Goal: Information Seeking & Learning: Learn about a topic

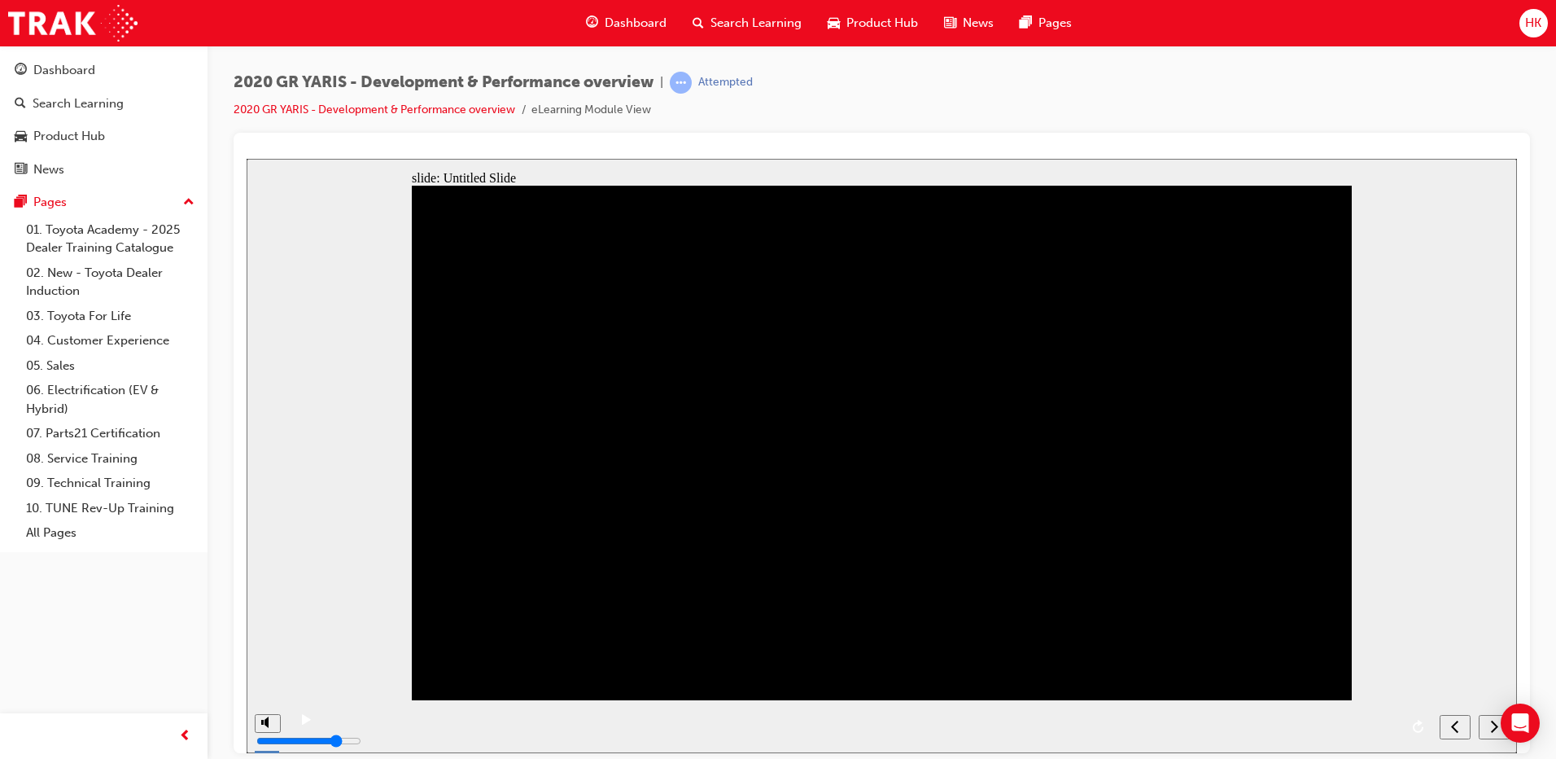
click at [327, 724] on div "playback controls" at bounding box center [859, 725] width 1144 height 53
click at [303, 724] on icon "play/pause" at bounding box center [306, 718] width 9 height 11
click at [308, 724] on rect "play/pause" at bounding box center [309, 718] width 2 height 11
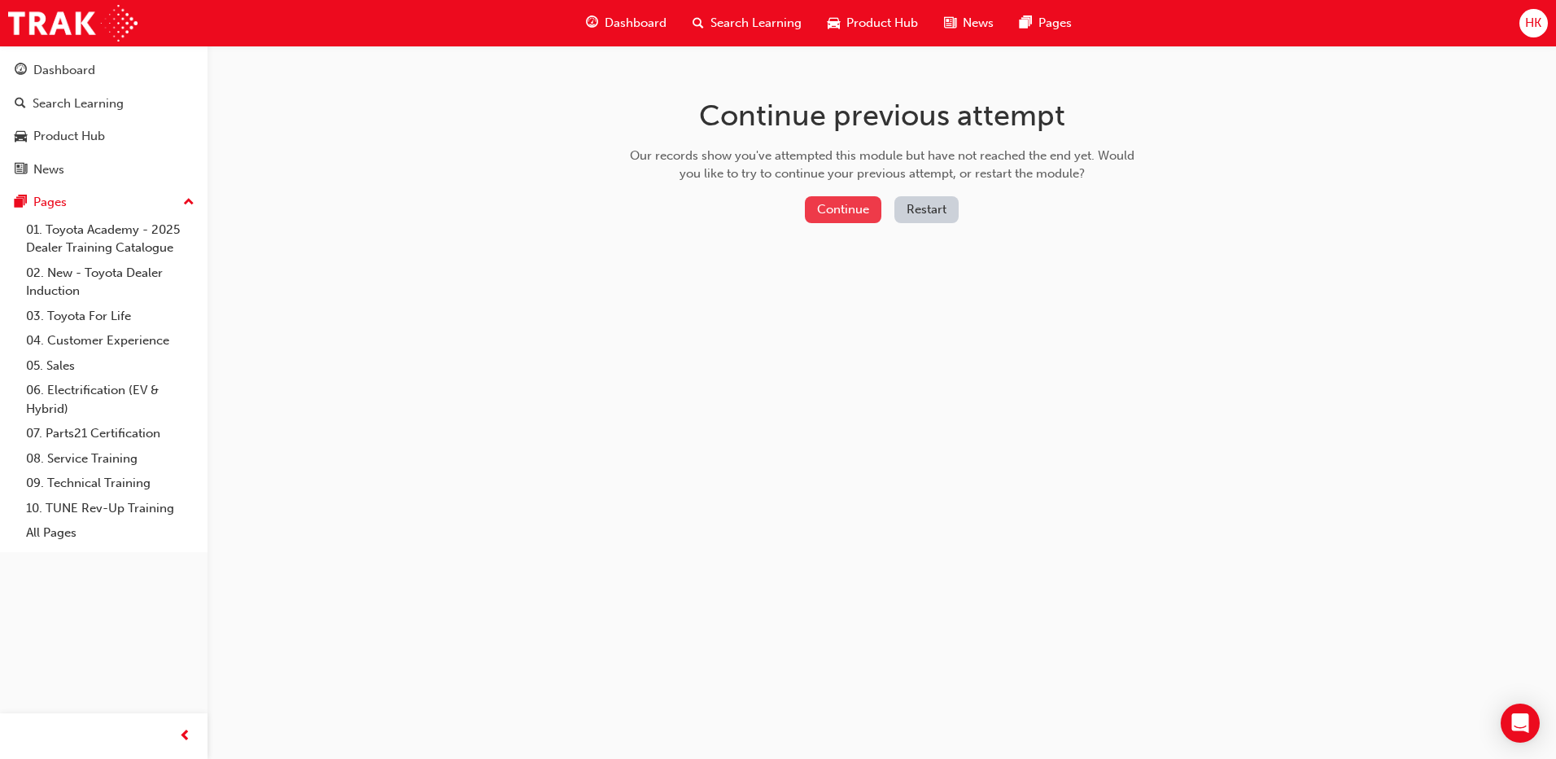
click at [859, 205] on button "Continue" at bounding box center [843, 209] width 77 height 27
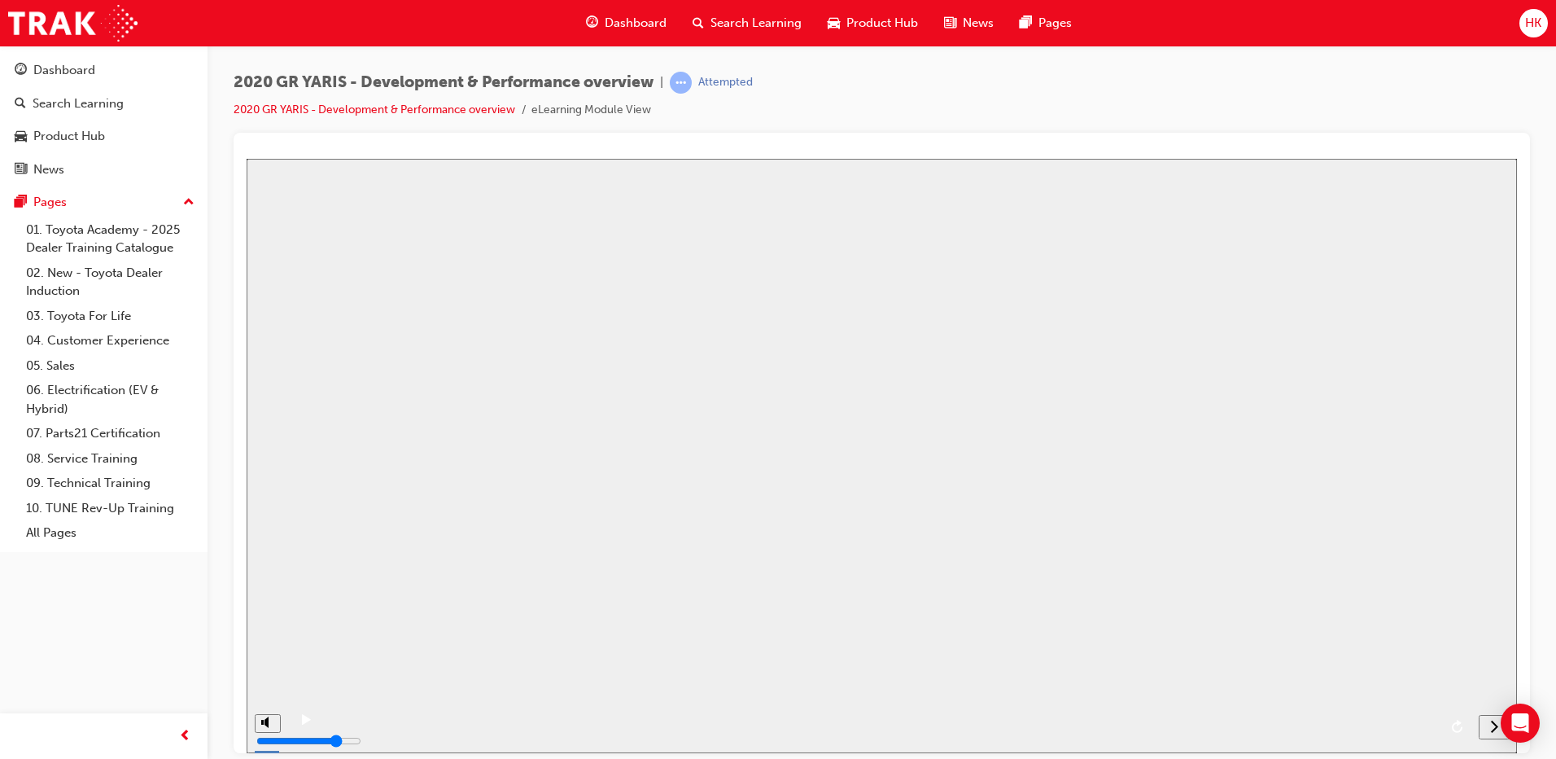
click at [300, 726] on button "Resume" at bounding box center [274, 734] width 54 height 17
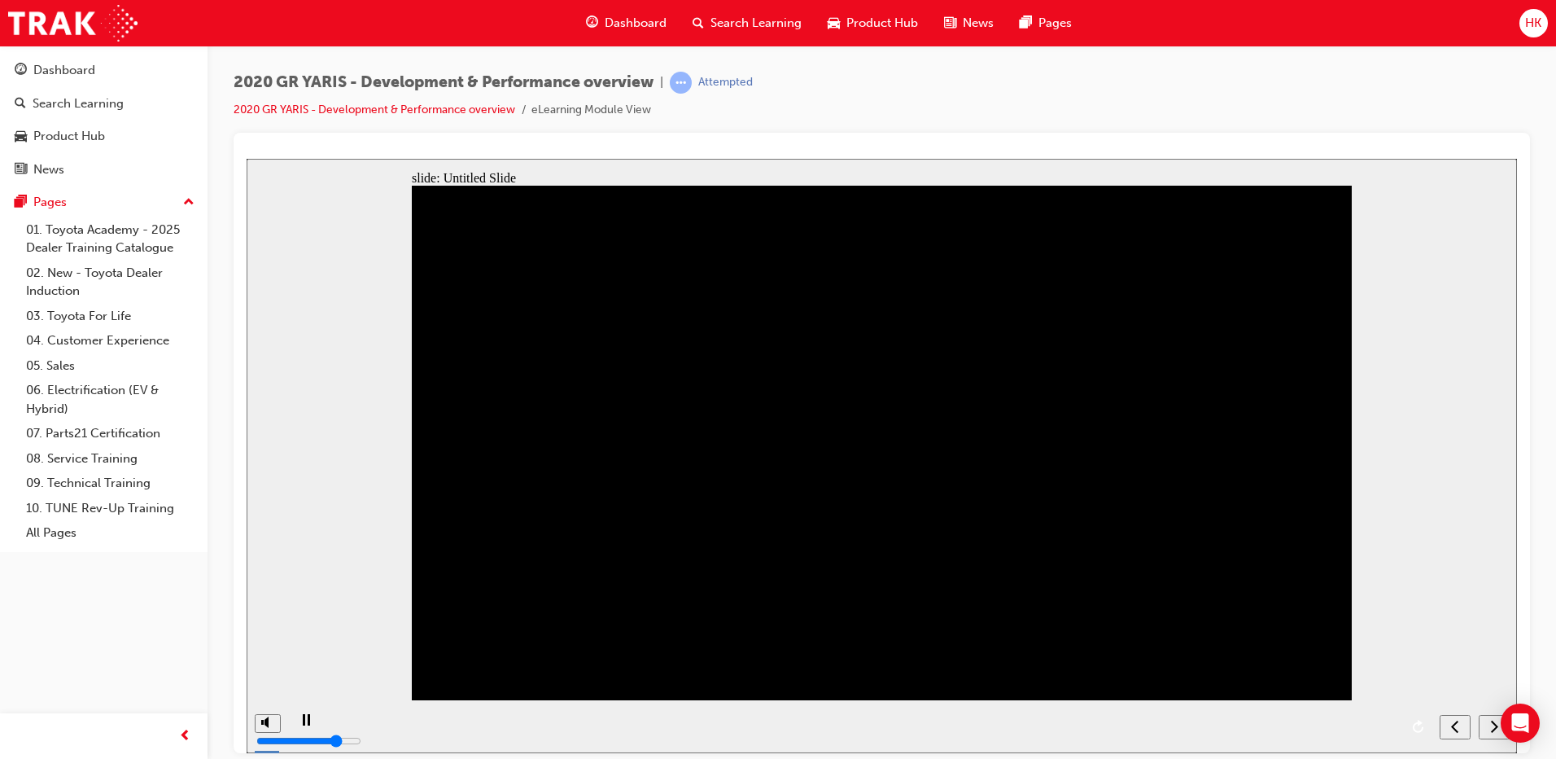
click at [1420, 724] on icon "replay" at bounding box center [1418, 725] width 11 height 13
click at [412, 723] on div "playback controls" at bounding box center [859, 725] width 1144 height 53
click at [1495, 724] on icon "next" at bounding box center [1494, 725] width 7 height 12
click at [303, 724] on rect "play/pause" at bounding box center [304, 718] width 2 height 11
click at [302, 724] on icon "play/pause" at bounding box center [306, 718] width 9 height 11
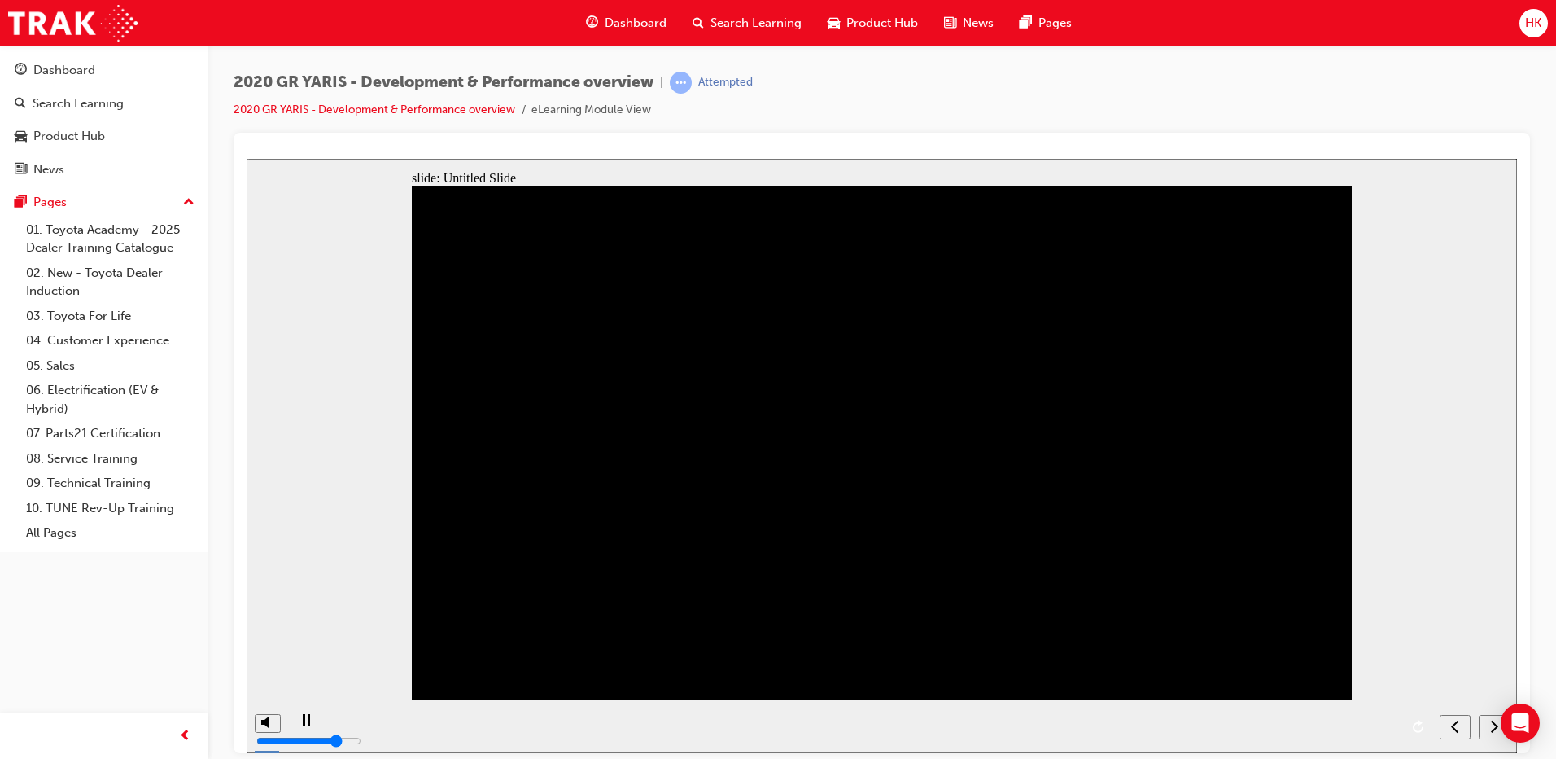
click at [303, 724] on rect "play/pause" at bounding box center [304, 718] width 2 height 11
click at [302, 724] on icon "play/pause" at bounding box center [306, 718] width 9 height 11
click at [303, 724] on rect "play/pause" at bounding box center [304, 718] width 2 height 11
click at [302, 724] on icon "play/pause" at bounding box center [306, 718] width 9 height 11
click at [303, 724] on icon "play/pause" at bounding box center [306, 718] width 7 height 11
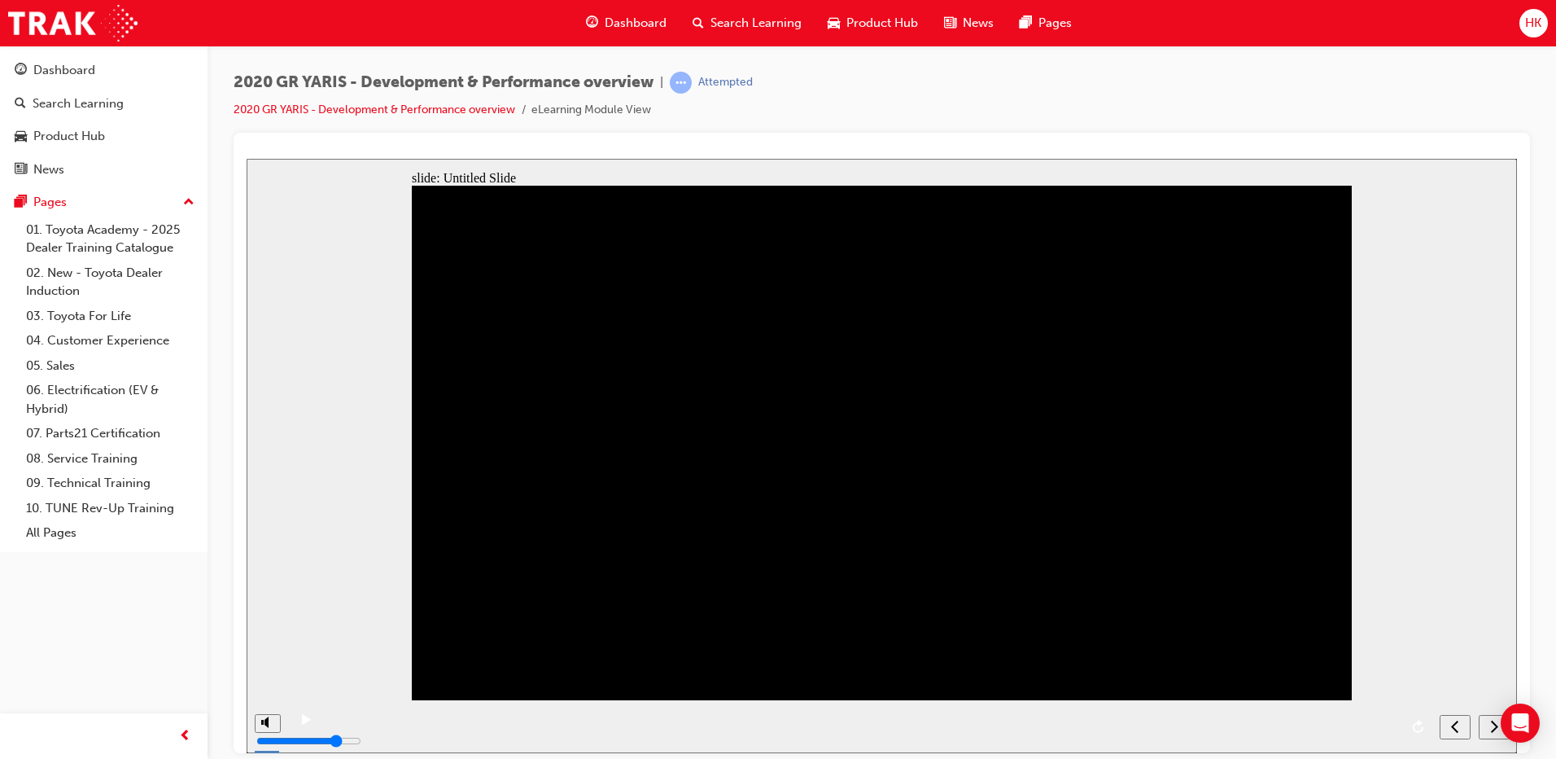
click at [302, 724] on icon "play/pause" at bounding box center [306, 718] width 9 height 11
click at [303, 724] on icon "play/pause" at bounding box center [306, 718] width 7 height 11
click at [302, 724] on icon "play/pause" at bounding box center [306, 718] width 9 height 11
click at [303, 724] on icon "play/pause" at bounding box center [306, 718] width 7 height 11
click at [304, 724] on icon "play/pause" at bounding box center [306, 718] width 9 height 11
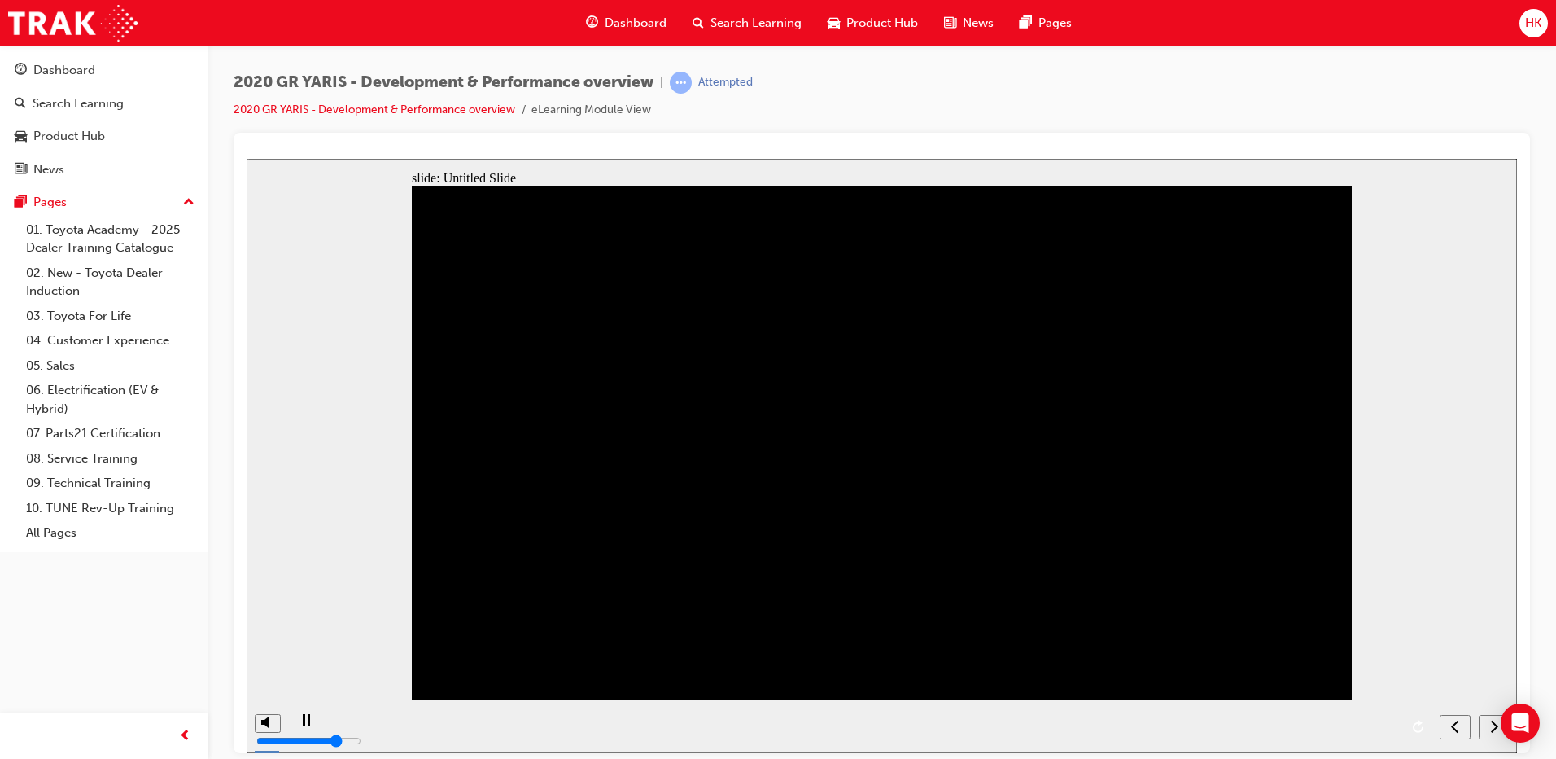
click at [308, 724] on rect "play/pause" at bounding box center [309, 718] width 2 height 11
click at [304, 724] on icon "play/pause" at bounding box center [306, 718] width 9 height 11
click at [497, 725] on div "playback controls" at bounding box center [859, 725] width 1144 height 53
click at [303, 723] on icon "play/pause" at bounding box center [306, 718] width 7 height 11
click at [302, 723] on icon "play/pause" at bounding box center [306, 718] width 9 height 11
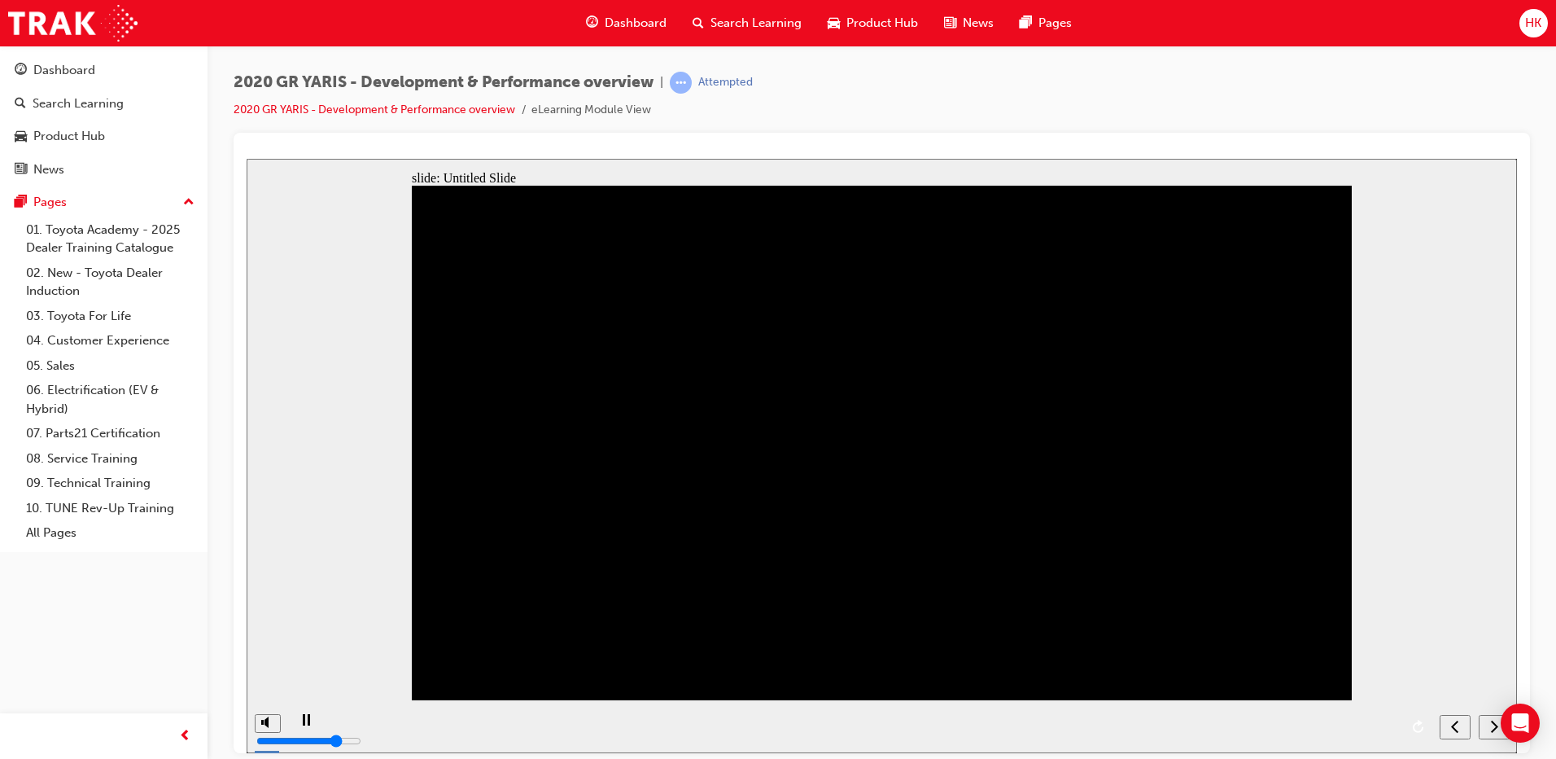
click at [303, 724] on icon "play/pause" at bounding box center [306, 718] width 7 height 11
click at [302, 724] on icon "play/pause" at bounding box center [306, 718] width 9 height 11
click at [308, 724] on rect "play/pause" at bounding box center [309, 718] width 2 height 11
click at [304, 724] on icon "play/pause" at bounding box center [306, 718] width 9 height 11
click at [308, 724] on rect "play/pause" at bounding box center [309, 718] width 2 height 11
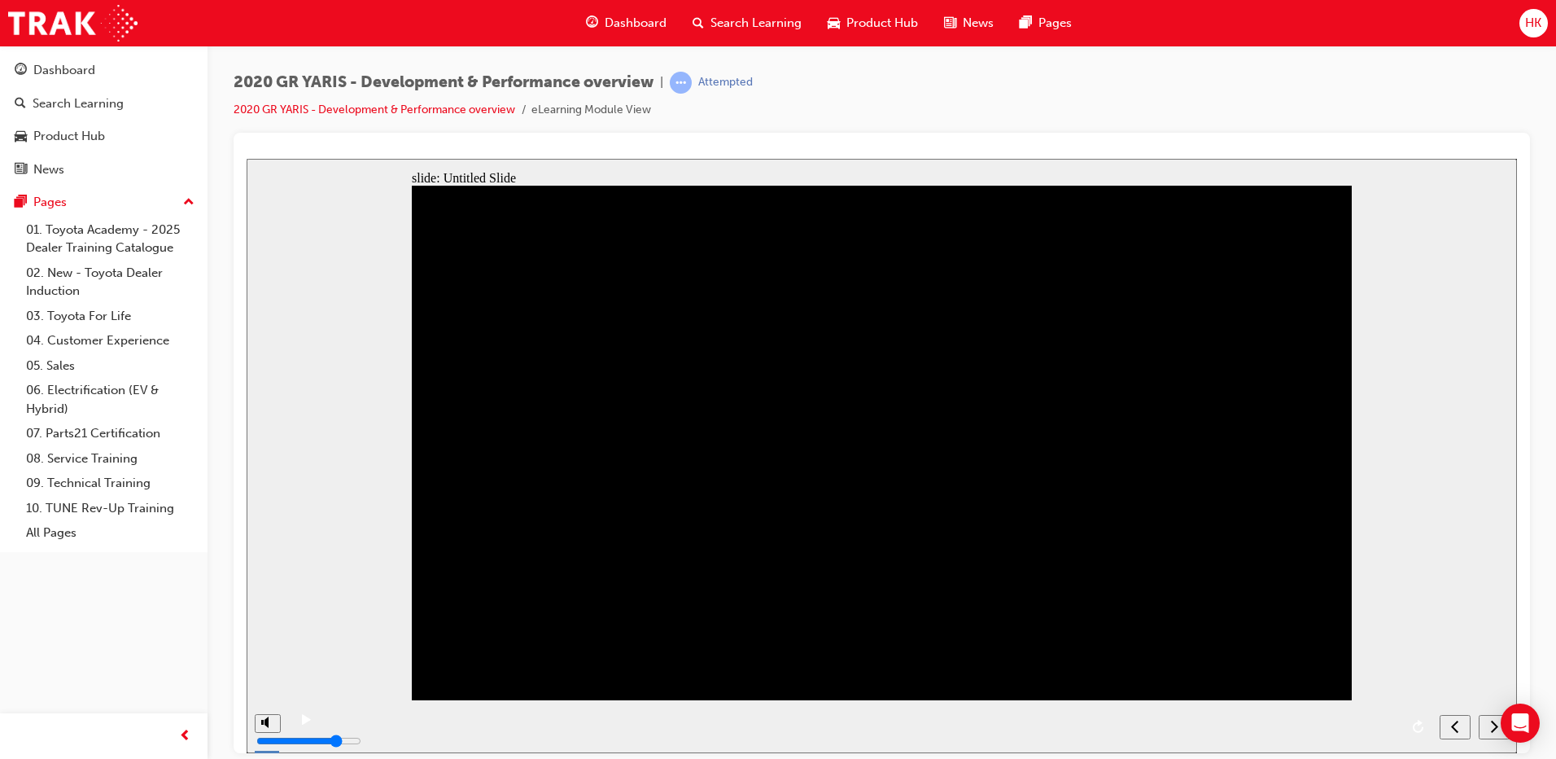
click at [304, 724] on icon "play/pause" at bounding box center [306, 718] width 9 height 11
click at [308, 724] on rect "play/pause" at bounding box center [309, 718] width 2 height 11
click at [304, 724] on icon "play/pause" at bounding box center [306, 718] width 9 height 11
click at [303, 724] on icon "play/pause" at bounding box center [306, 718] width 7 height 11
click at [302, 724] on icon "play/pause" at bounding box center [306, 718] width 9 height 11
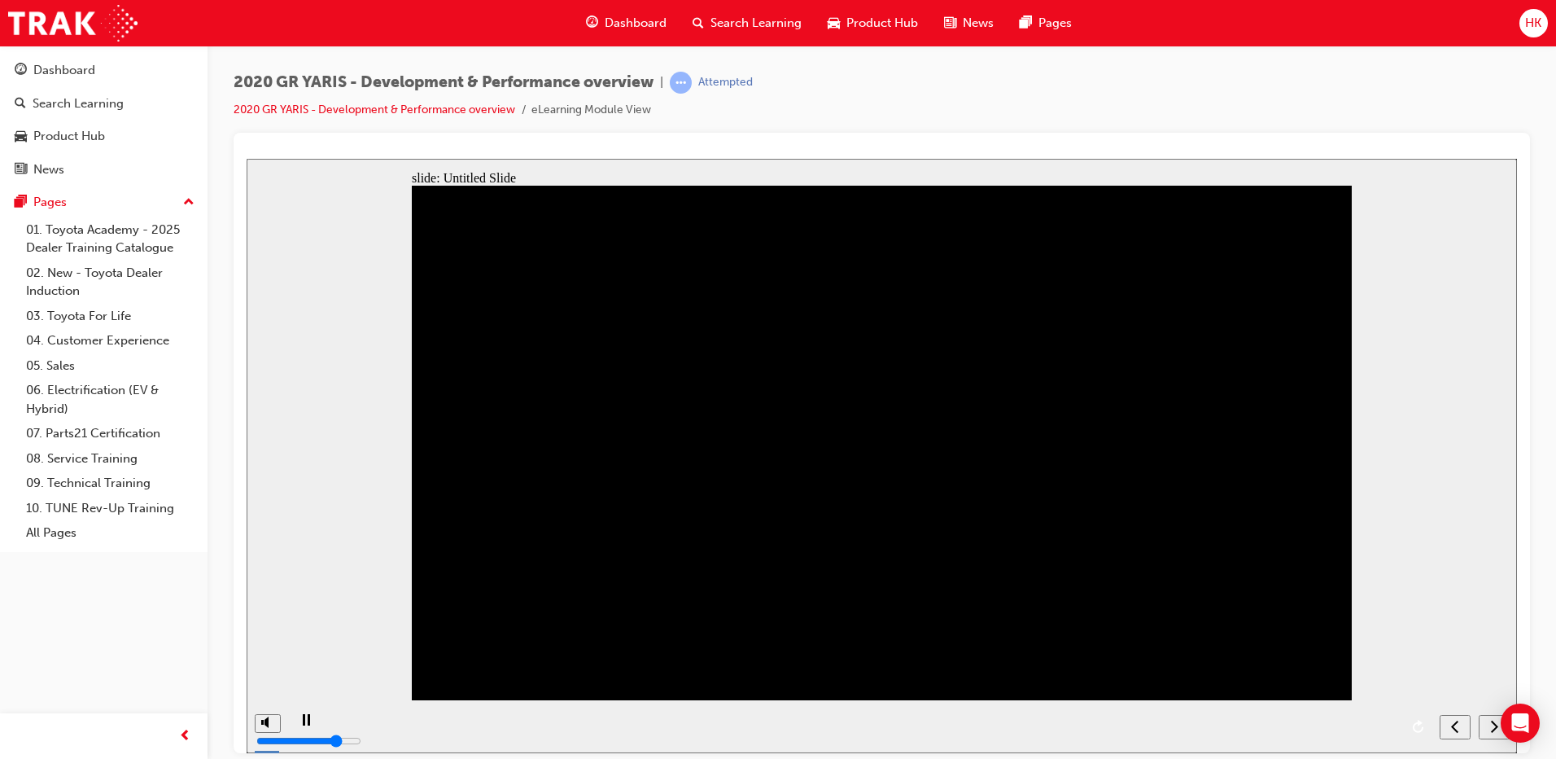
click at [303, 724] on icon "play/pause" at bounding box center [306, 718] width 7 height 11
click at [302, 724] on icon "play/pause" at bounding box center [306, 718] width 9 height 11
click at [303, 724] on icon "play/pause" at bounding box center [306, 718] width 7 height 11
click at [302, 724] on icon "play/pause" at bounding box center [306, 718] width 9 height 11
click at [303, 724] on icon "play/pause" at bounding box center [306, 718] width 7 height 11
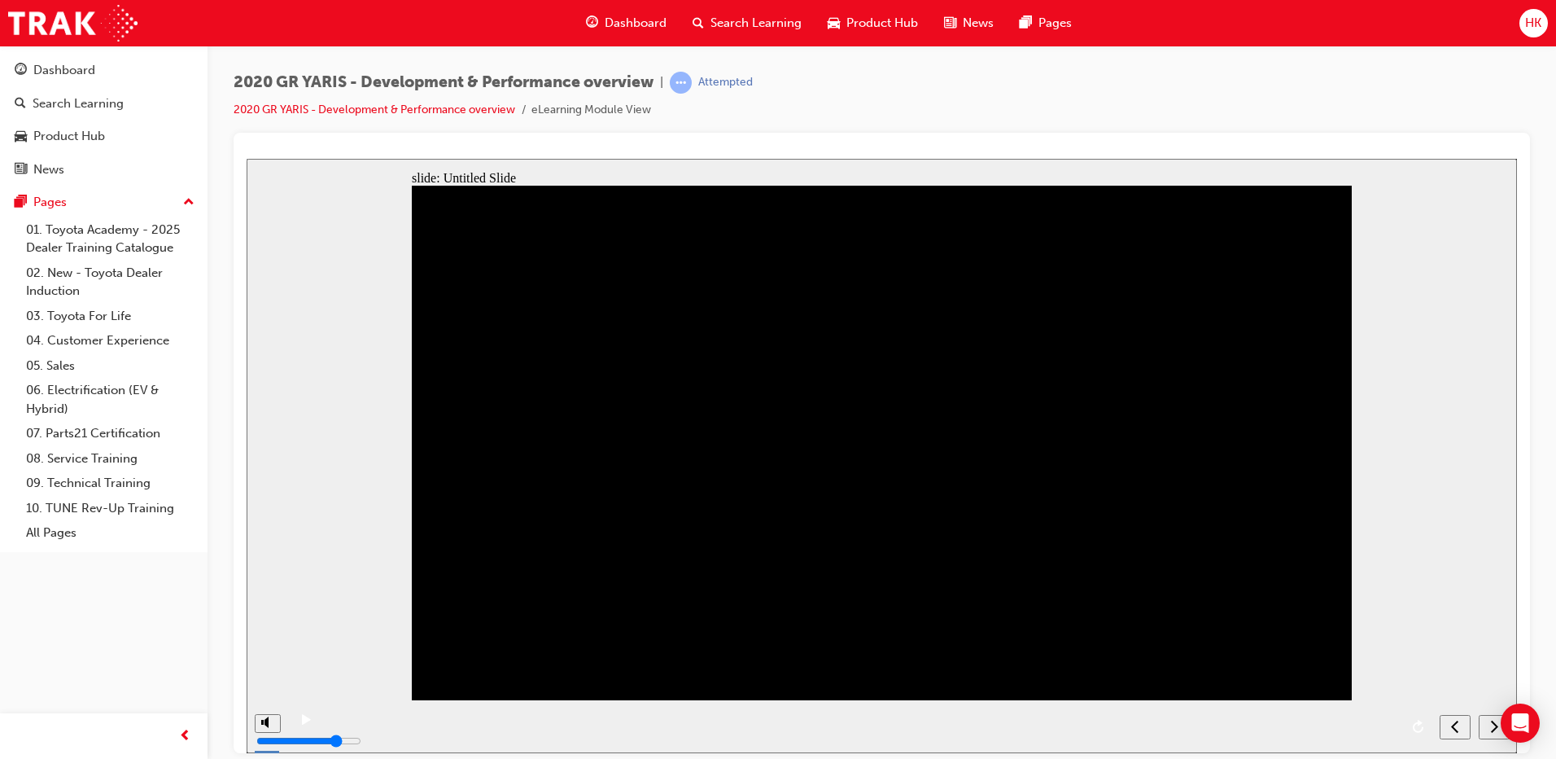
click at [302, 724] on icon "play/pause" at bounding box center [306, 718] width 9 height 11
click at [303, 724] on icon "play/pause" at bounding box center [306, 718] width 7 height 11
click at [302, 724] on icon "play/pause" at bounding box center [306, 718] width 9 height 11
click at [303, 724] on icon "play/pause" at bounding box center [306, 718] width 7 height 11
click at [302, 724] on icon "play/pause" at bounding box center [306, 718] width 9 height 11
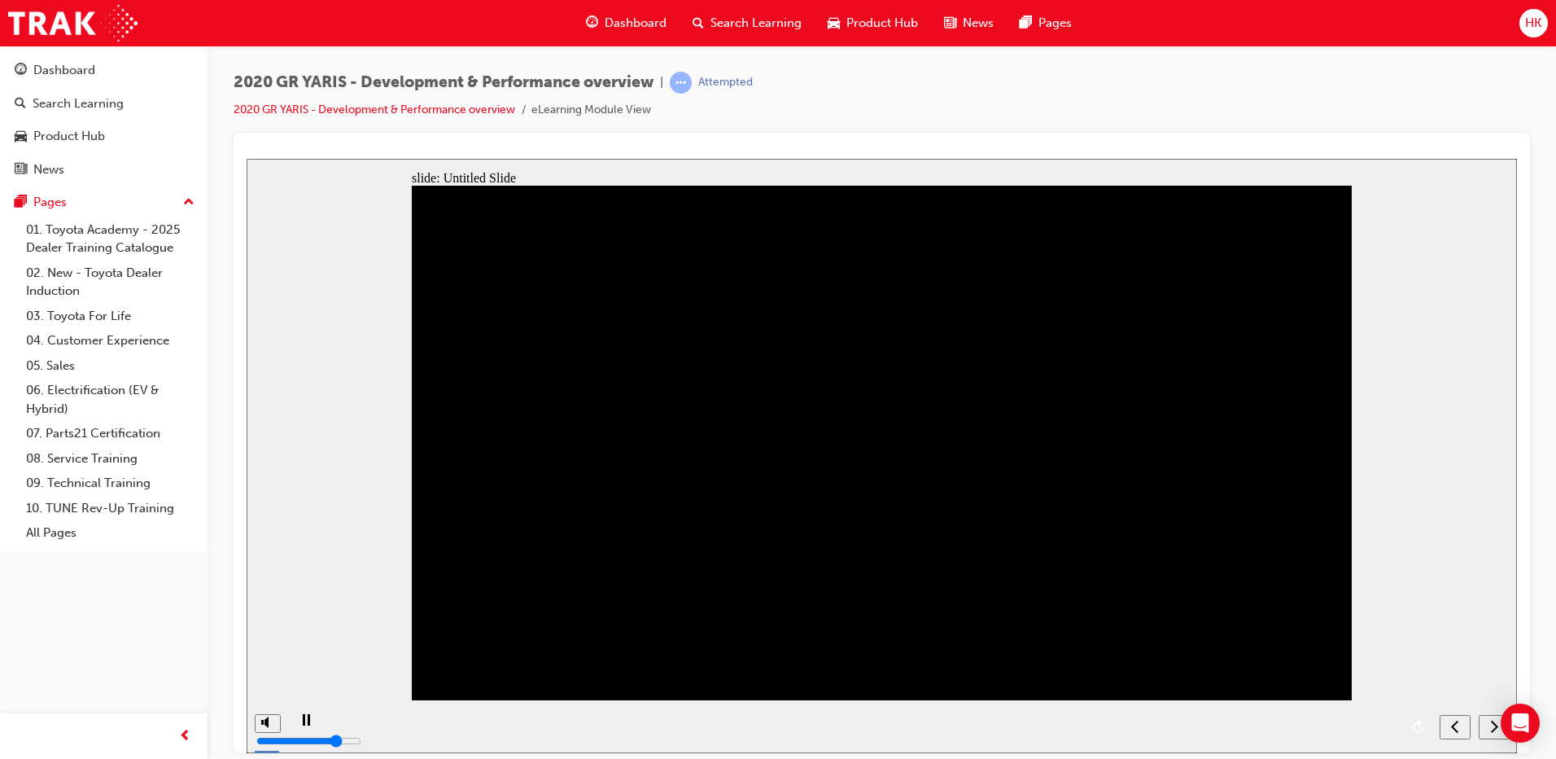
click at [303, 724] on icon "play/pause" at bounding box center [306, 718] width 7 height 11
click at [302, 724] on icon "play/pause" at bounding box center [306, 718] width 9 height 11
click at [303, 724] on icon "play/pause" at bounding box center [306, 718] width 7 height 11
click at [302, 724] on icon "play/pause" at bounding box center [306, 718] width 9 height 11
click at [303, 724] on icon "play/pause" at bounding box center [306, 718] width 7 height 11
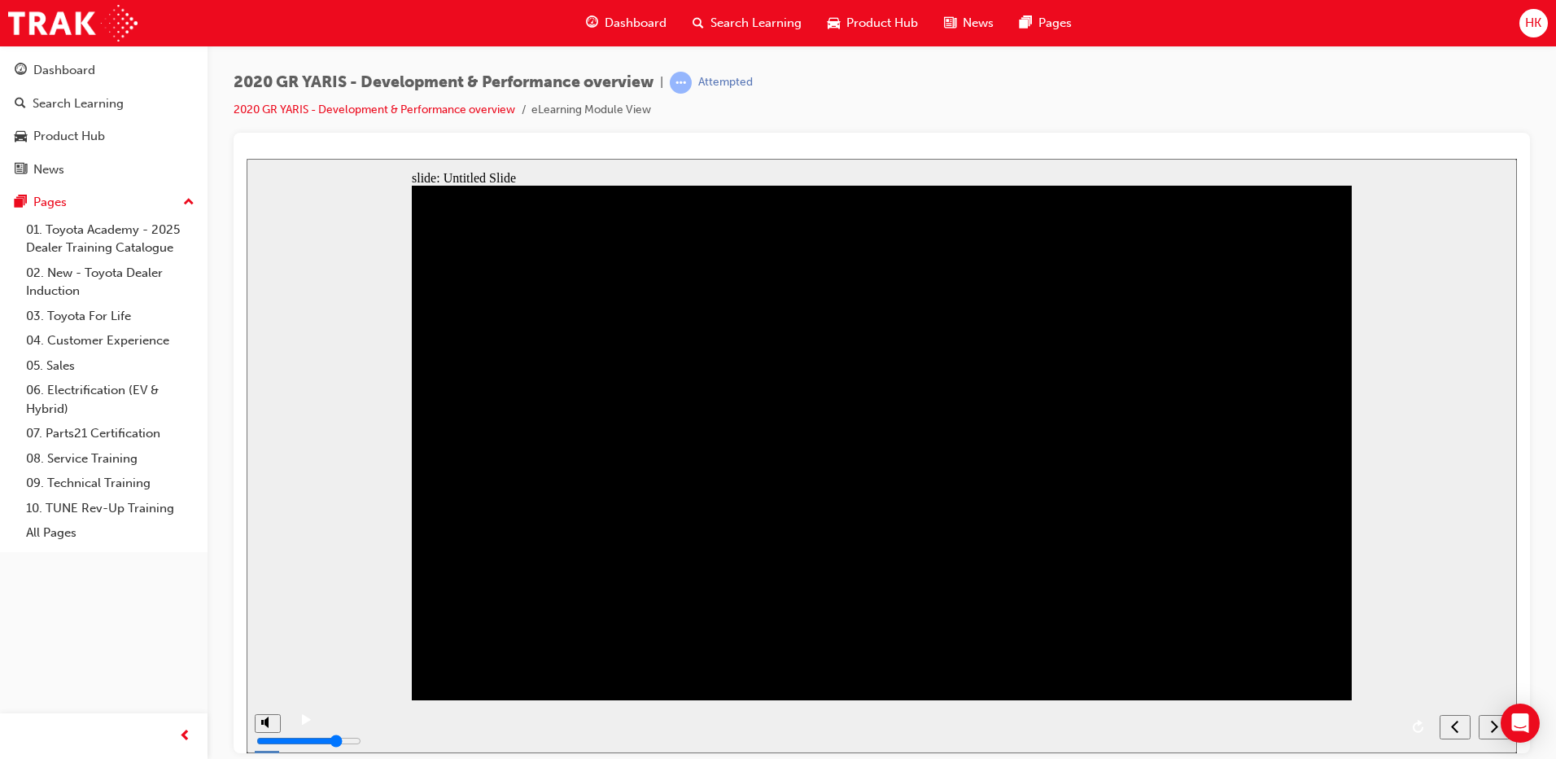
click at [302, 724] on icon "play/pause" at bounding box center [306, 718] width 9 height 11
click at [303, 724] on icon "play/pause" at bounding box center [306, 718] width 7 height 11
click at [302, 724] on icon "play/pause" at bounding box center [306, 718] width 9 height 11
click at [303, 724] on icon "play/pause" at bounding box center [306, 718] width 7 height 11
click at [302, 724] on icon "play/pause" at bounding box center [306, 718] width 9 height 11
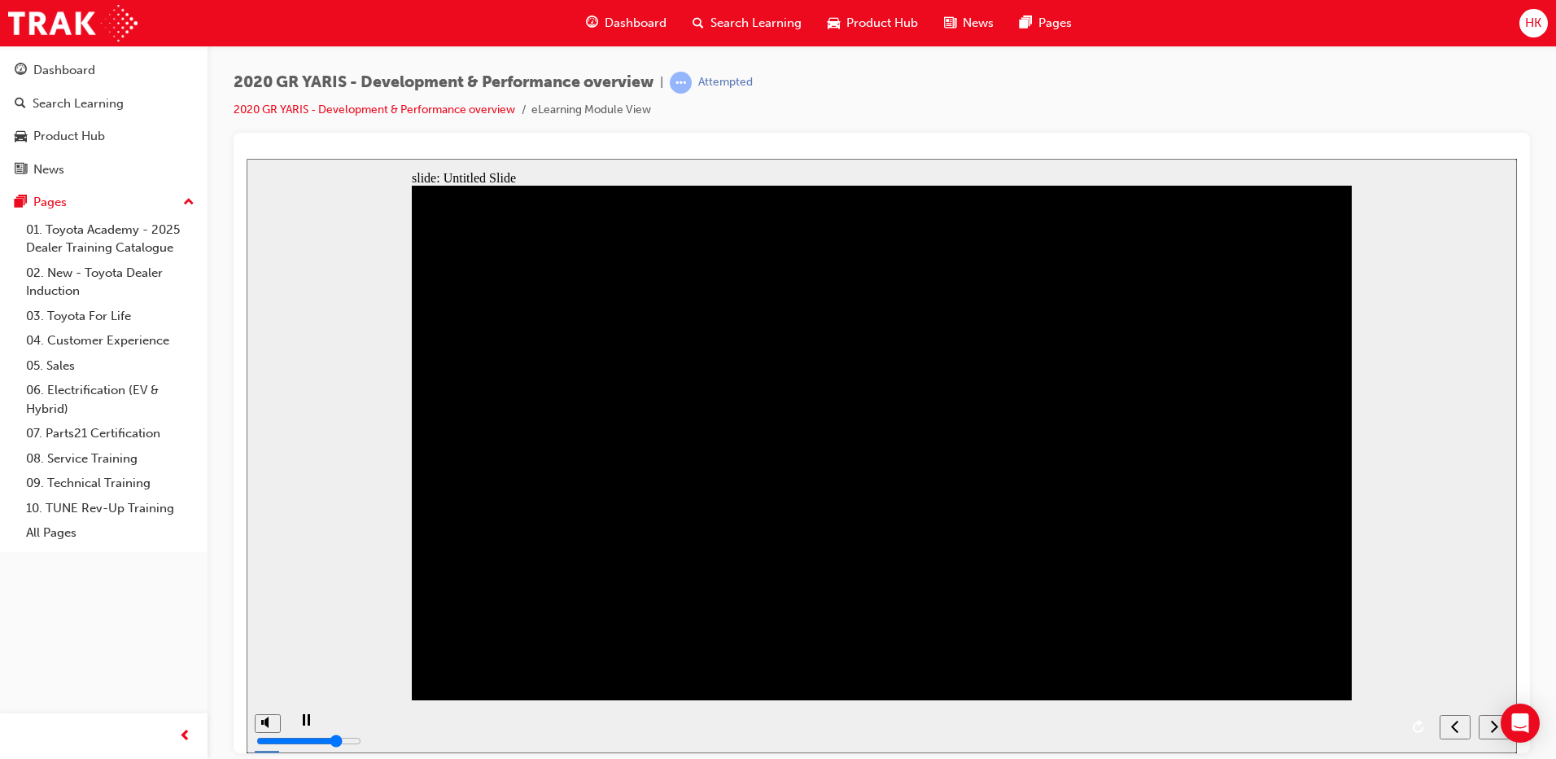
click at [303, 724] on icon "play/pause" at bounding box center [306, 718] width 7 height 11
click at [302, 724] on icon "play/pause" at bounding box center [306, 718] width 9 height 11
click at [303, 724] on icon "play/pause" at bounding box center [306, 718] width 7 height 11
click at [302, 724] on icon "play/pause" at bounding box center [306, 718] width 9 height 11
click at [308, 724] on rect "play/pause" at bounding box center [309, 718] width 2 height 11
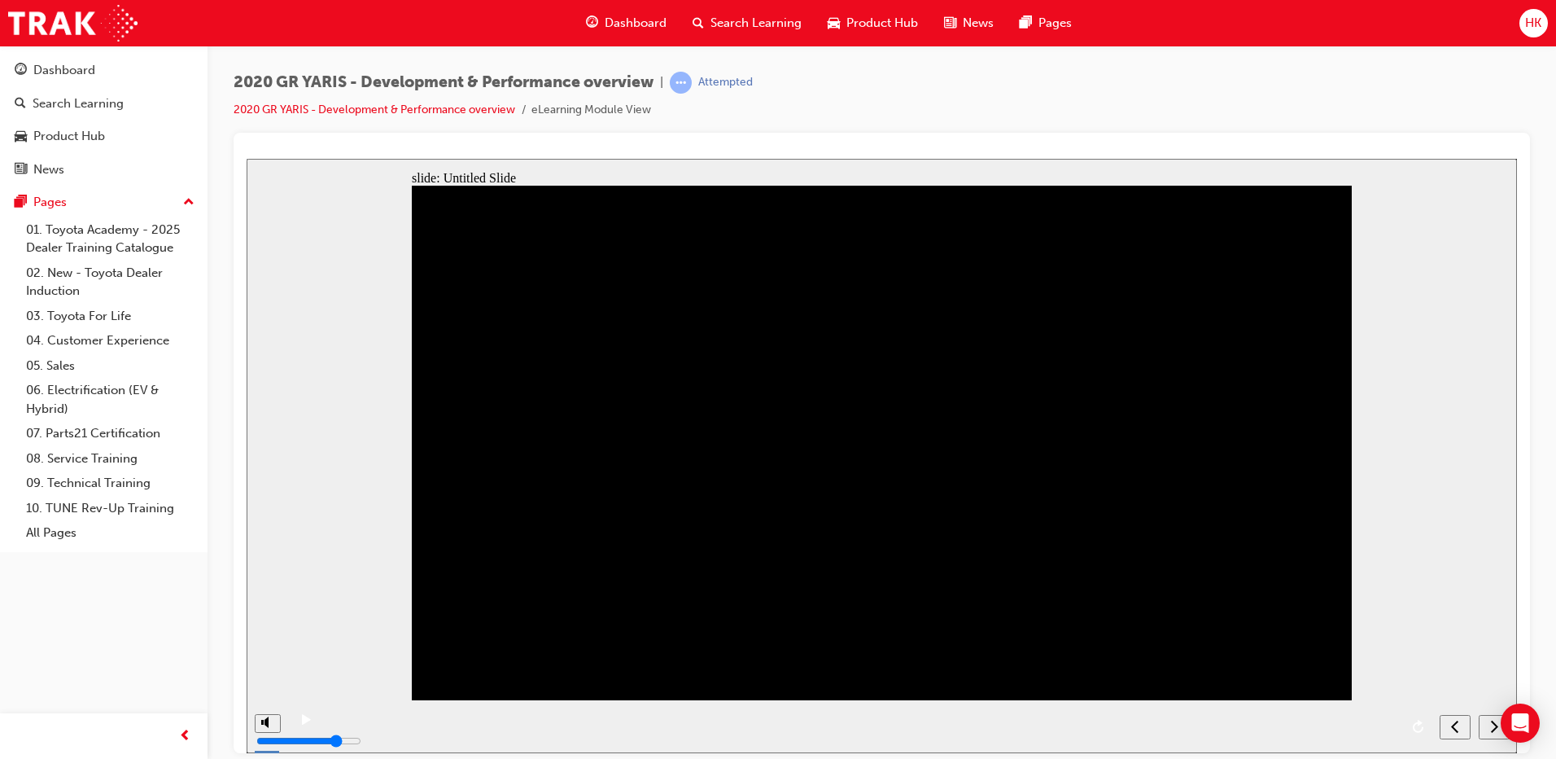
click at [303, 724] on icon "play/pause" at bounding box center [306, 718] width 9 height 11
click at [308, 724] on rect "play/pause" at bounding box center [309, 718] width 2 height 11
click at [304, 724] on icon "play/pause" at bounding box center [306, 718] width 9 height 11
click at [303, 724] on icon "play/pause" at bounding box center [306, 718] width 7 height 11
click at [302, 724] on icon "play/pause" at bounding box center [306, 718] width 9 height 11
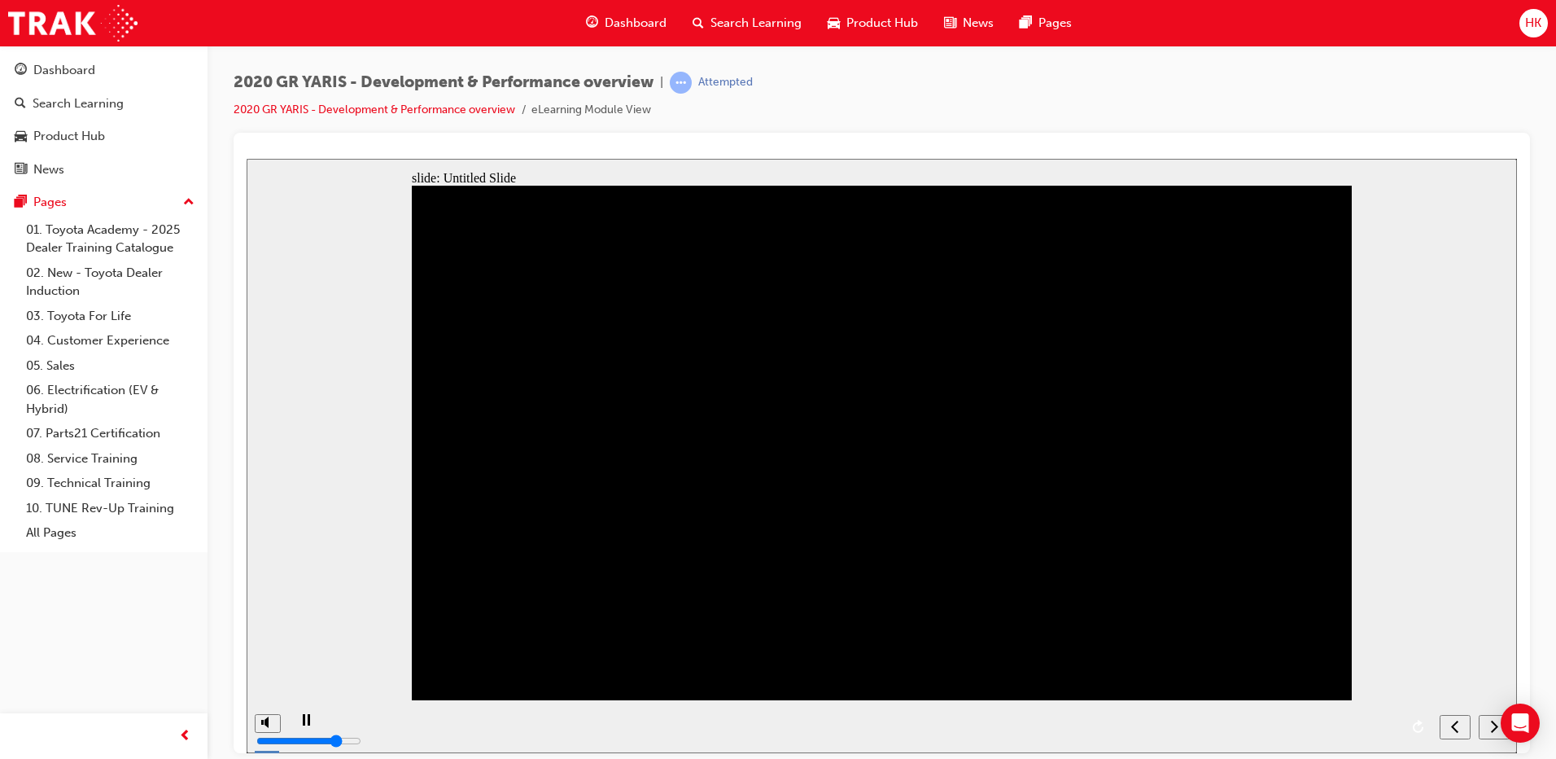
click at [303, 724] on icon "play/pause" at bounding box center [306, 718] width 7 height 11
click at [302, 724] on icon "play/pause" at bounding box center [306, 718] width 9 height 11
click at [303, 724] on icon "play/pause" at bounding box center [306, 718] width 7 height 11
click at [302, 724] on icon "play/pause" at bounding box center [306, 718] width 9 height 11
click at [303, 724] on icon "play/pause" at bounding box center [306, 718] width 7 height 11
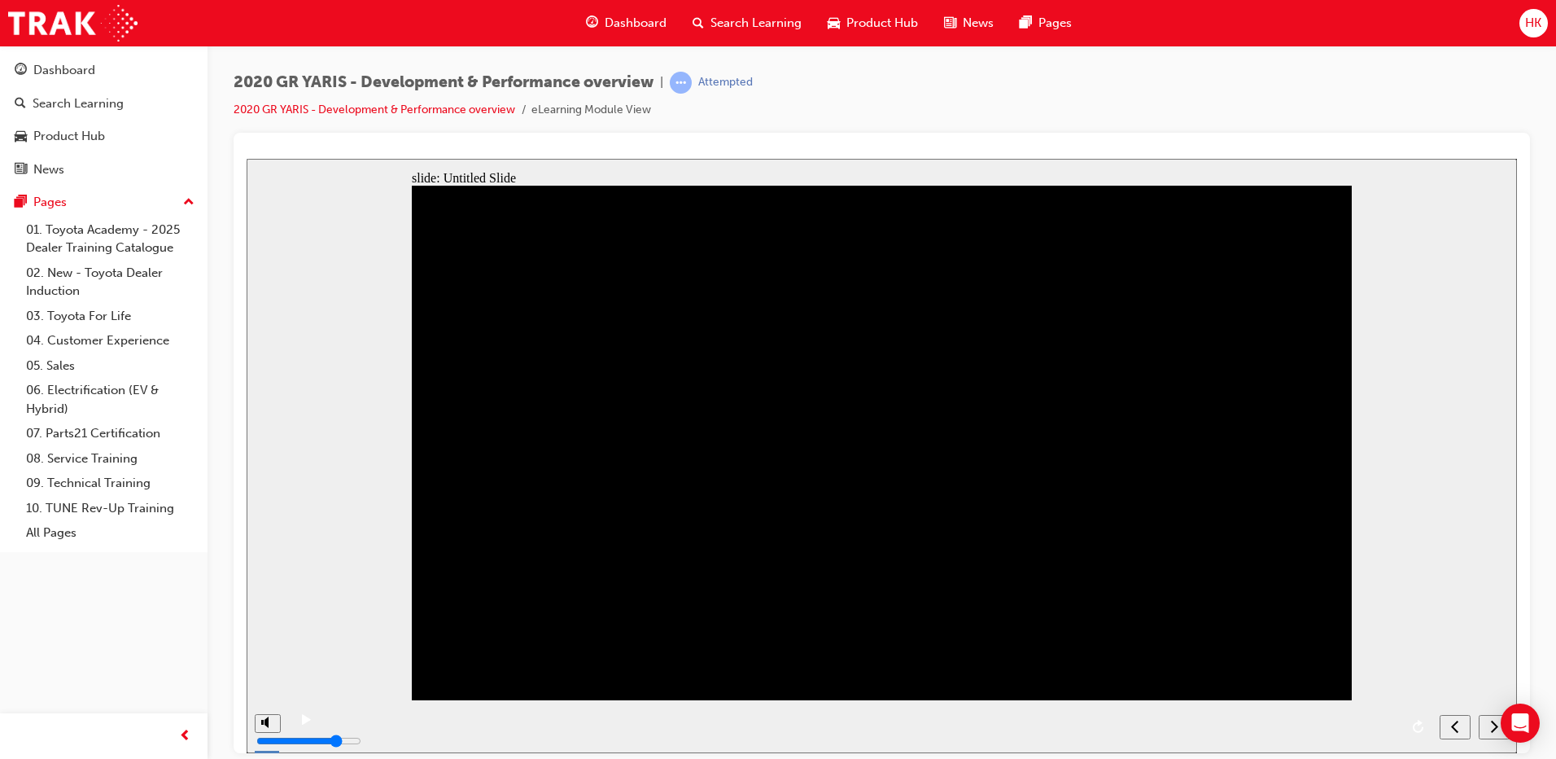
click at [302, 724] on icon "play/pause" at bounding box center [306, 718] width 9 height 11
click at [303, 724] on icon "play/pause" at bounding box center [306, 718] width 7 height 11
click at [302, 724] on icon "play/pause" at bounding box center [306, 718] width 9 height 11
click at [303, 724] on icon "play/pause" at bounding box center [306, 718] width 7 height 11
click at [302, 724] on icon "play/pause" at bounding box center [306, 718] width 9 height 11
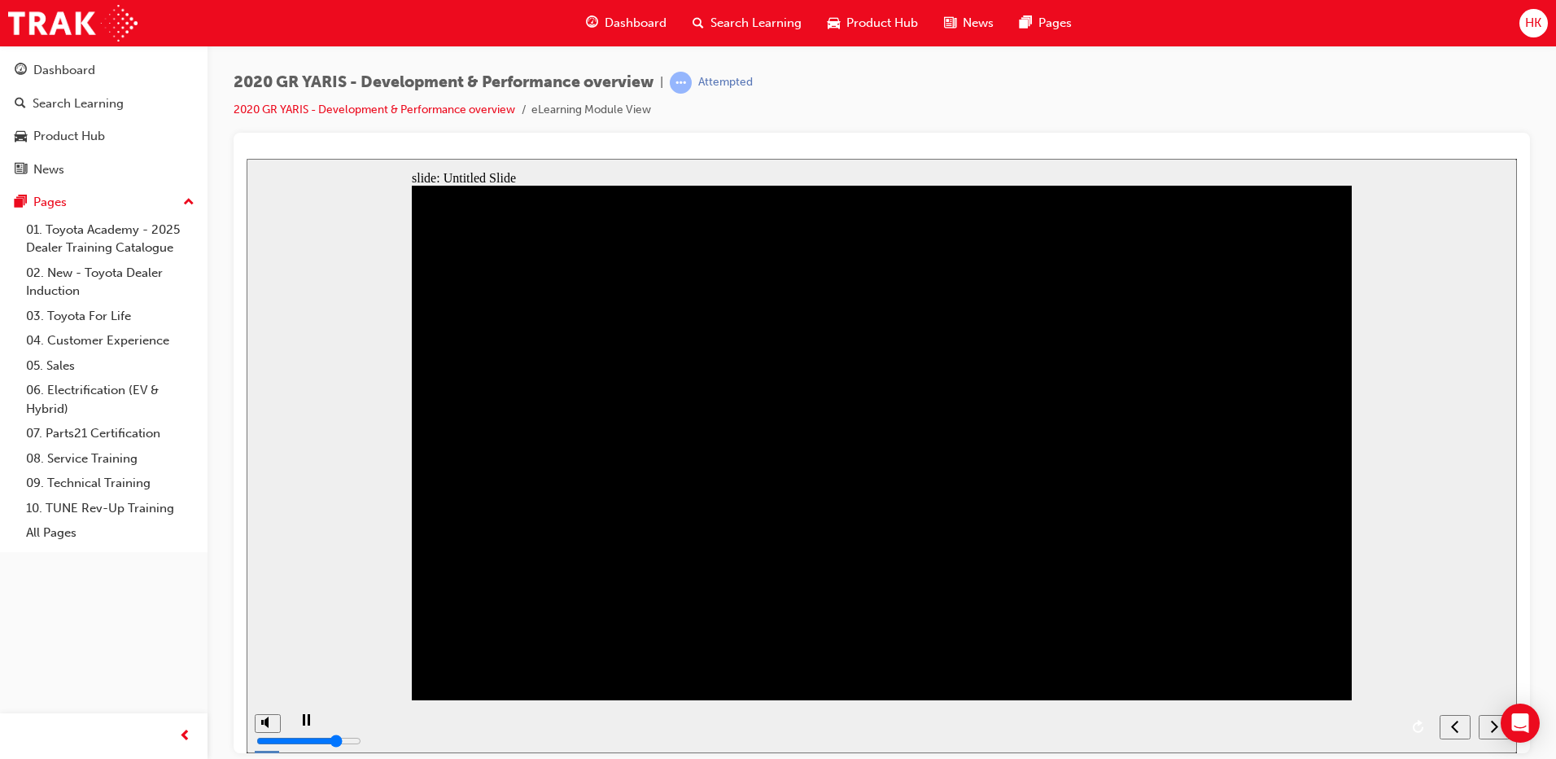
click at [303, 724] on icon "play/pause" at bounding box center [306, 718] width 7 height 11
click at [302, 724] on icon "play/pause" at bounding box center [306, 718] width 9 height 11
click at [303, 724] on icon "play/pause" at bounding box center [306, 718] width 7 height 11
click at [302, 724] on icon "play/pause" at bounding box center [306, 718] width 9 height 11
click at [303, 724] on icon "play/pause" at bounding box center [306, 718] width 7 height 11
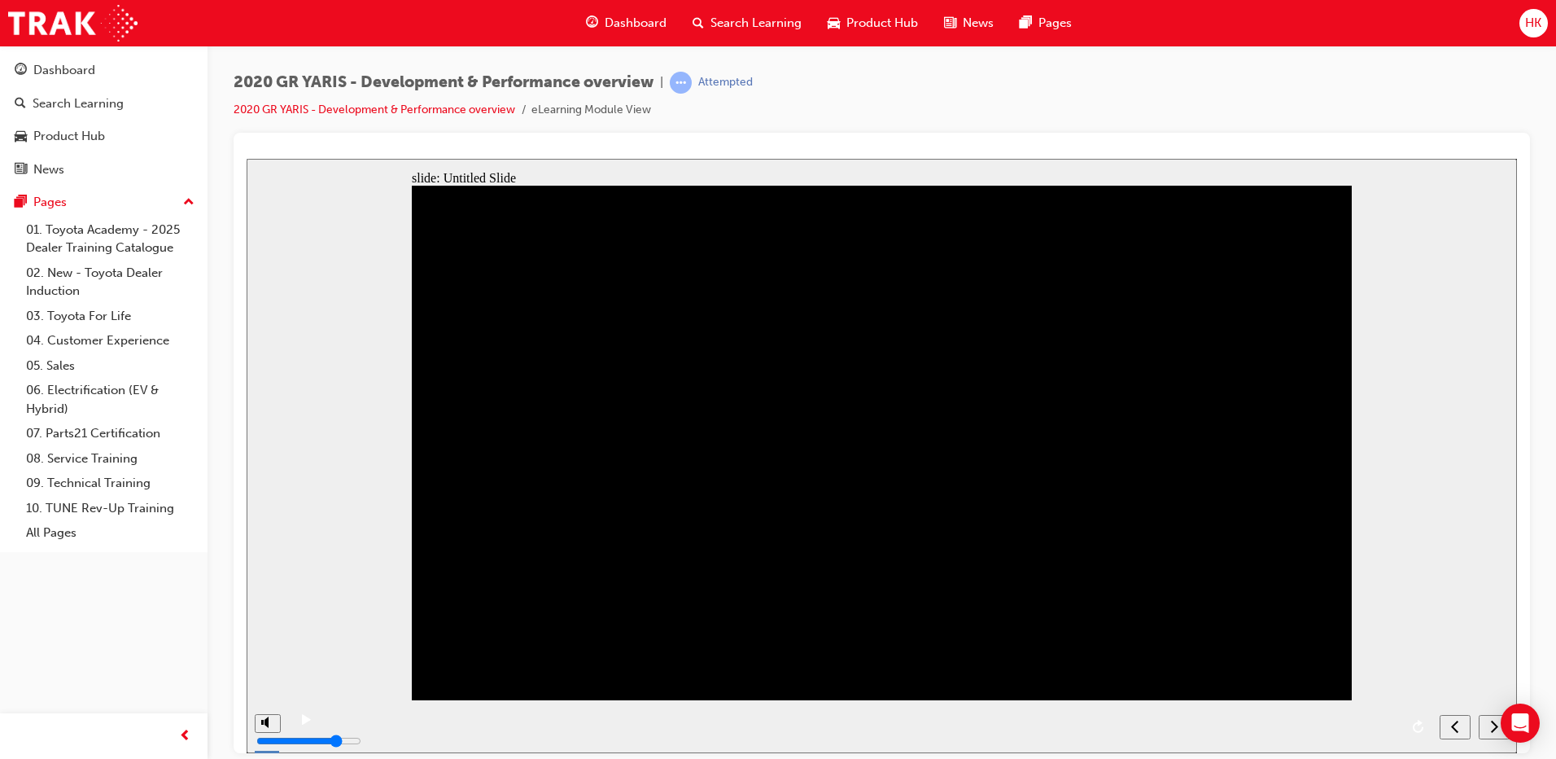
click at [302, 724] on icon "play/pause" at bounding box center [306, 718] width 9 height 11
click at [303, 724] on rect "play/pause" at bounding box center [304, 718] width 2 height 11
click at [302, 724] on icon "play/pause" at bounding box center [306, 718] width 9 height 11
click at [303, 724] on icon "play/pause" at bounding box center [306, 718] width 7 height 11
click at [302, 724] on icon "play/pause" at bounding box center [306, 718] width 9 height 11
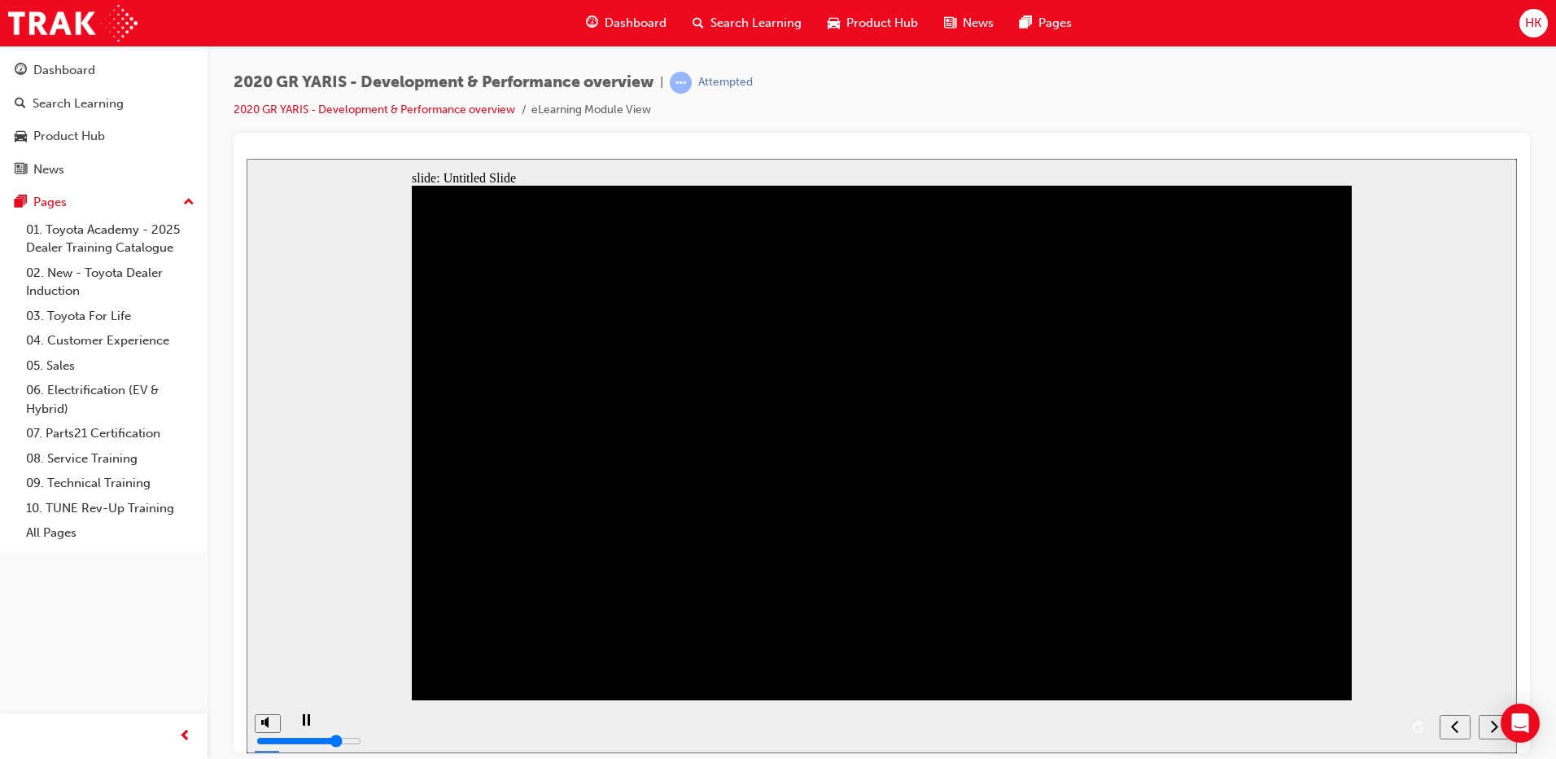
click at [303, 724] on icon "play/pause" at bounding box center [306, 718] width 7 height 11
click at [302, 724] on icon "play/pause" at bounding box center [306, 718] width 9 height 11
click at [1494, 729] on icon "next" at bounding box center [1494, 725] width 7 height 12
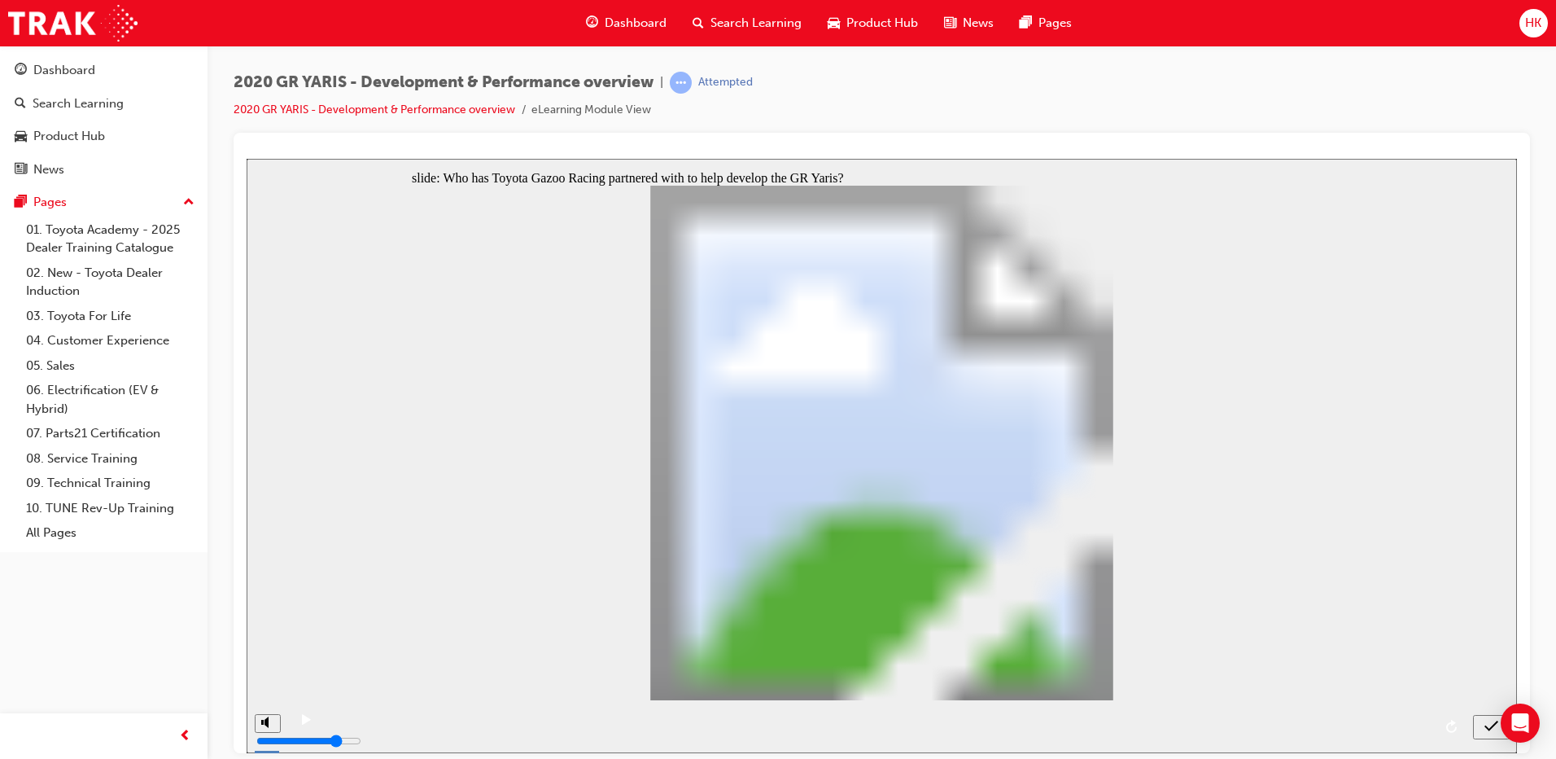
radio input "true"
click at [1490, 728] on icon "submit" at bounding box center [1492, 725] width 14 height 15
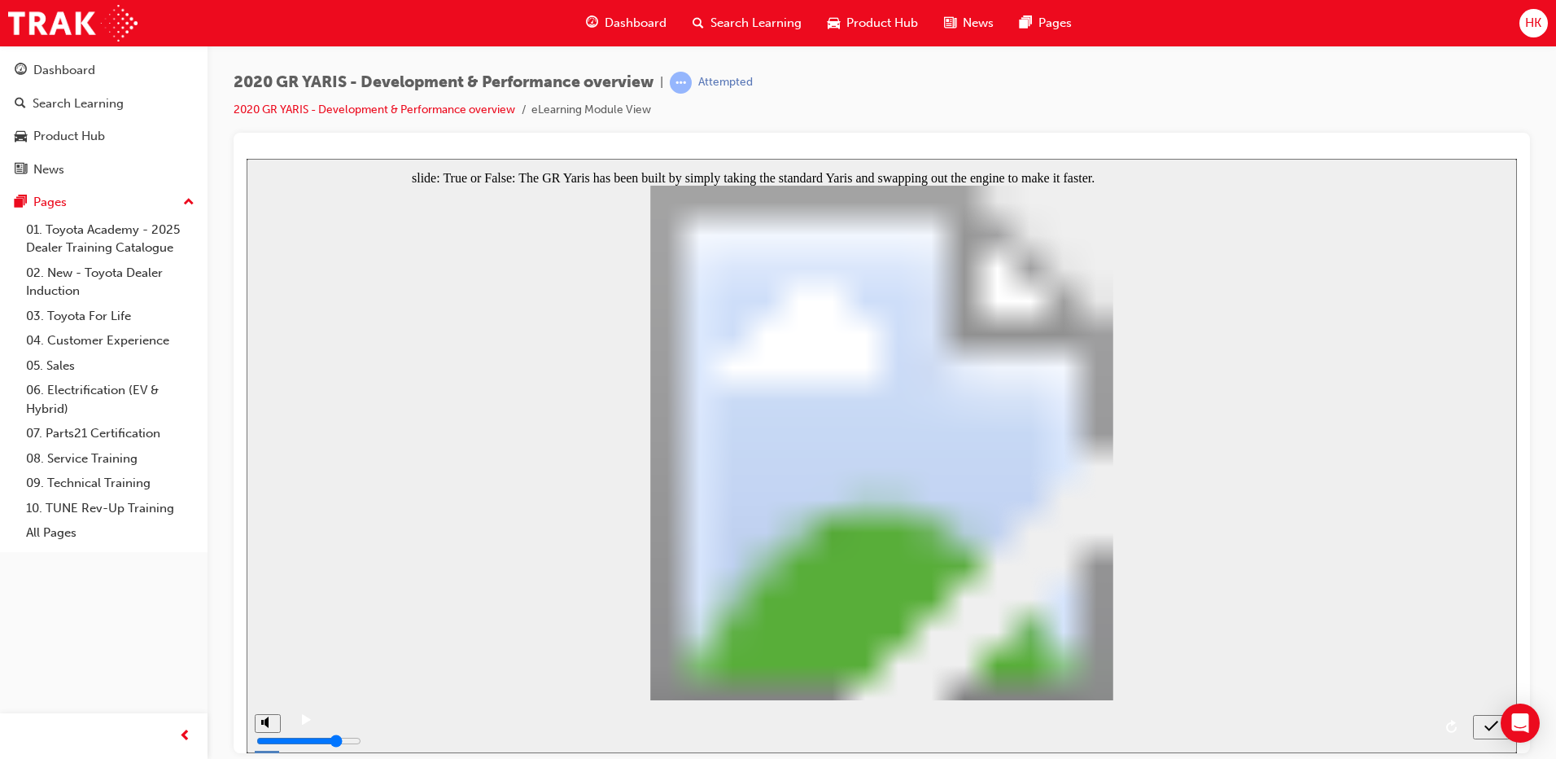
radio input "true"
click at [1489, 721] on icon "submit" at bounding box center [1492, 725] width 14 height 15
radio input "true"
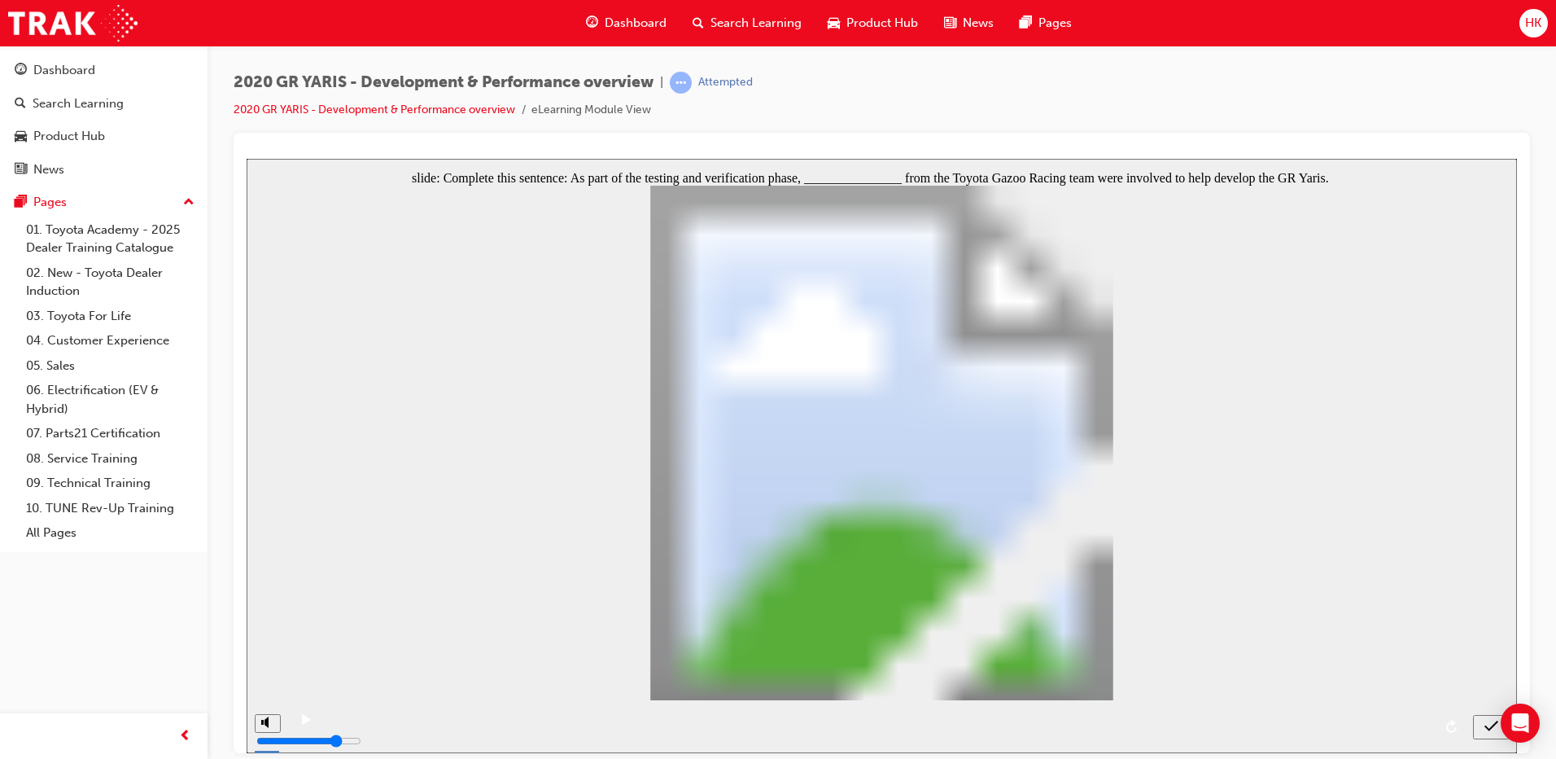
click at [1486, 724] on icon "submit" at bounding box center [1492, 725] width 14 height 15
radio input "true"
click at [1487, 727] on icon "submit" at bounding box center [1492, 725] width 14 height 11
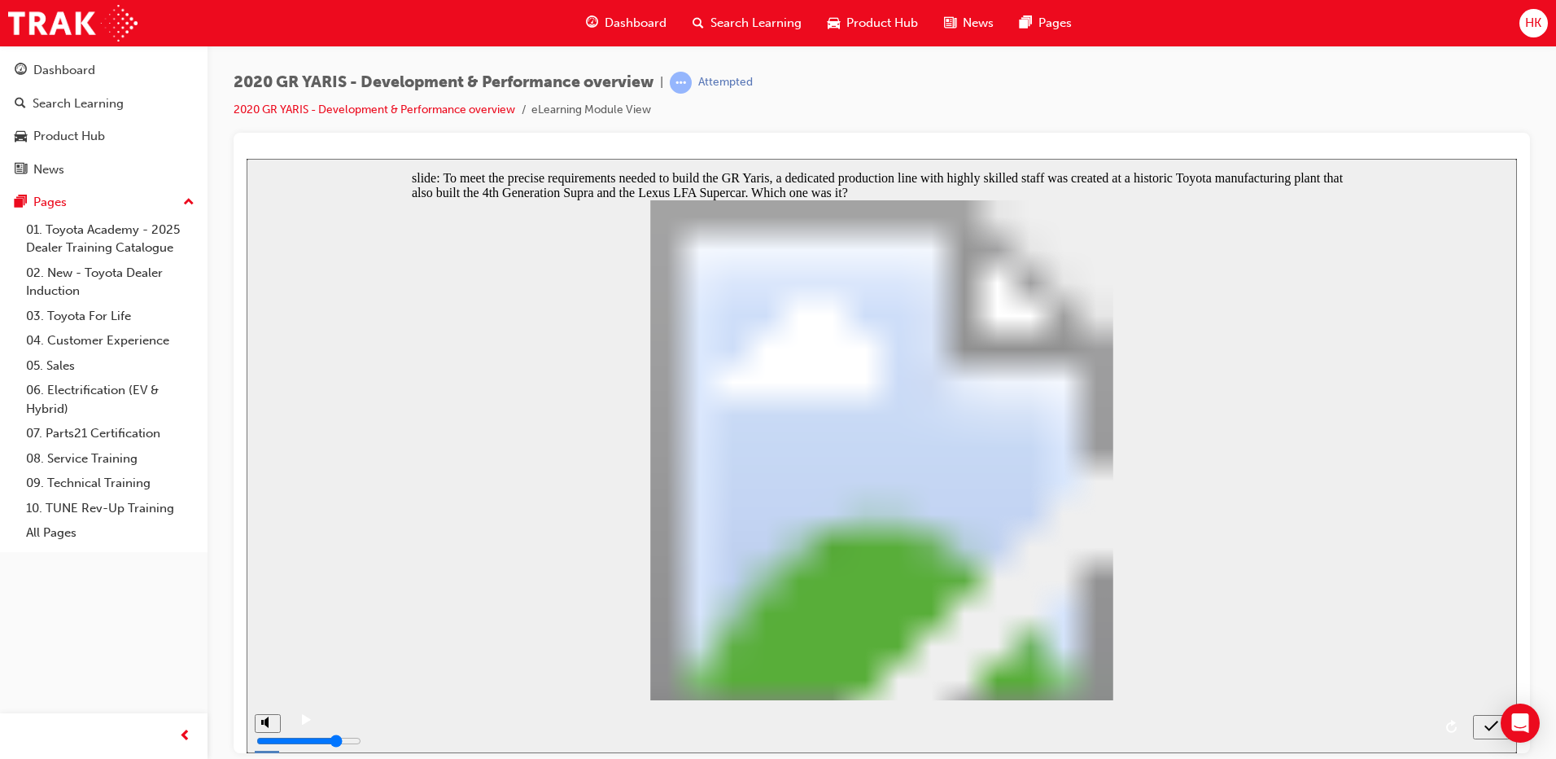
radio input "true"
click at [1486, 725] on icon "submit" at bounding box center [1492, 725] width 14 height 11
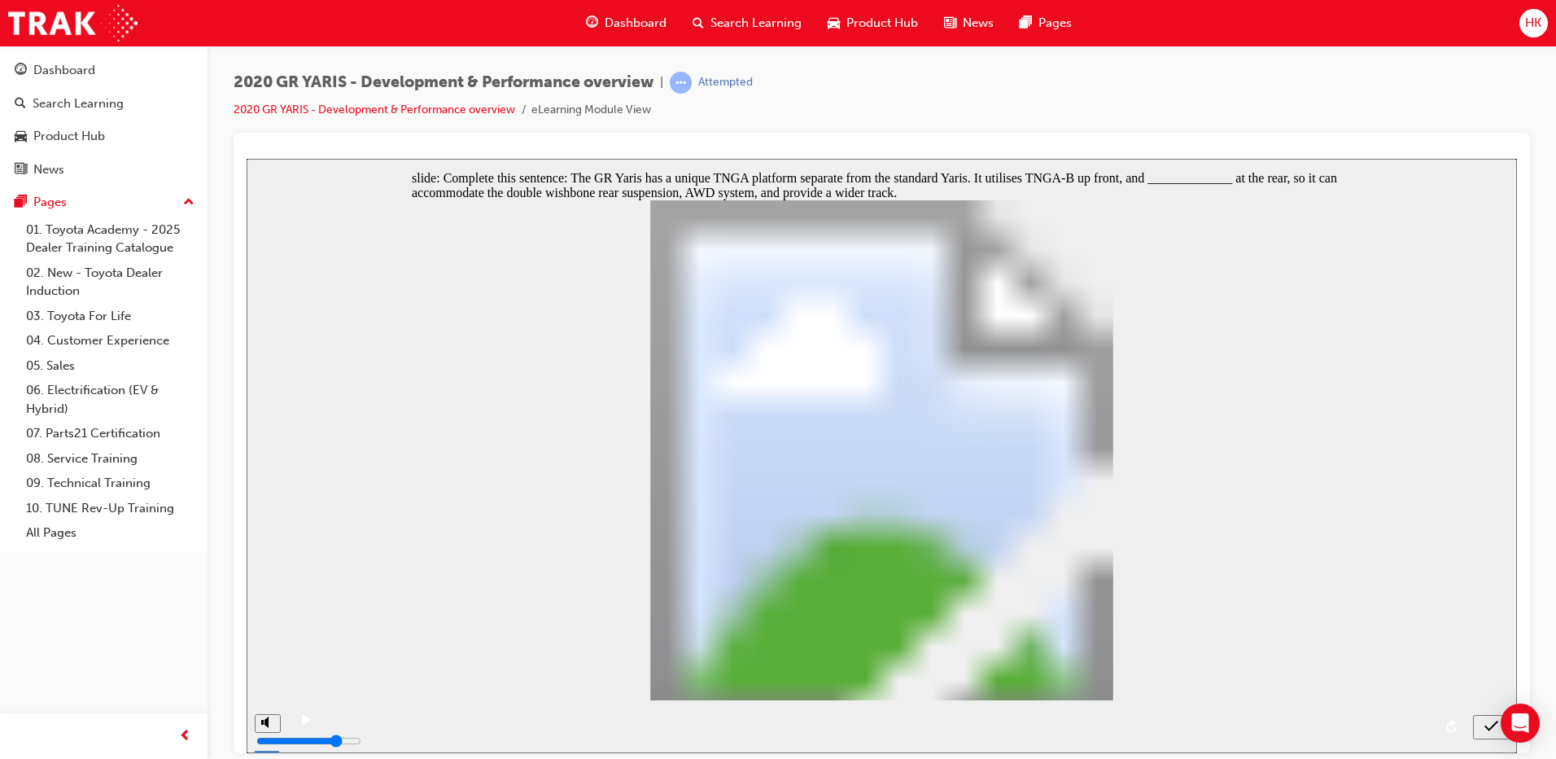
radio input "true"
click at [1488, 727] on icon "submit" at bounding box center [1492, 725] width 14 height 11
radio input "true"
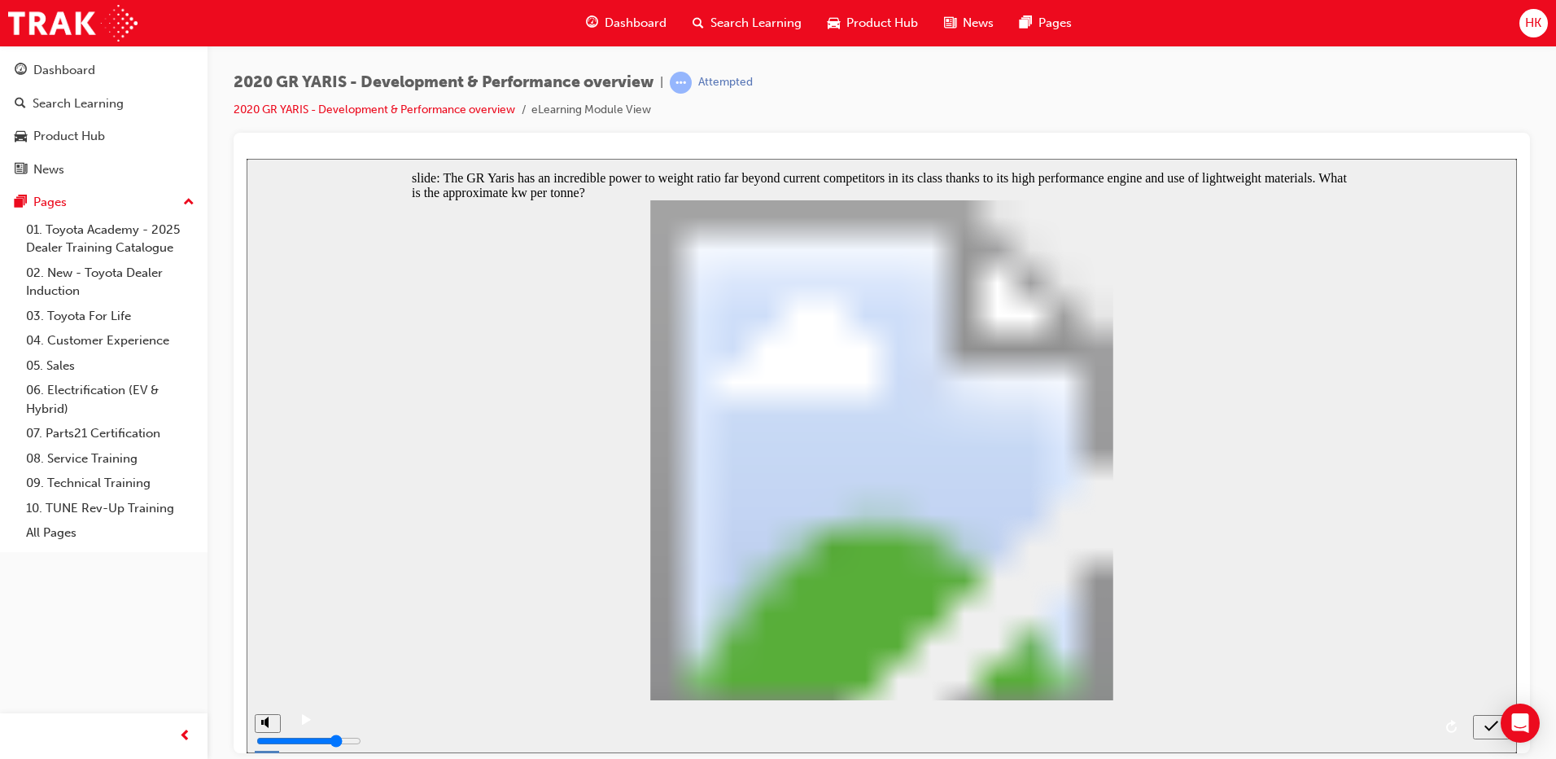
click at [1486, 726] on icon "submit" at bounding box center [1492, 725] width 14 height 11
checkbox input "true"
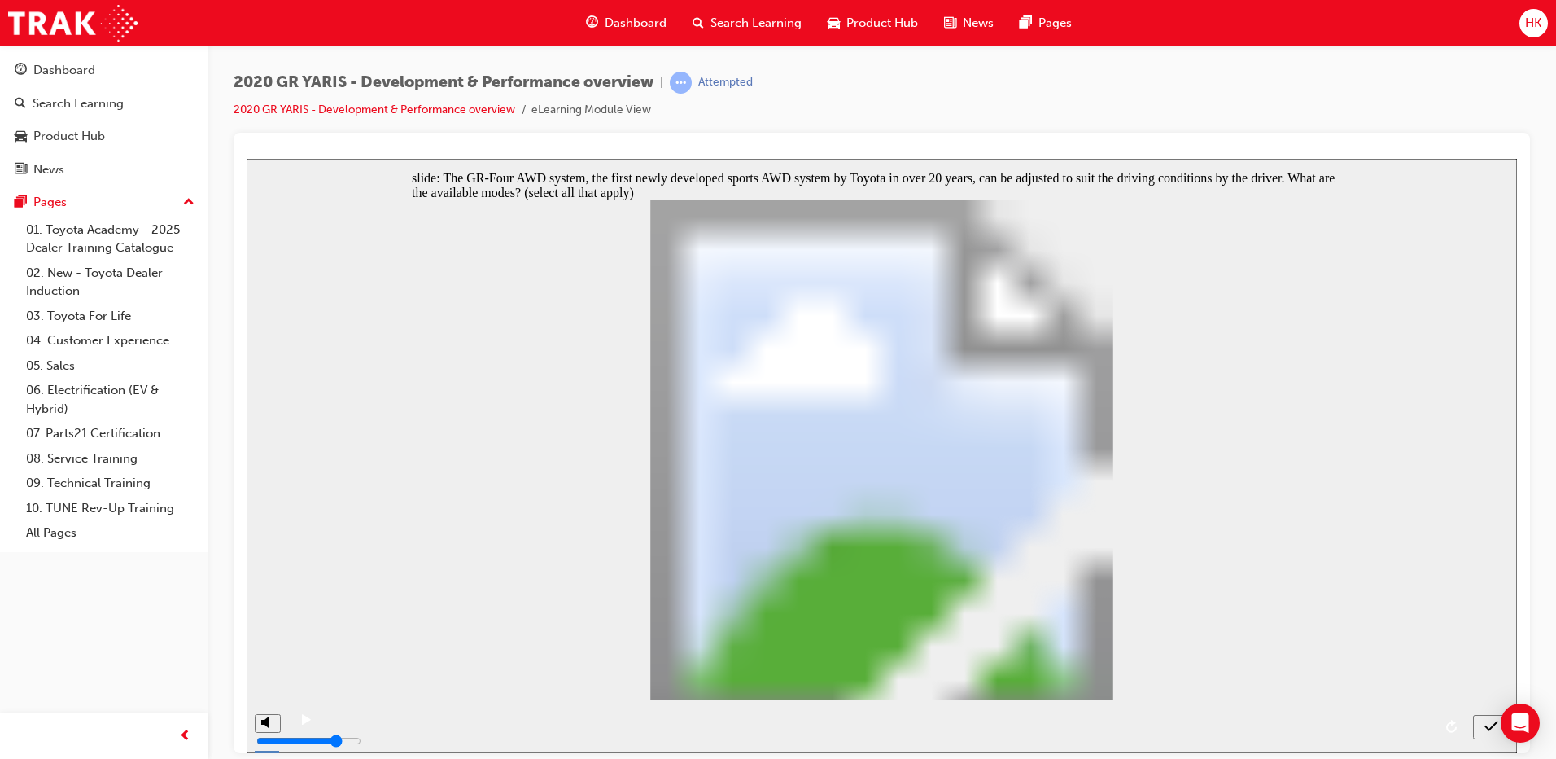
checkbox input "true"
click at [1490, 725] on icon "submit" at bounding box center [1492, 725] width 14 height 15
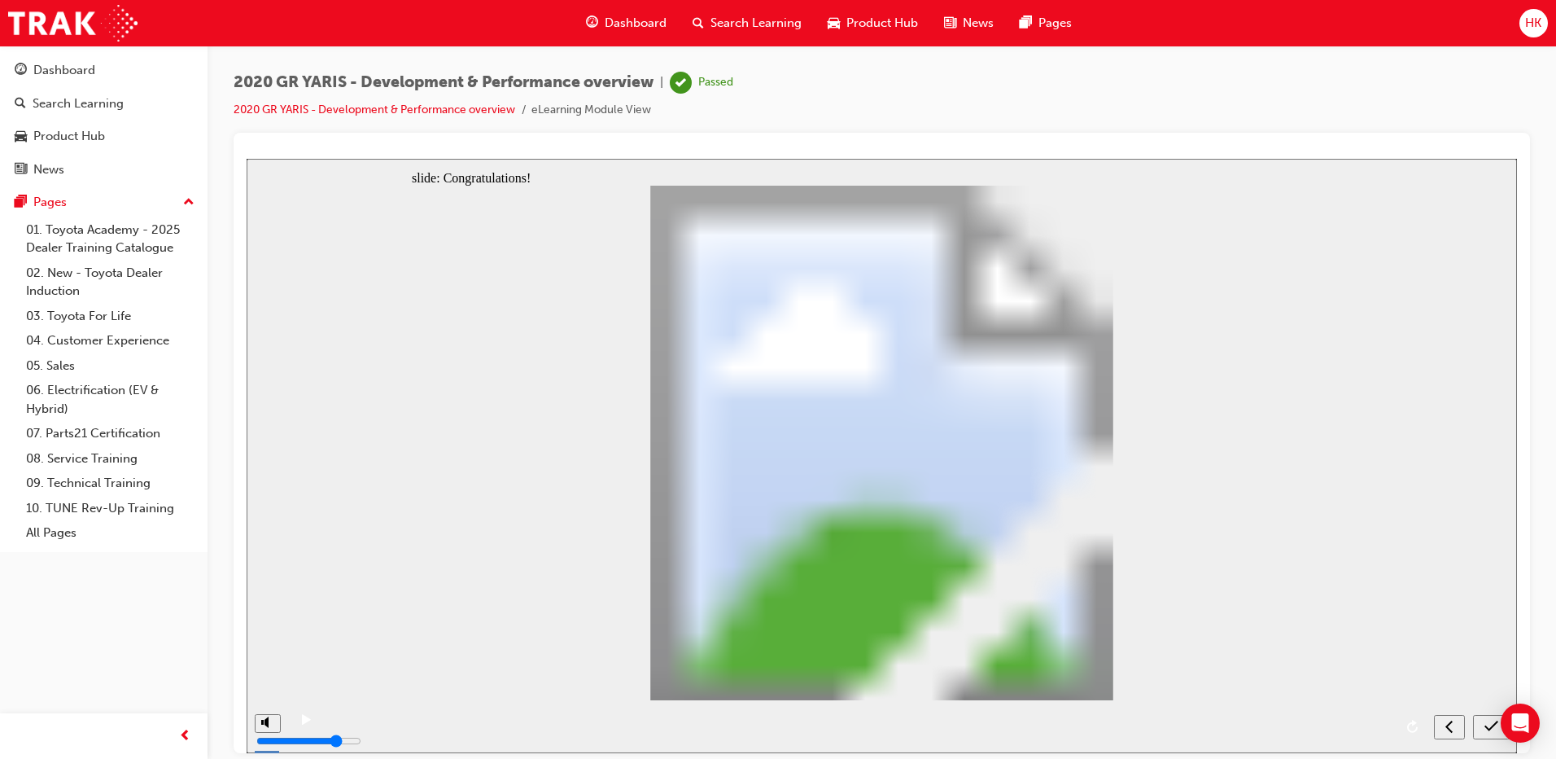
click at [1490, 724] on icon "submit" at bounding box center [1492, 725] width 14 height 15
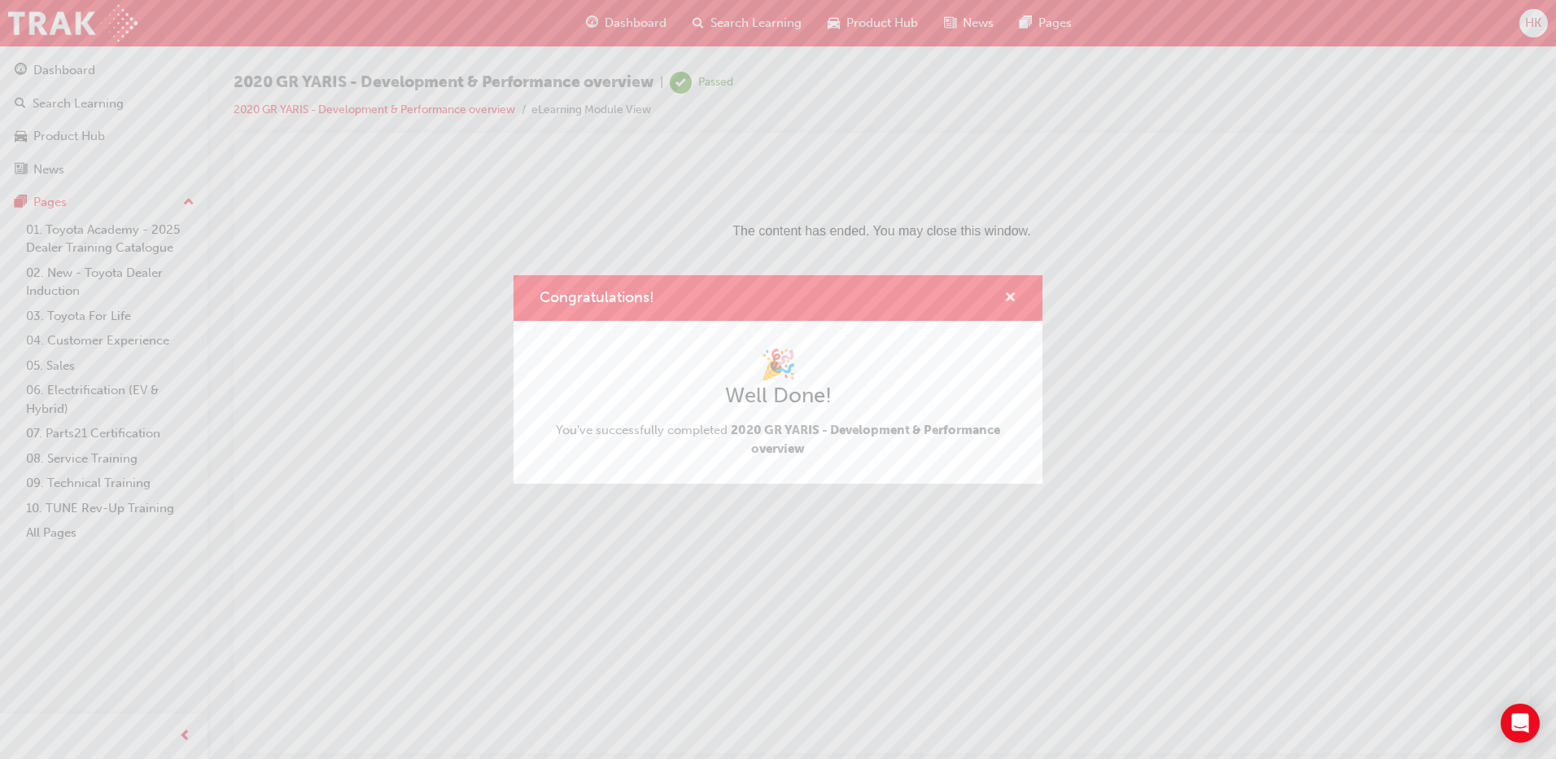
click at [1008, 300] on span "cross-icon" at bounding box center [1010, 298] width 12 height 15
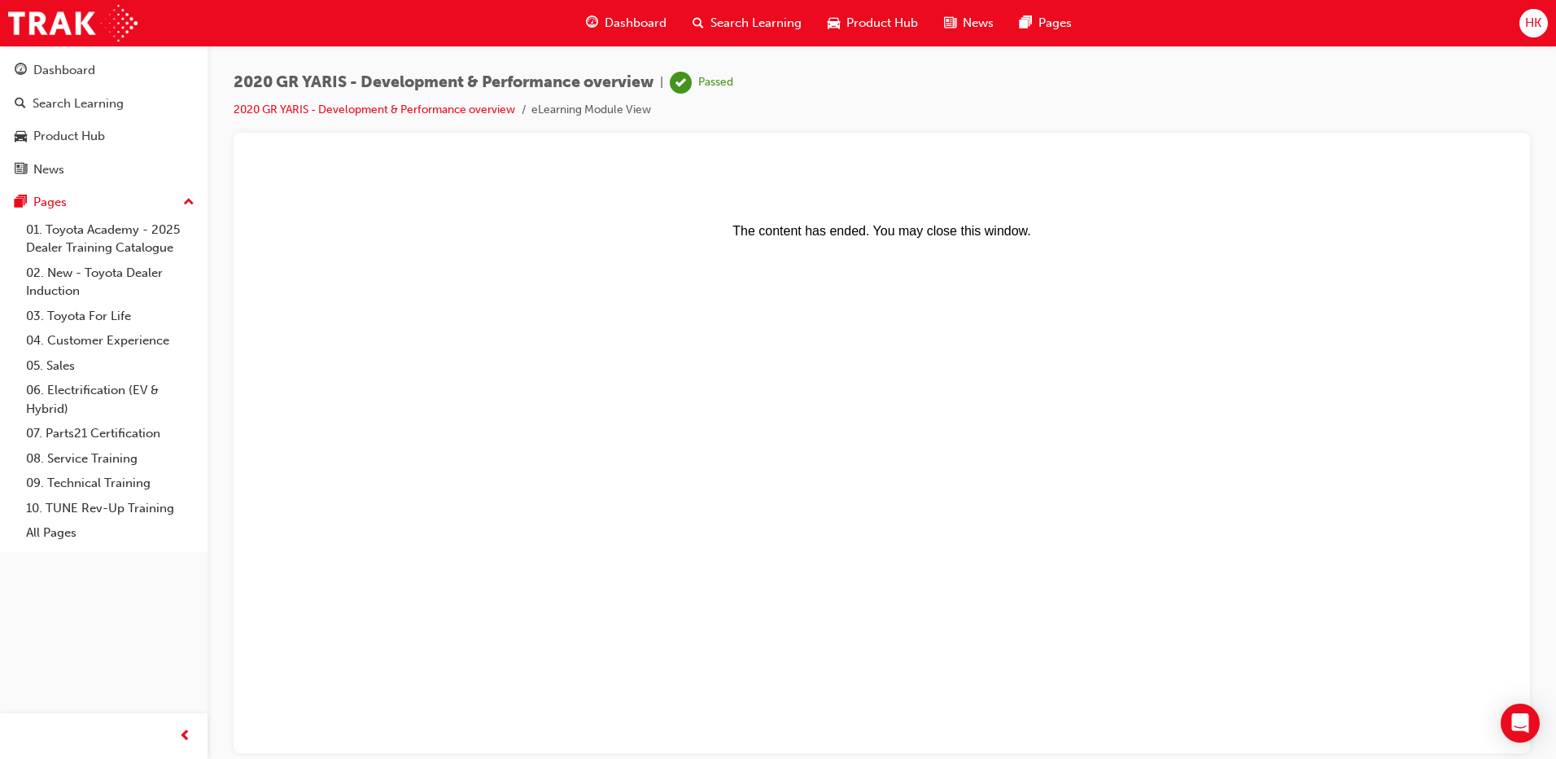
click at [1522, 27] on div "HK" at bounding box center [1534, 23] width 28 height 28
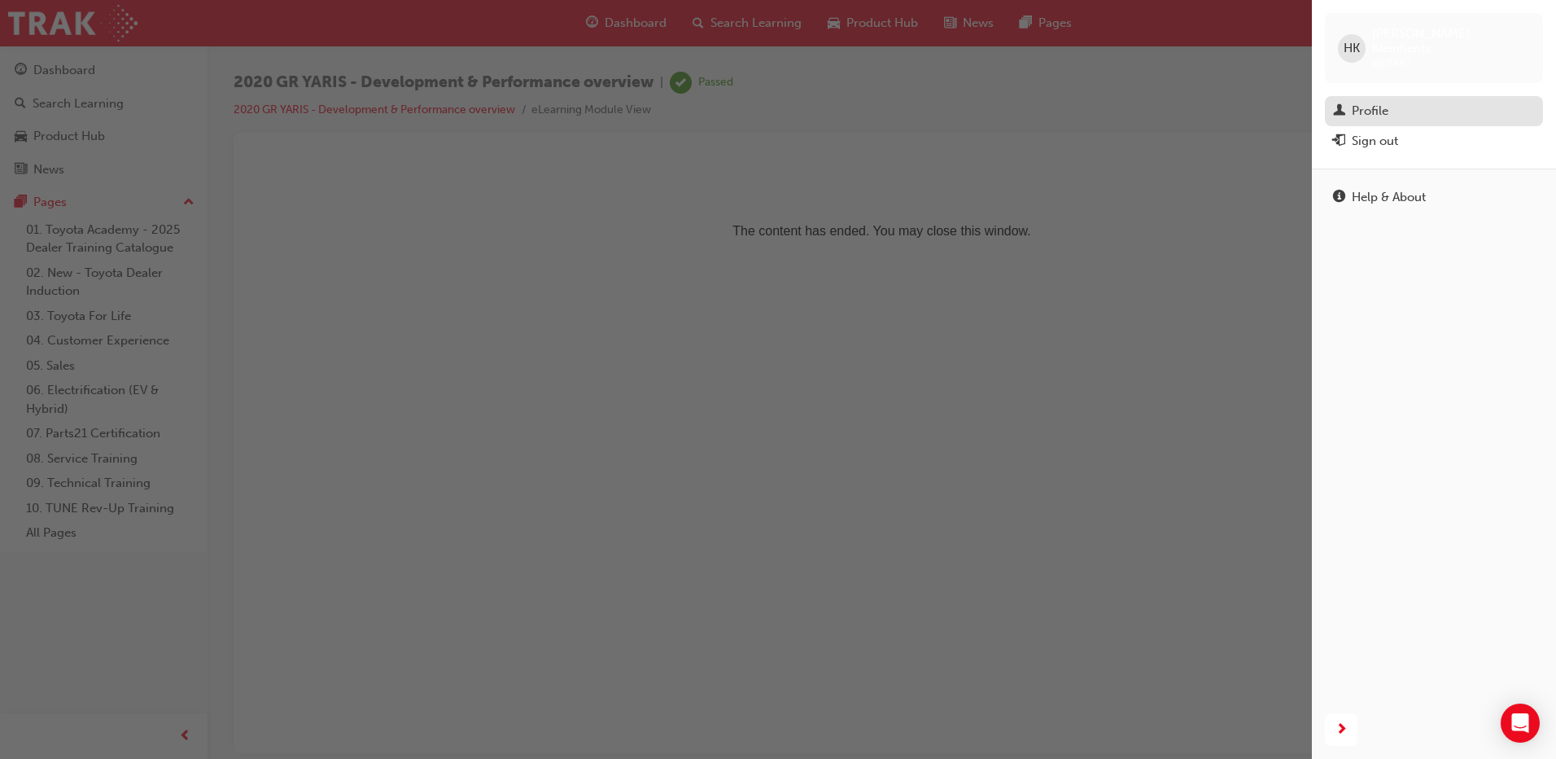
click at [1375, 102] on div "Profile" at bounding box center [1370, 111] width 37 height 19
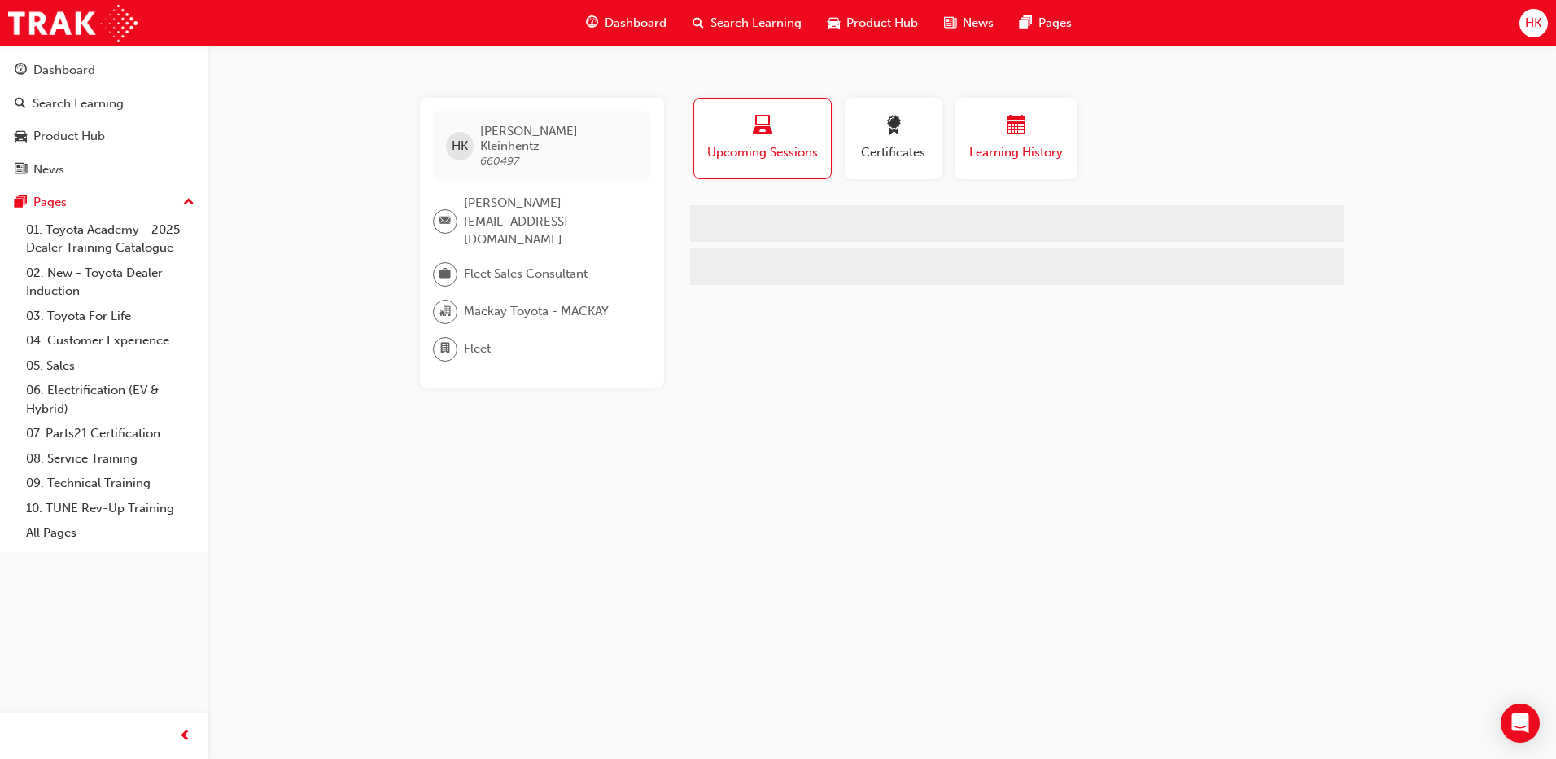
click at [1031, 138] on div "button" at bounding box center [1017, 128] width 98 height 25
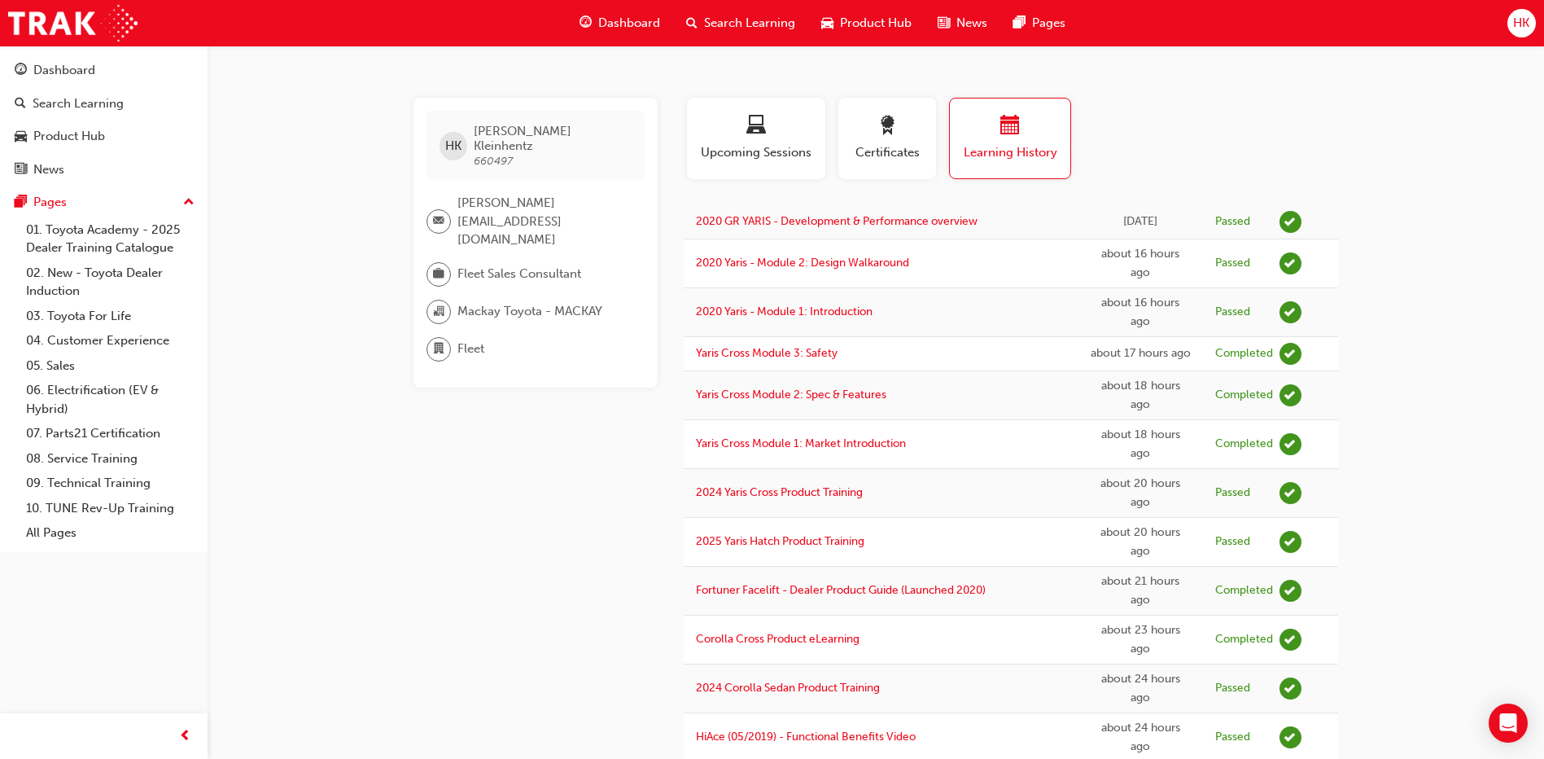
click at [632, 21] on span "Dashboard" at bounding box center [629, 23] width 62 height 19
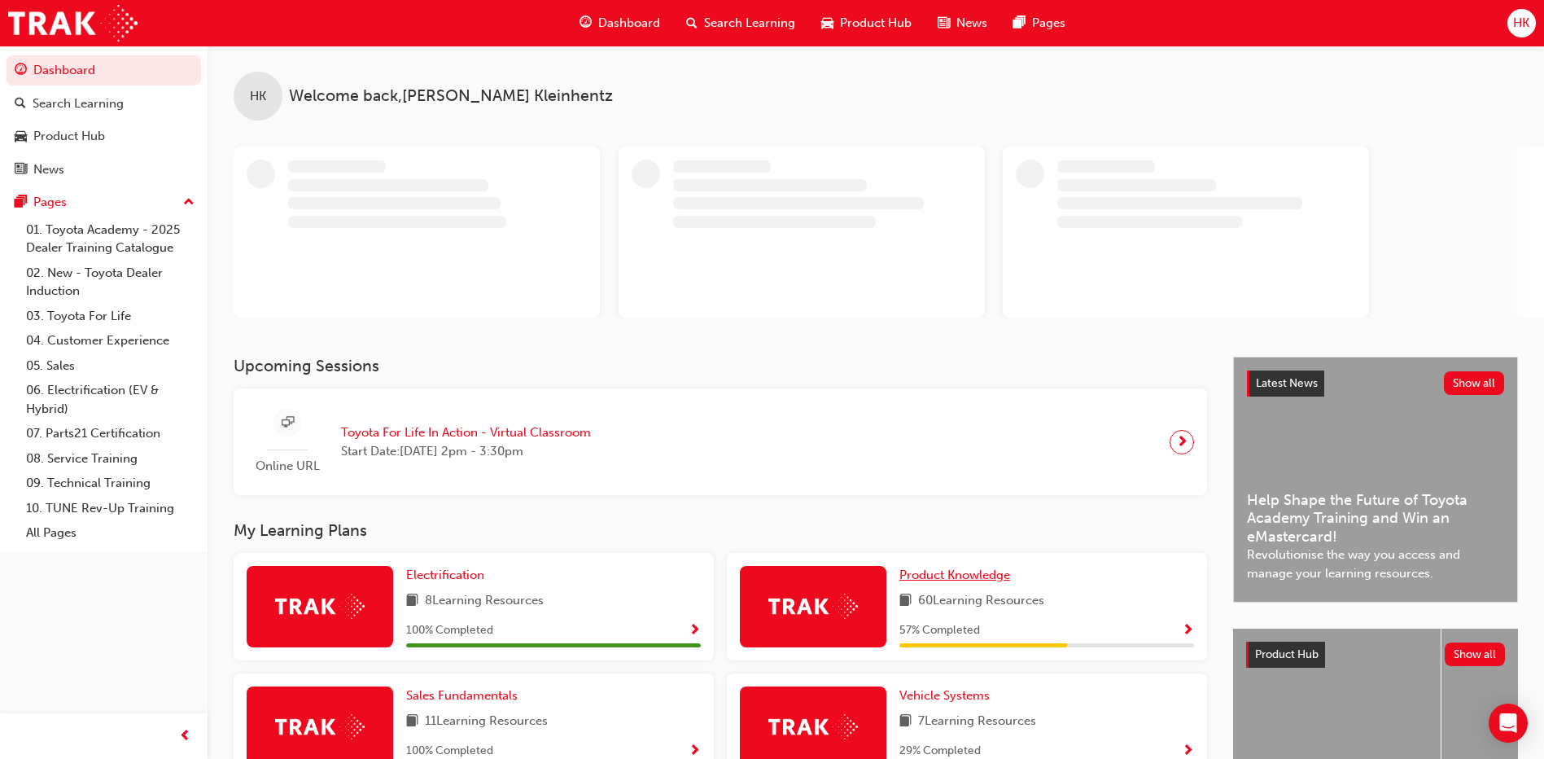
click at [974, 576] on span "Product Knowledge" at bounding box center [954, 574] width 111 height 15
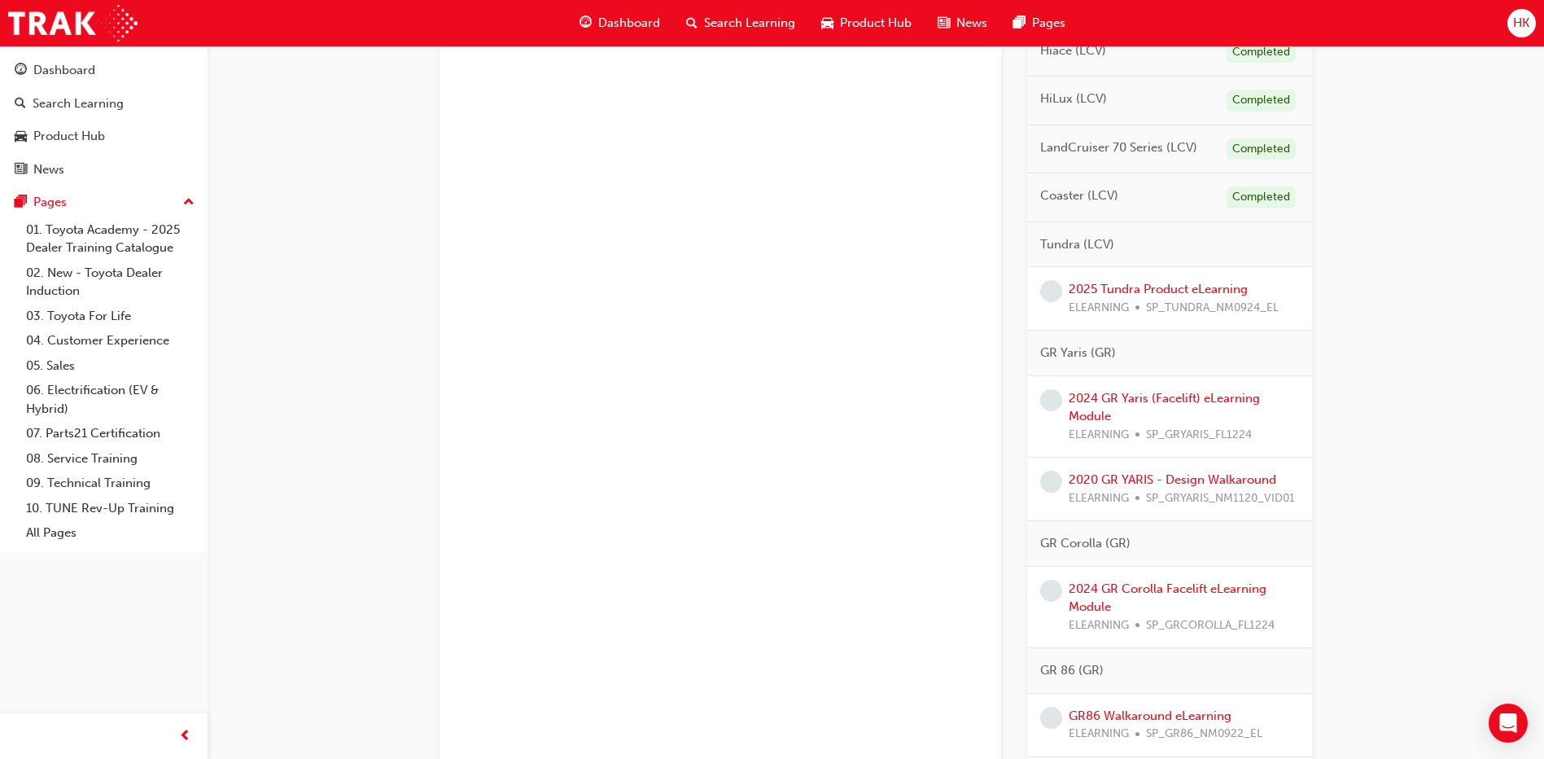
scroll to position [1872, 0]
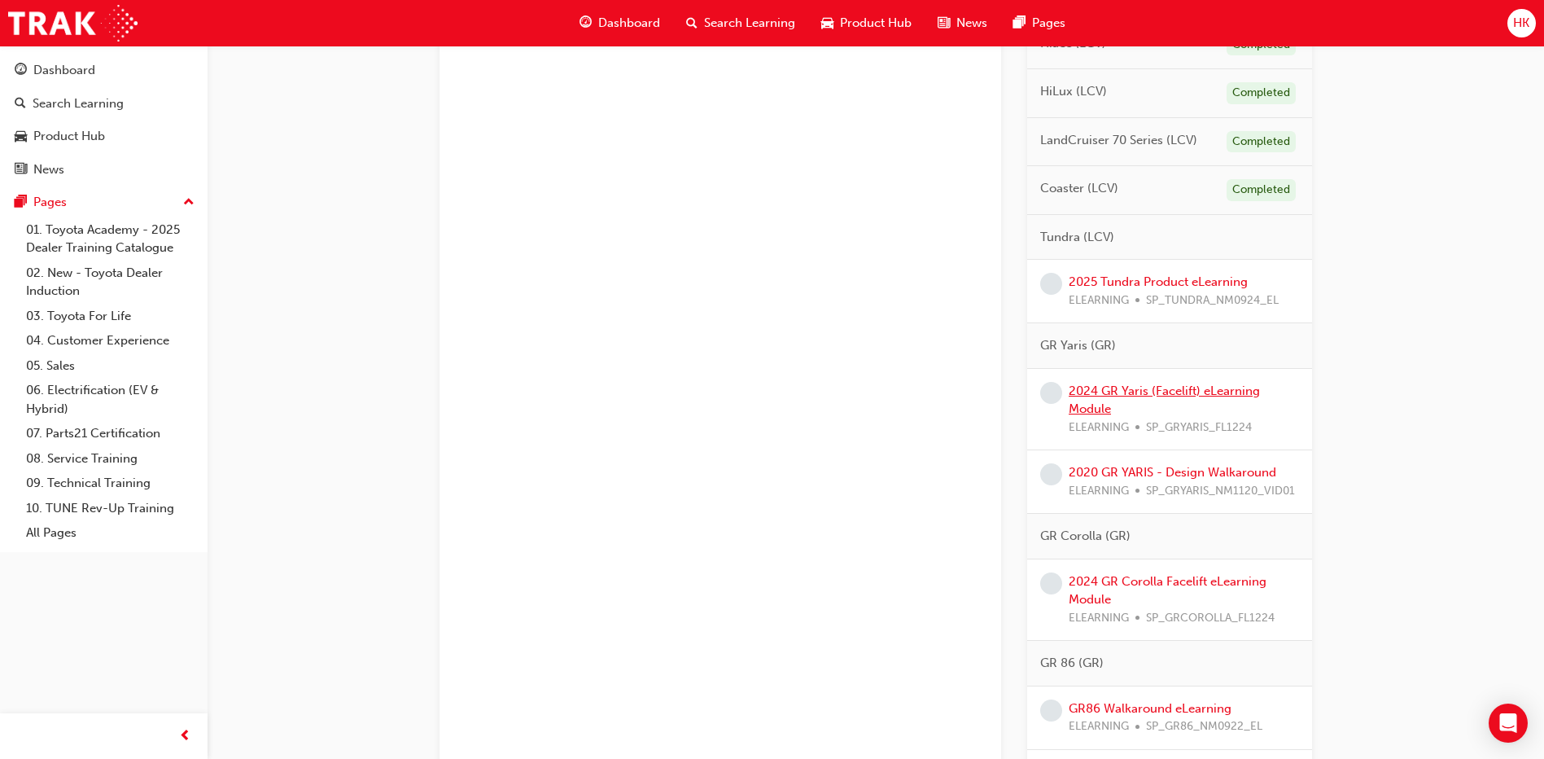
click at [1116, 393] on link "2024 GR Yaris (Facelift) eLearning Module" at bounding box center [1164, 399] width 191 height 33
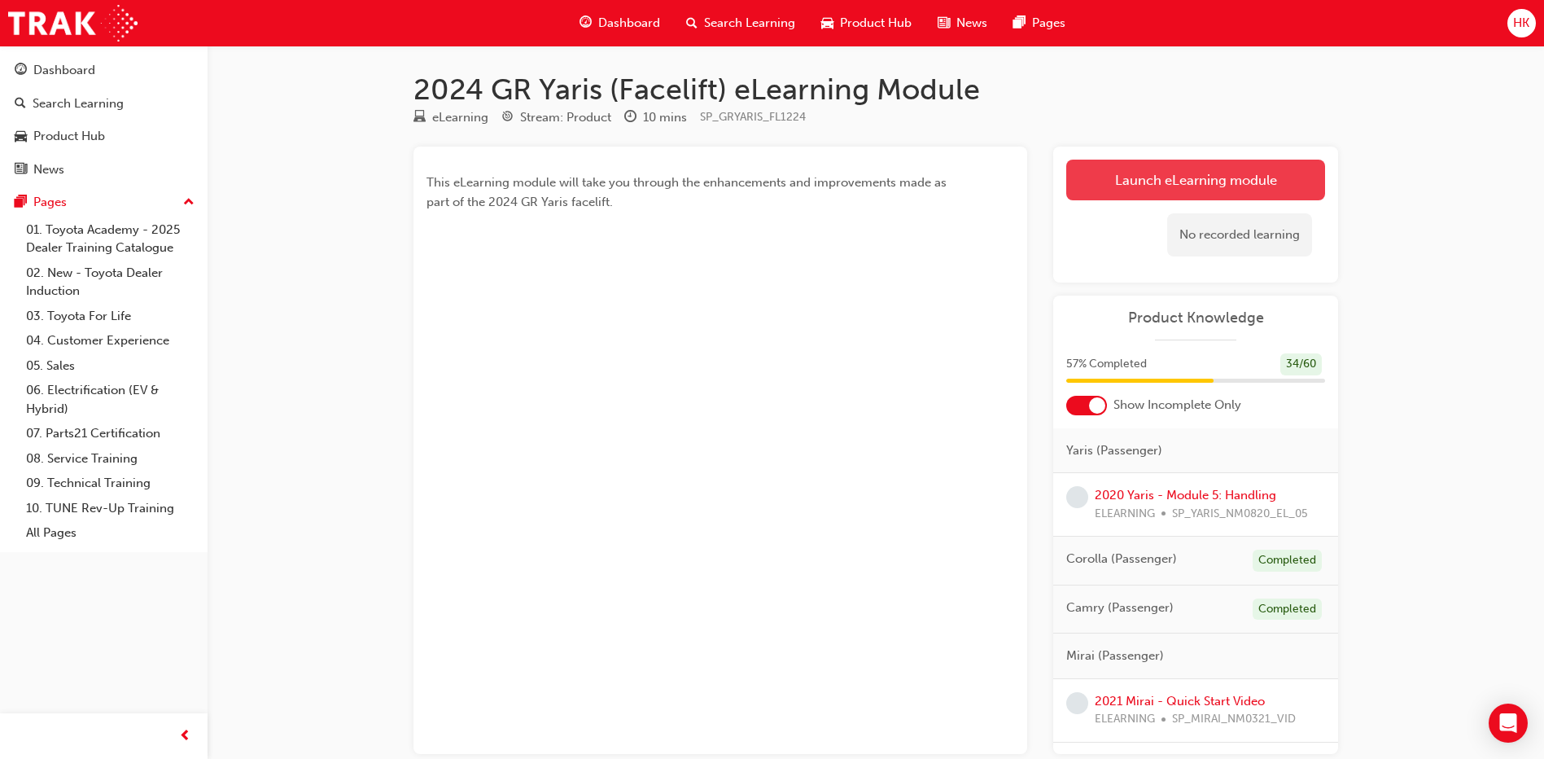
click at [1214, 184] on link "Launch eLearning module" at bounding box center [1195, 180] width 259 height 41
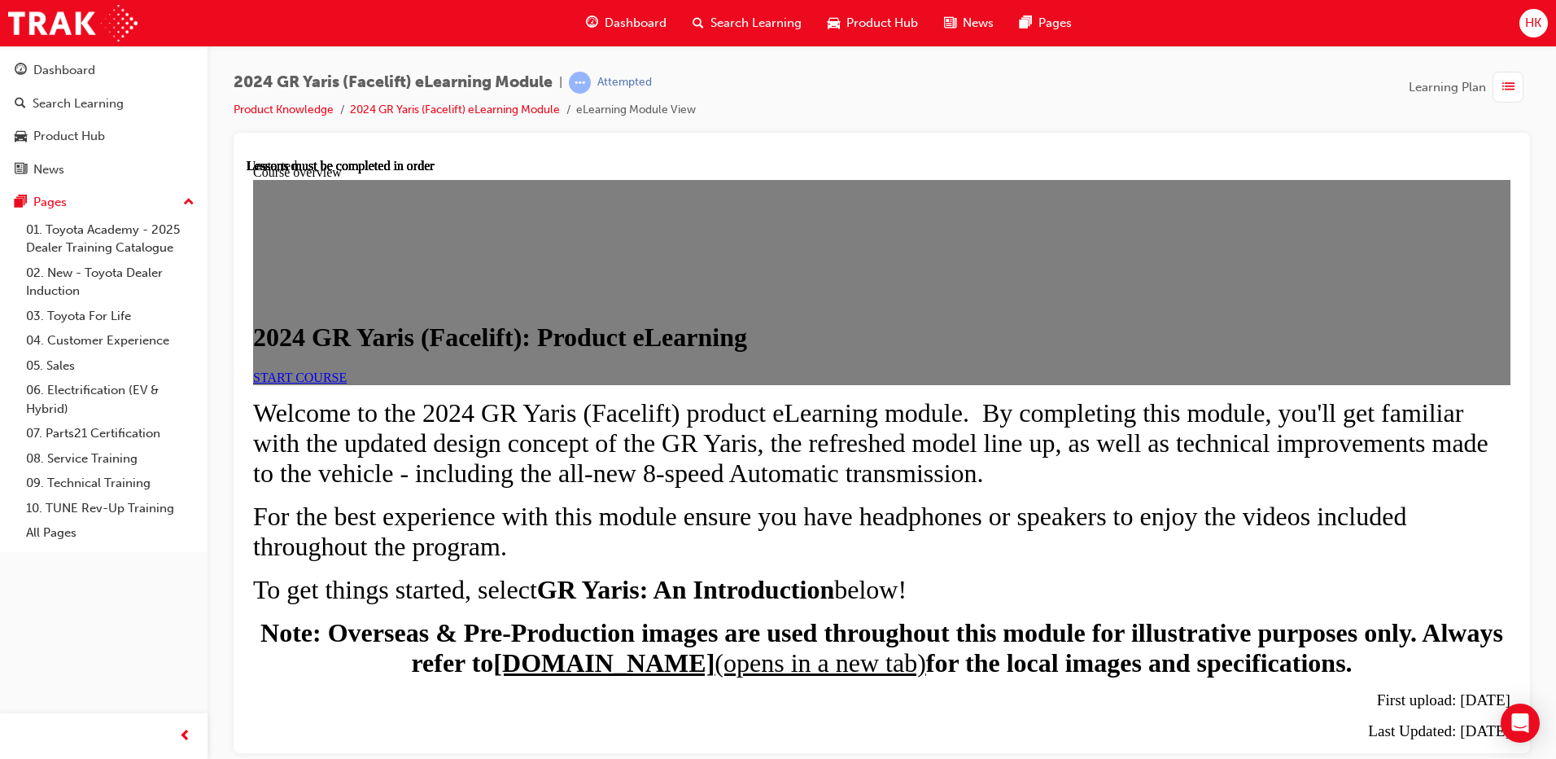
click at [347, 383] on span "START COURSE" at bounding box center [300, 377] width 94 height 14
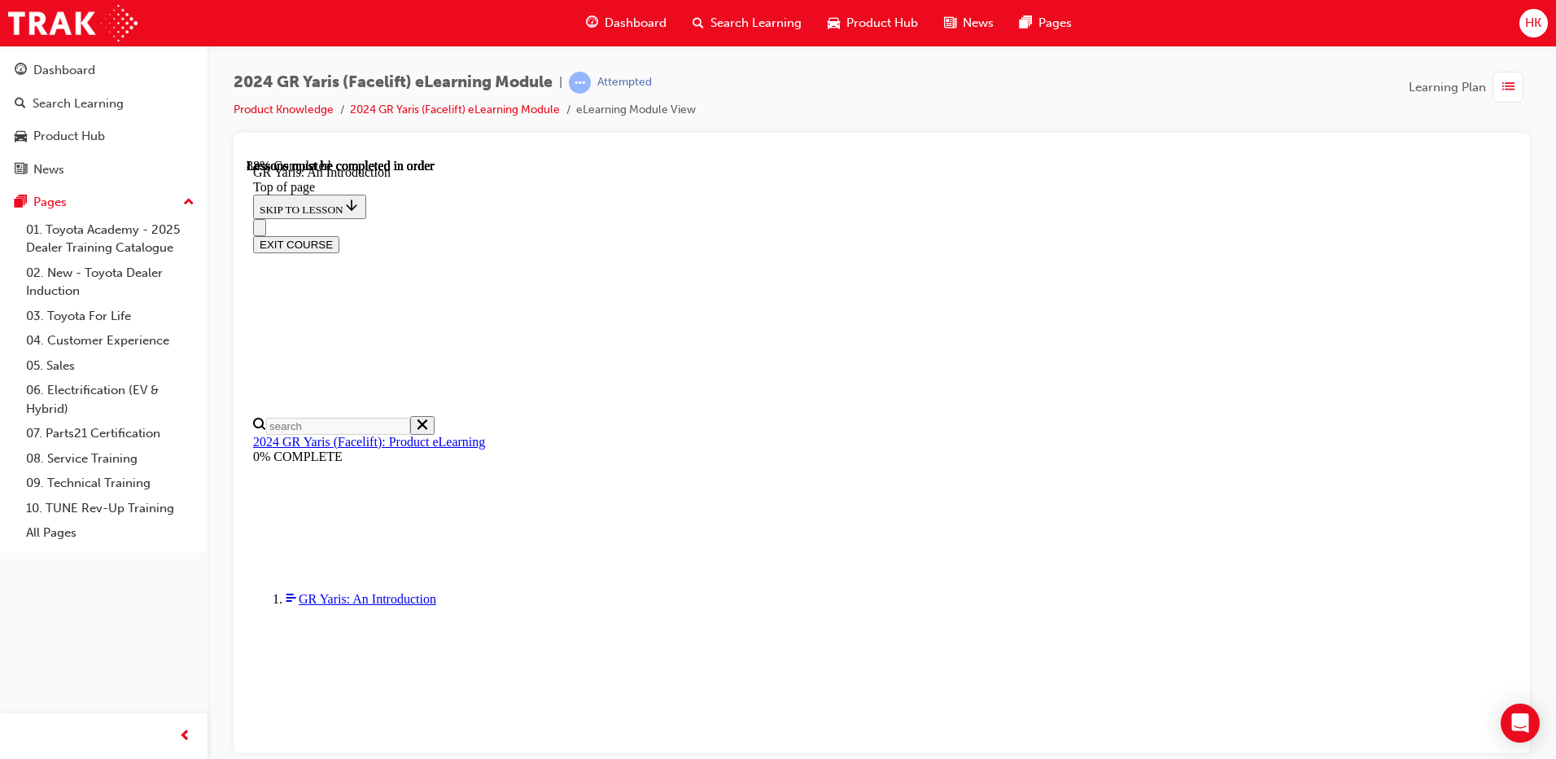
scroll to position [2468, 0]
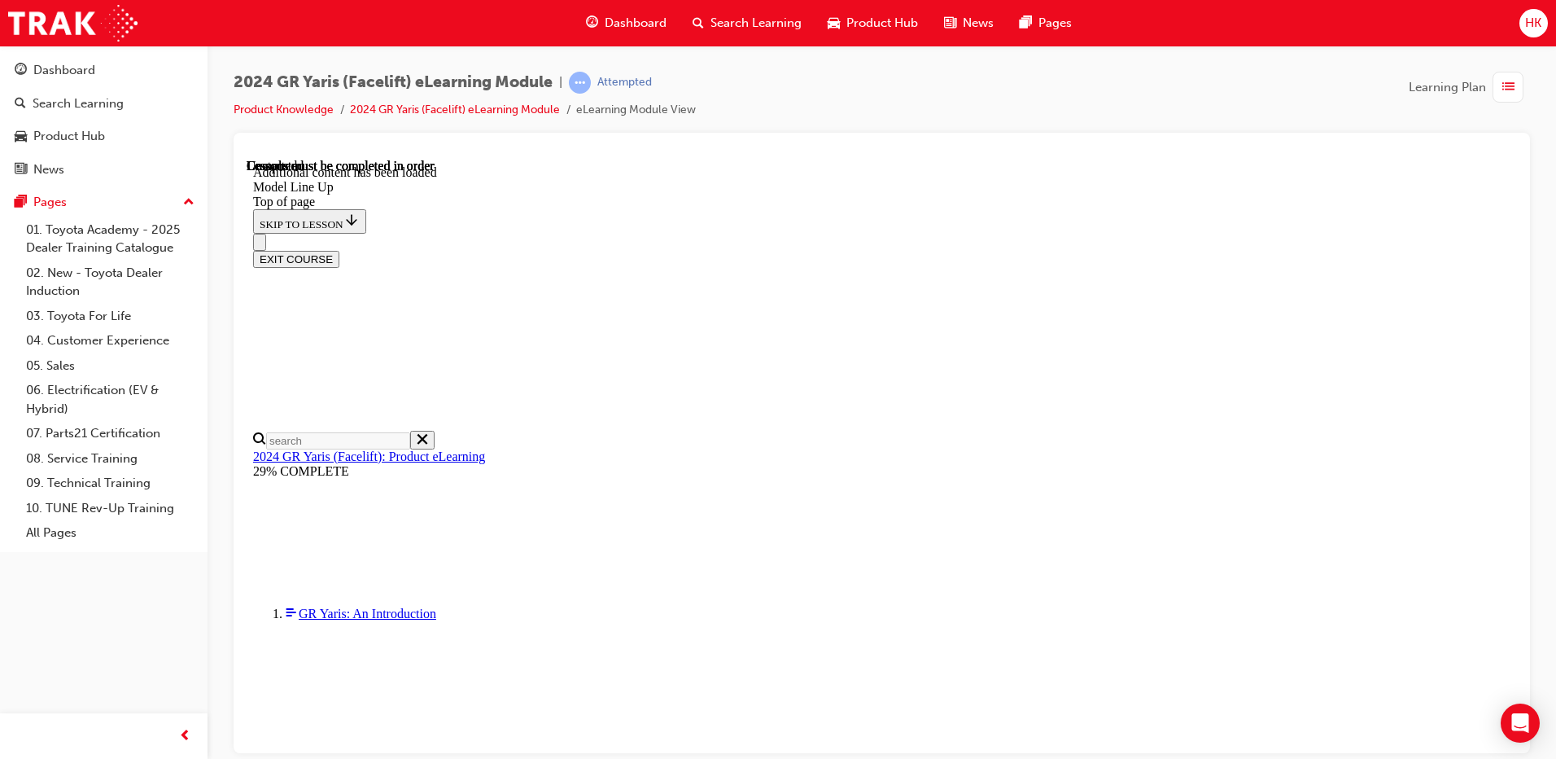
scroll to position [2573, 0]
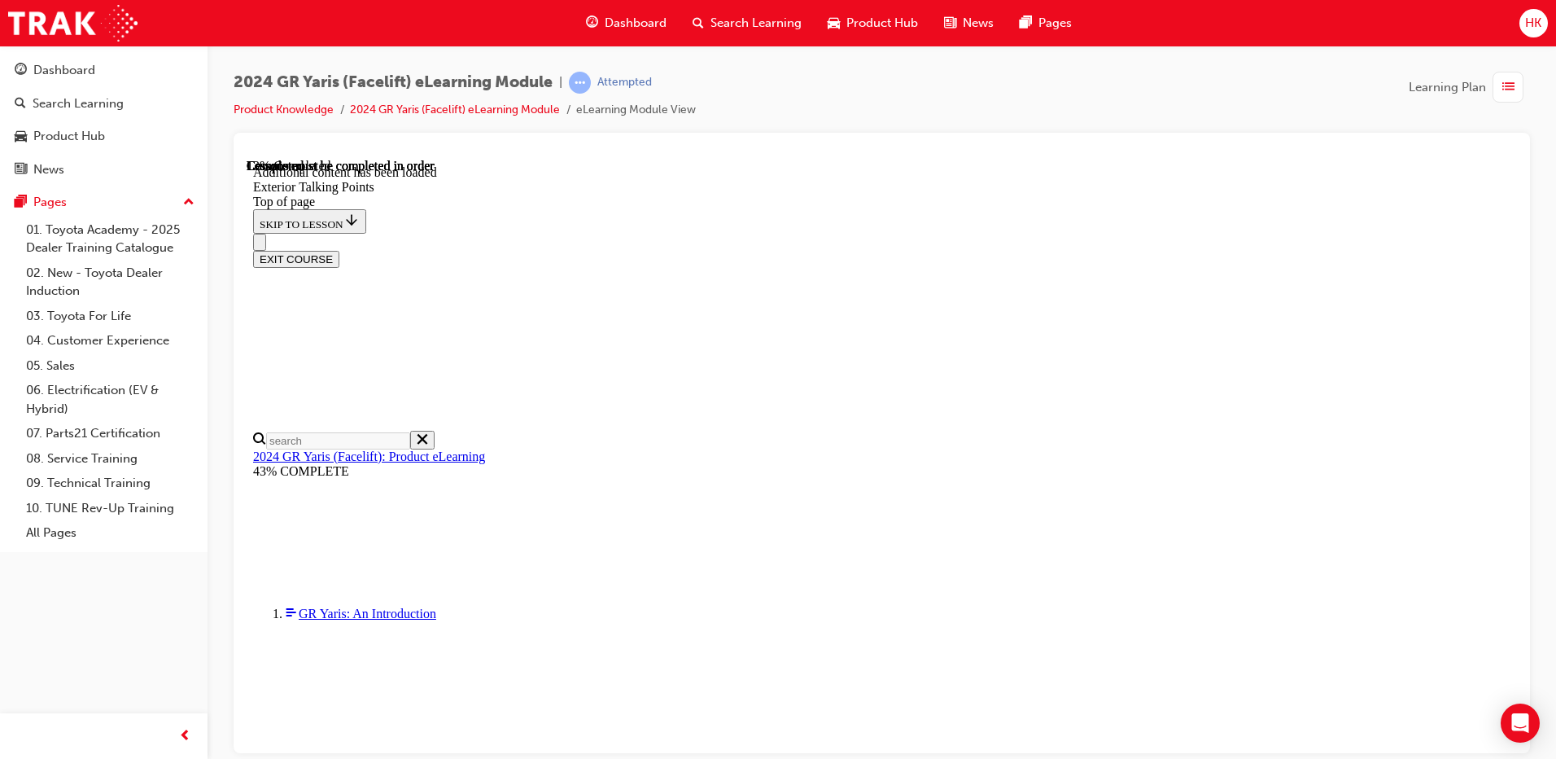
scroll to position [61, 0]
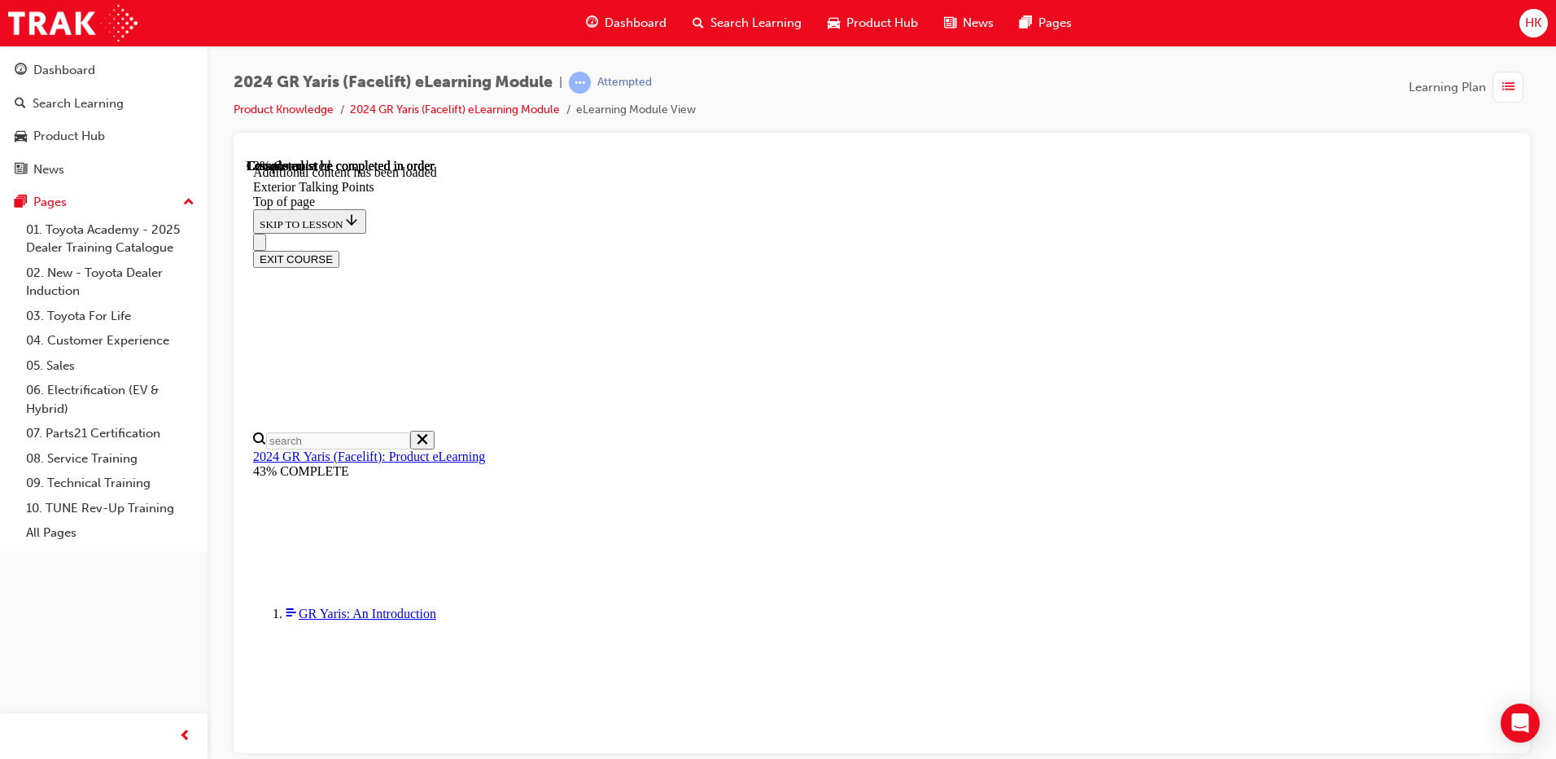
scroll to position [164, 0]
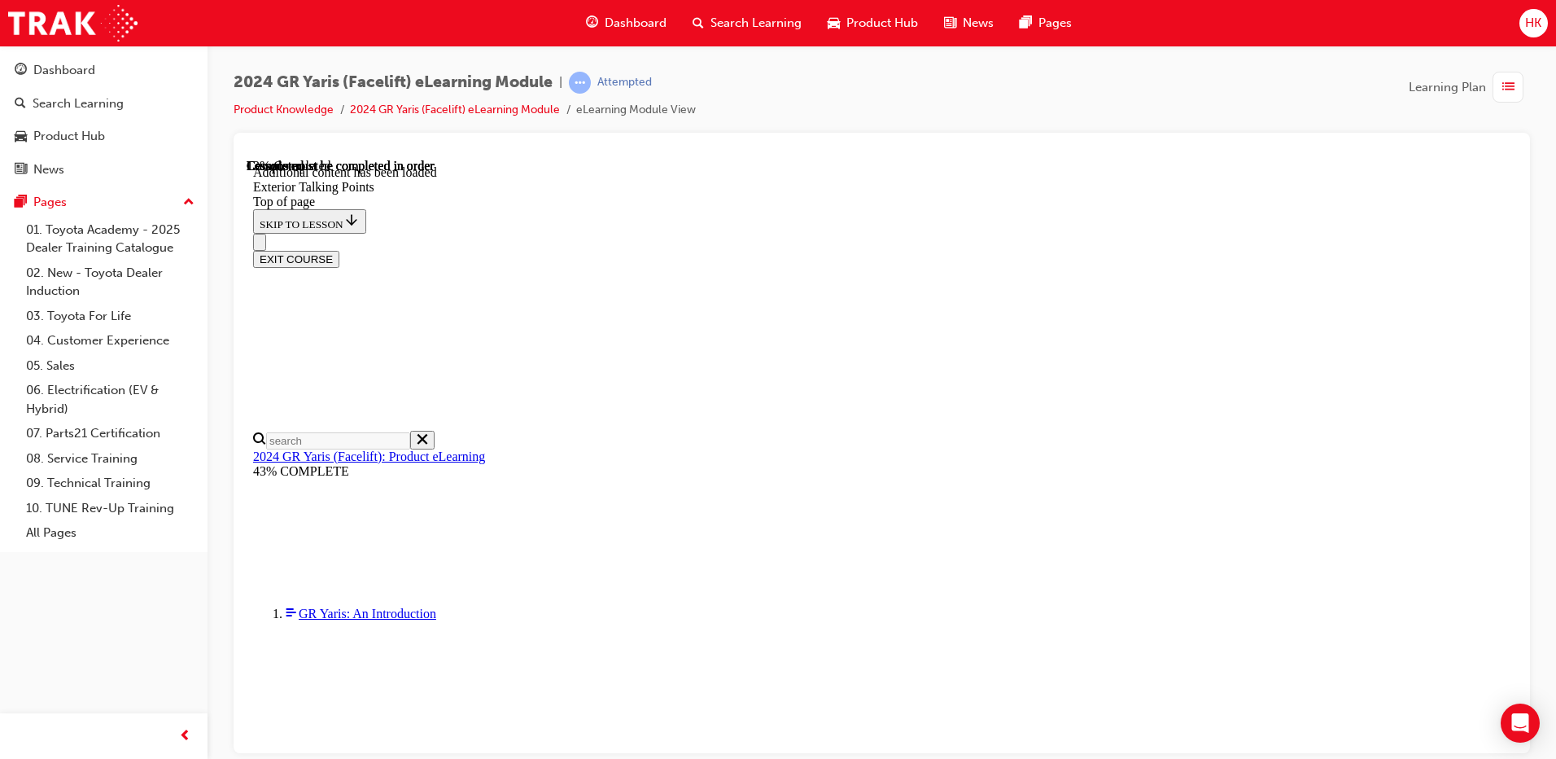
scroll to position [842, 0]
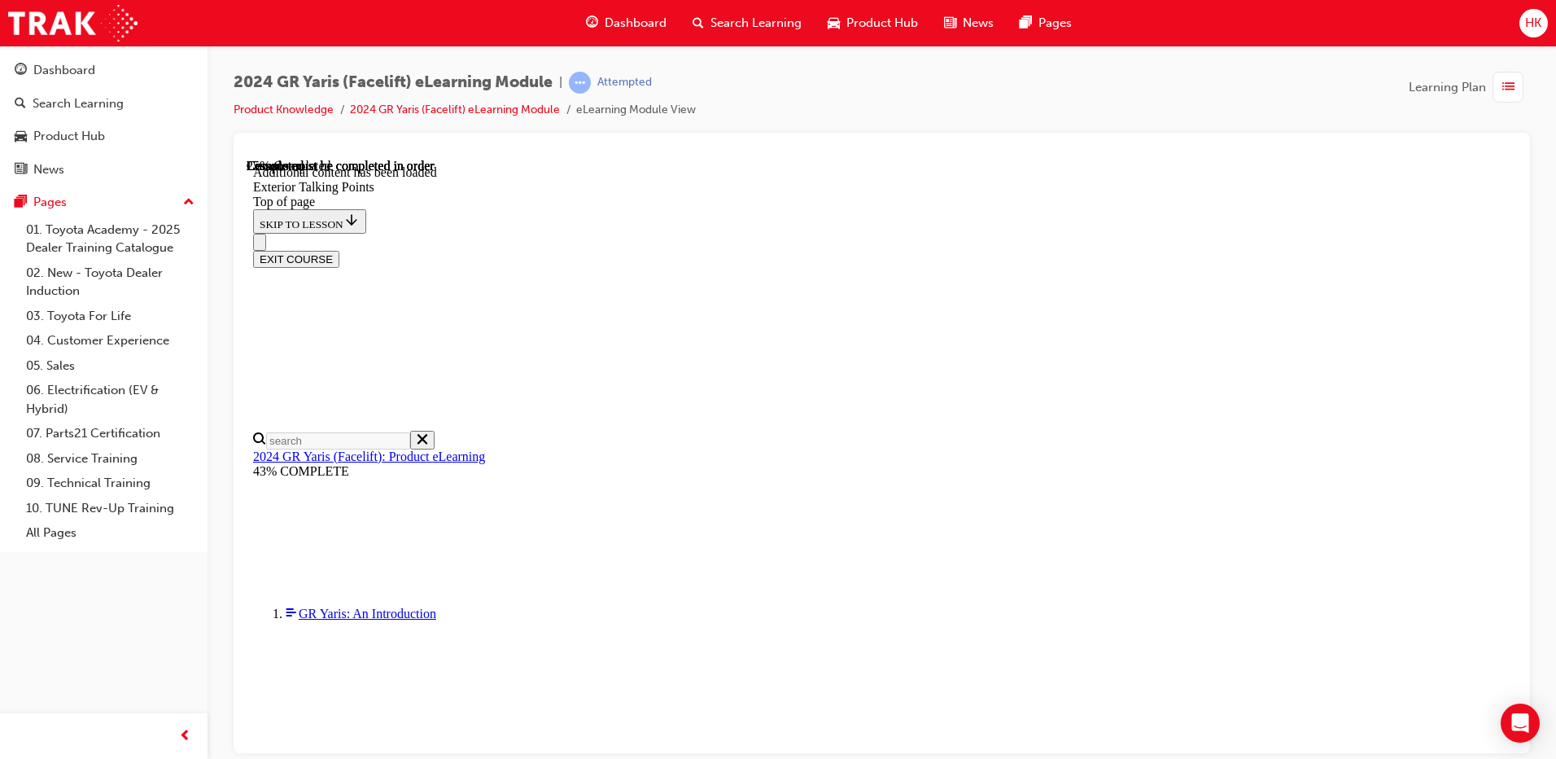
scroll to position [1086, 0]
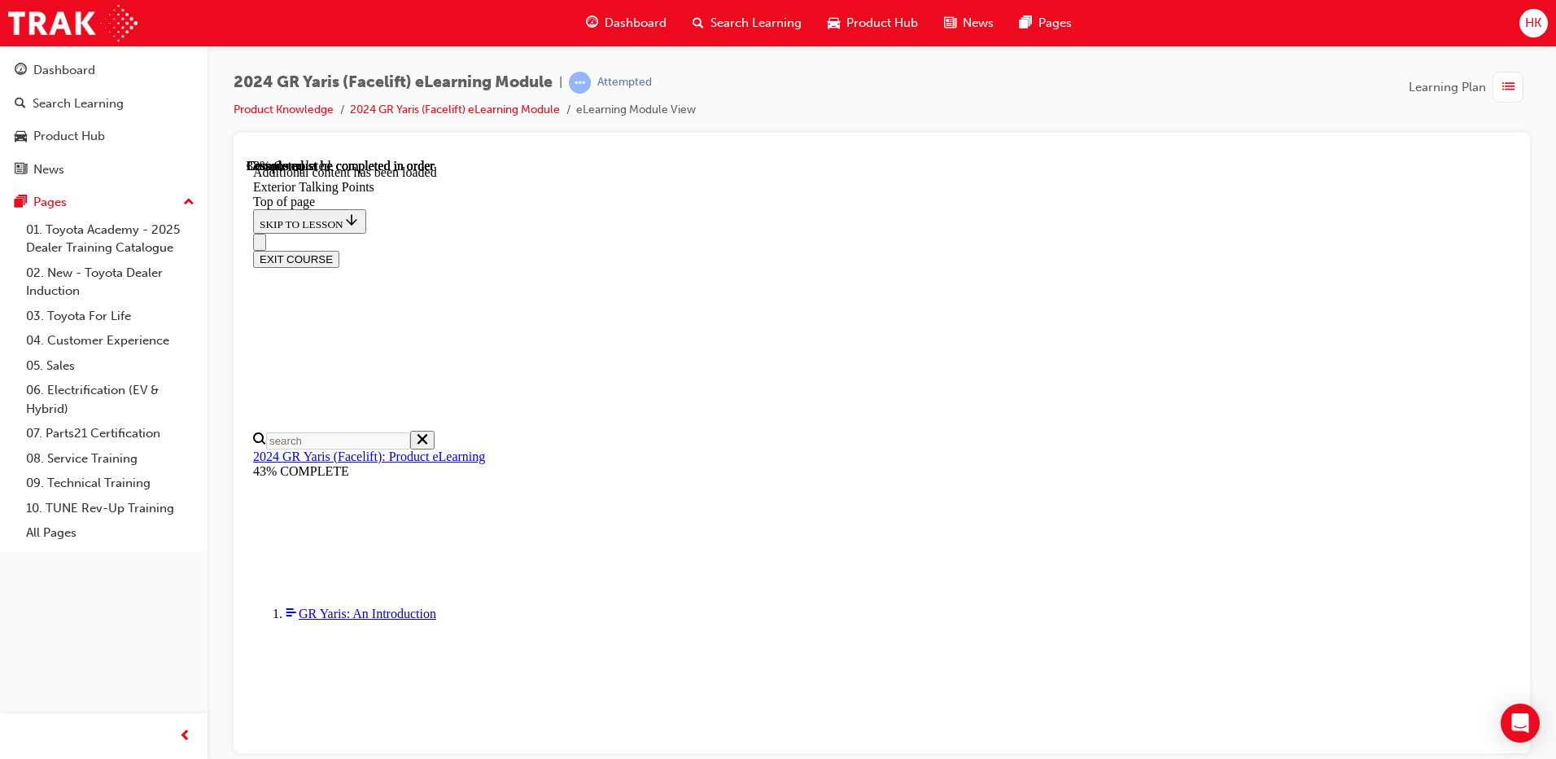
scroll to position [1493, 0]
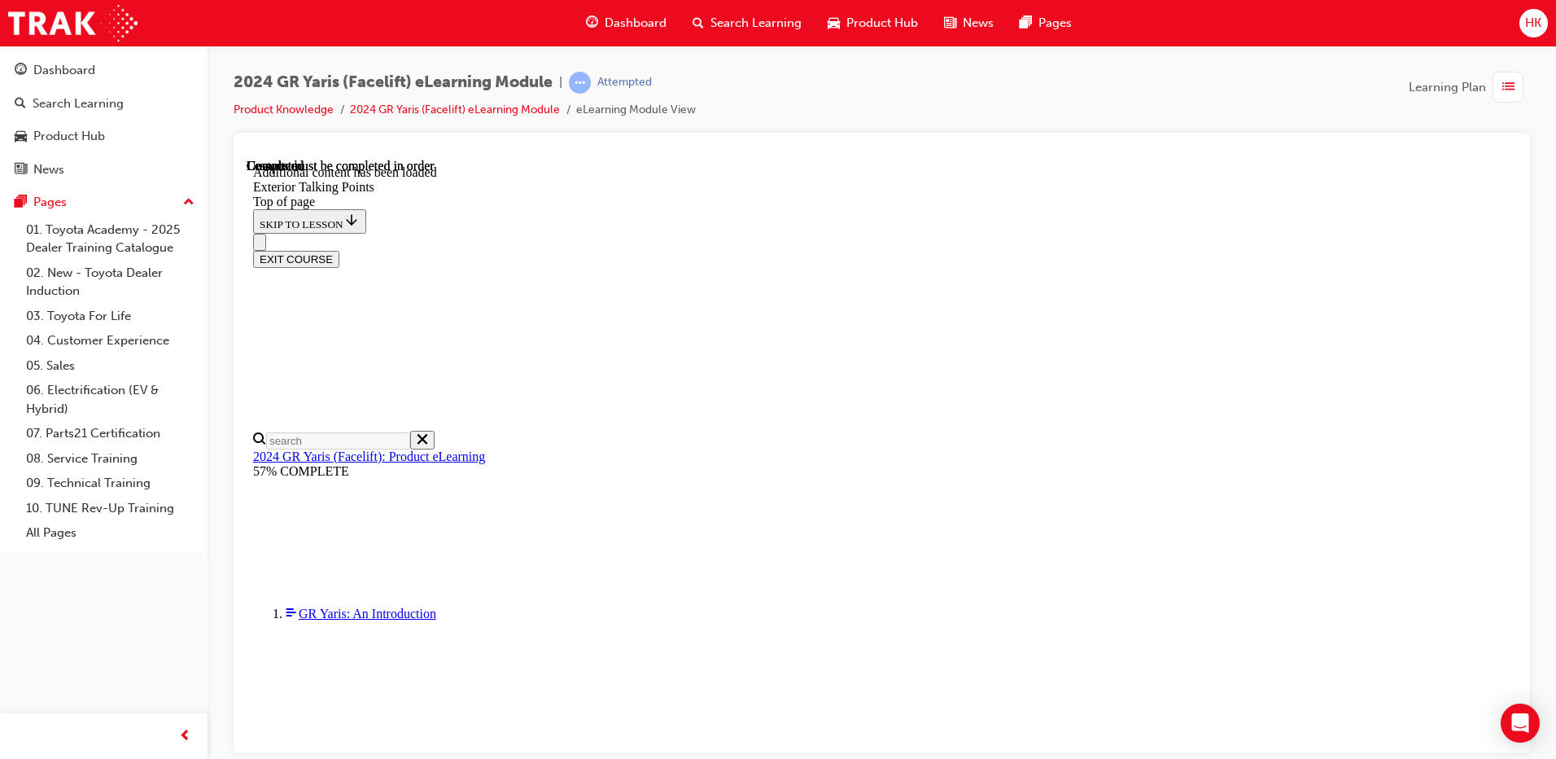
scroll to position [3609, 0]
click at [974, 233] on div "EXIT COURSE" at bounding box center [875, 250] width 1245 height 34
click at [987, 233] on div "EXIT COURSE" at bounding box center [875, 250] width 1245 height 34
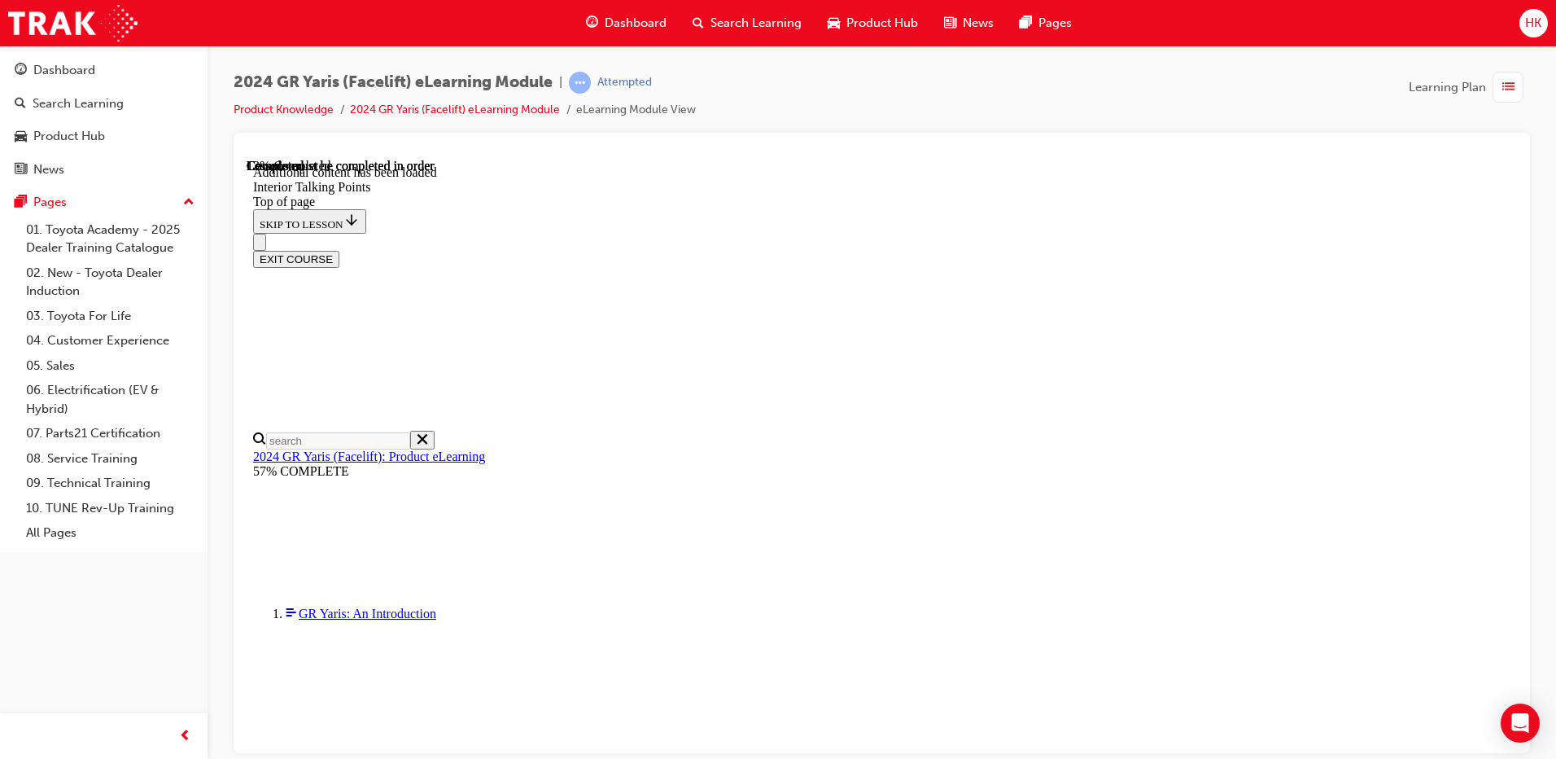
scroll to position [220, 0]
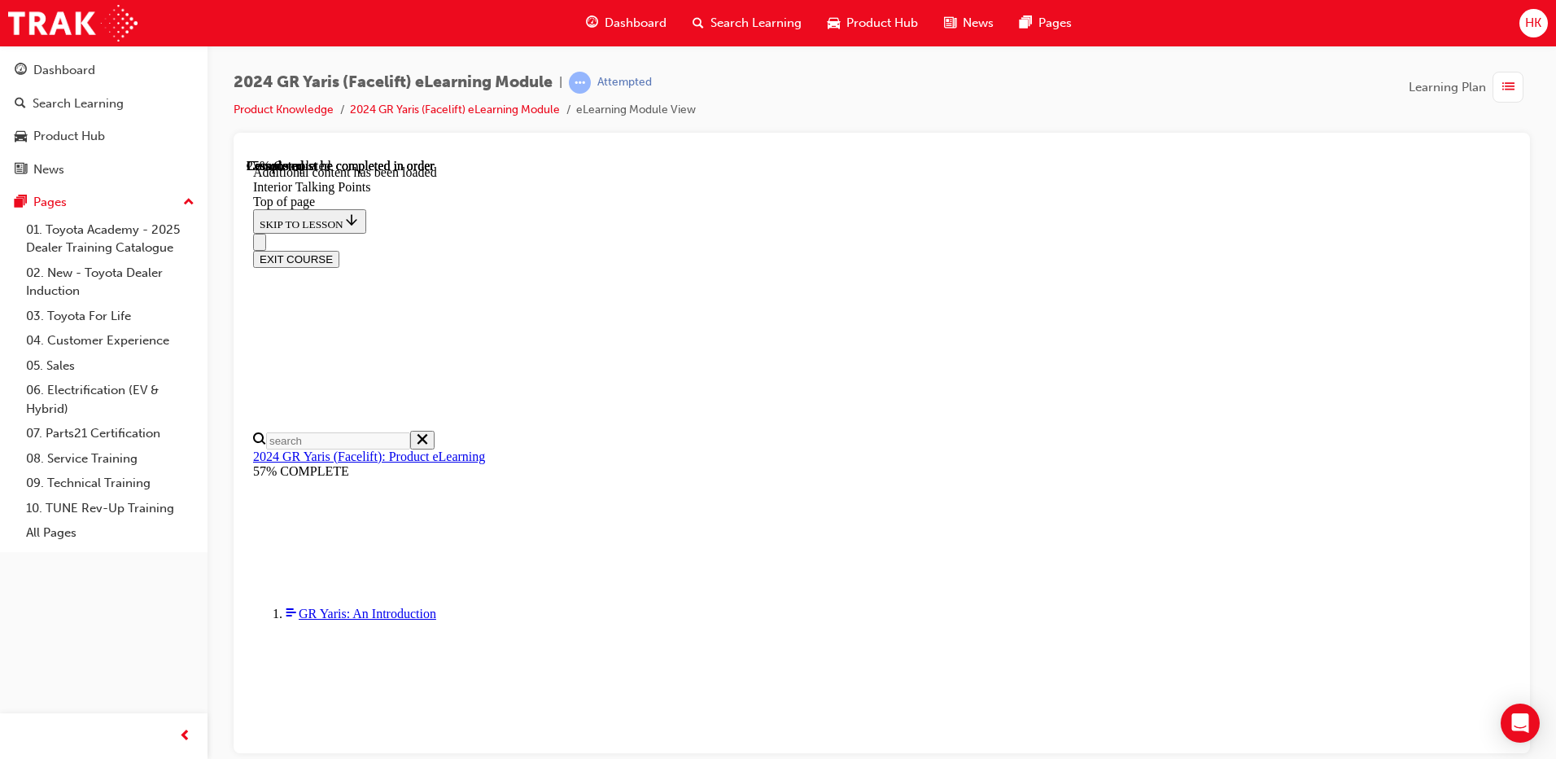
scroll to position [128, 0]
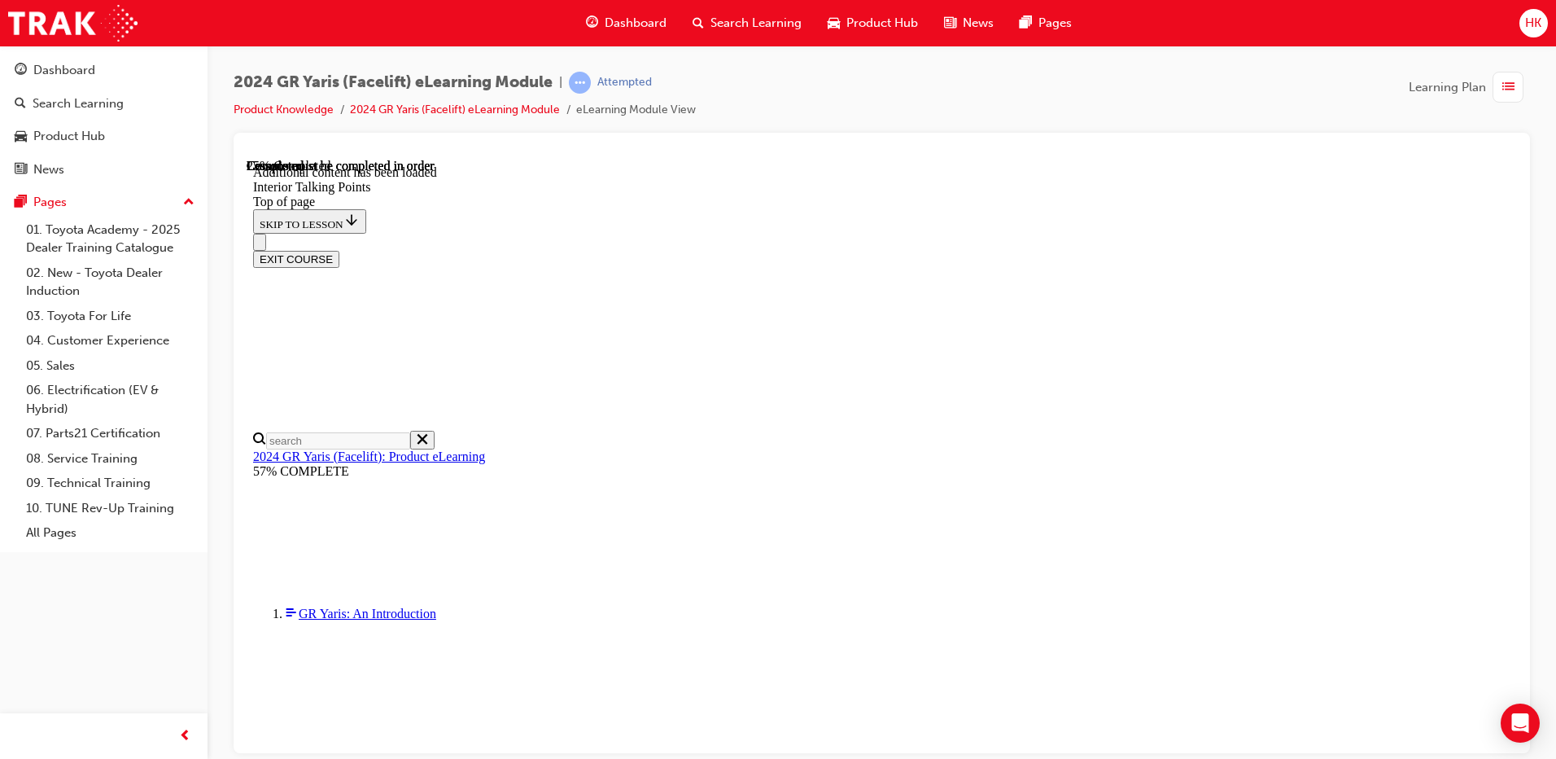
scroll to position [76, 0]
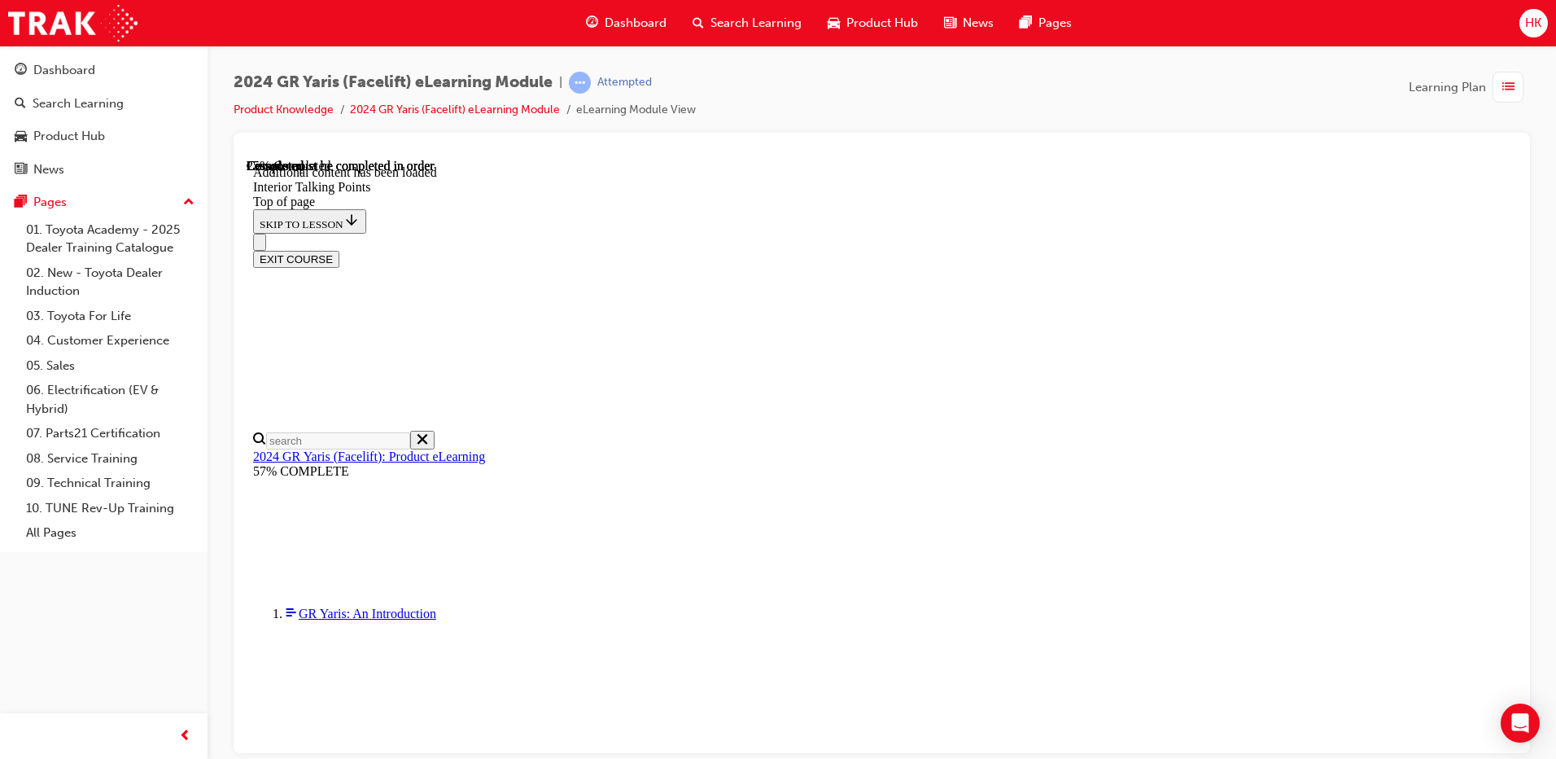
scroll to position [81, 0]
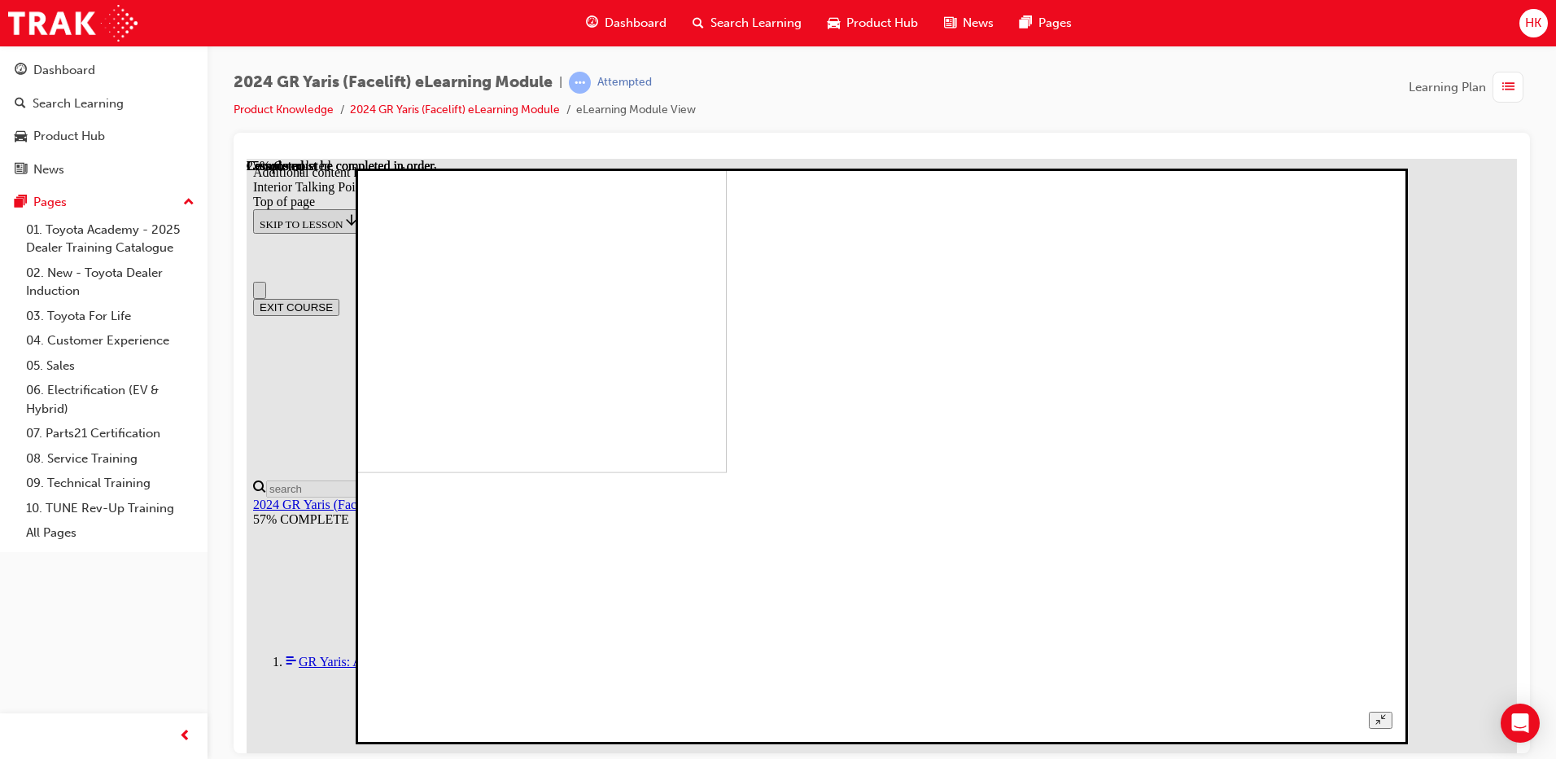
click at [1386, 713] on icon "Unzoom image" at bounding box center [1381, 718] width 11 height 11
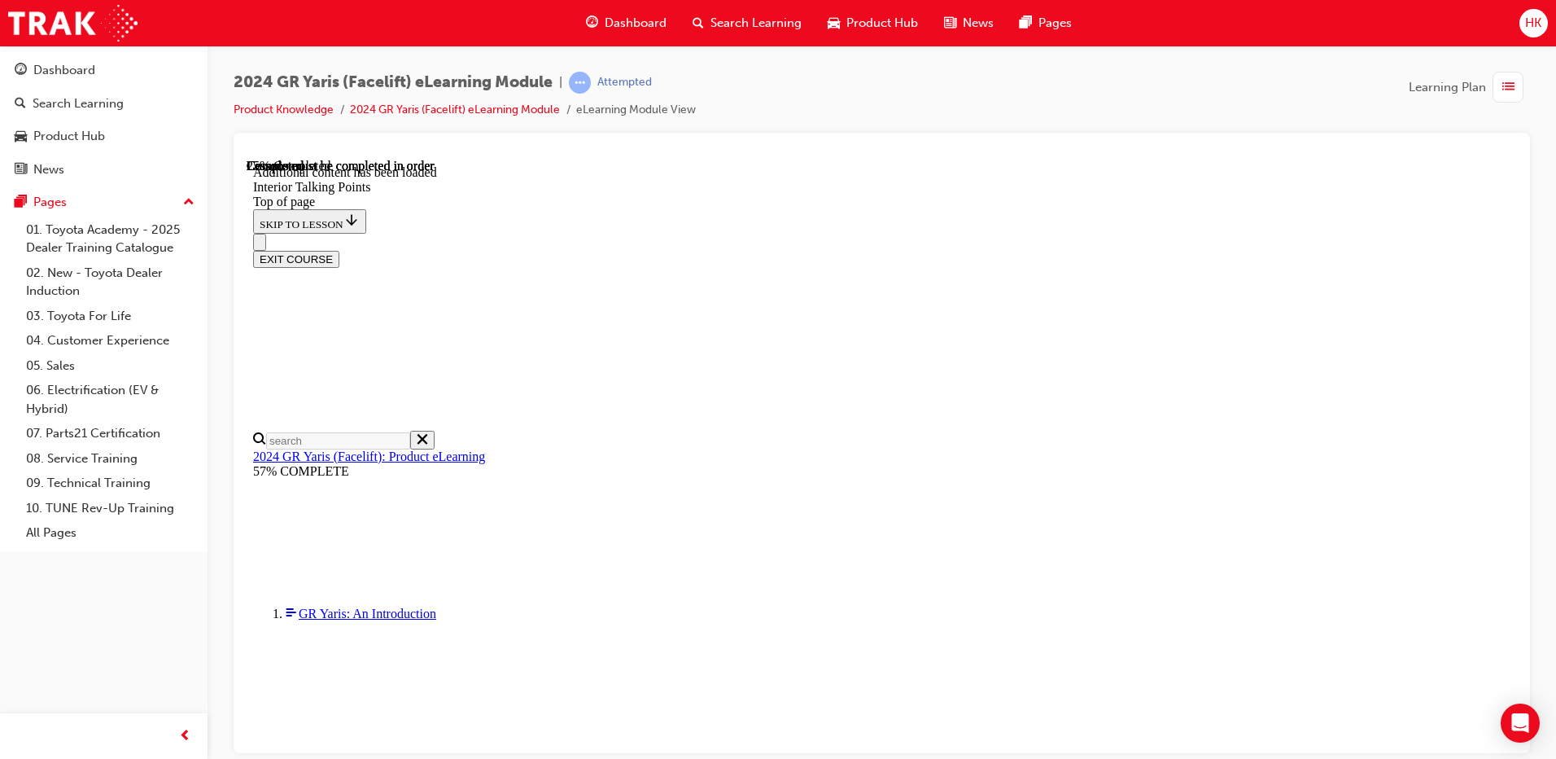
scroll to position [171, 0]
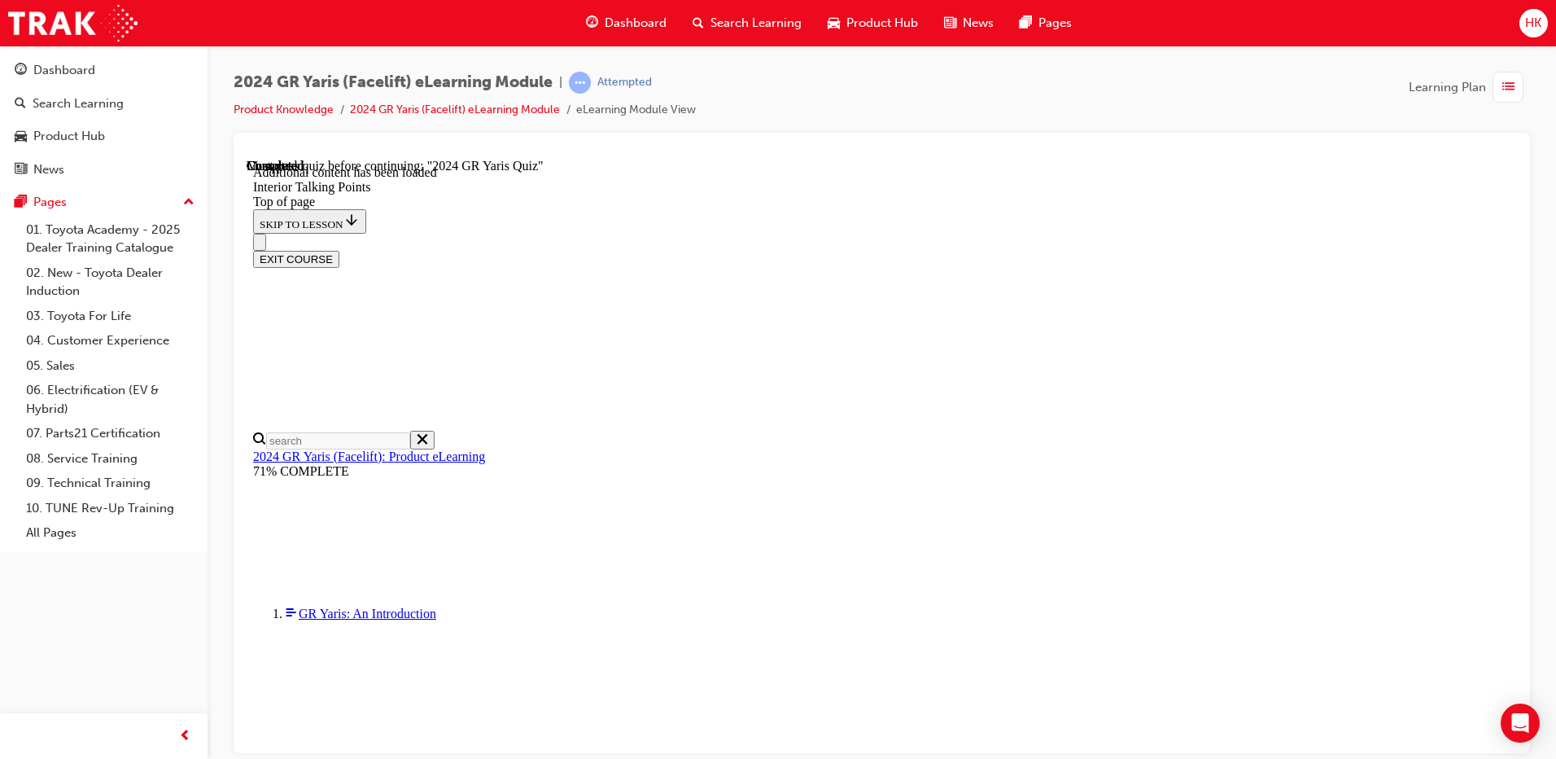
scroll to position [3236, 0]
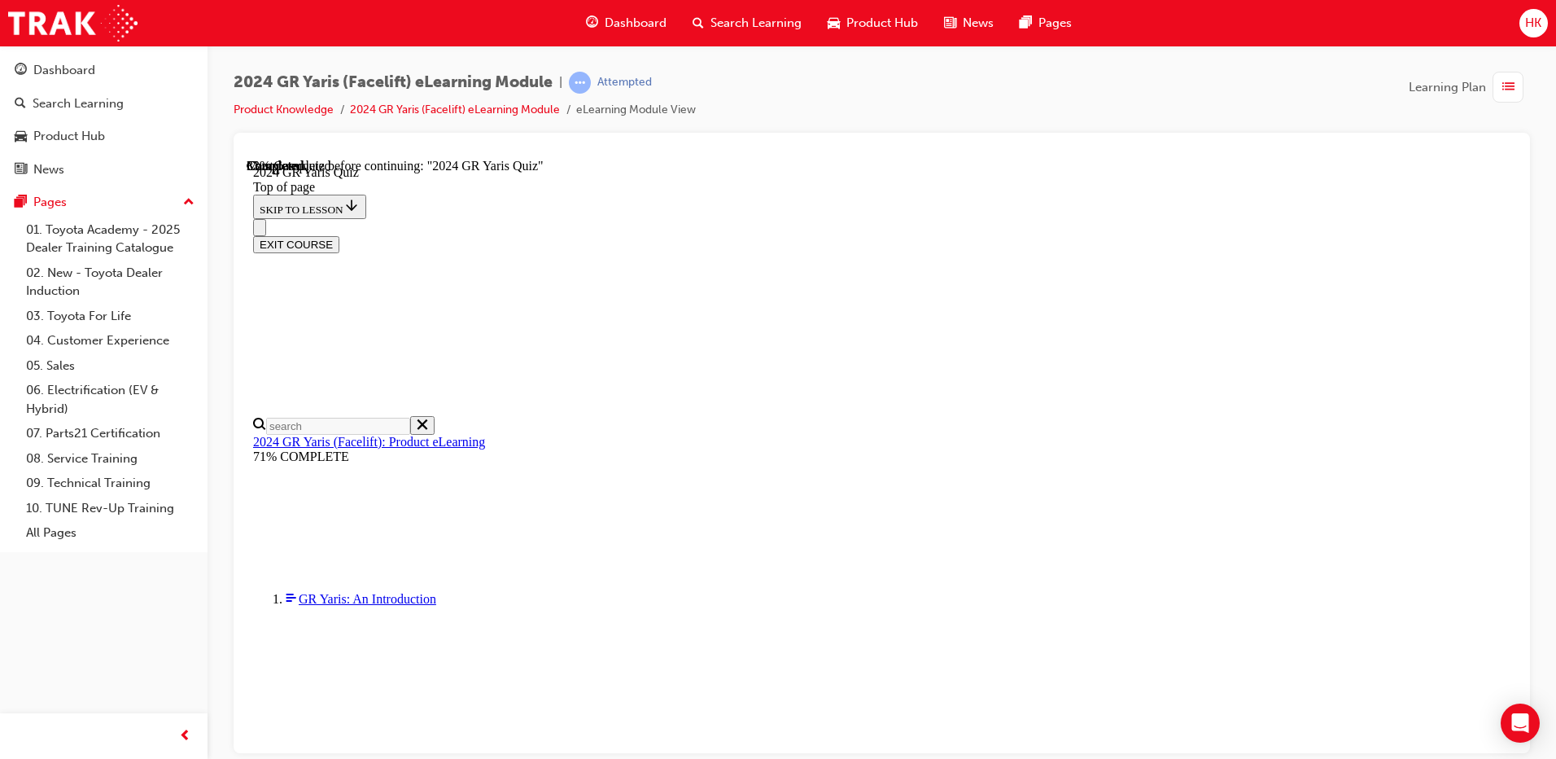
scroll to position [407, 0]
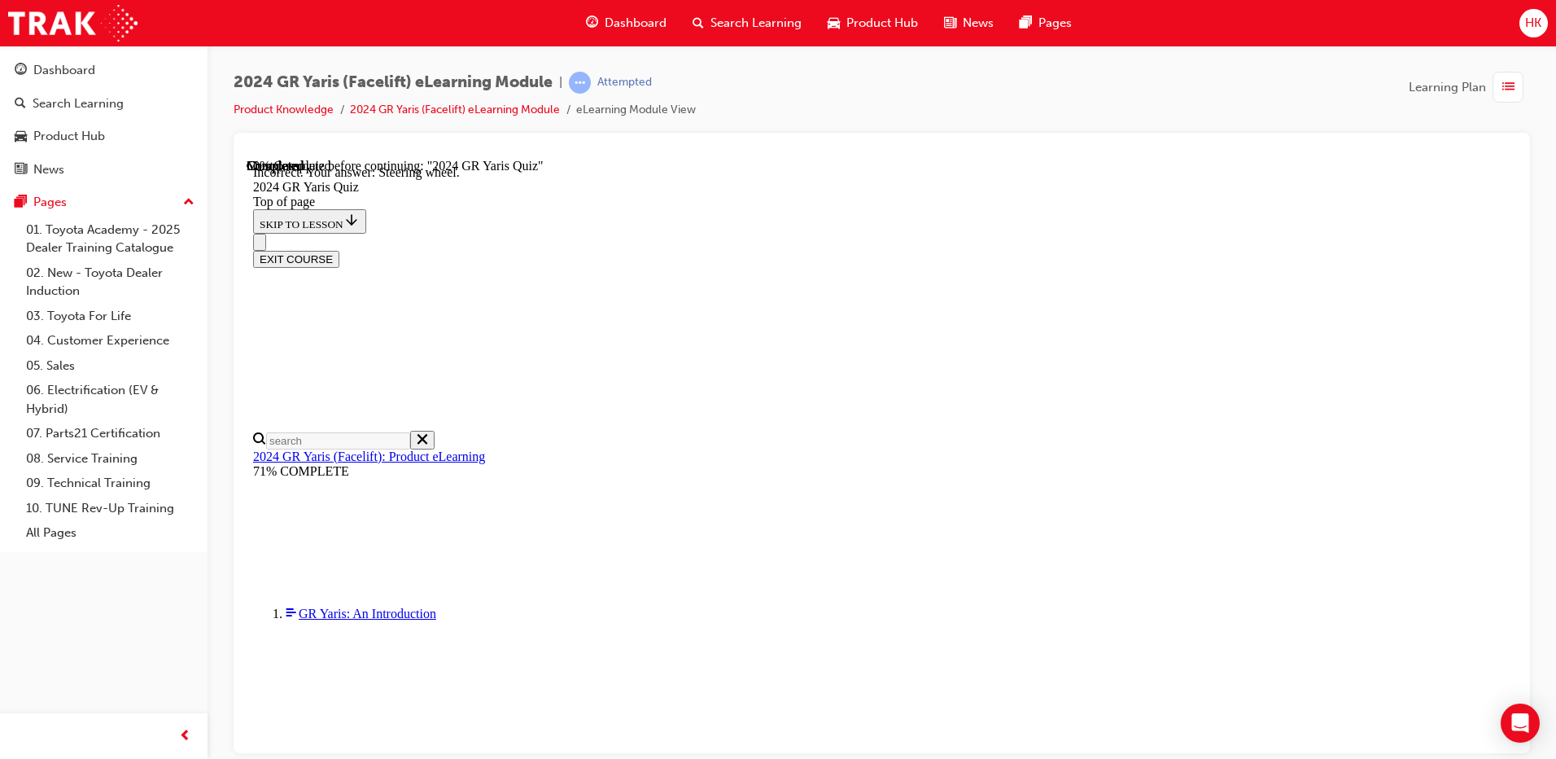
scroll to position [600, 0]
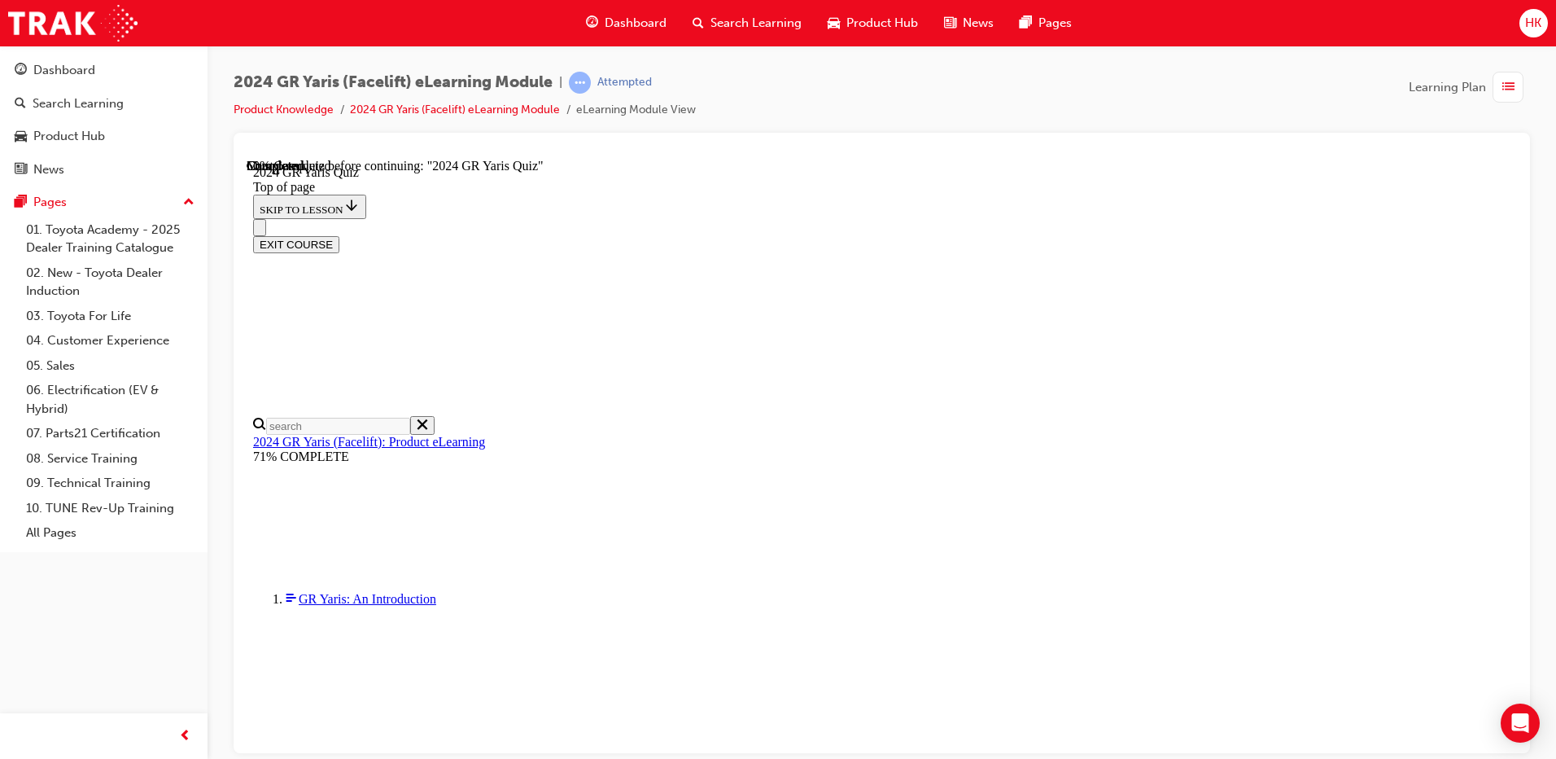
scroll to position [163, 0]
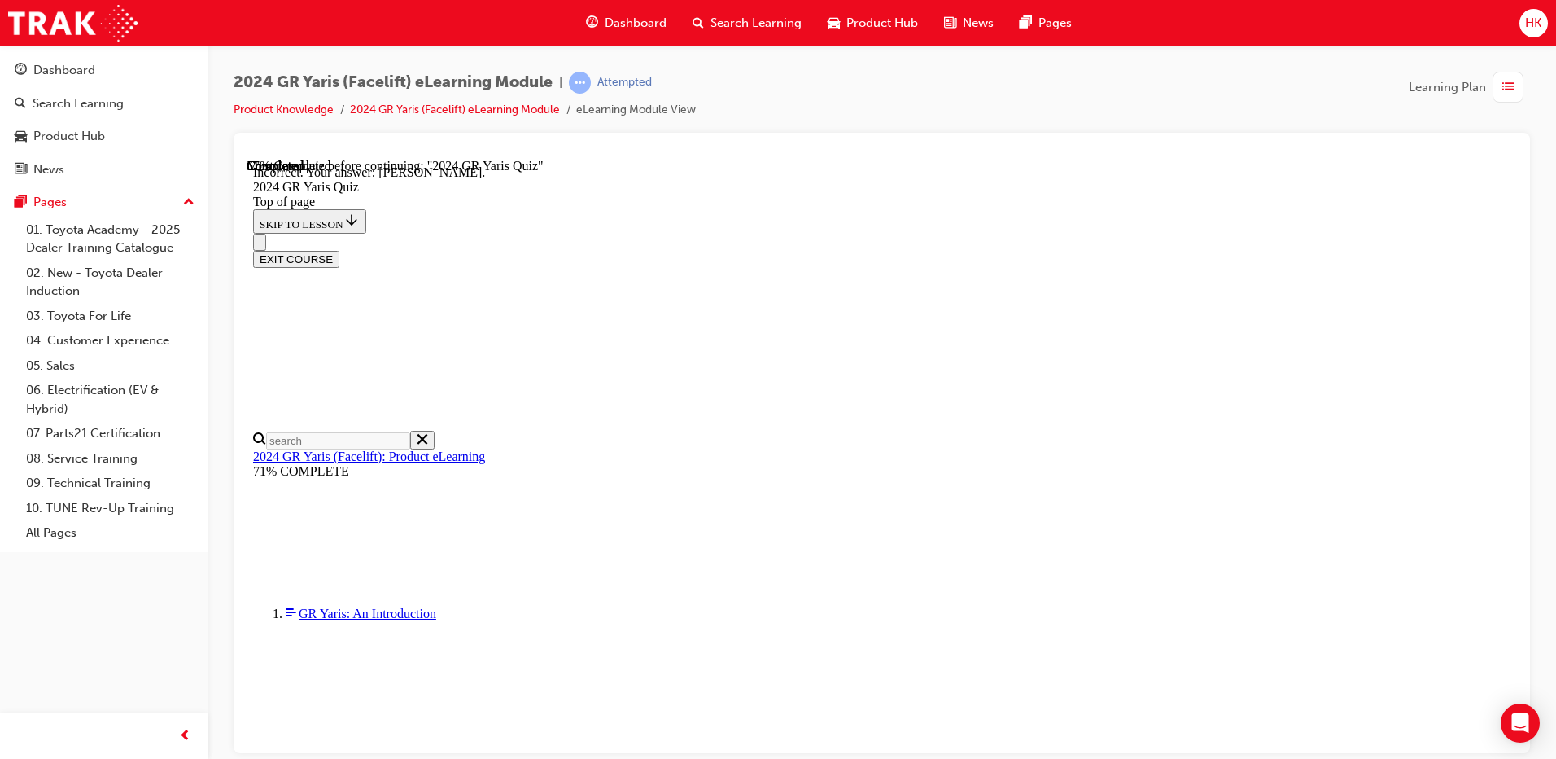
scroll to position [353, 0]
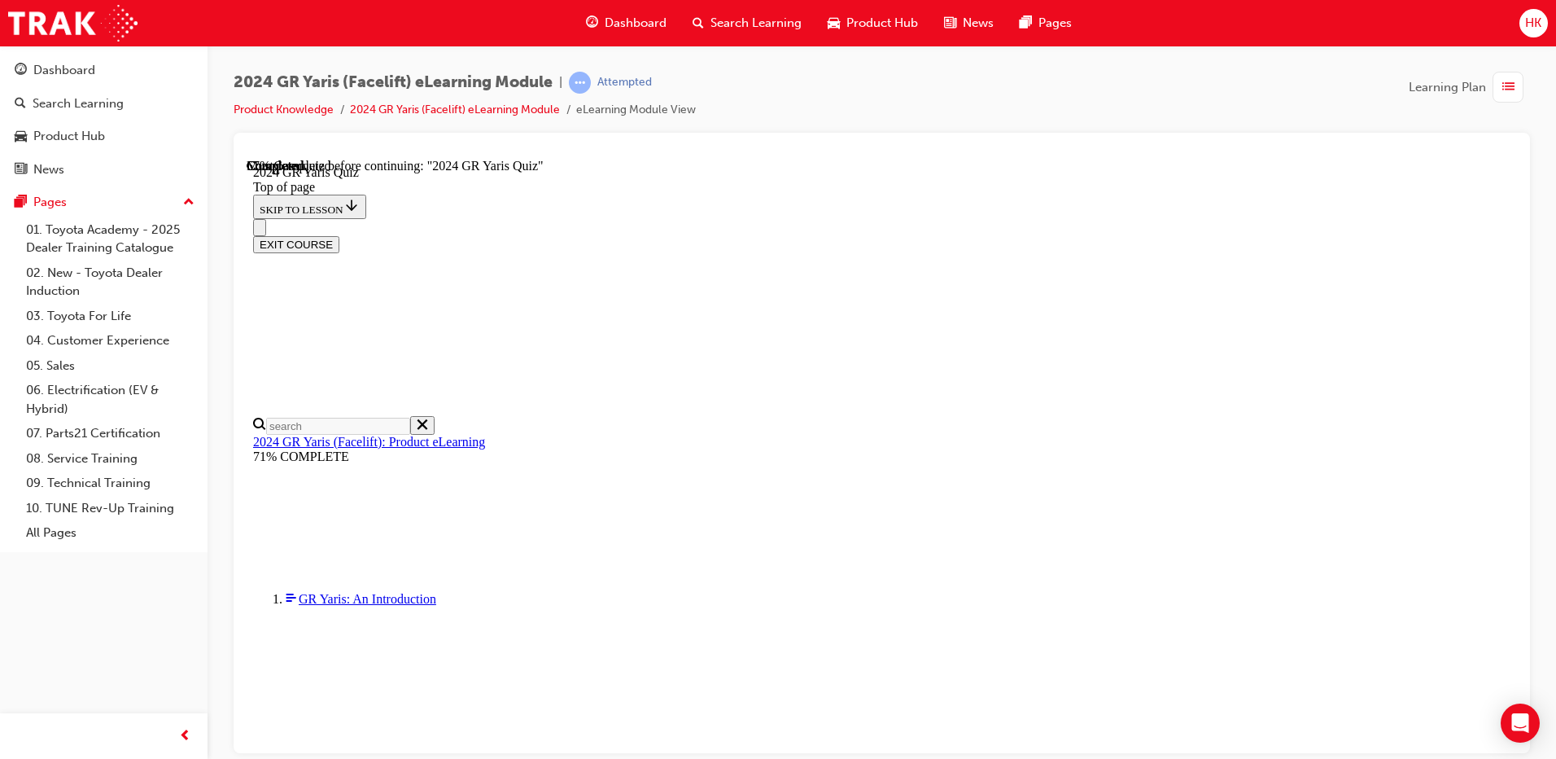
scroll to position [407, 0]
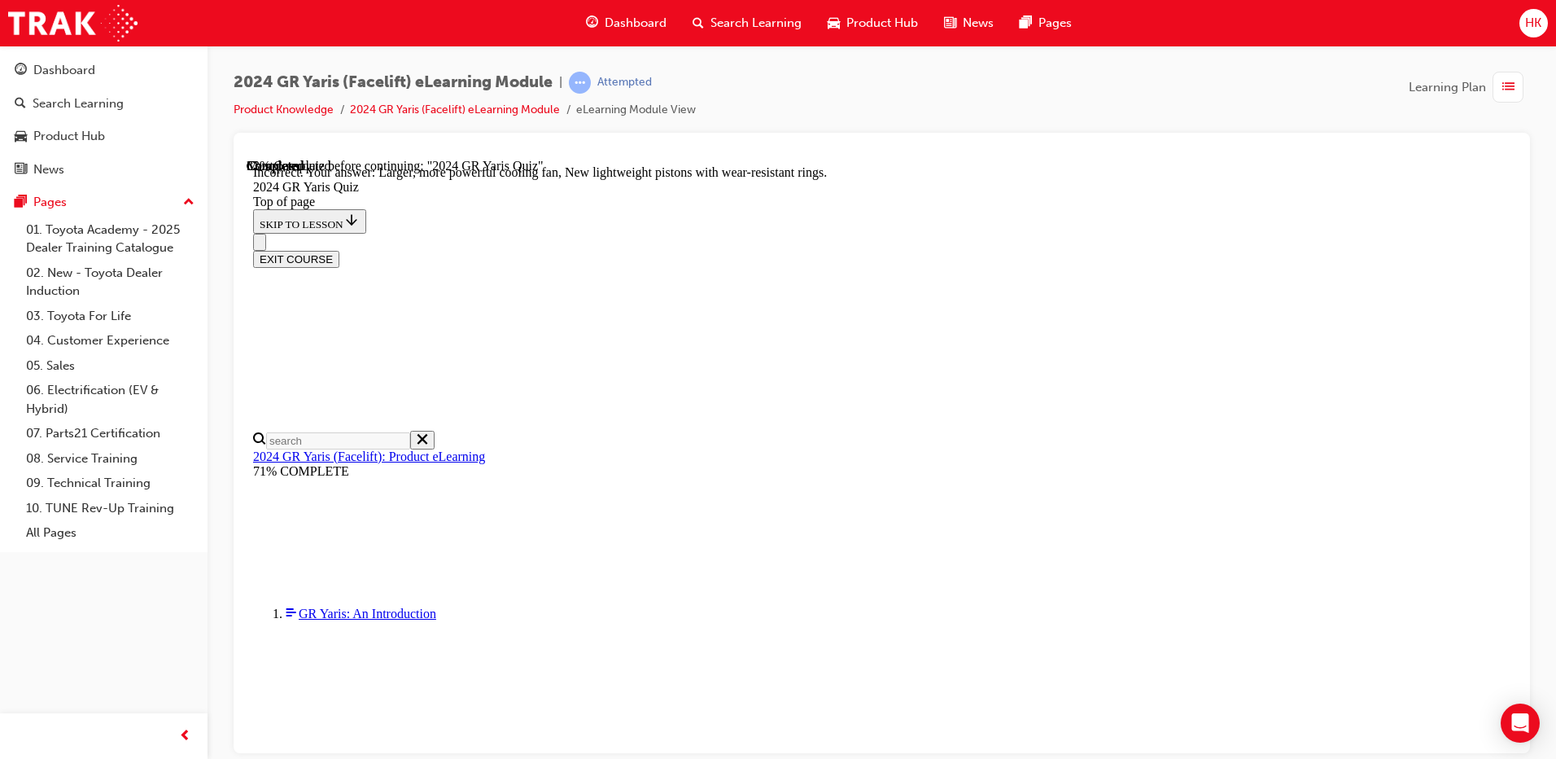
scroll to position [639, 0]
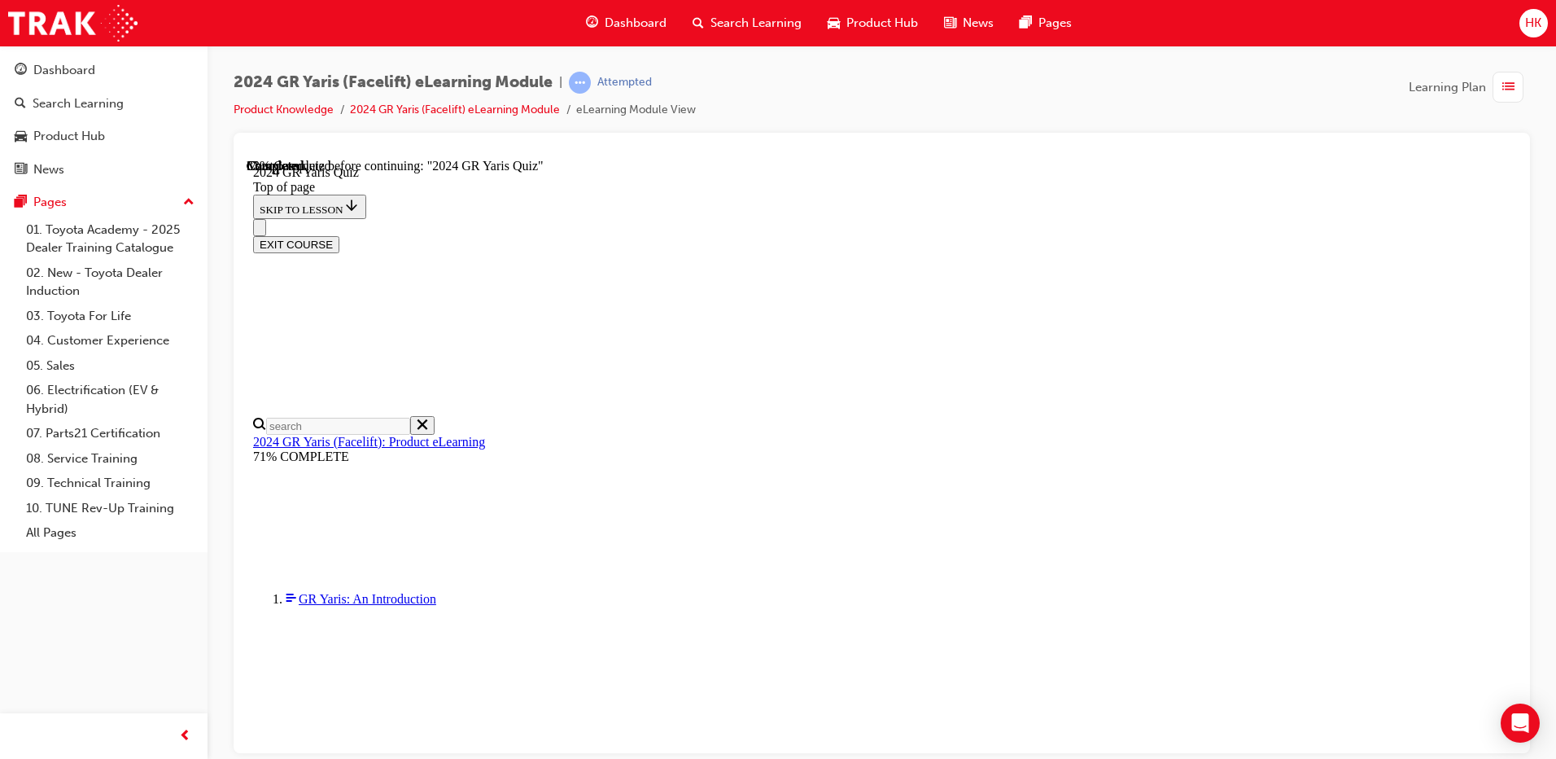
scroll to position [326, 0]
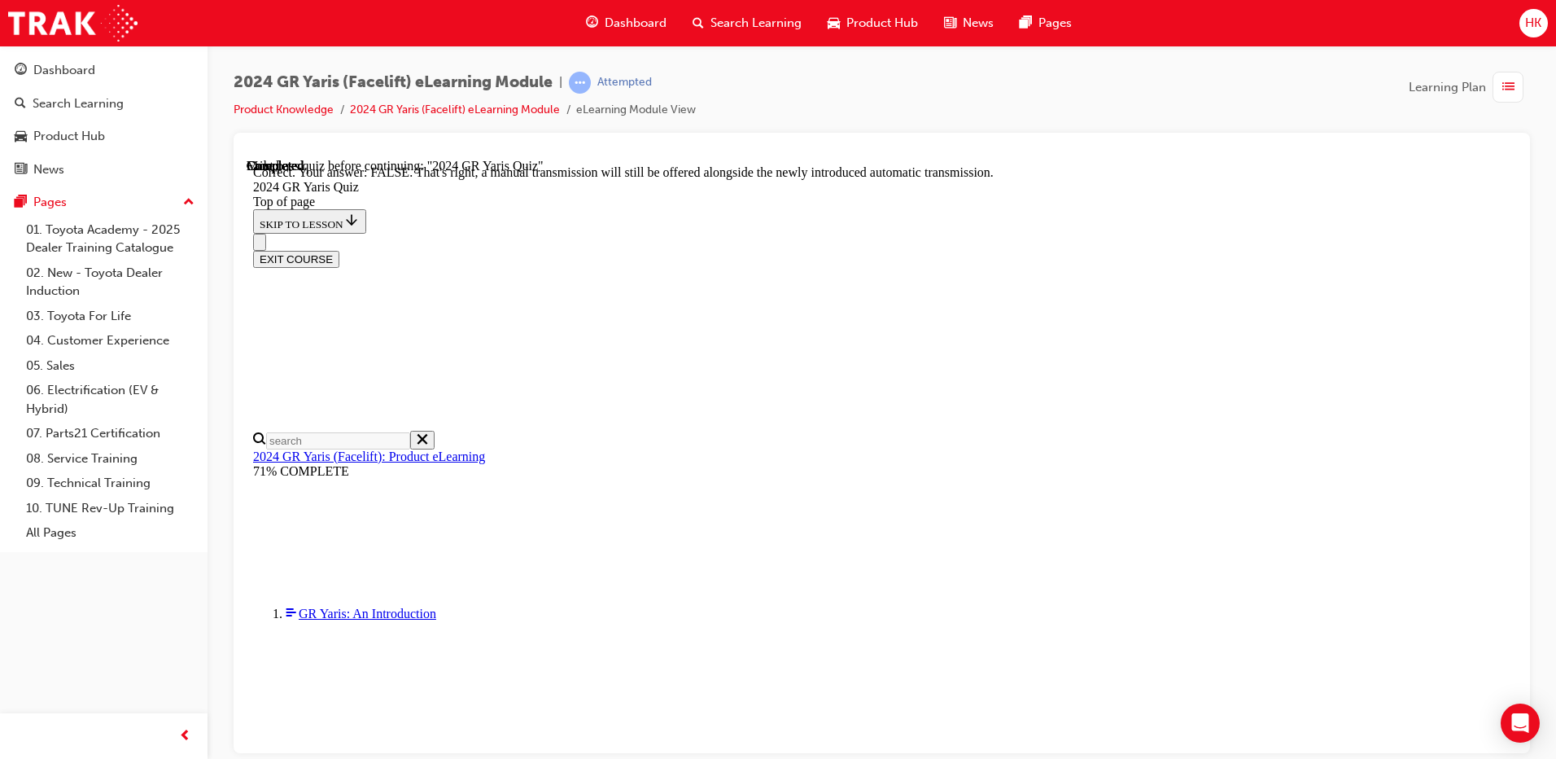
scroll to position [590, 0]
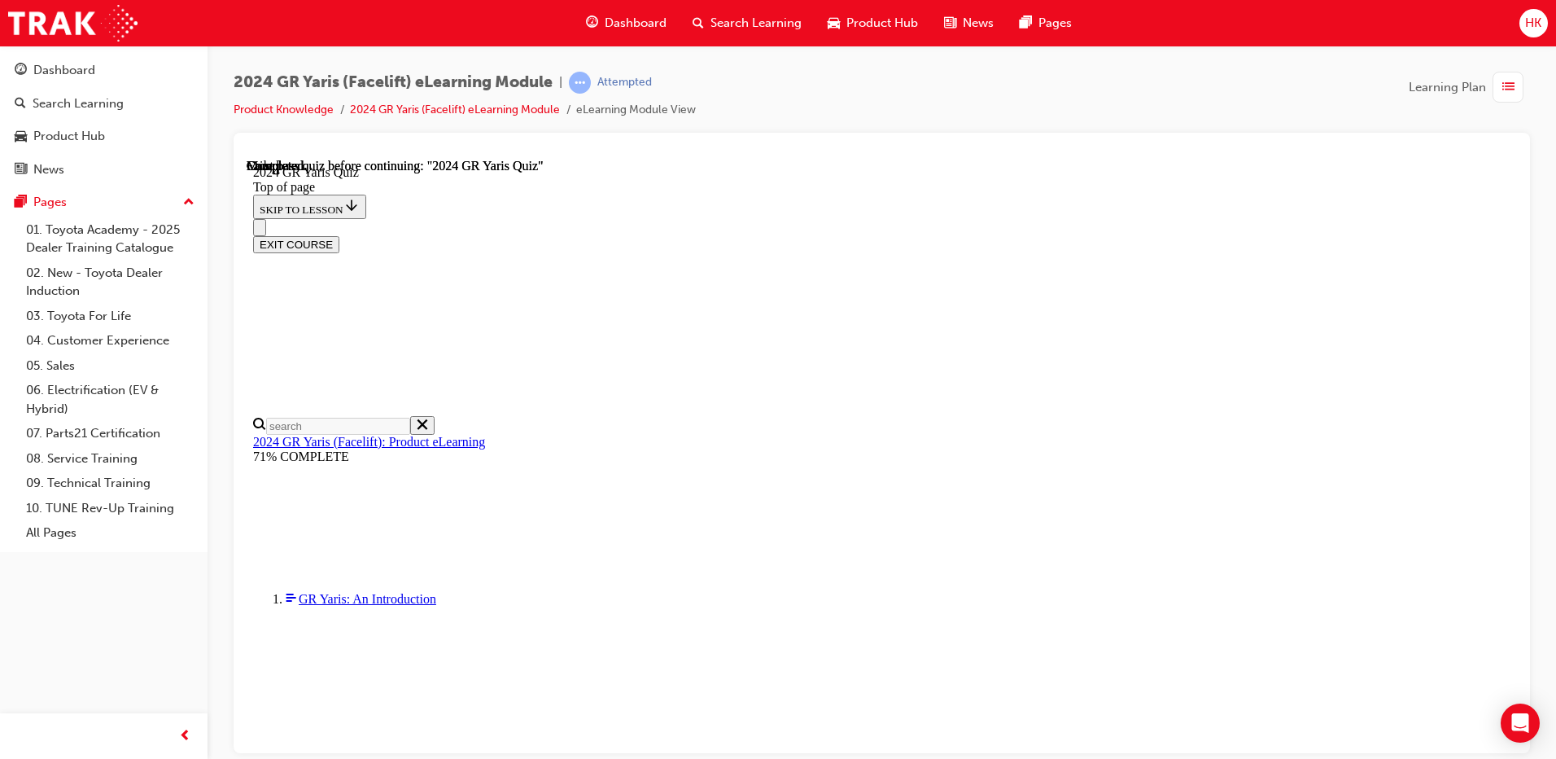
scroll to position [301, 0]
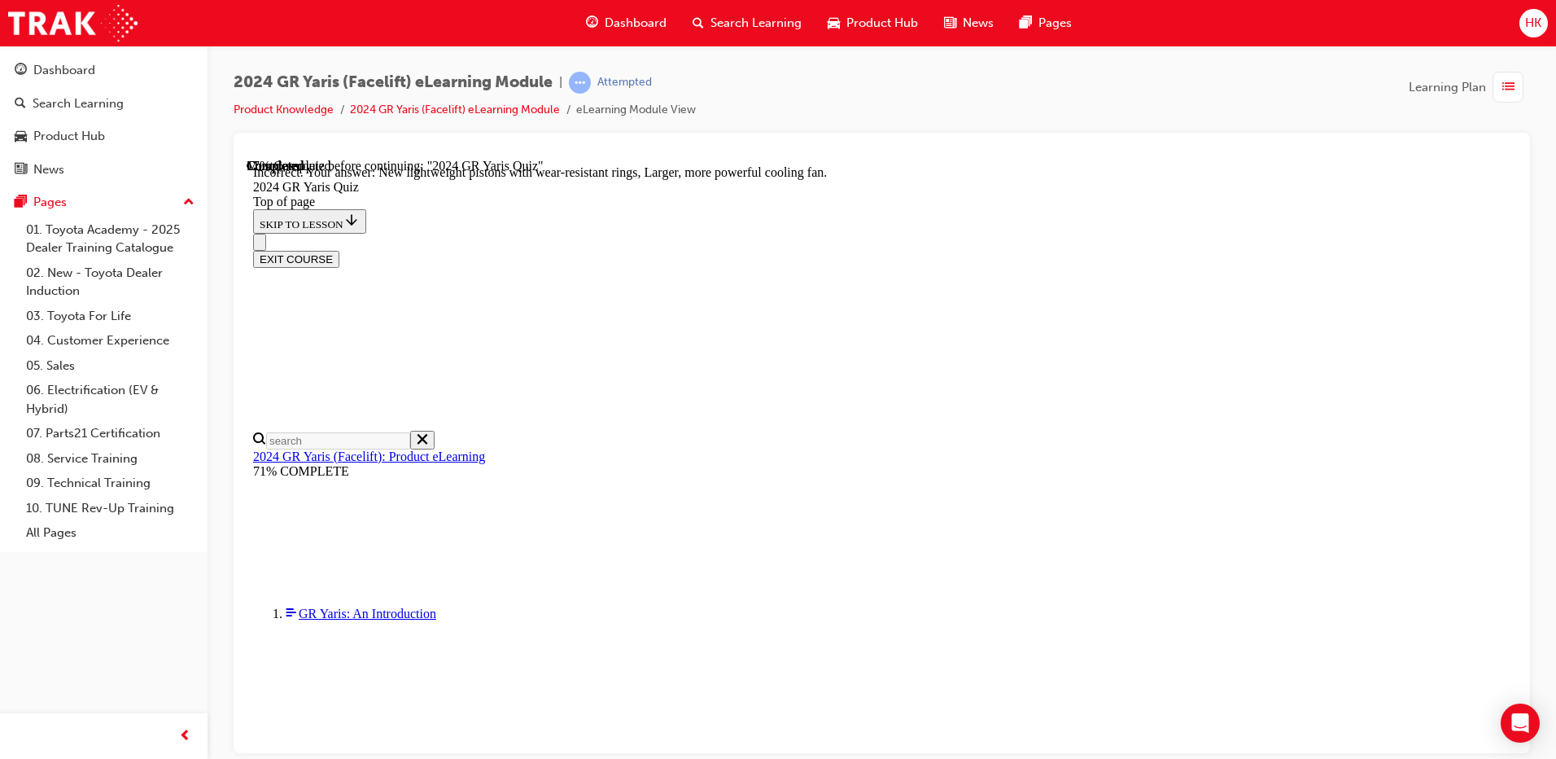
scroll to position [639, 0]
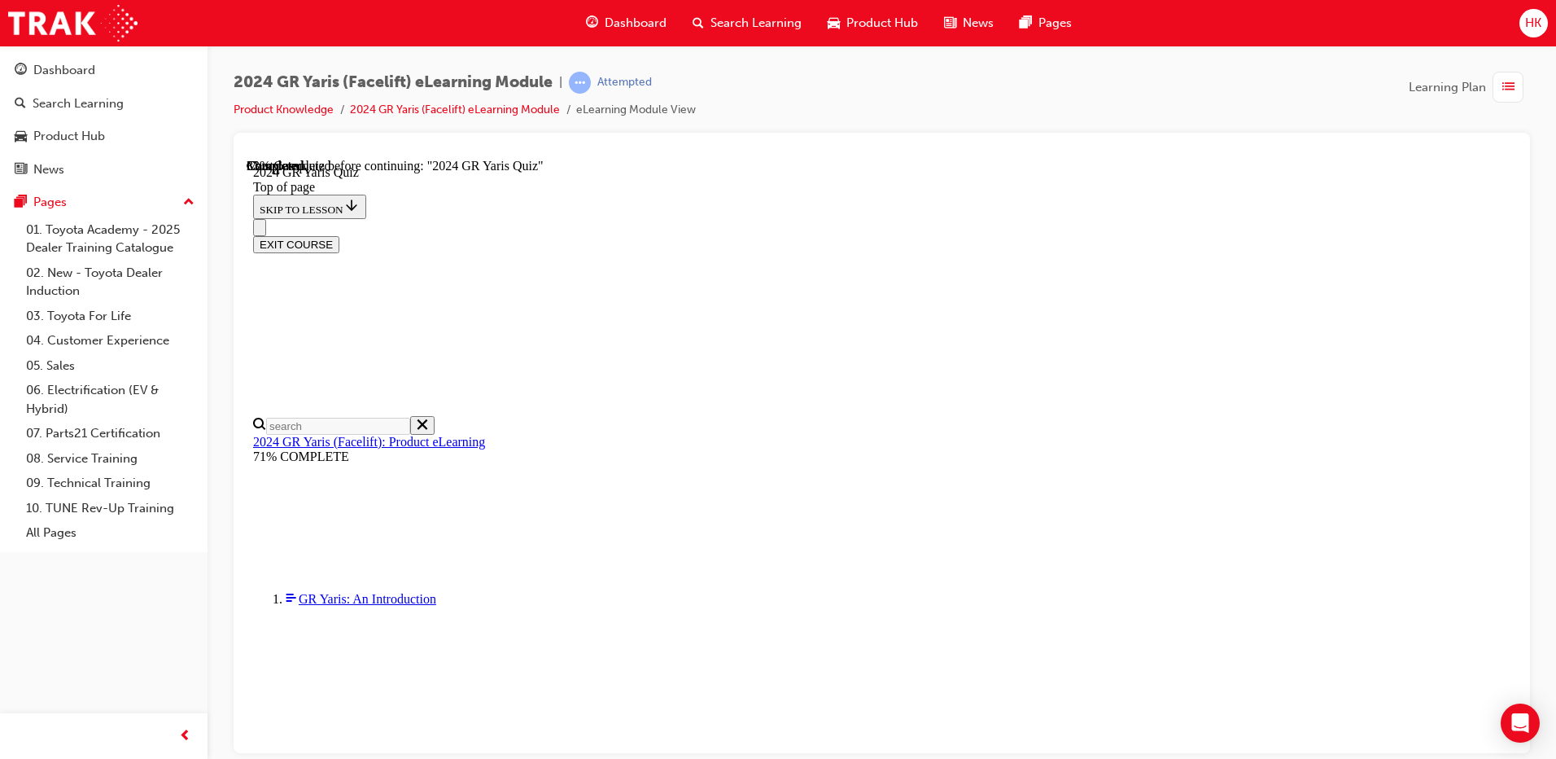
scroll to position [326, 0]
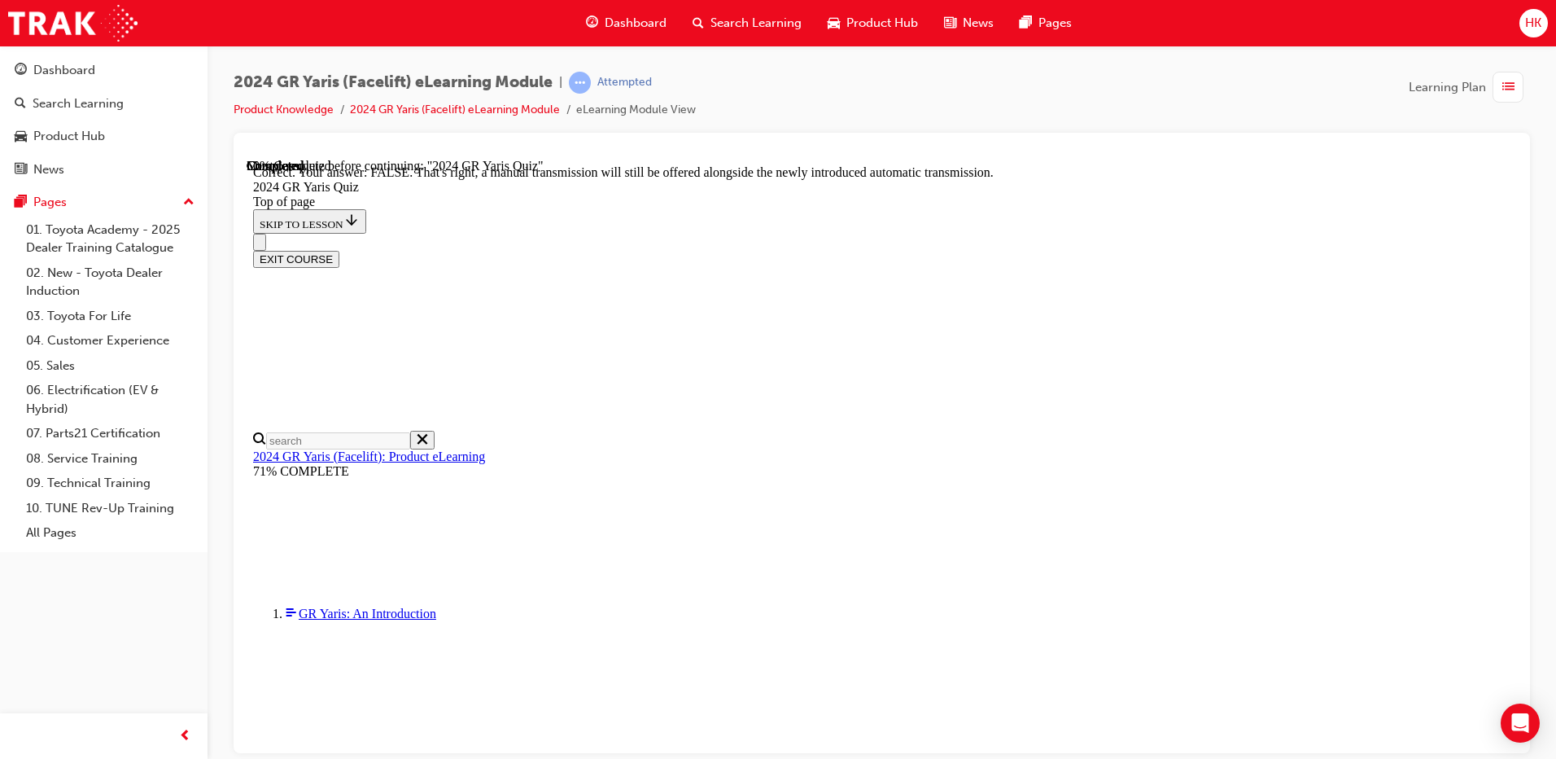
scroll to position [590, 0]
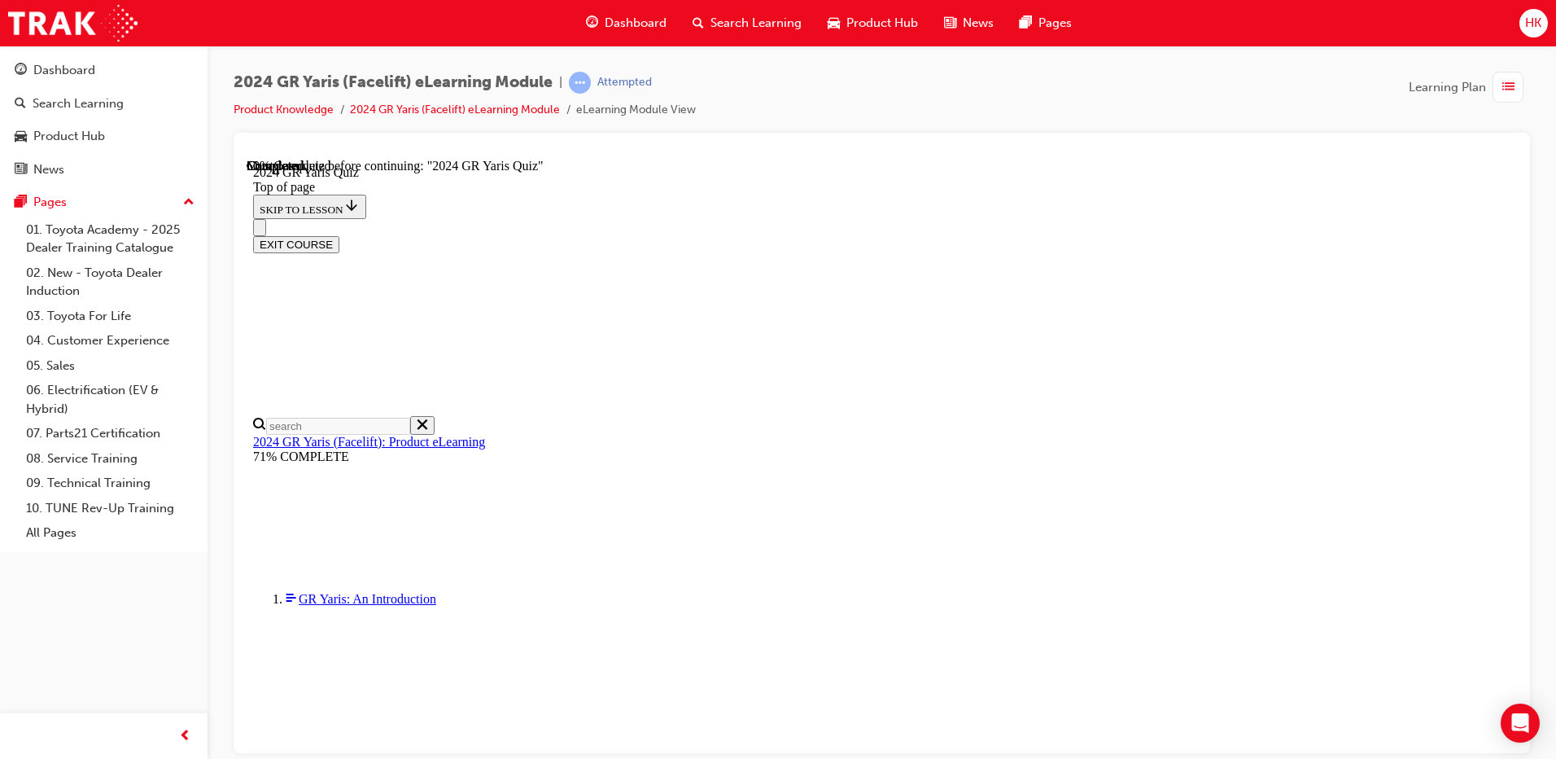
scroll to position [163, 0]
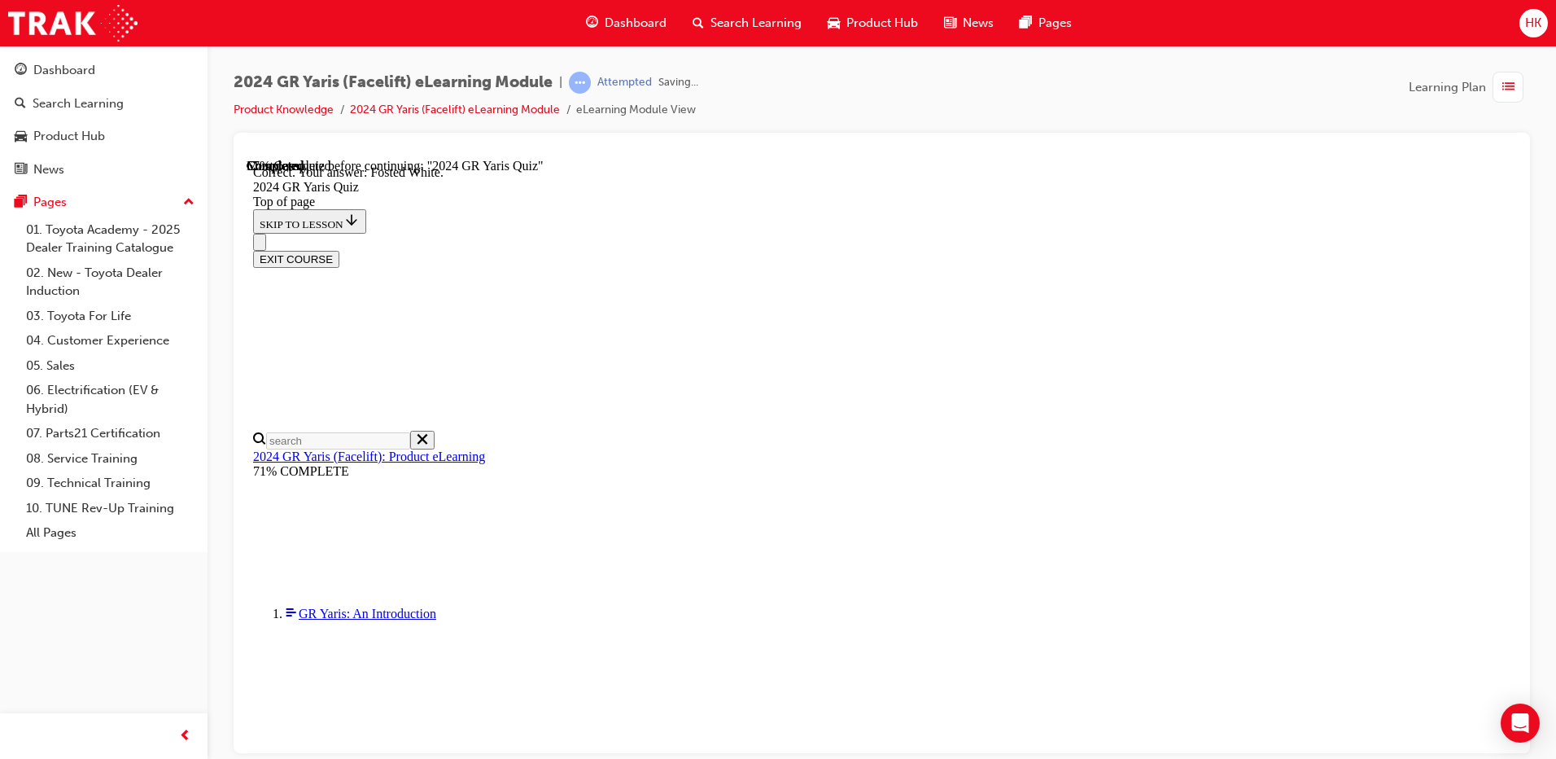
scroll to position [353, 0]
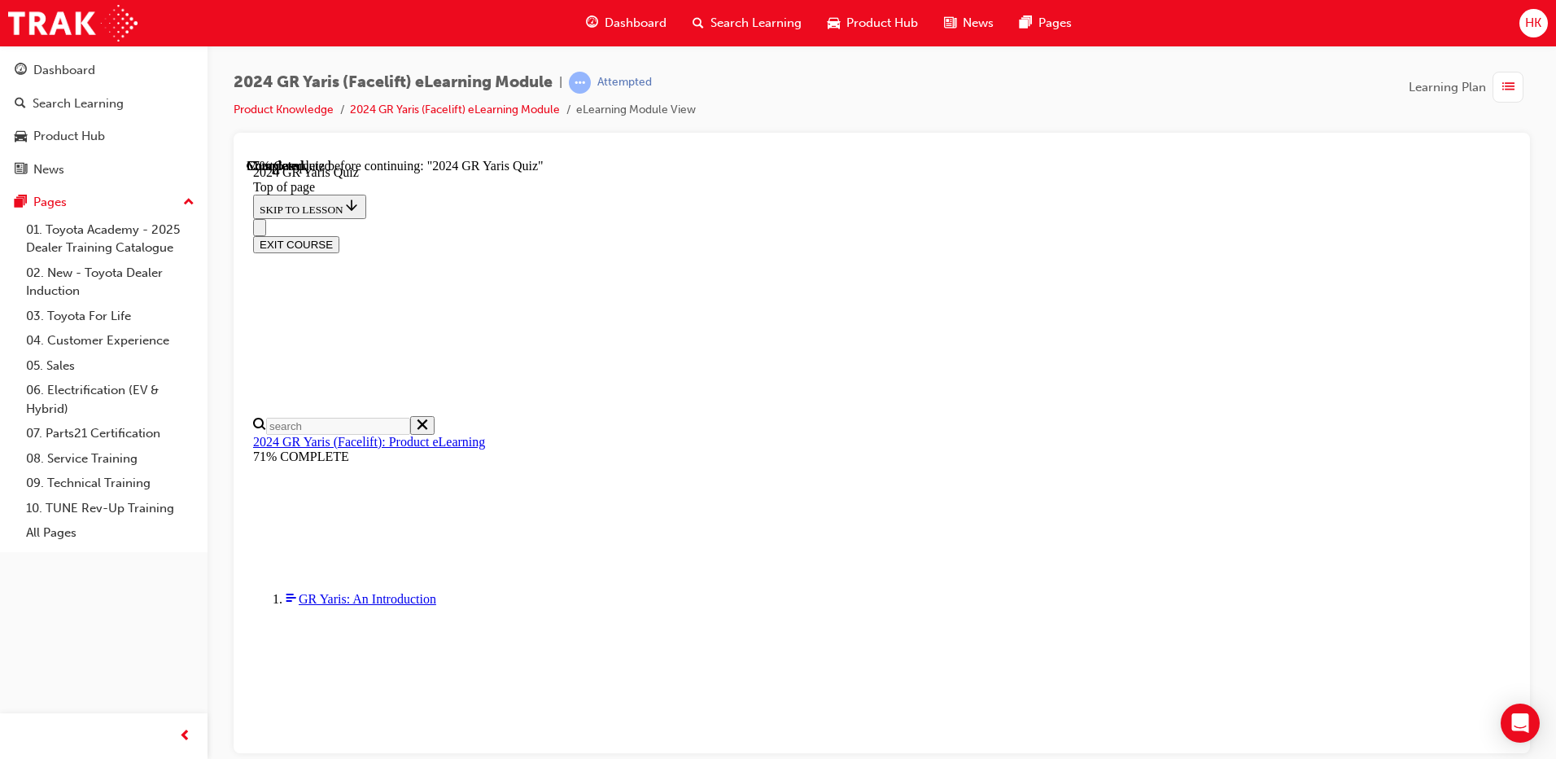
scroll to position [407, 0]
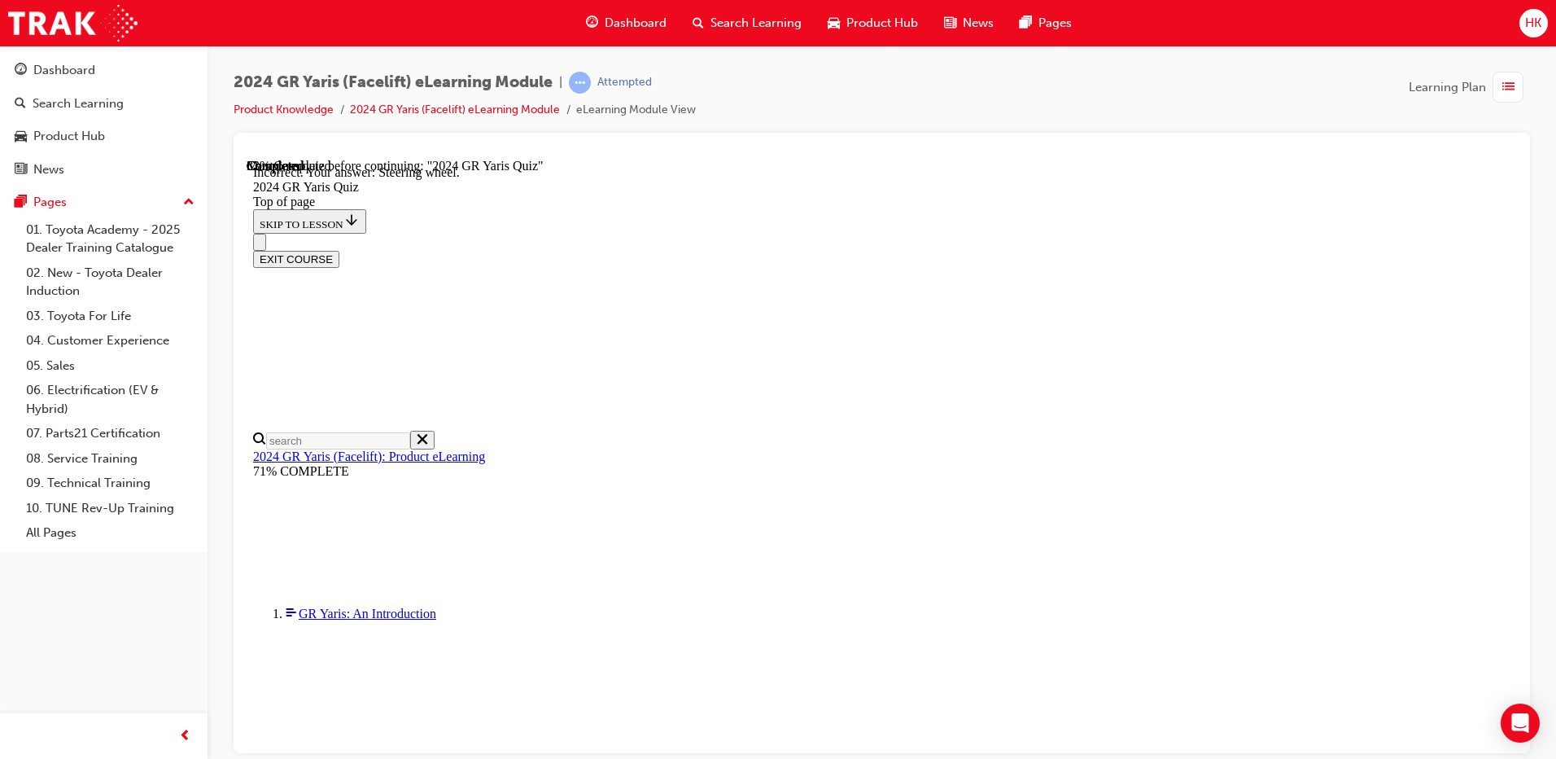
scroll to position [600, 0]
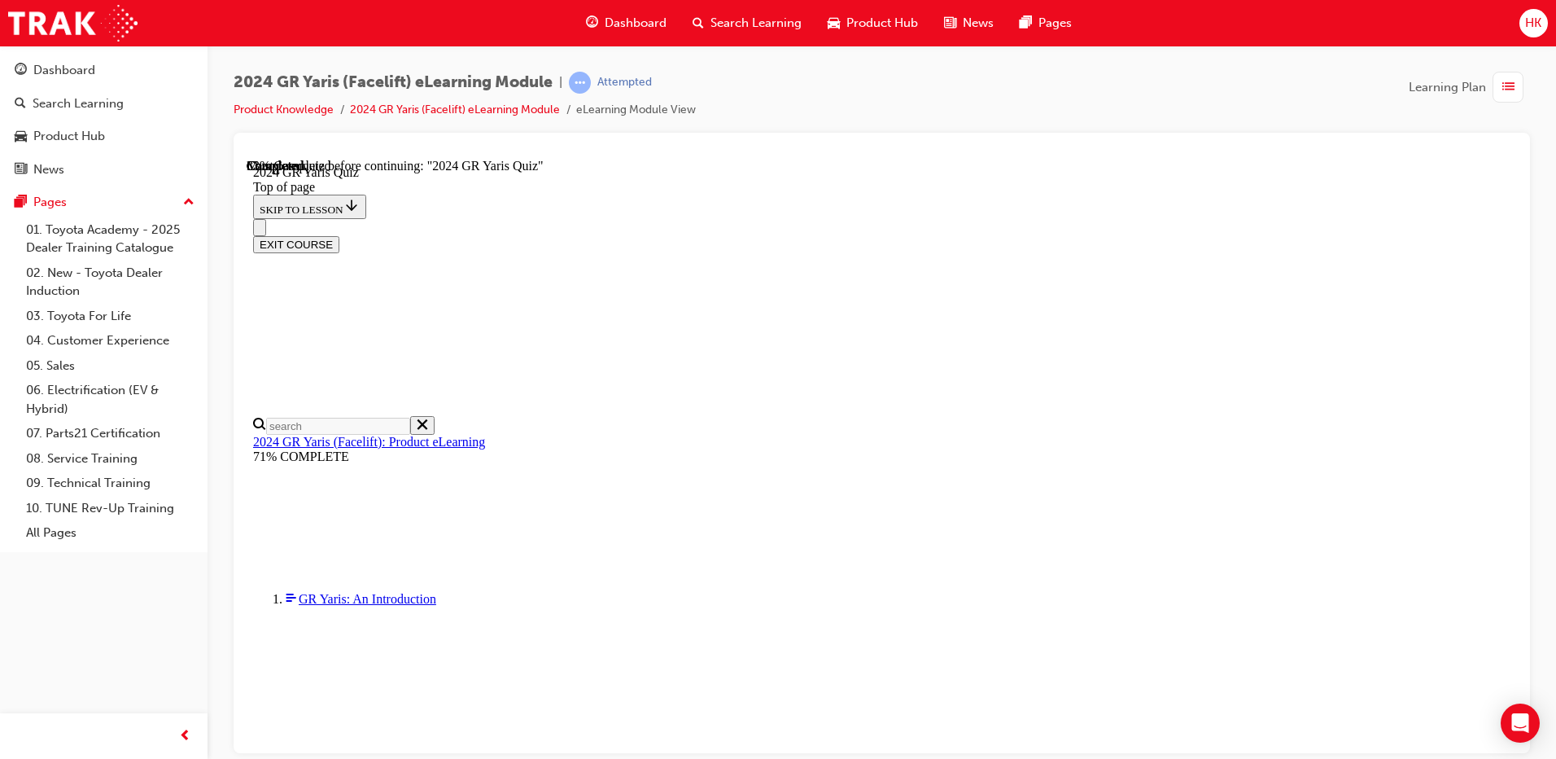
scroll to position [407, 0]
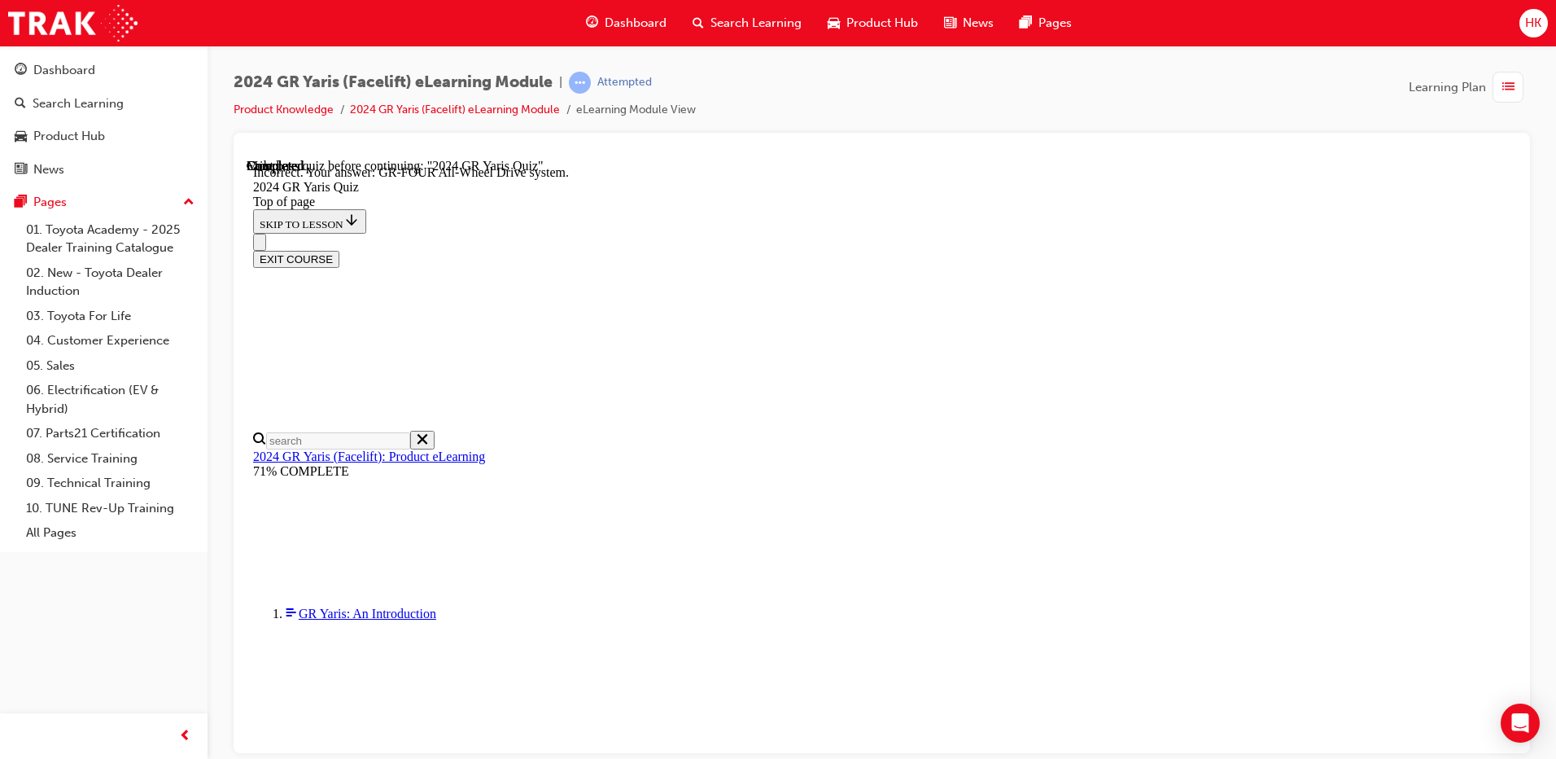
scroll to position [665, 0]
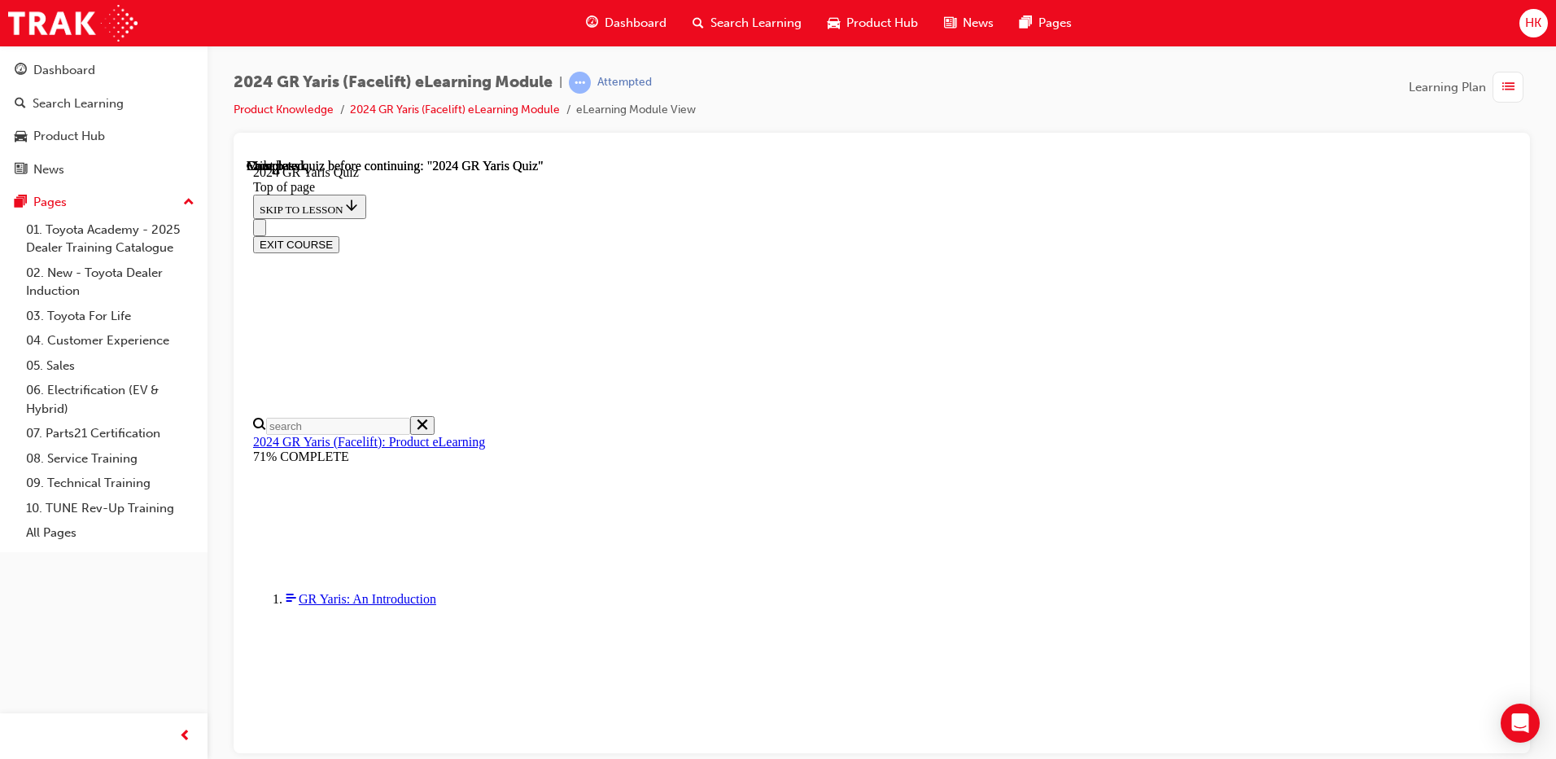
scroll to position [301, 0]
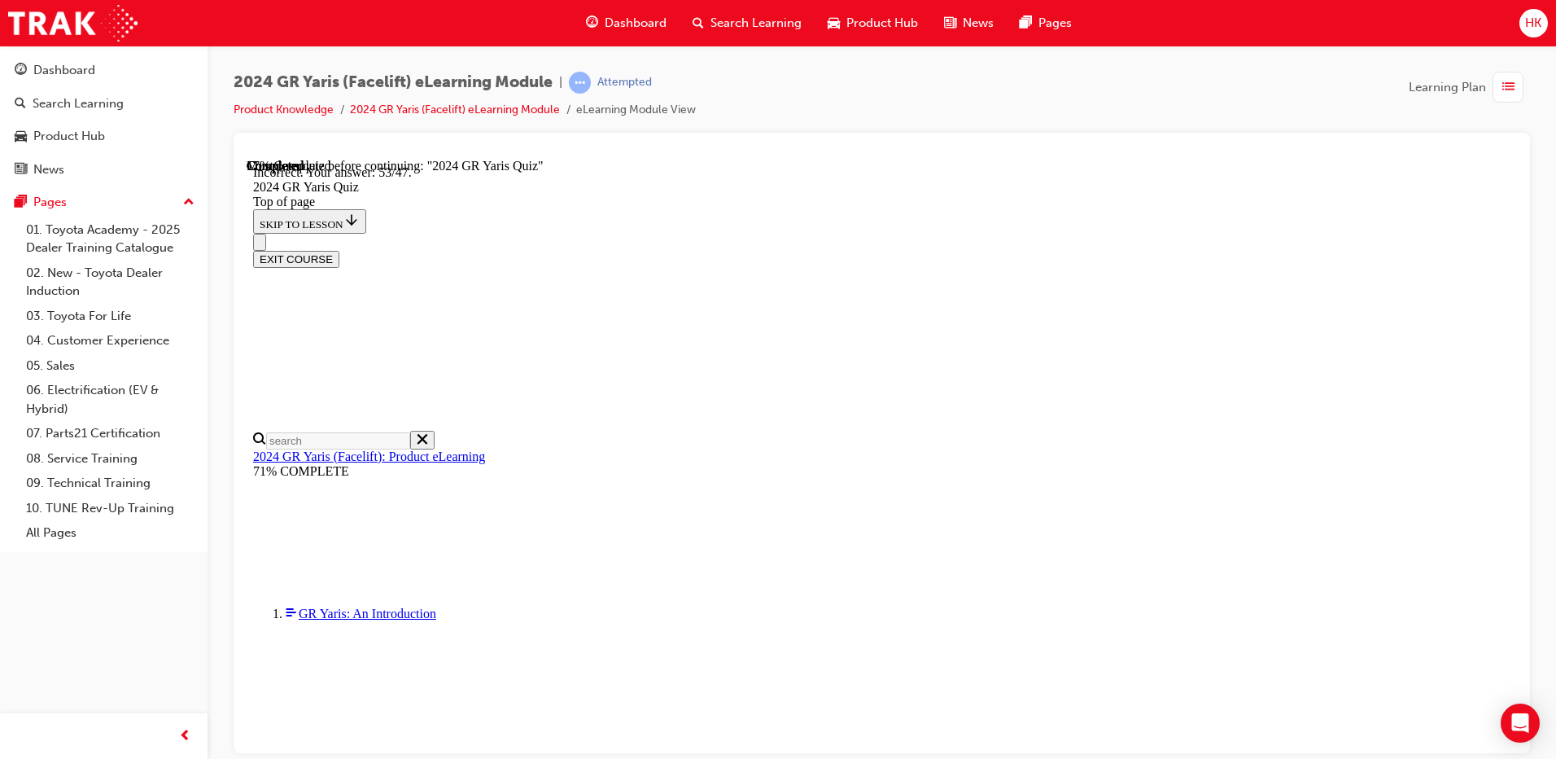
scroll to position [637, 0]
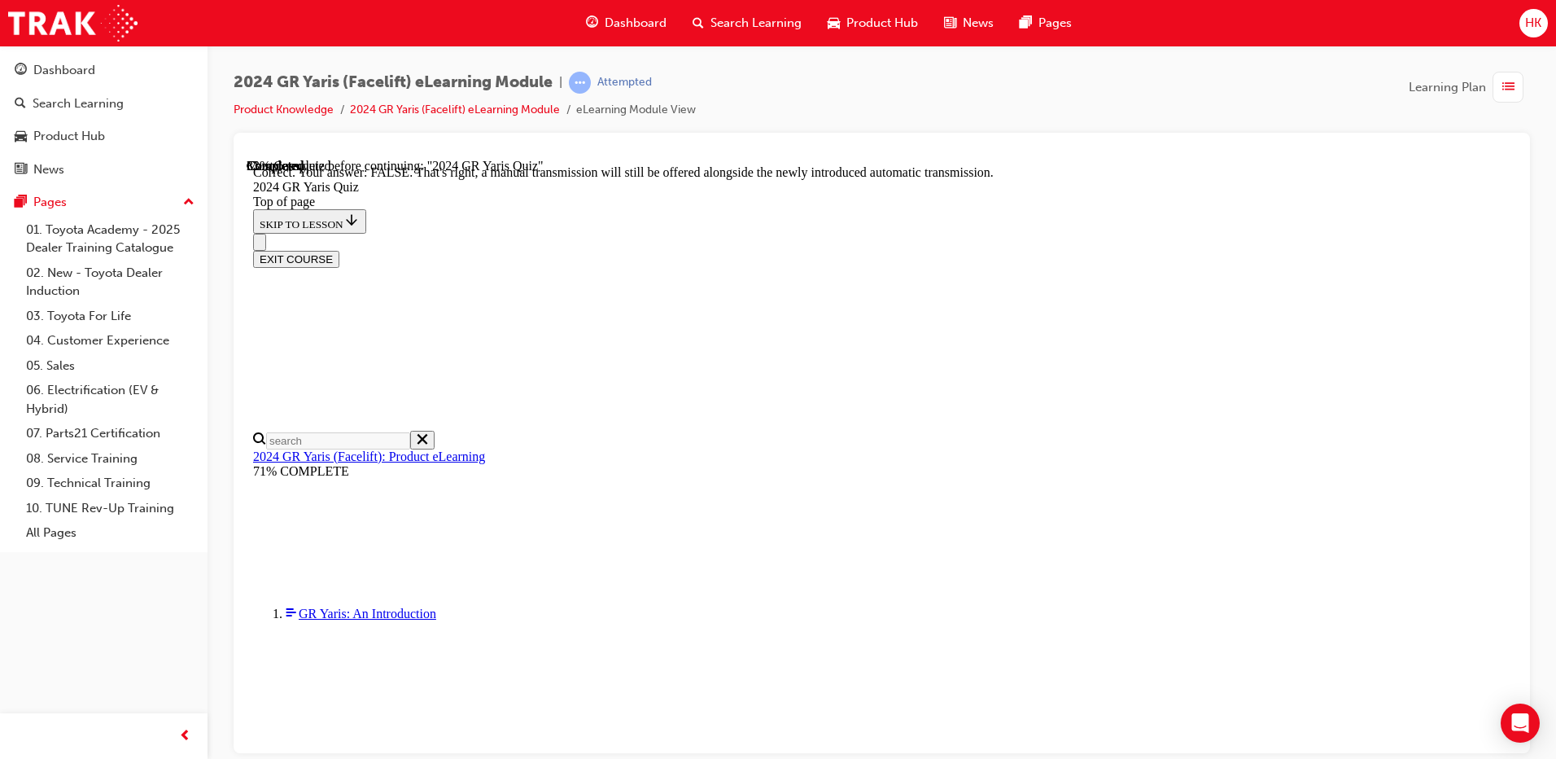
scroll to position [590, 0]
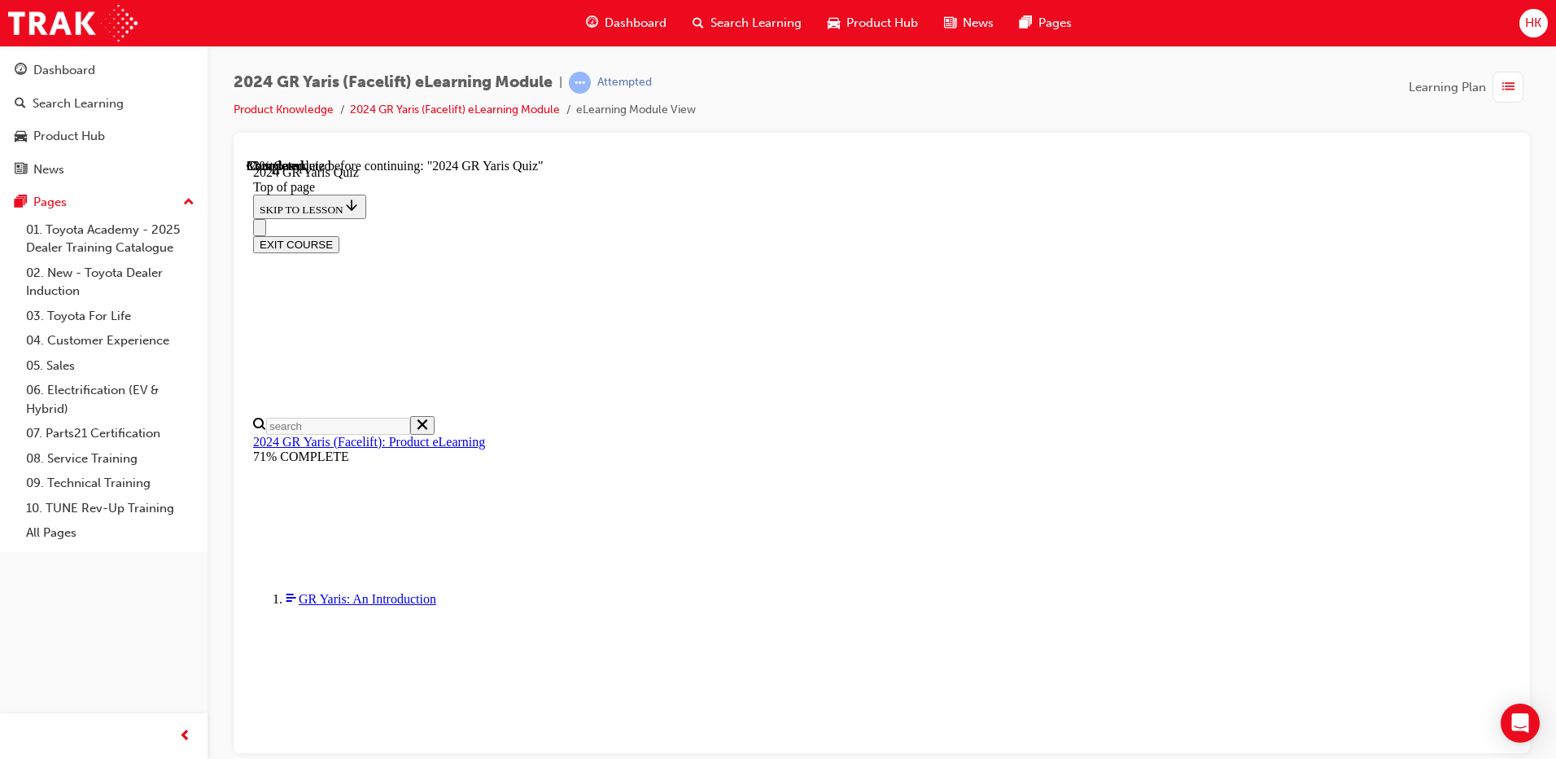
scroll to position [407, 0]
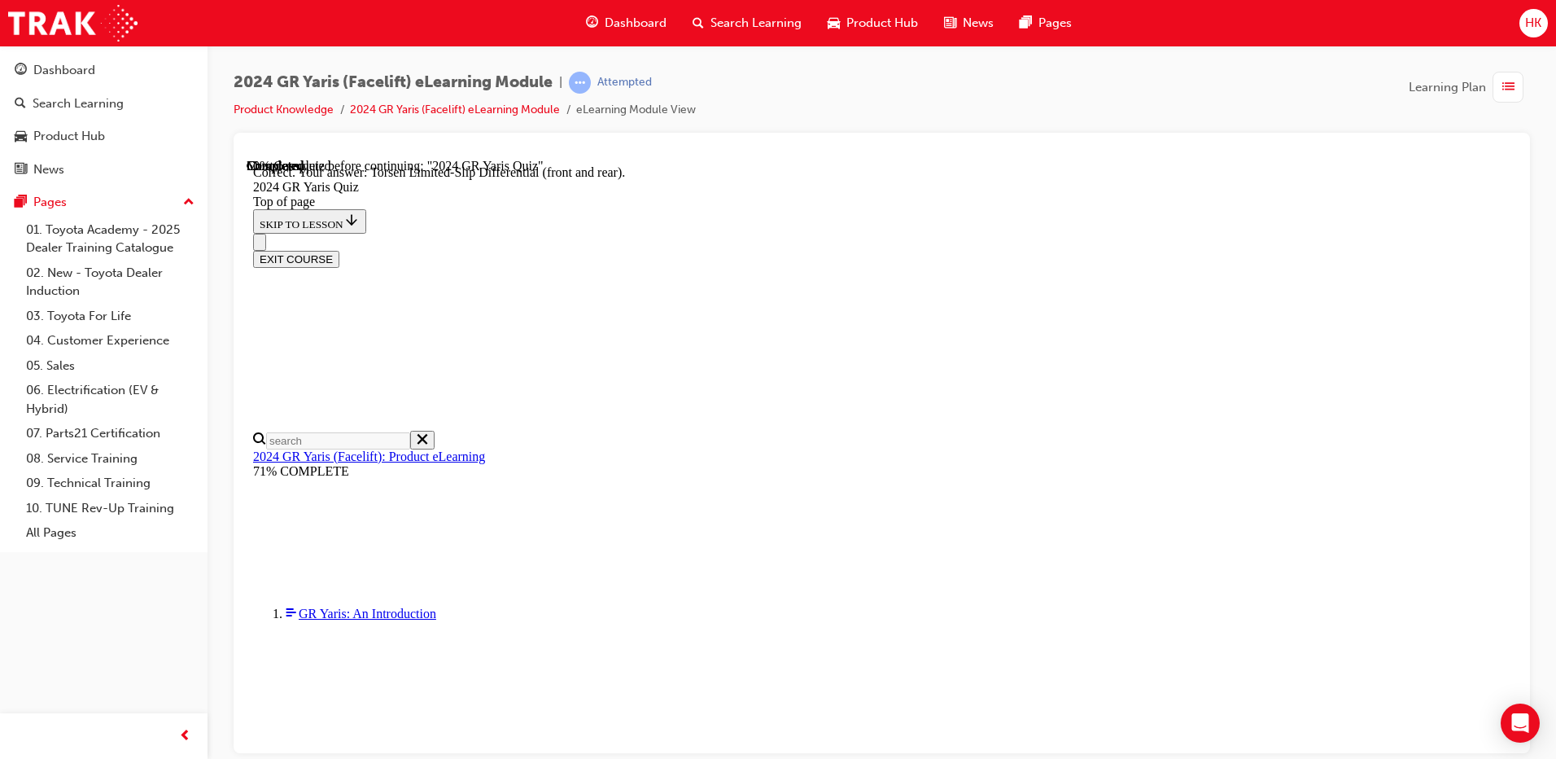
scroll to position [665, 0]
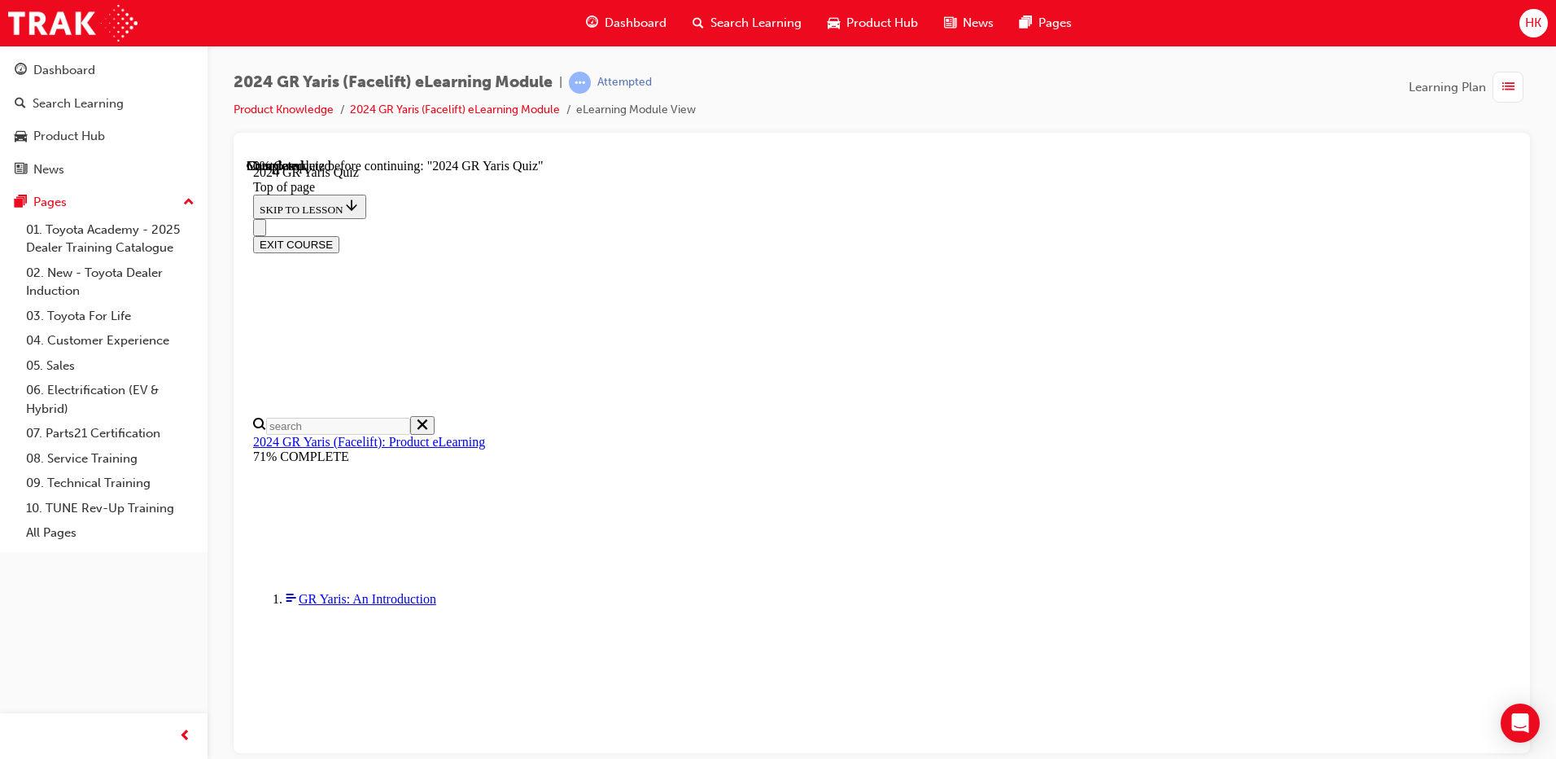
scroll to position [244, 0]
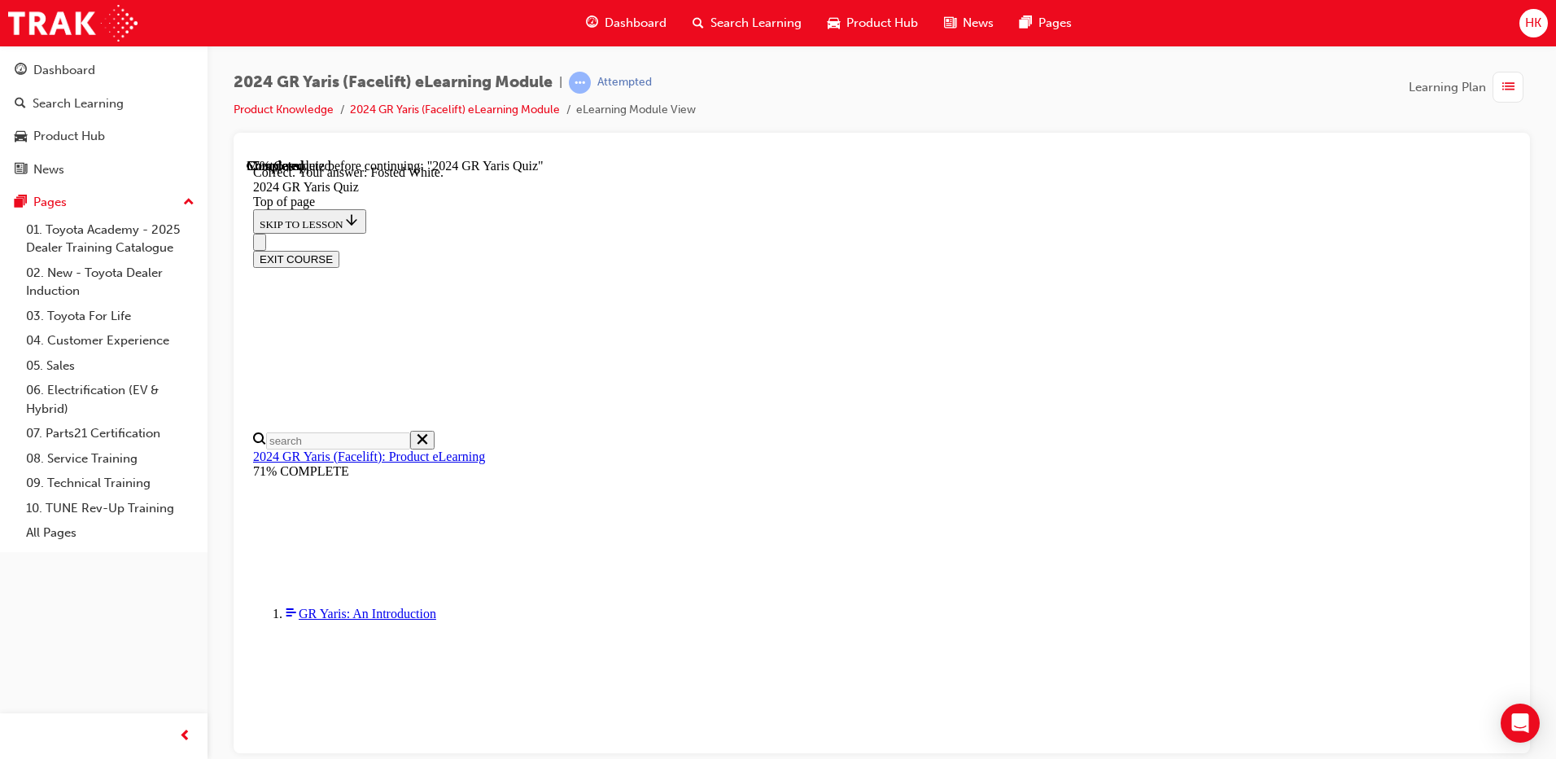
scroll to position [353, 0]
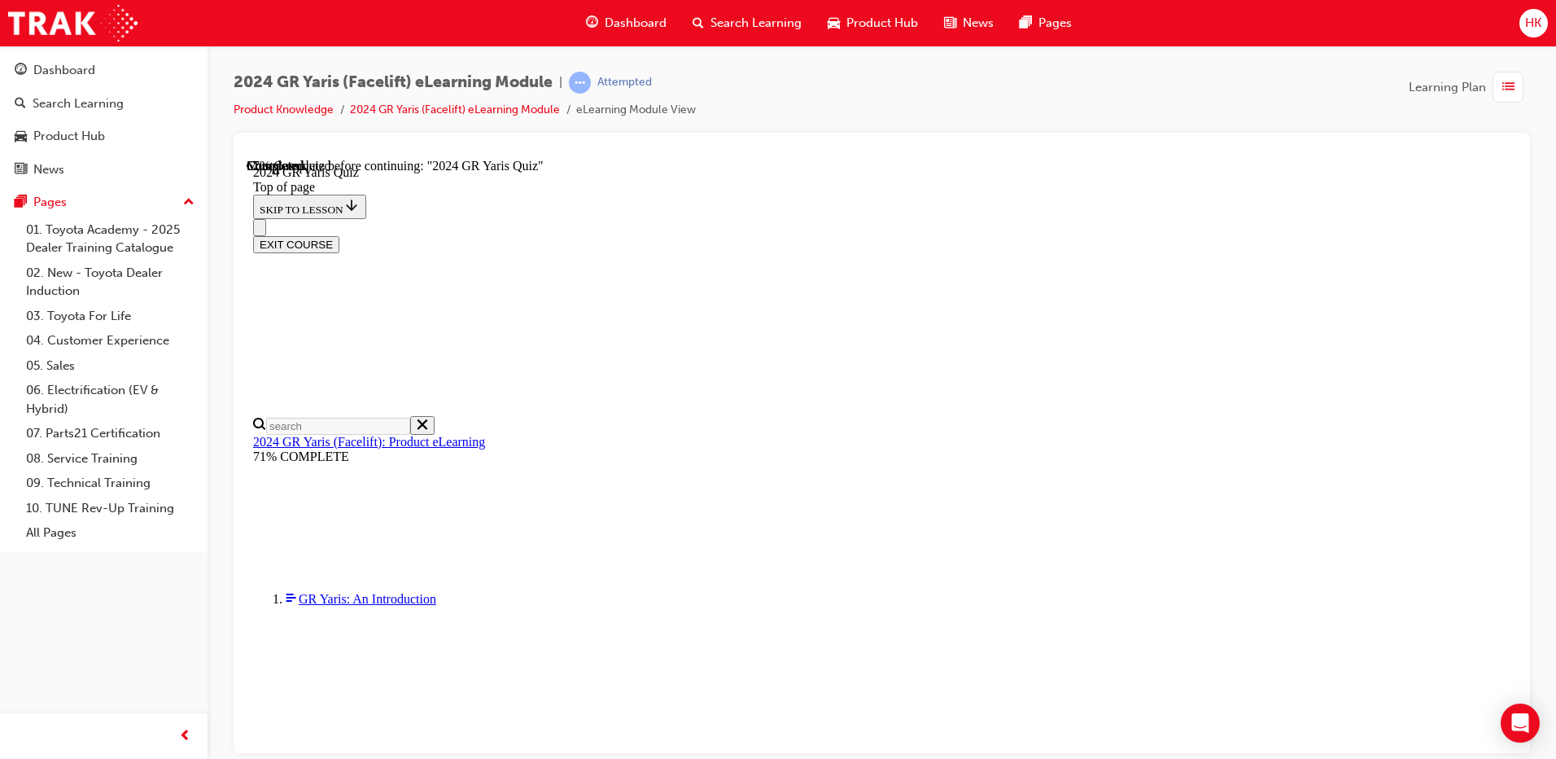
scroll to position [407, 0]
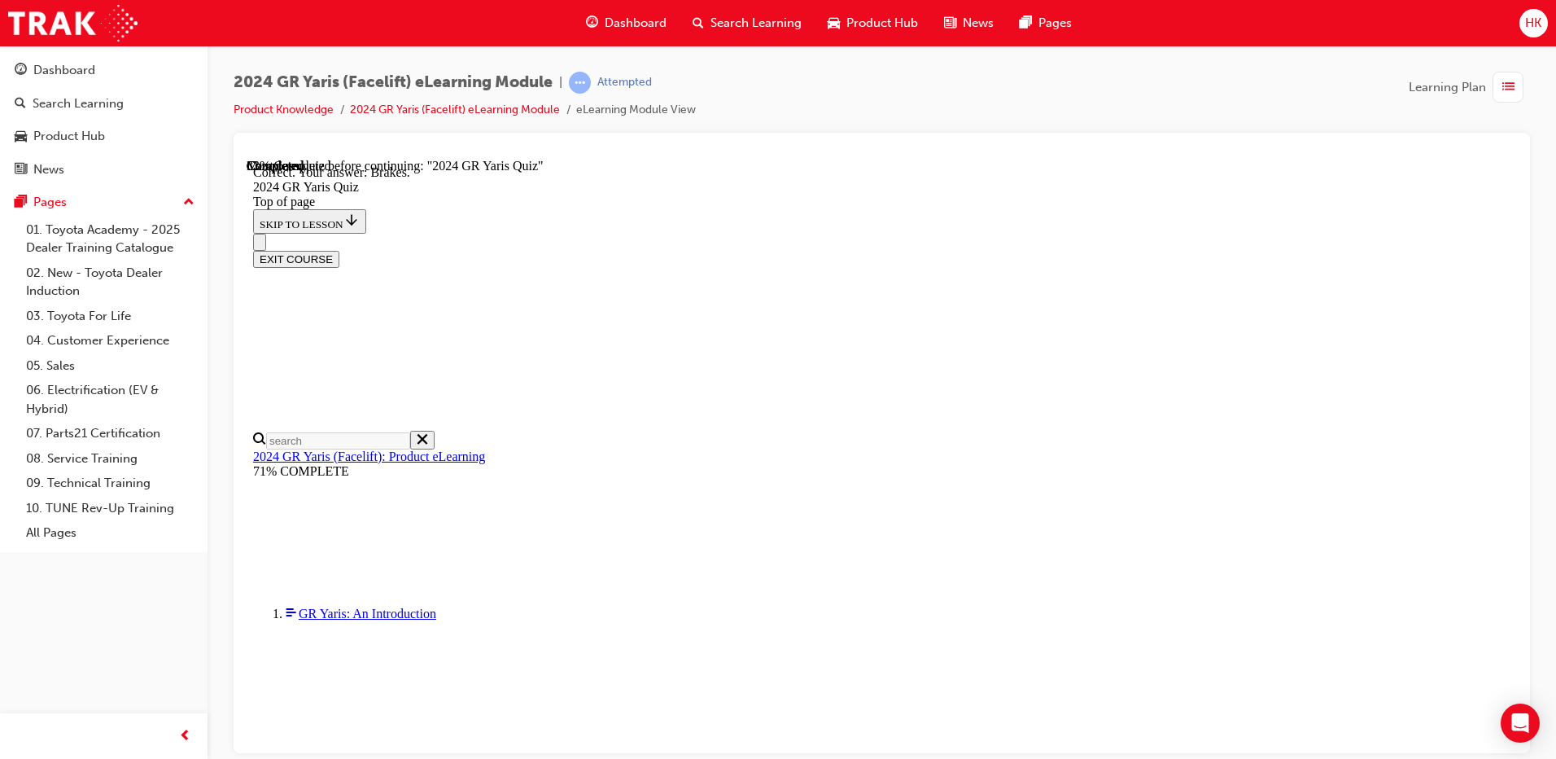
scroll to position [600, 0]
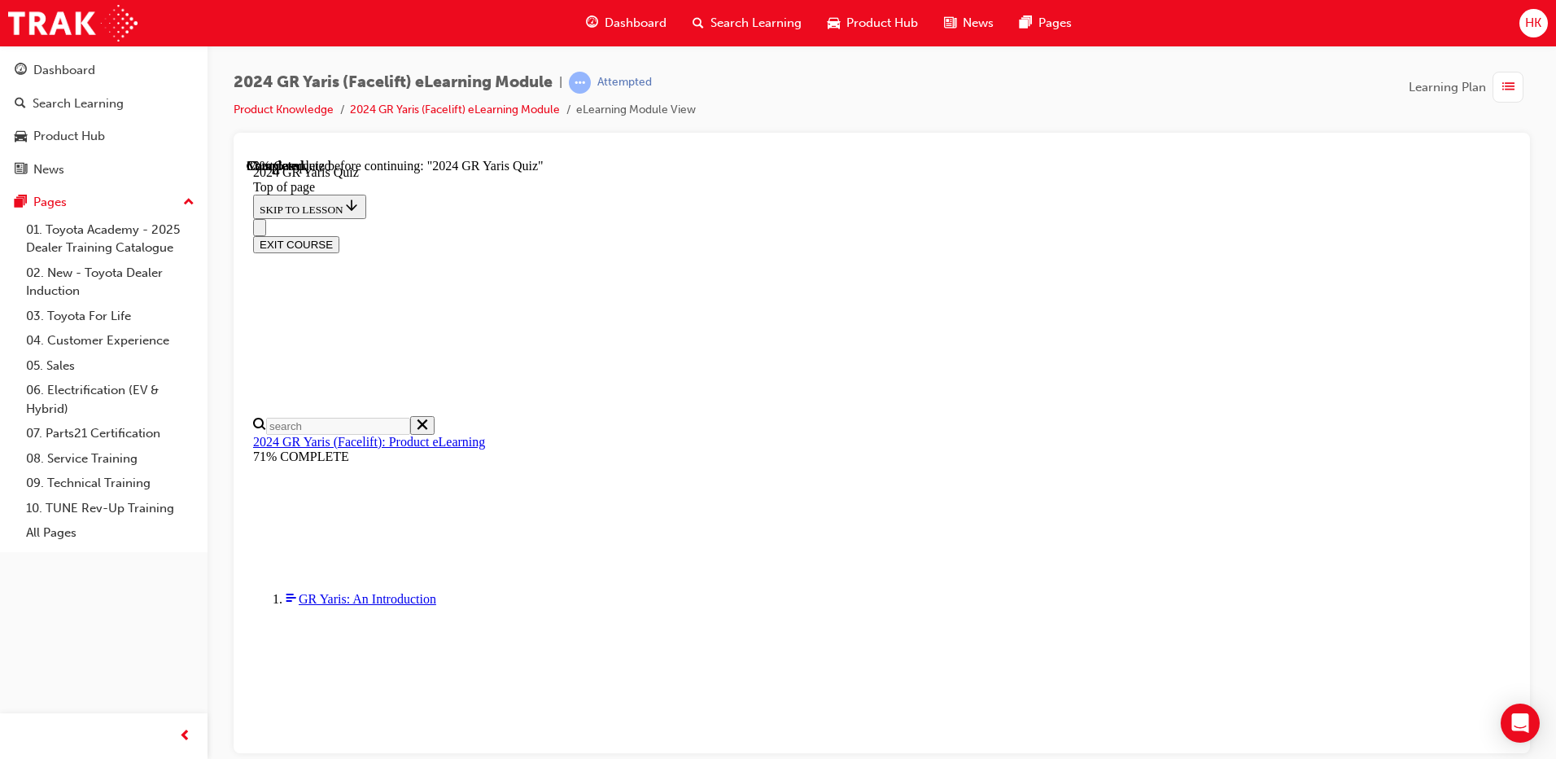
scroll to position [244, 0]
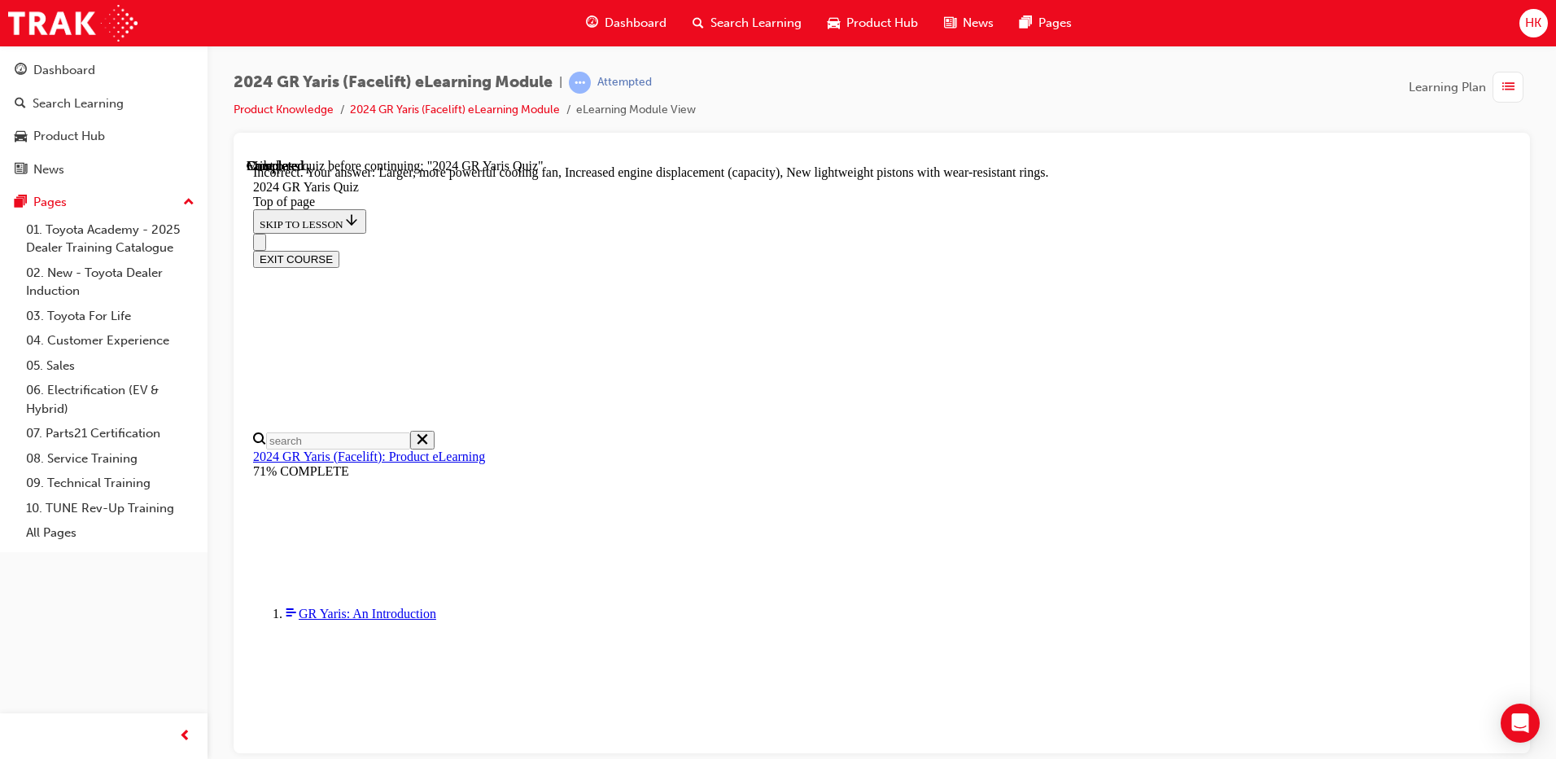
scroll to position [639, 0]
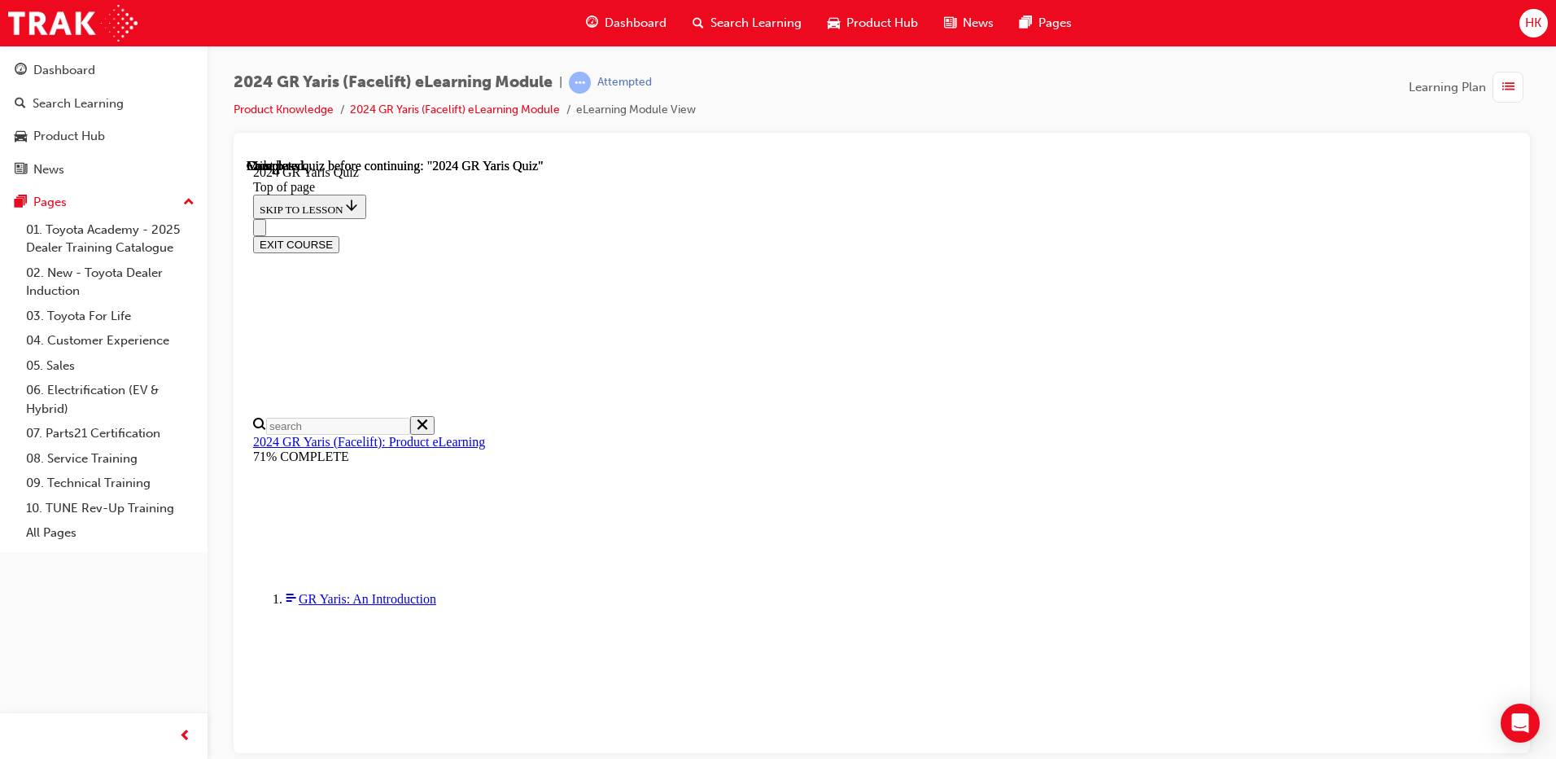
scroll to position [301, 0]
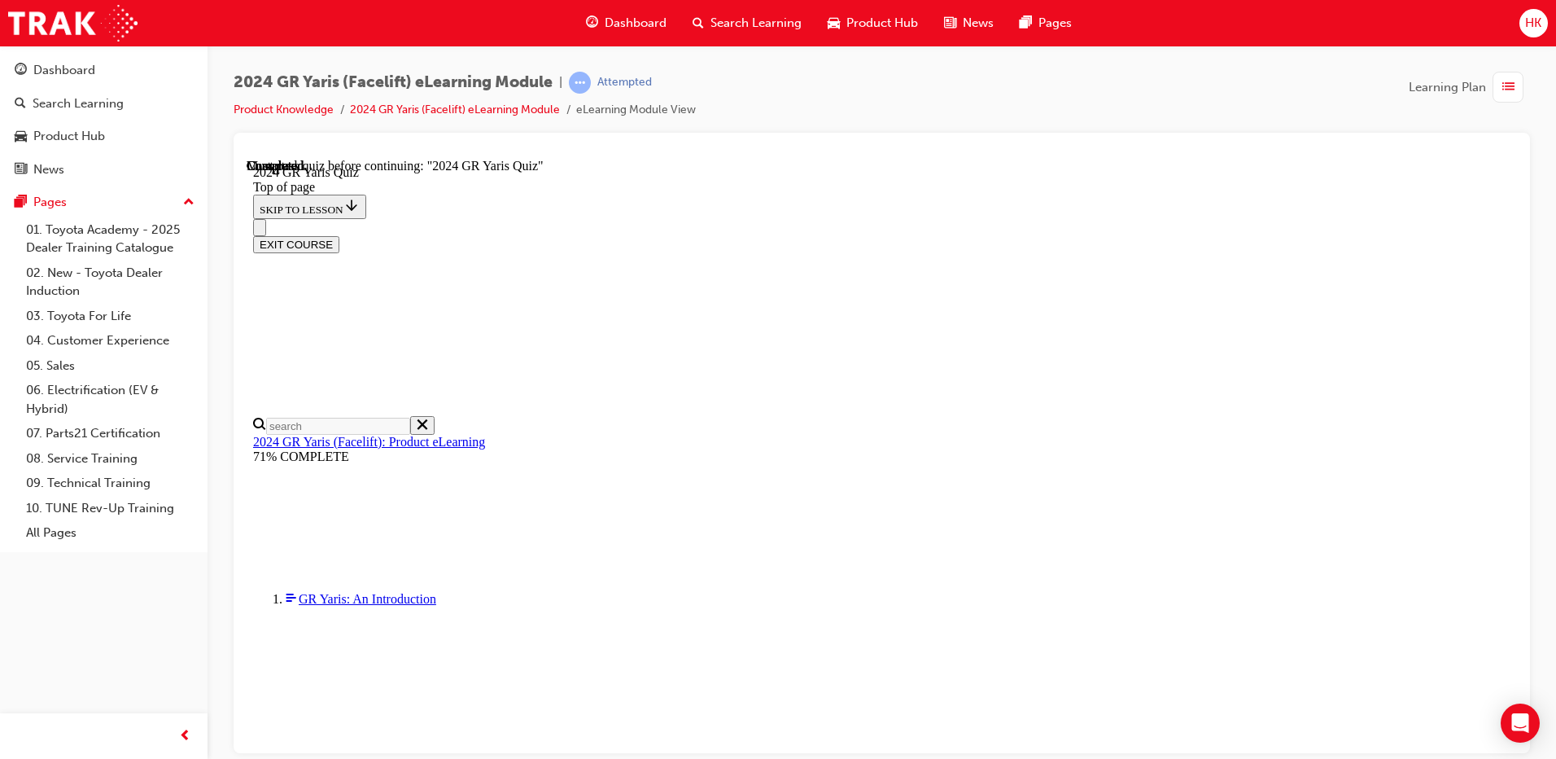
scroll to position [219, 0]
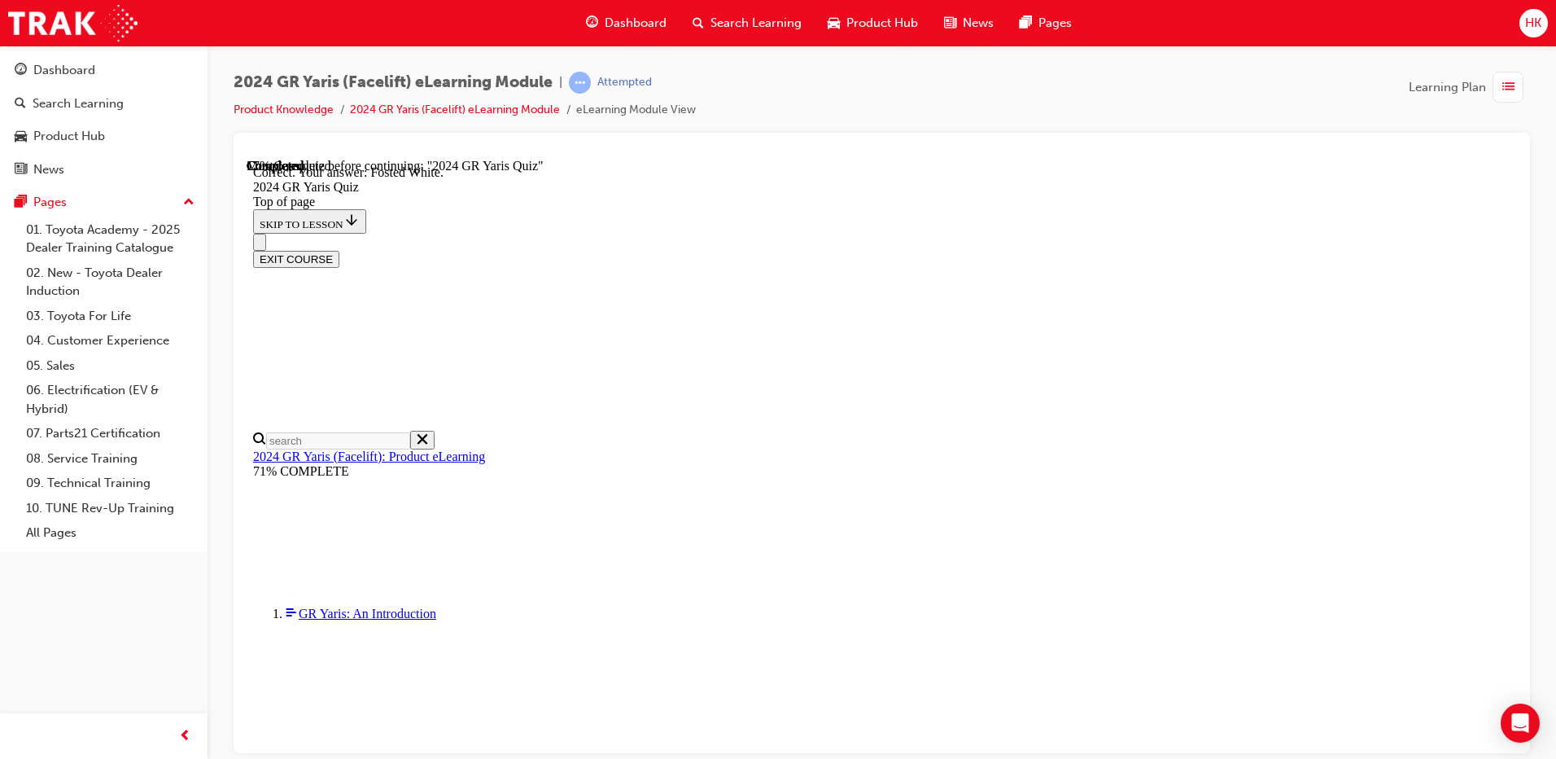
scroll to position [353, 0]
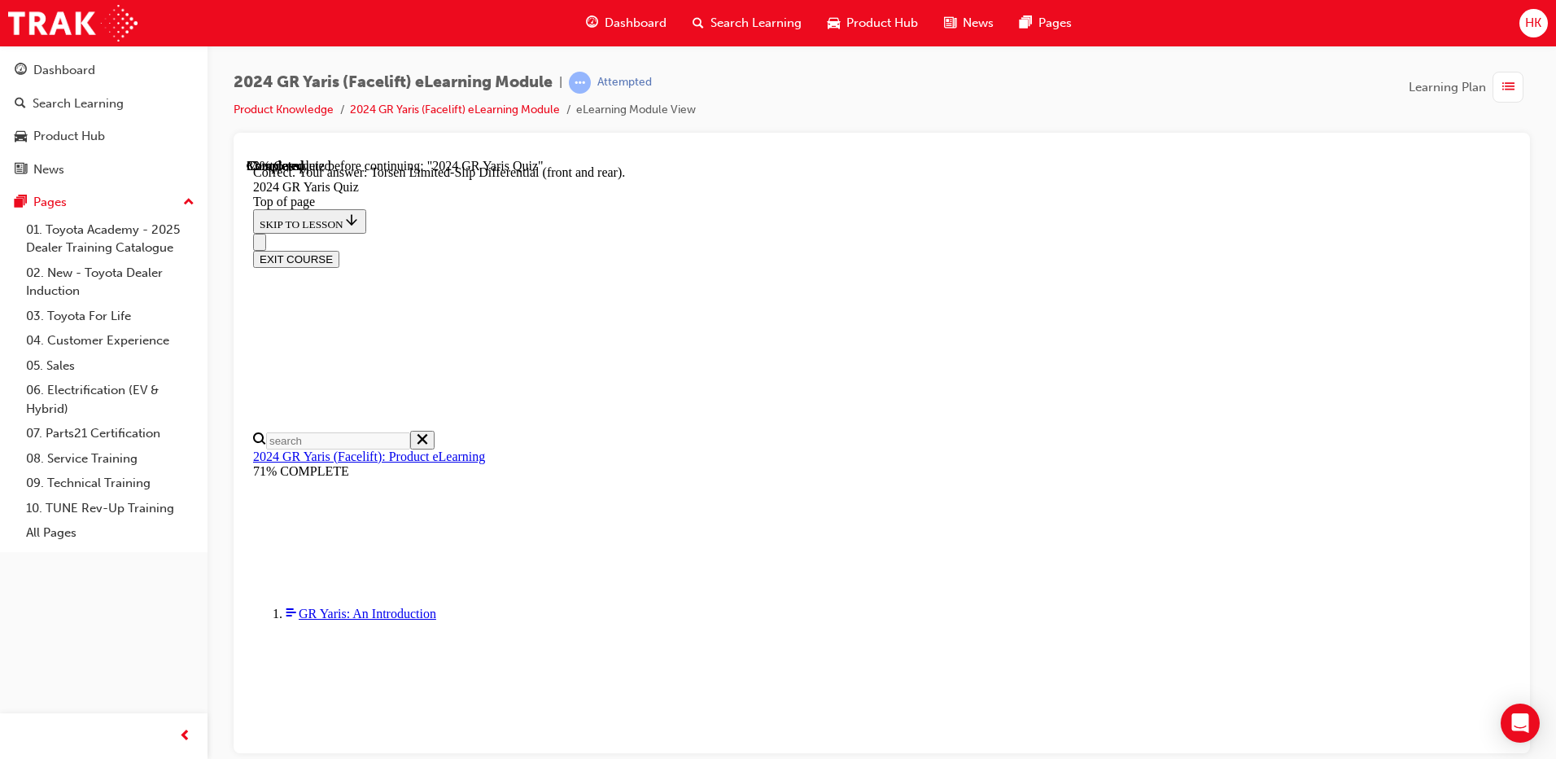
scroll to position [665, 0]
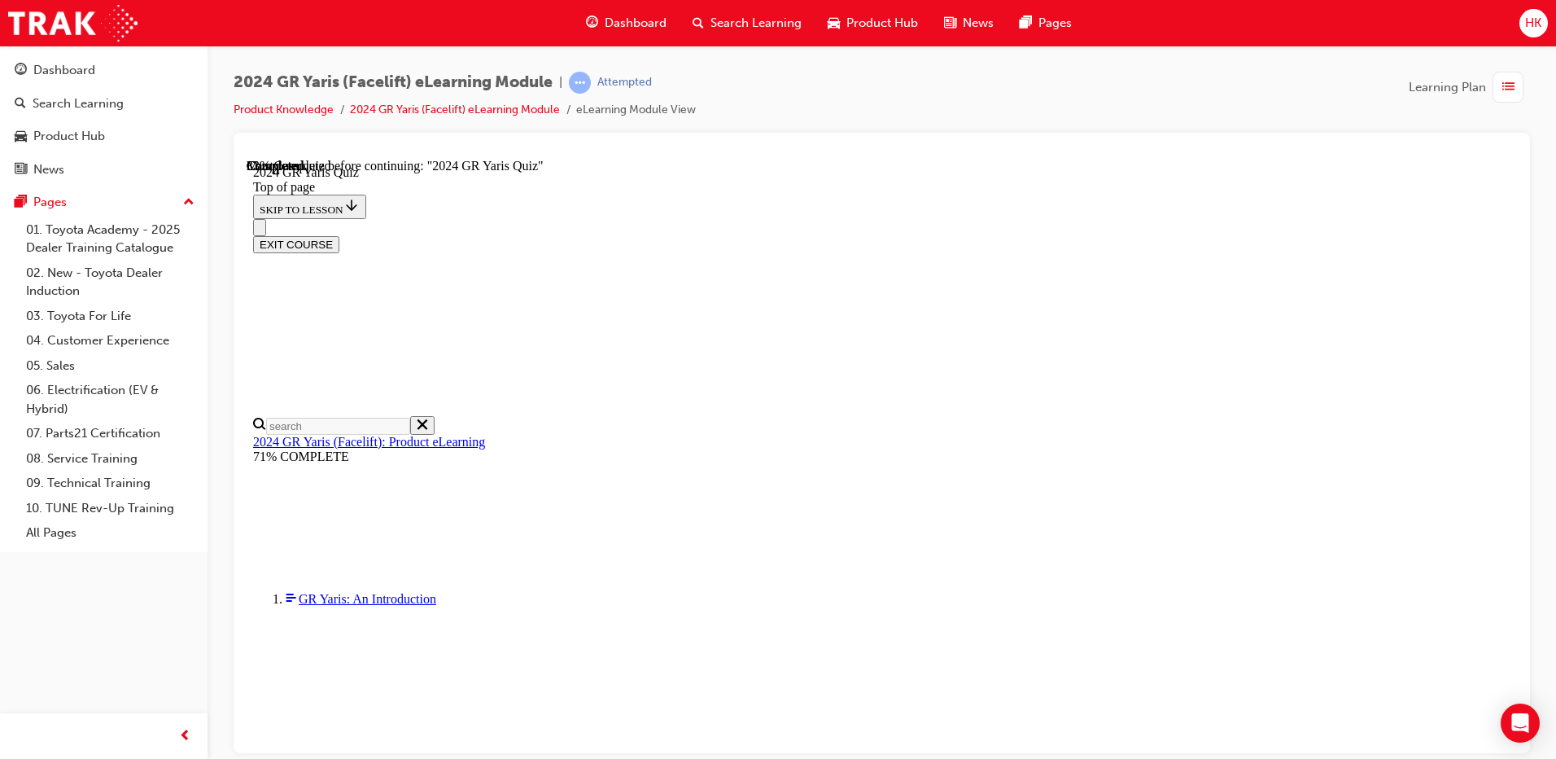
scroll to position [407, 0]
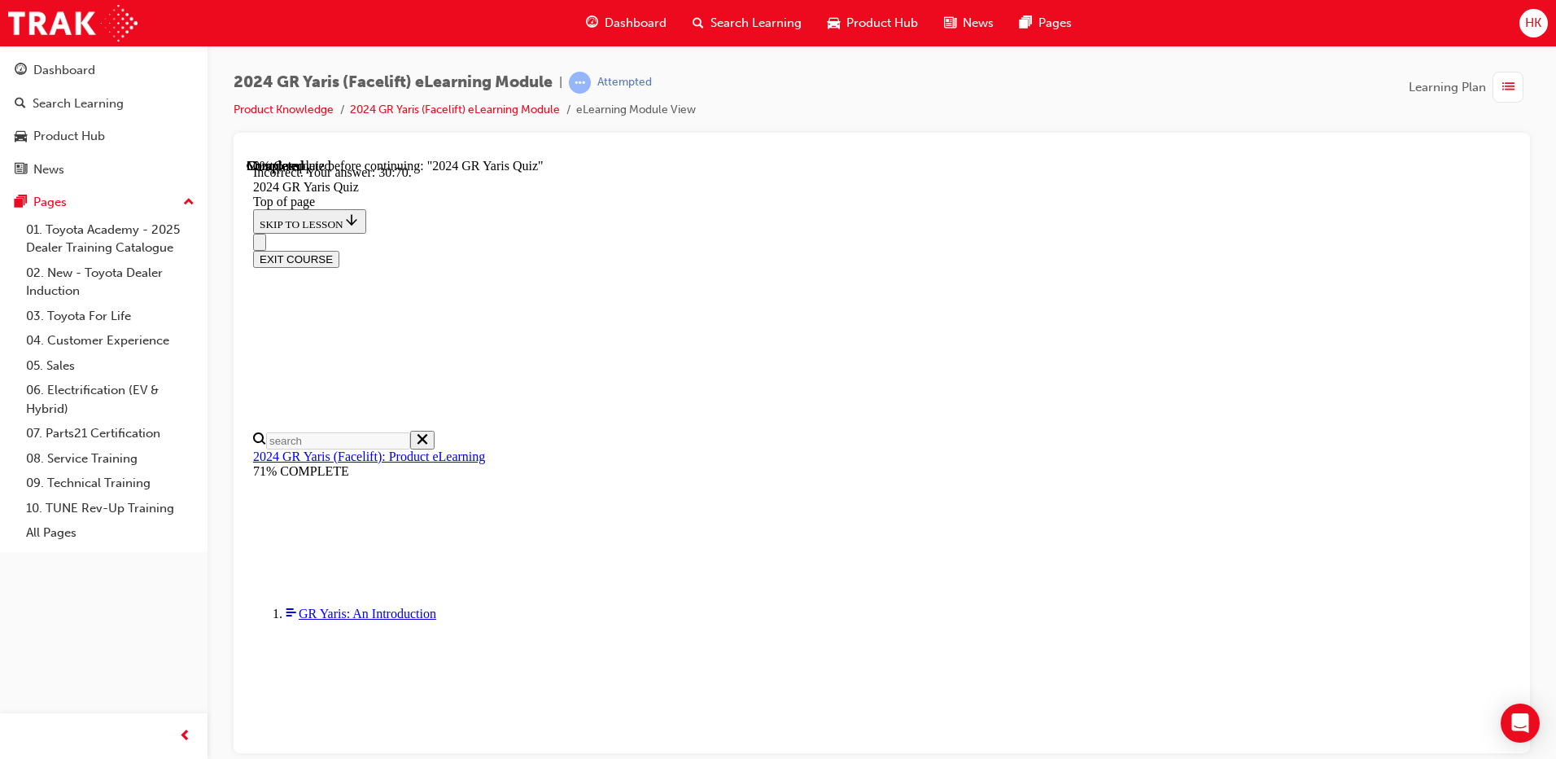
scroll to position [637, 0]
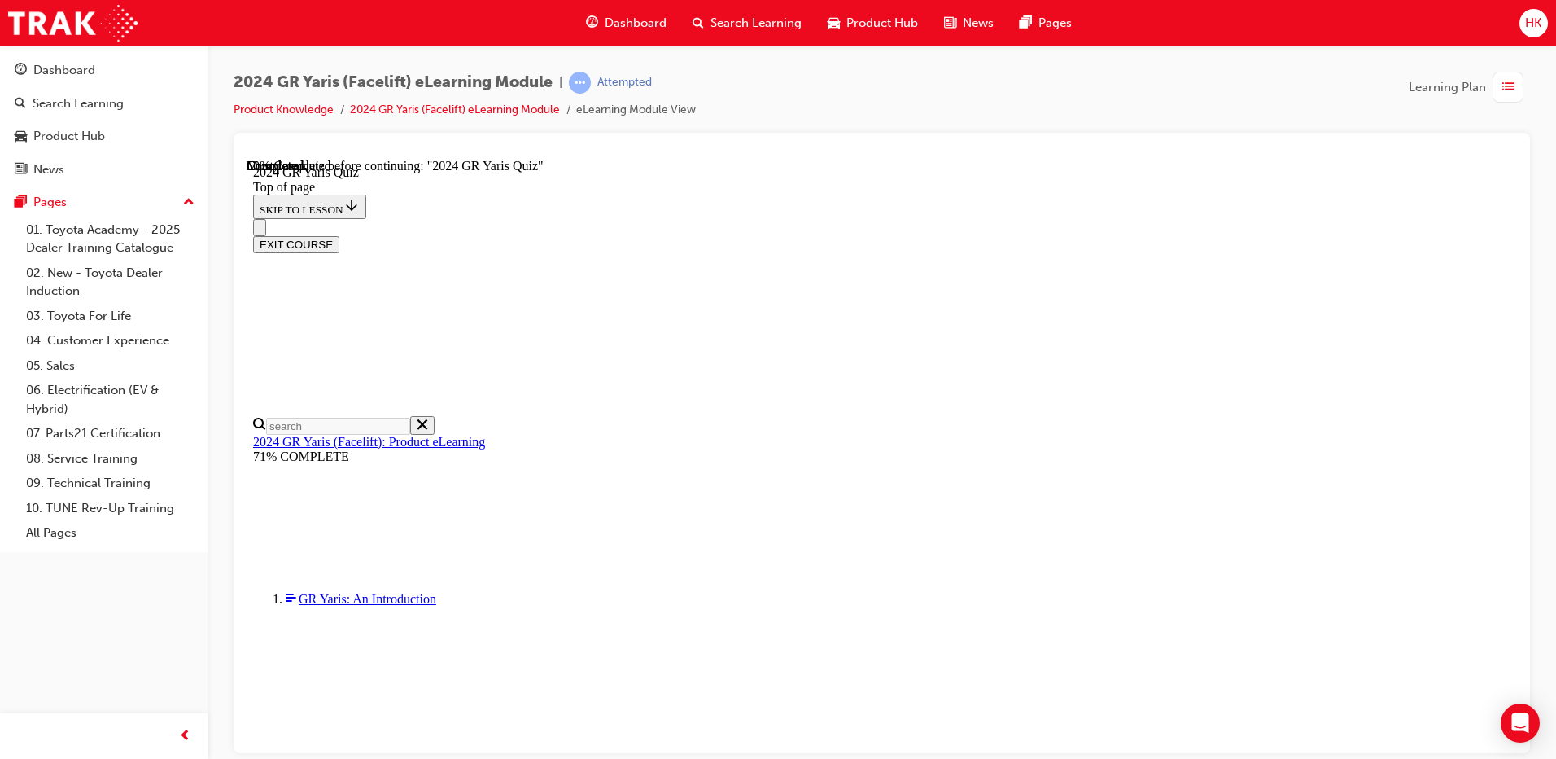
scroll to position [407, 0]
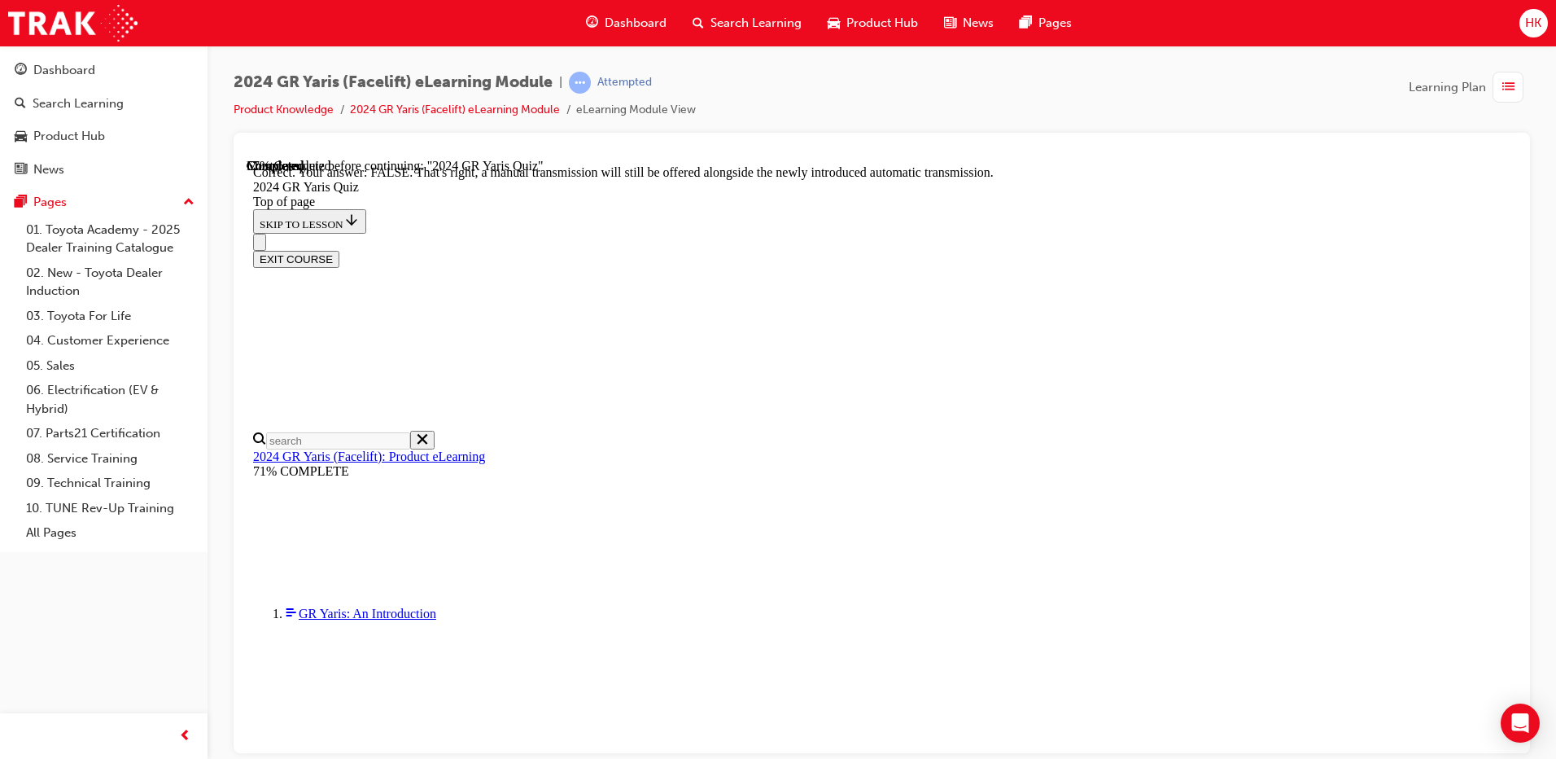
scroll to position [590, 0]
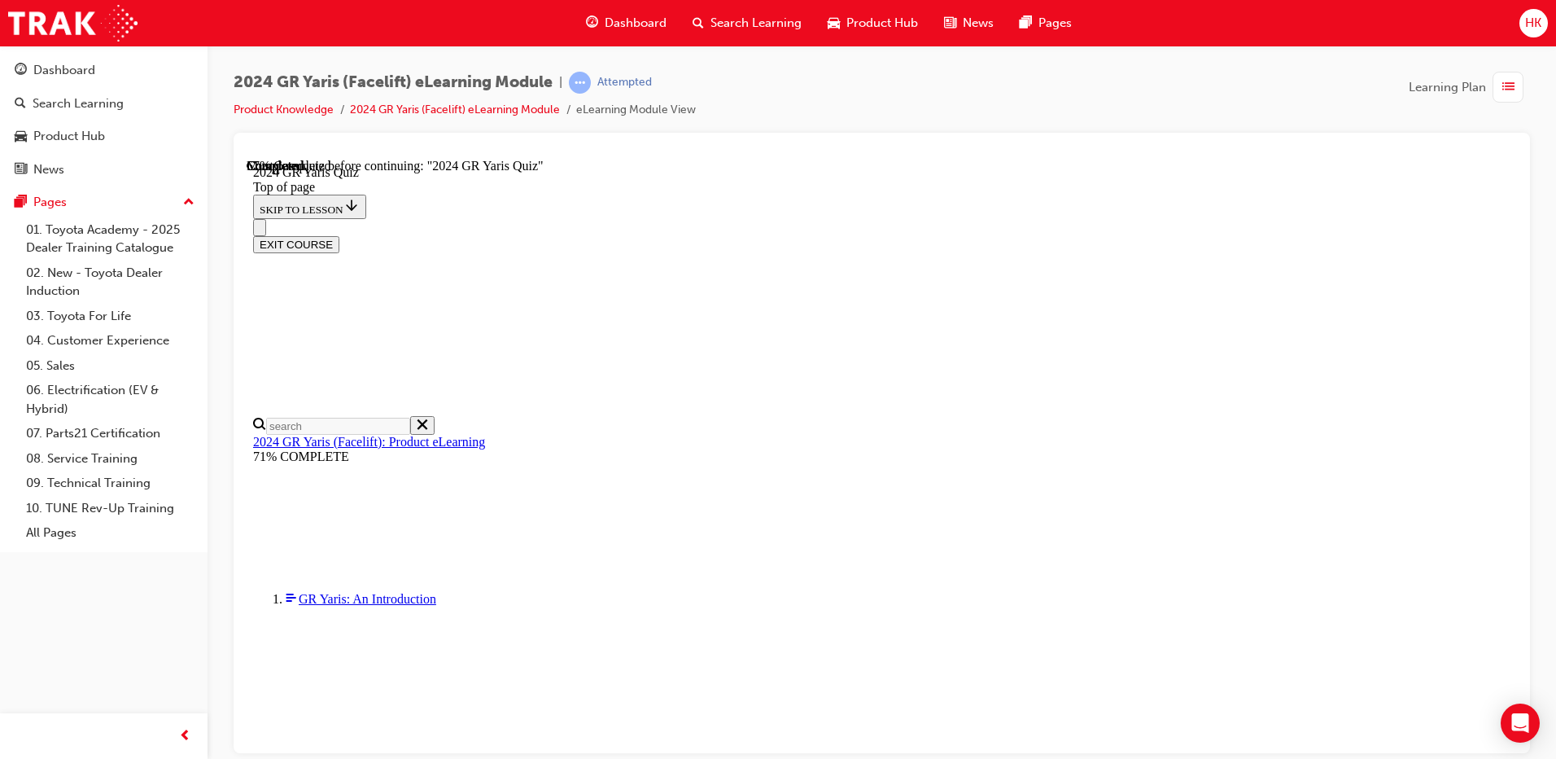
scroll to position [326, 0]
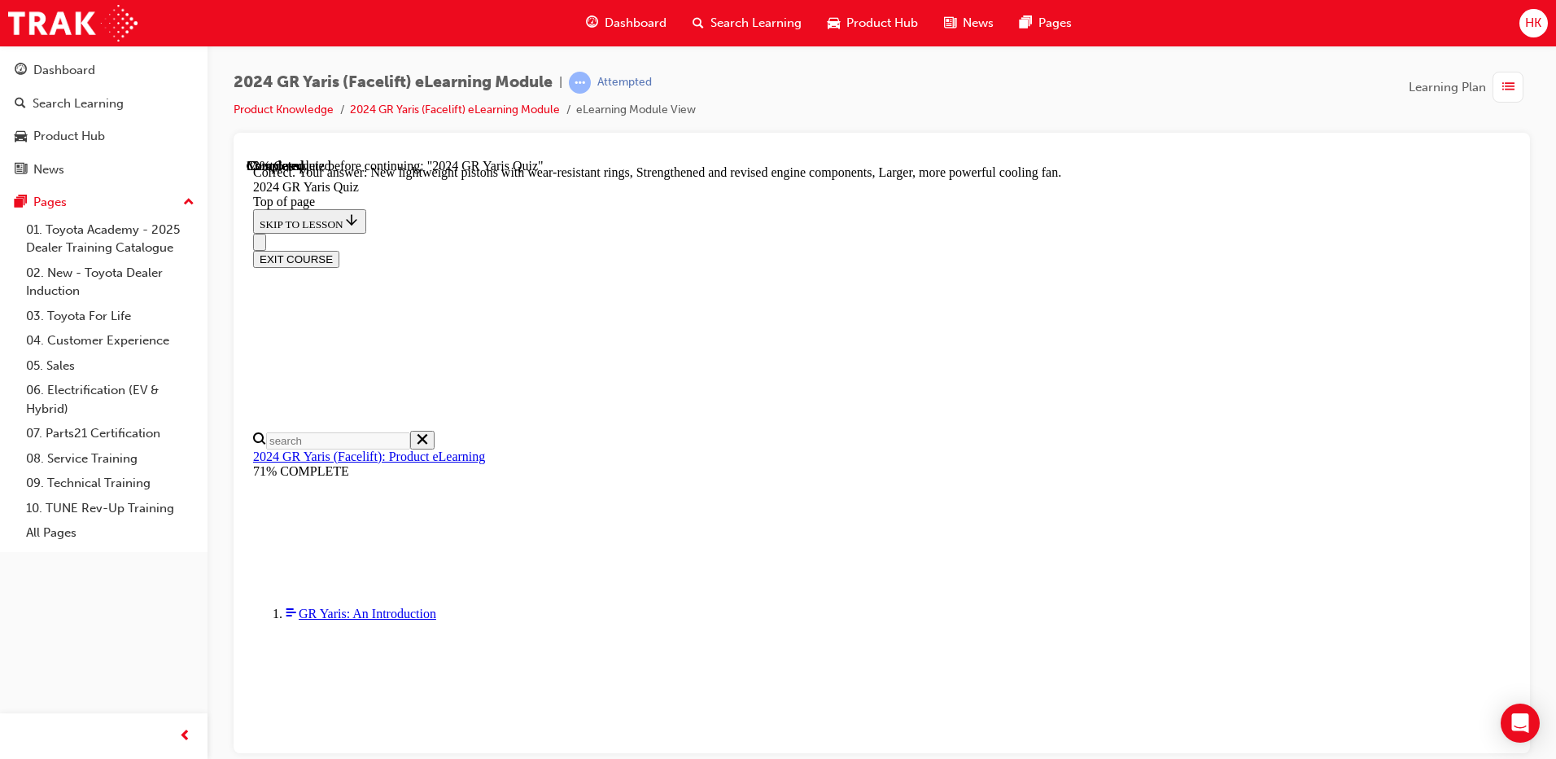
scroll to position [639, 0]
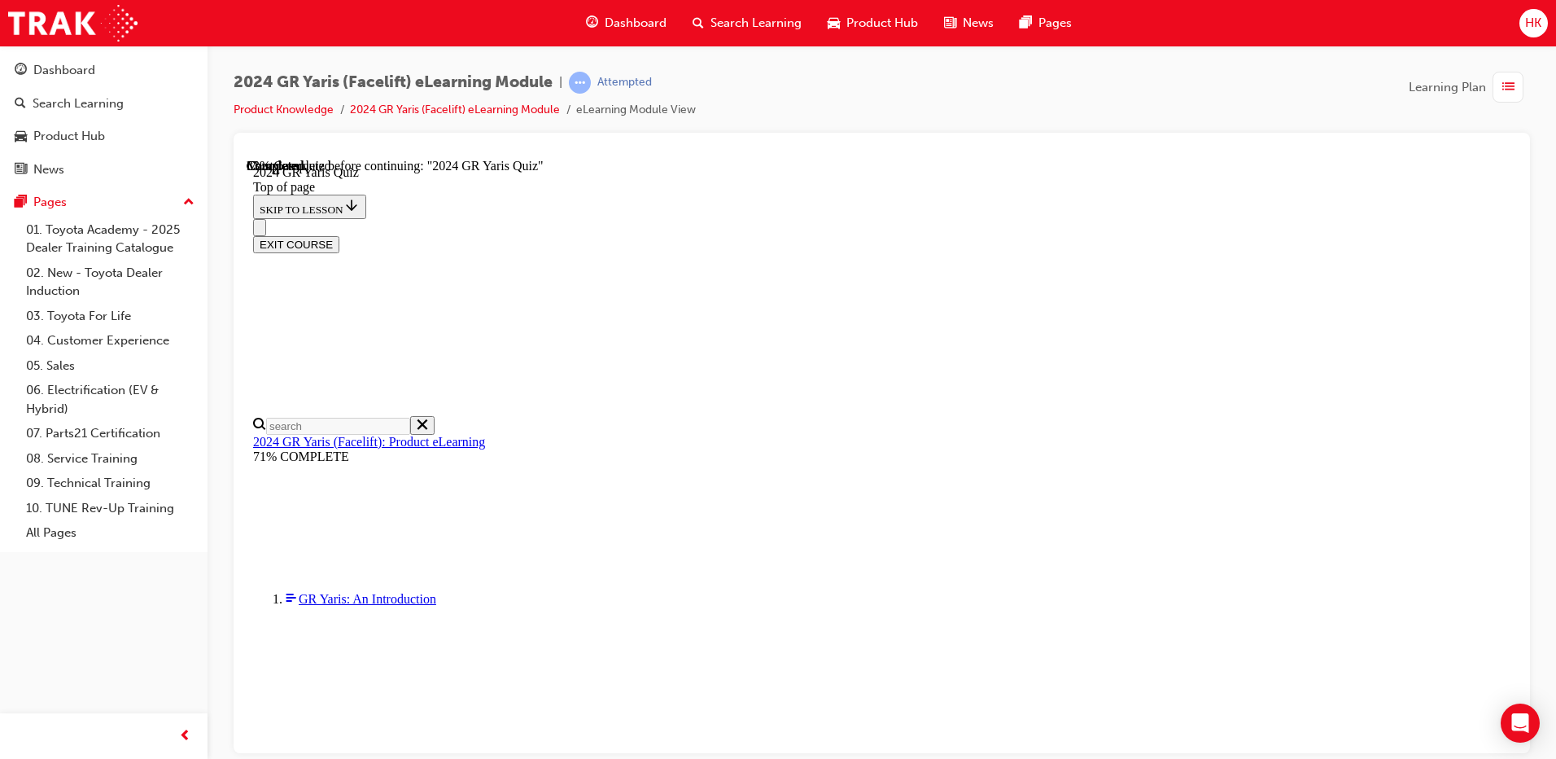
scroll to position [407, 0]
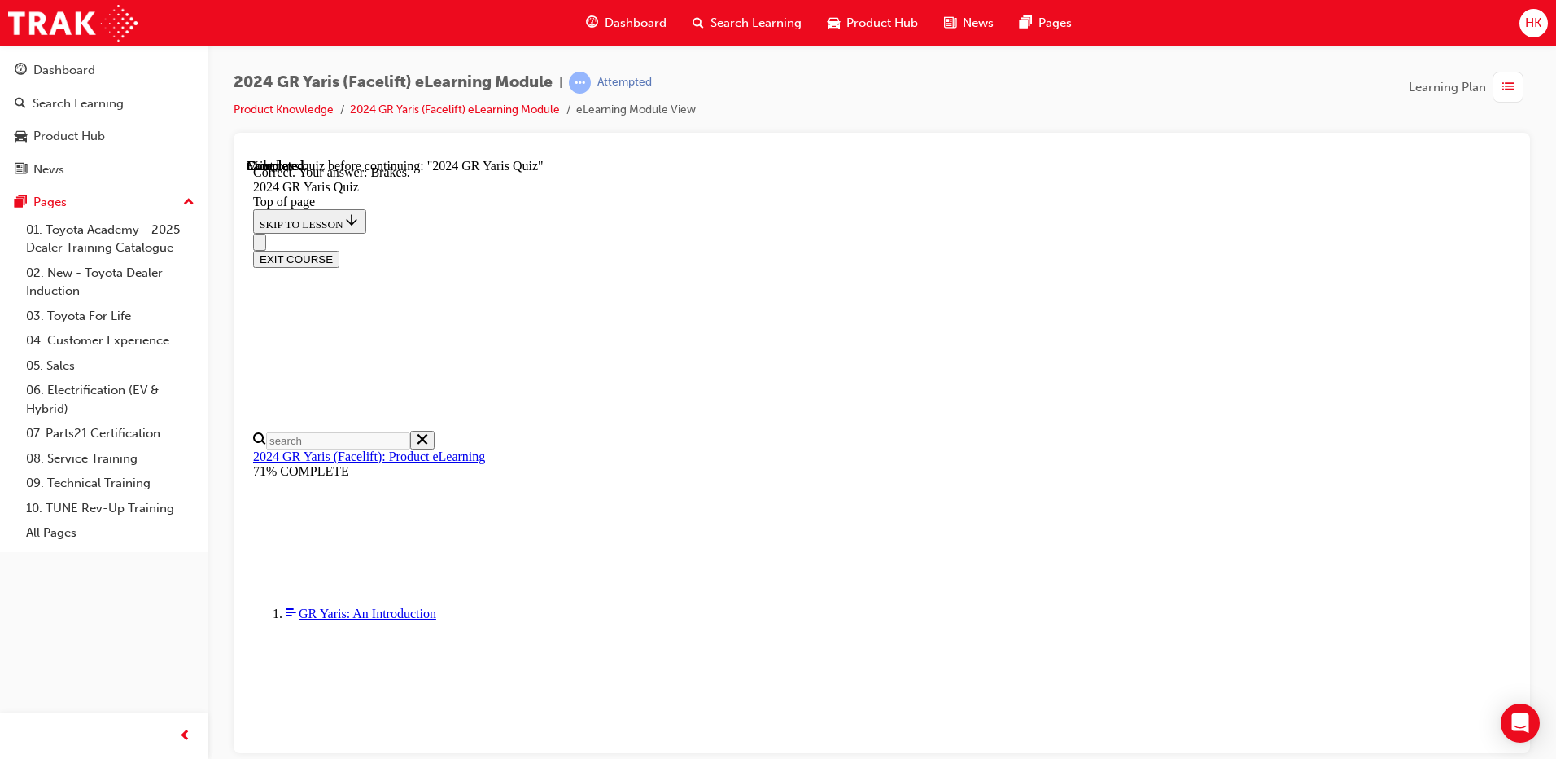
scroll to position [600, 0]
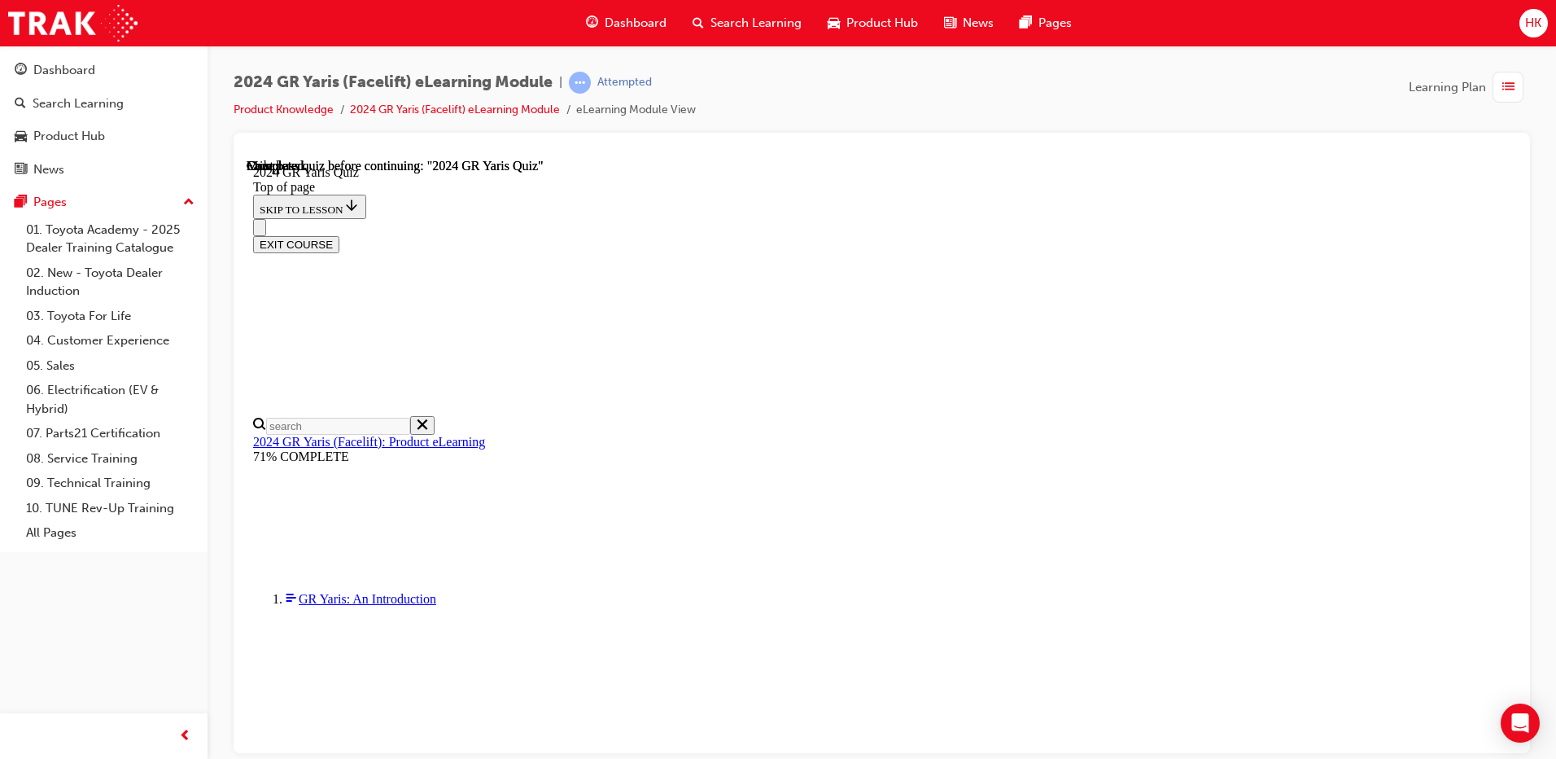
scroll to position [301, 0]
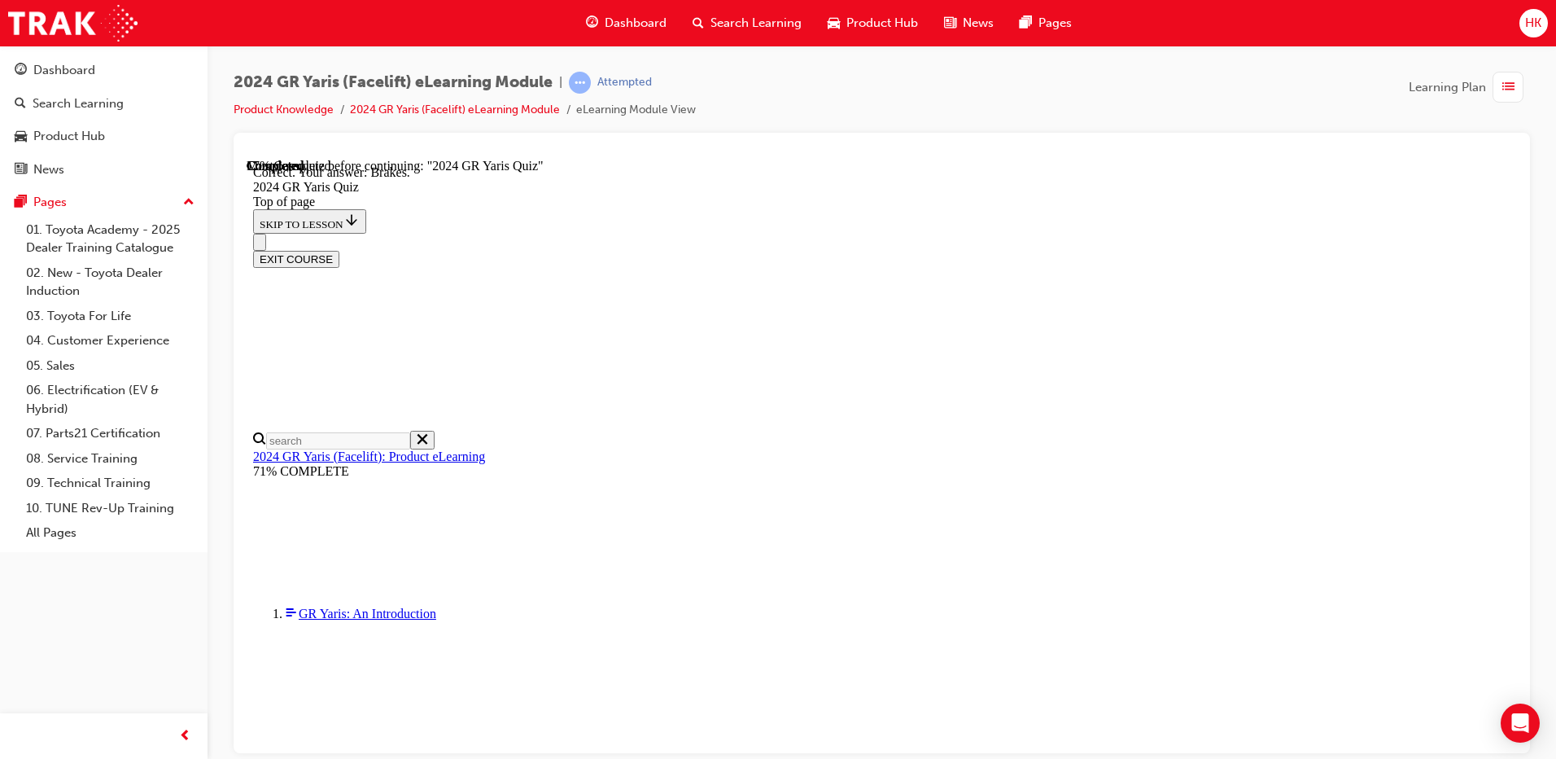
scroll to position [600, 0]
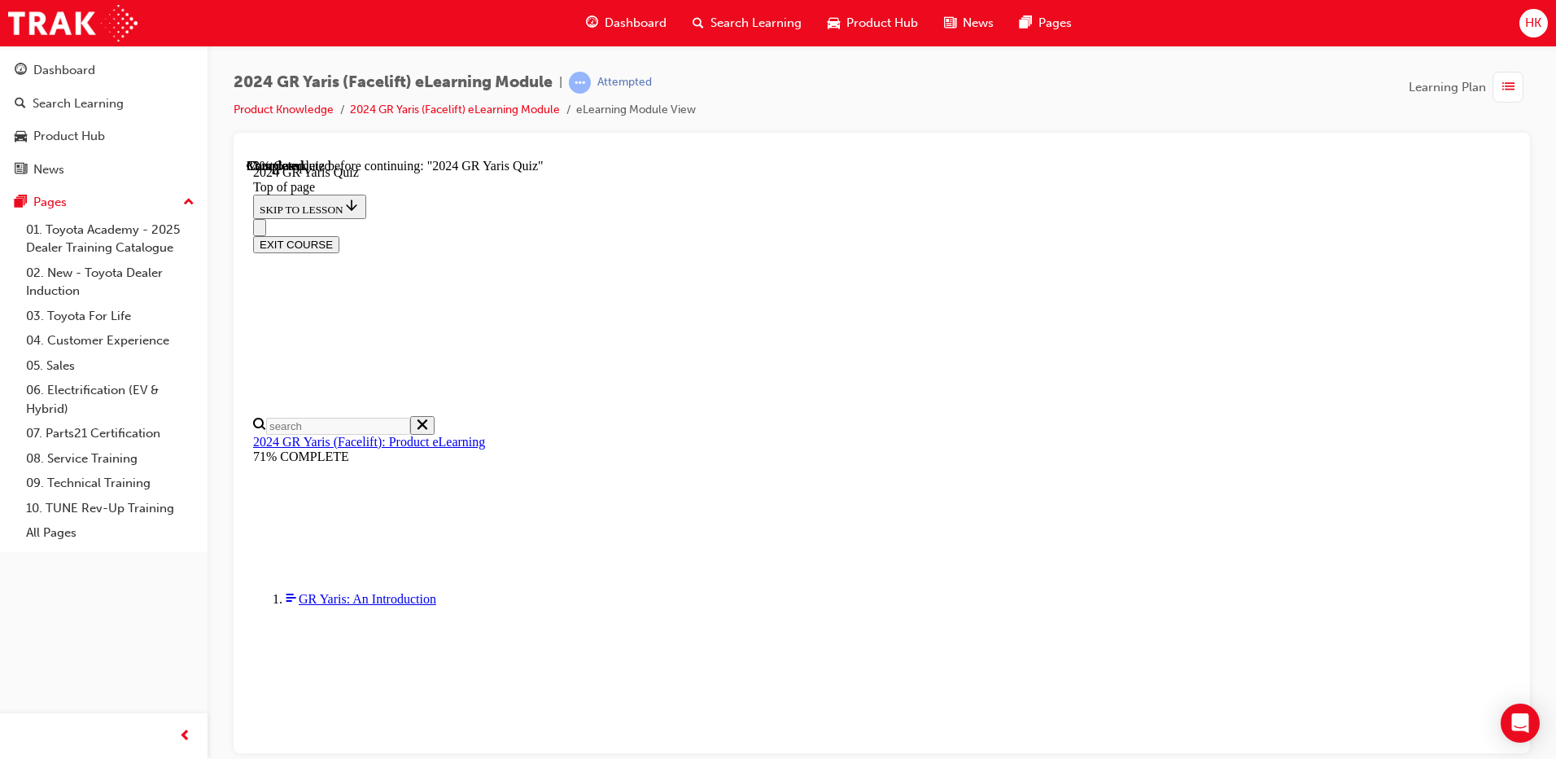
scroll to position [488, 0]
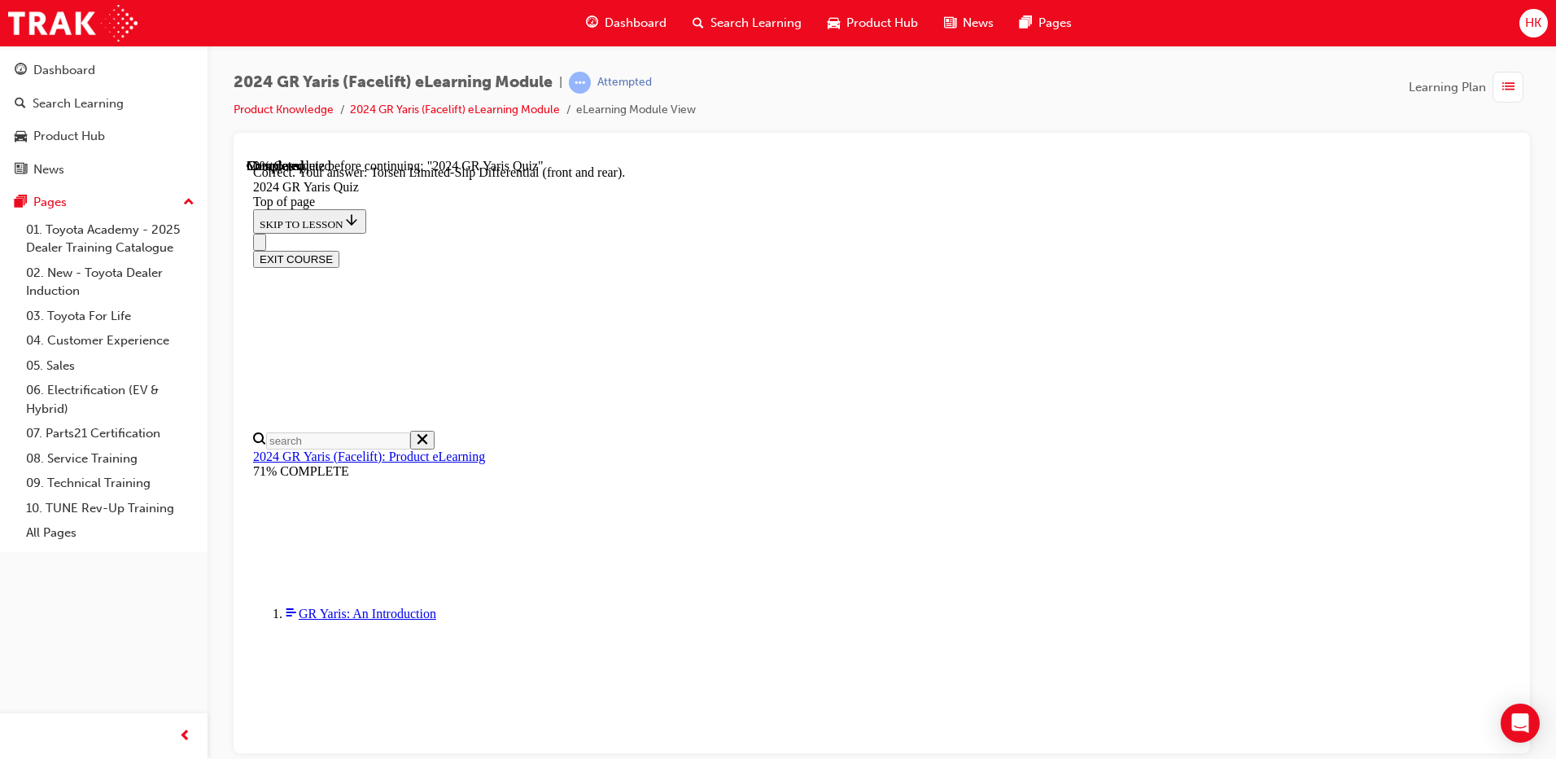
scroll to position [665, 0]
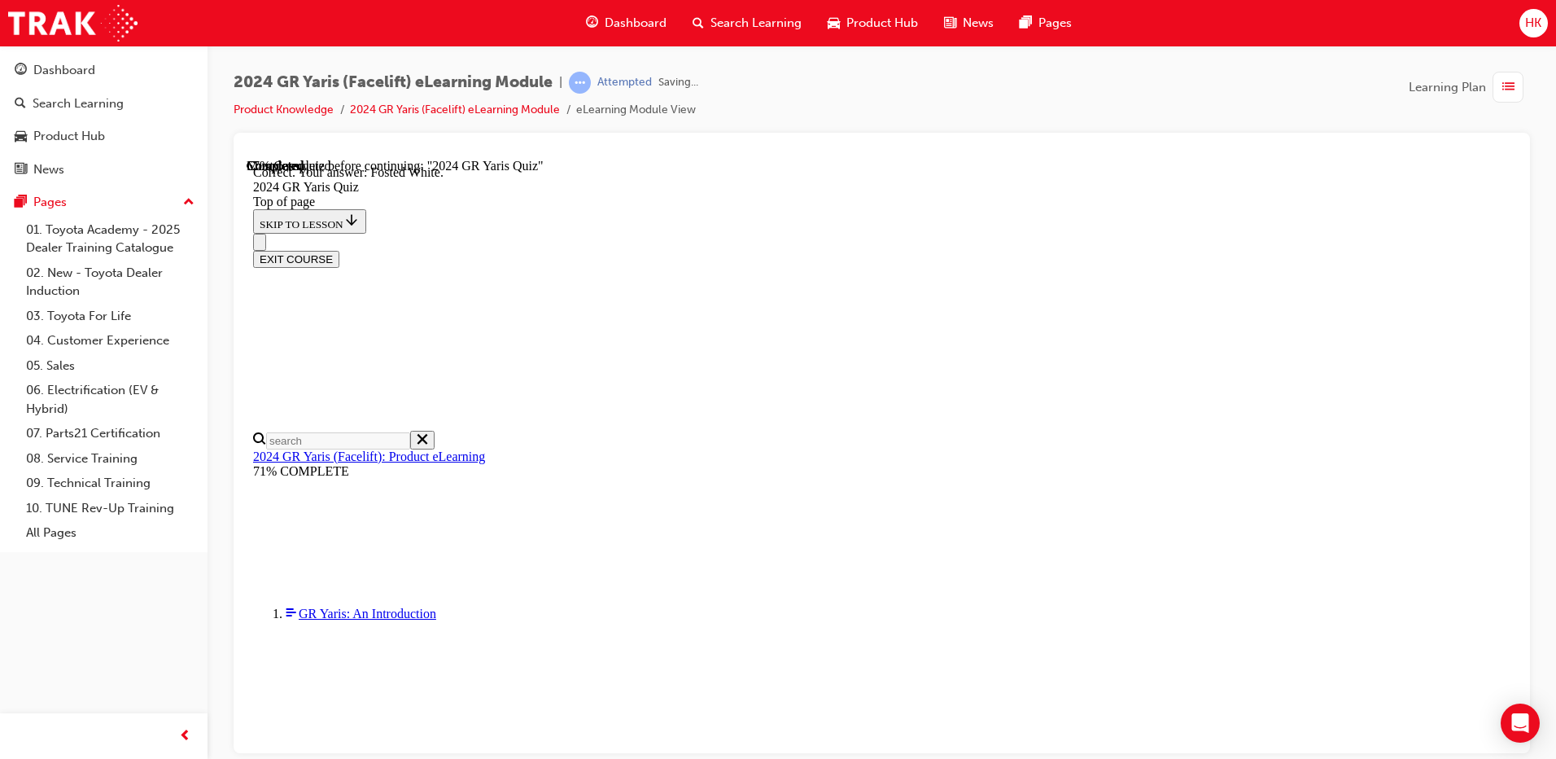
scroll to position [353, 0]
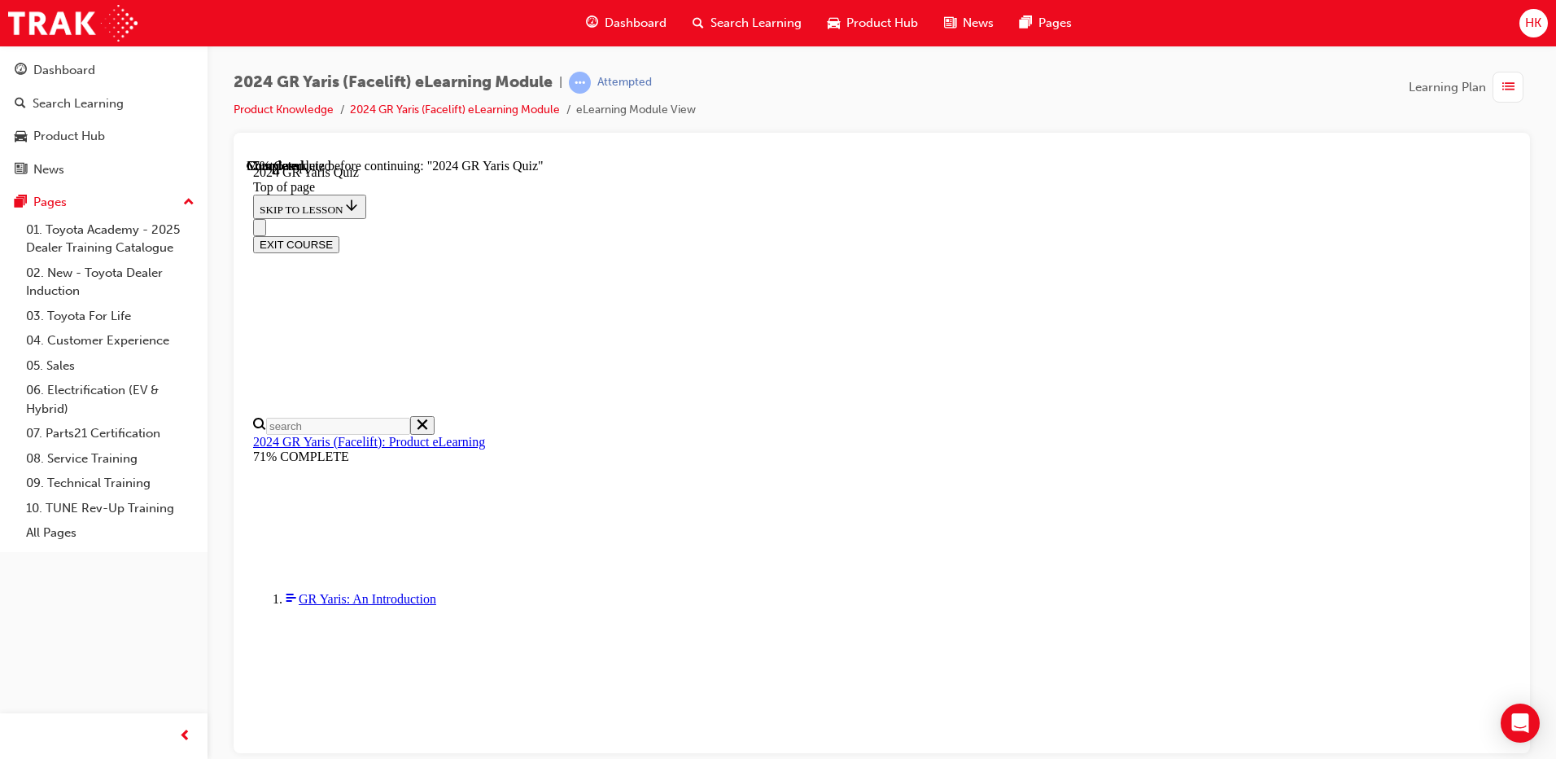
scroll to position [440, 0]
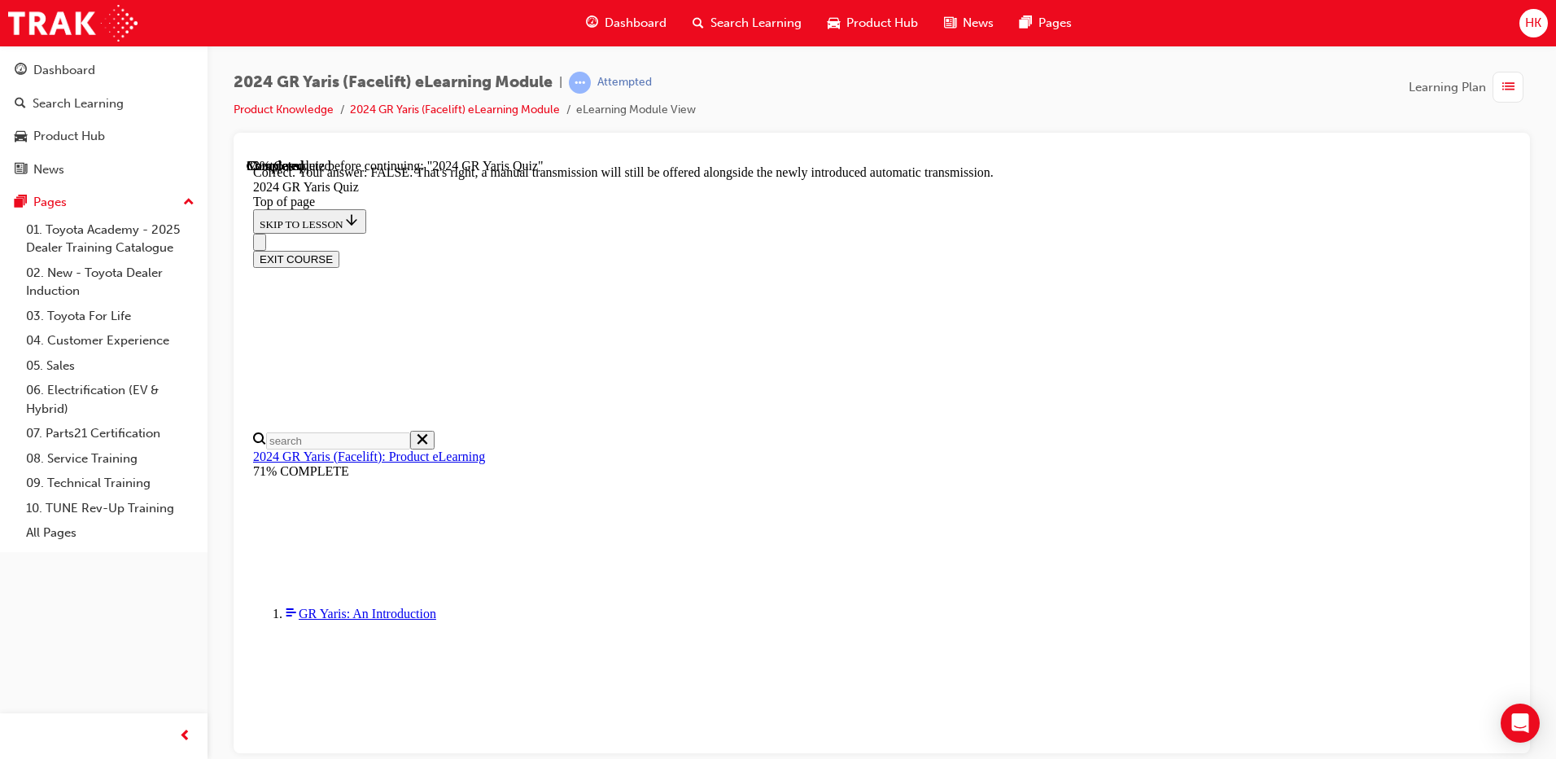
scroll to position [590, 0]
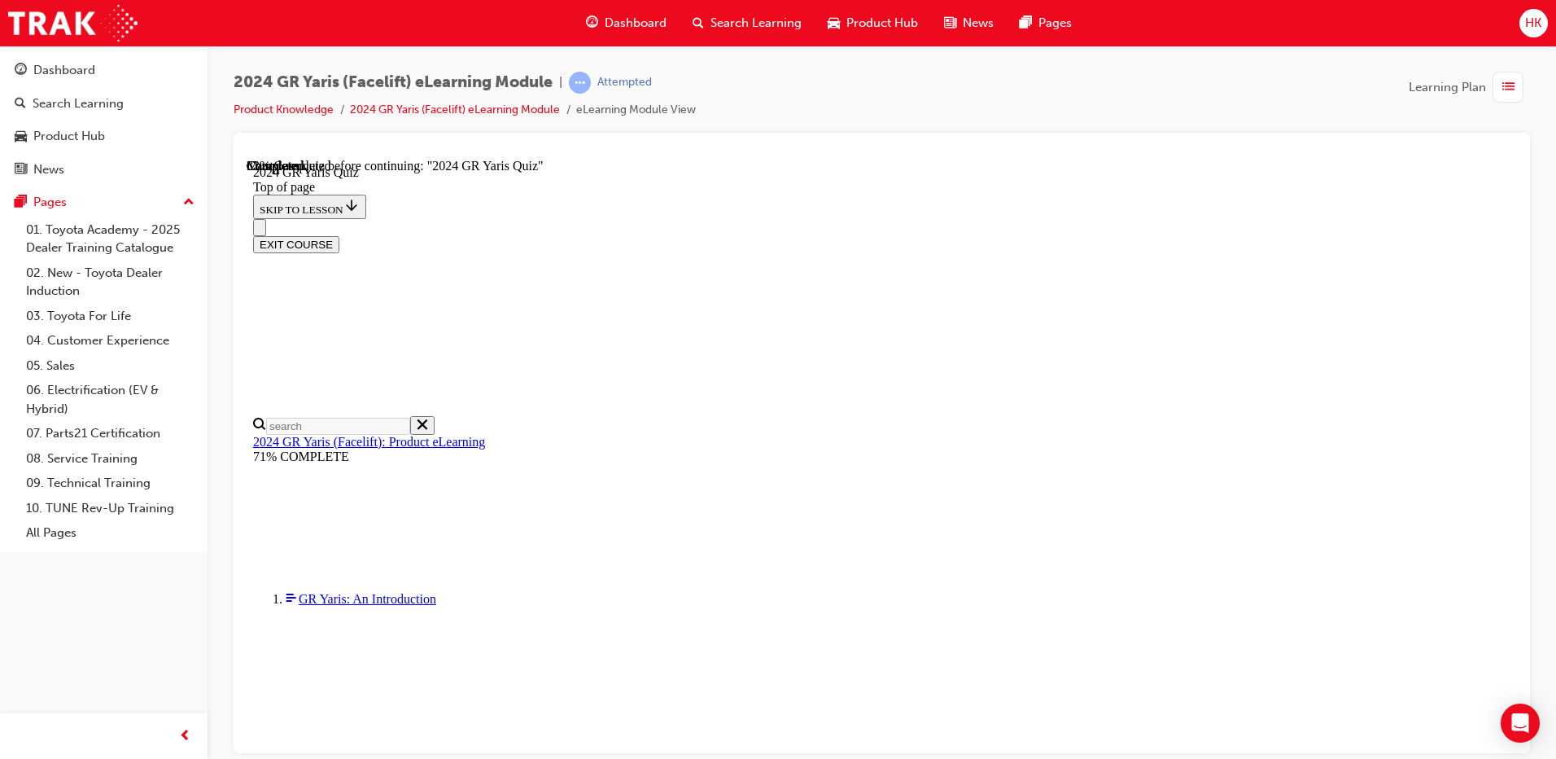
scroll to position [488, 0]
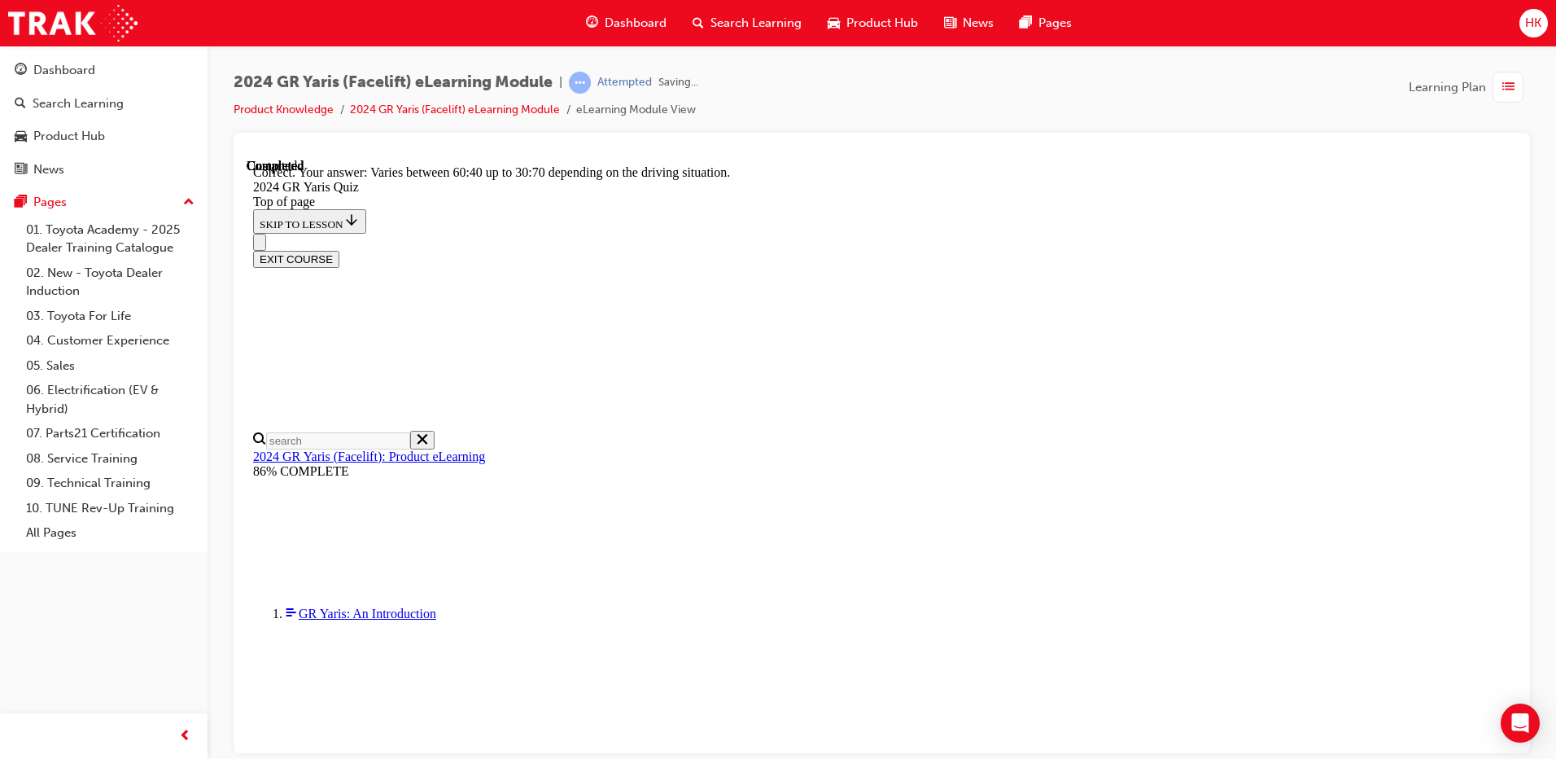
scroll to position [637, 0]
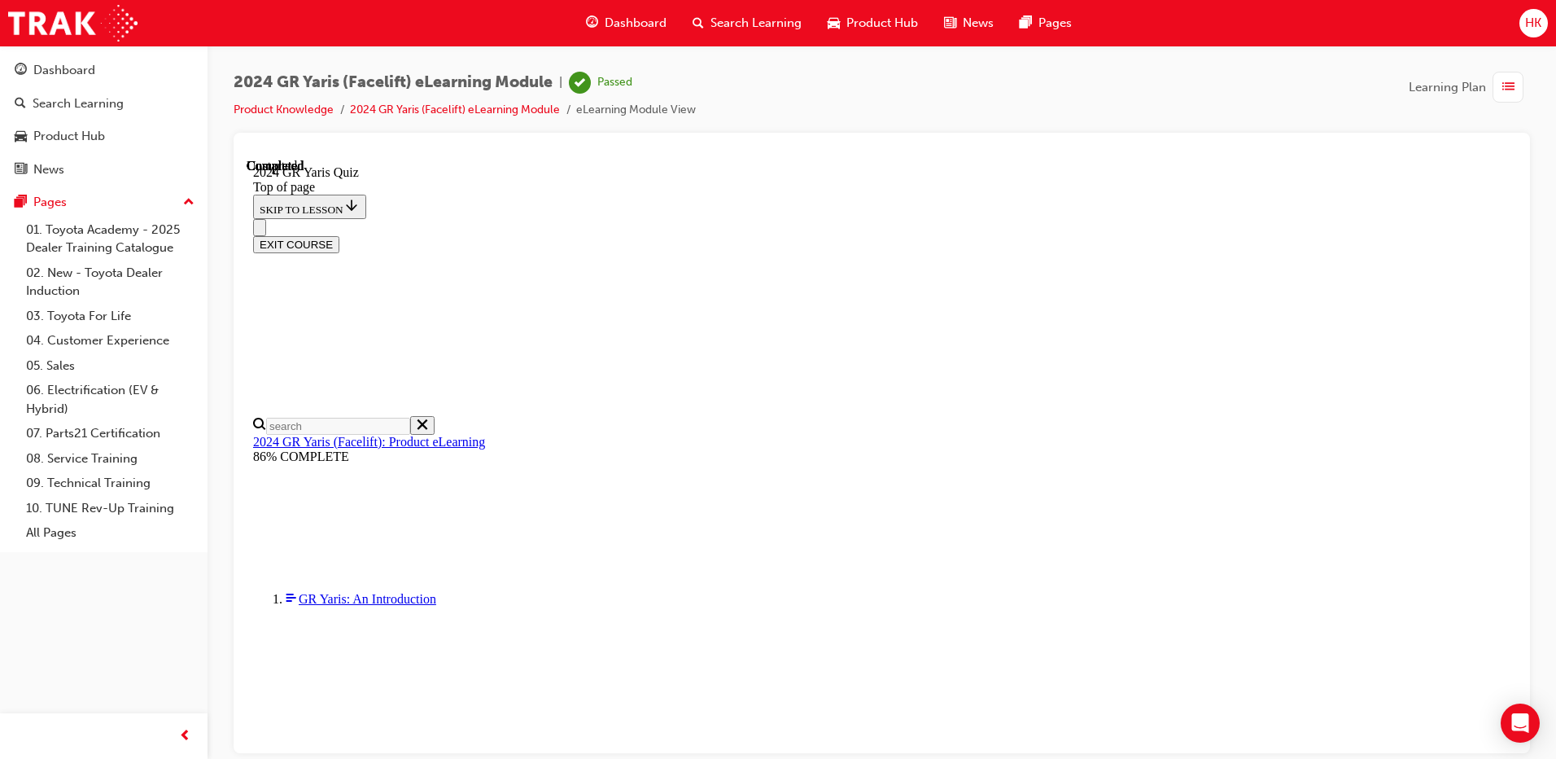
scroll to position [301, 0]
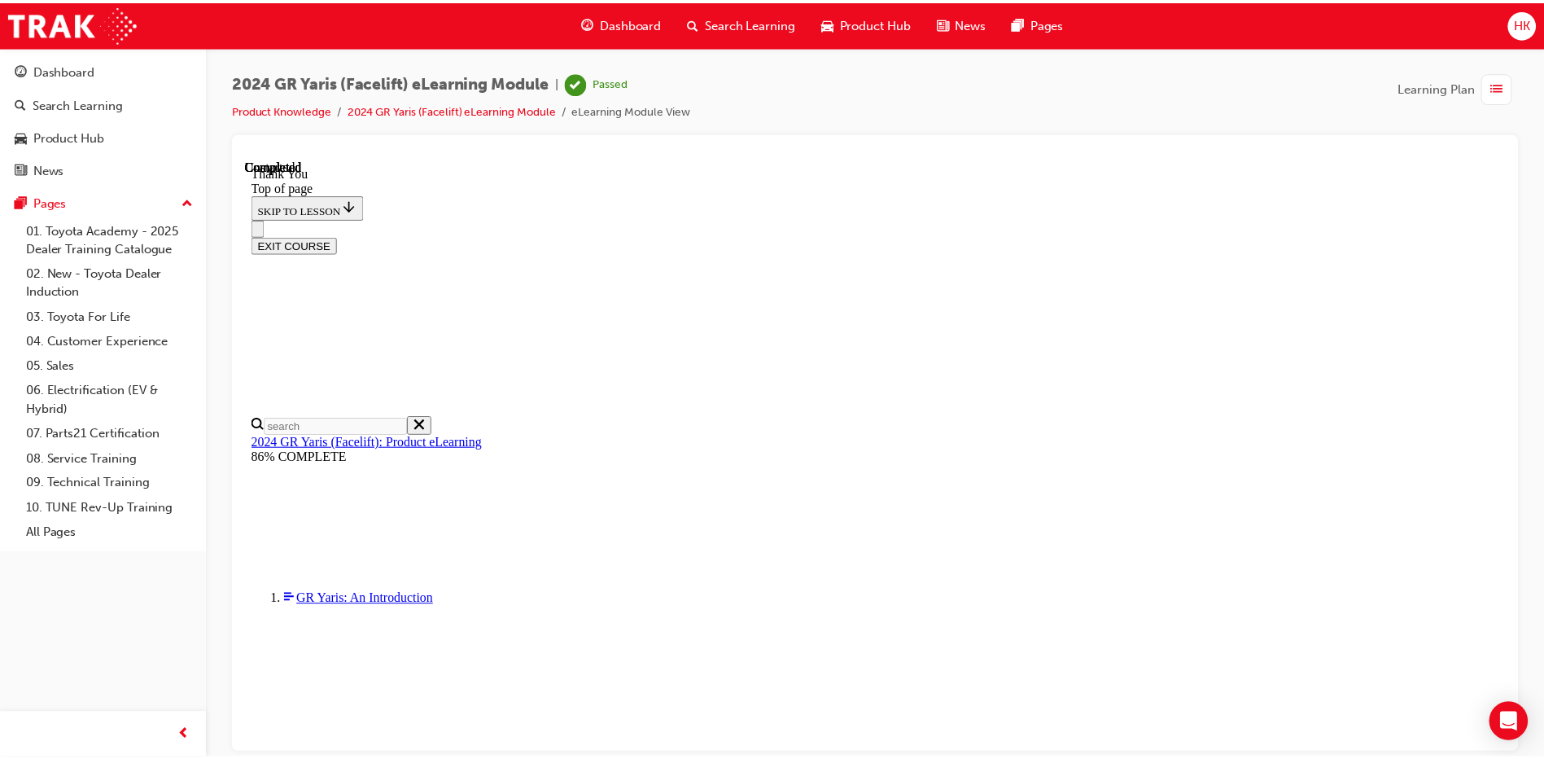
scroll to position [57, 0]
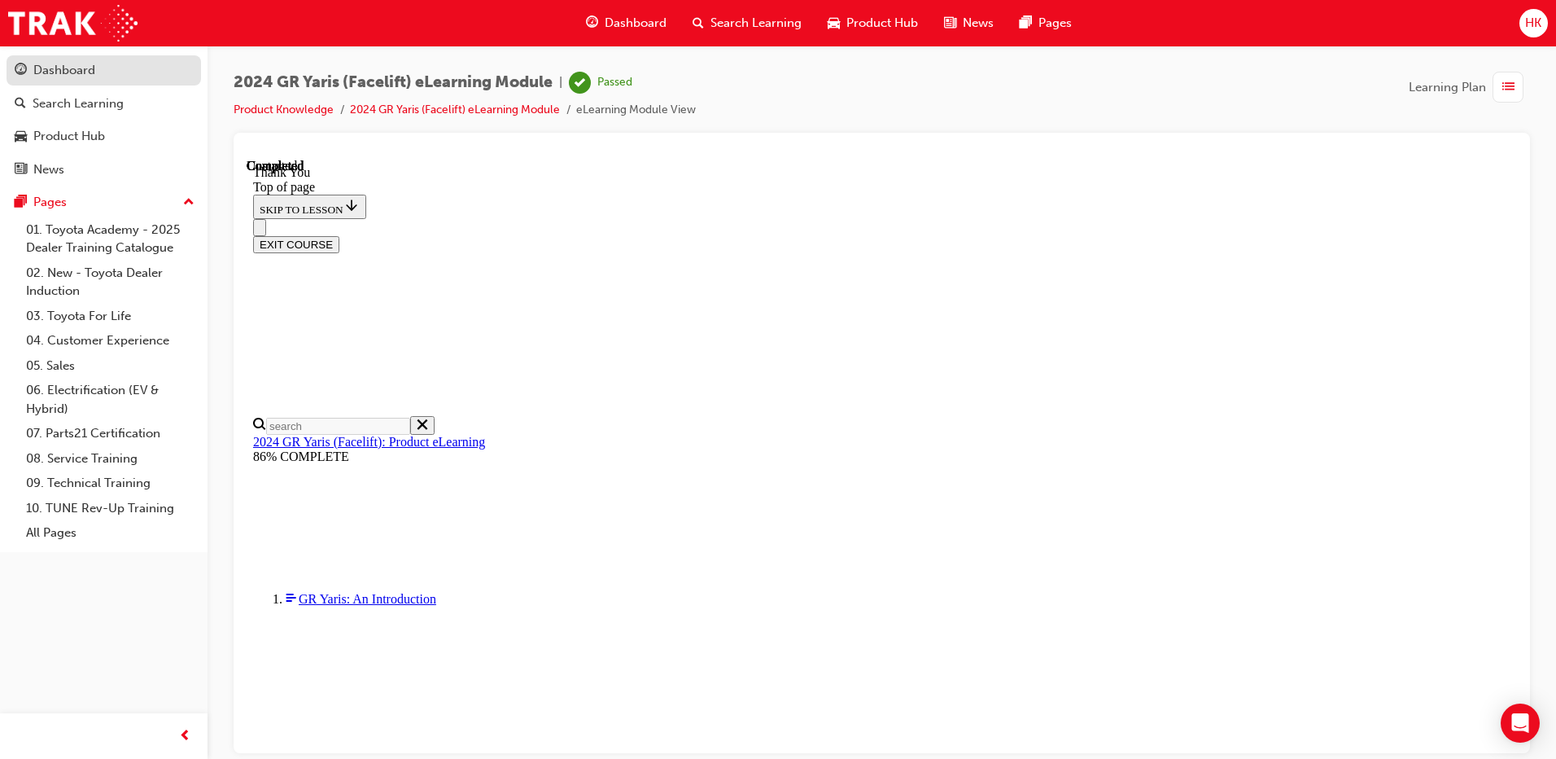
click at [52, 65] on div "Dashboard" at bounding box center [64, 70] width 62 height 19
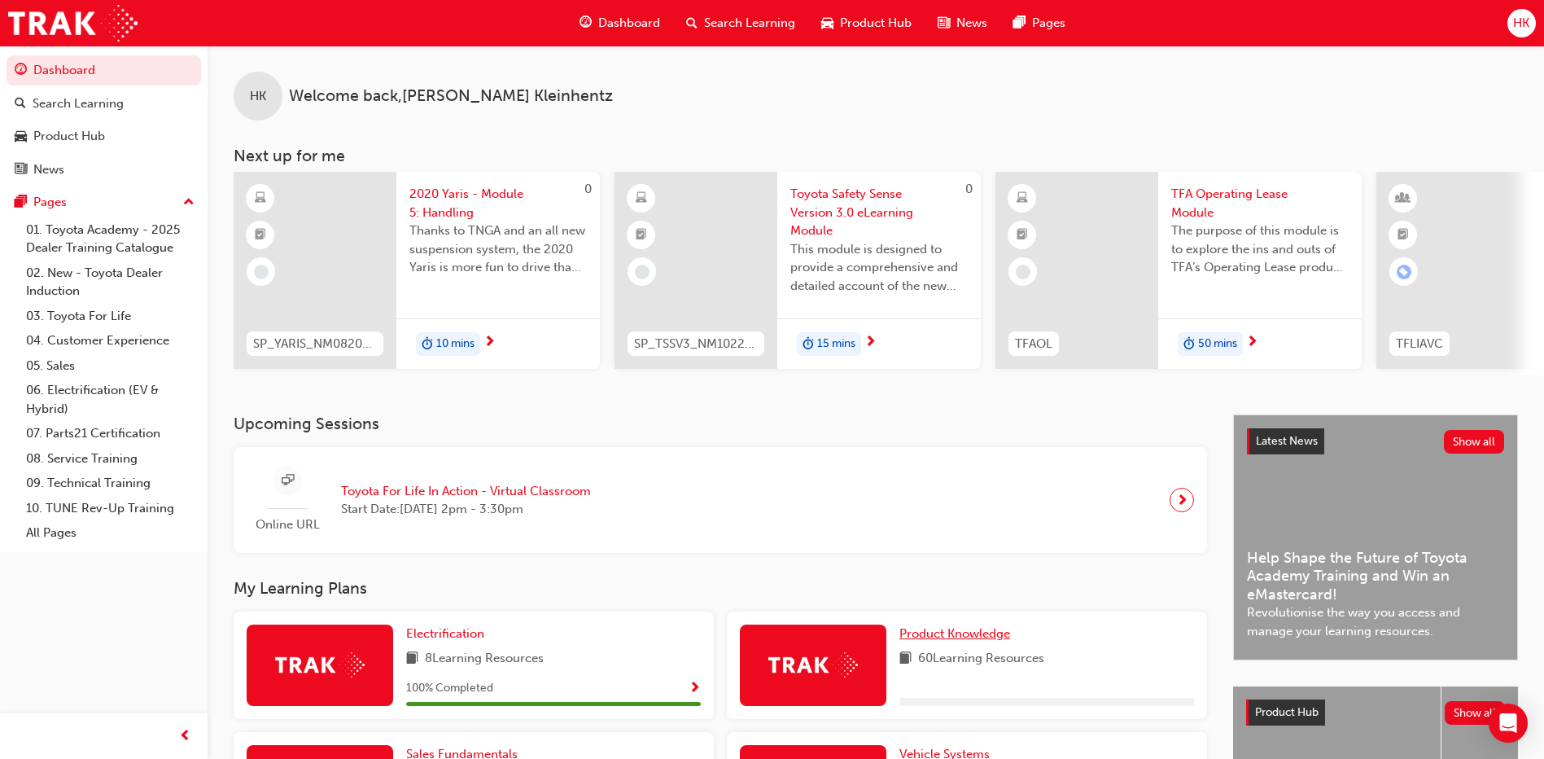
click at [967, 641] on span "Product Knowledge" at bounding box center [954, 633] width 111 height 15
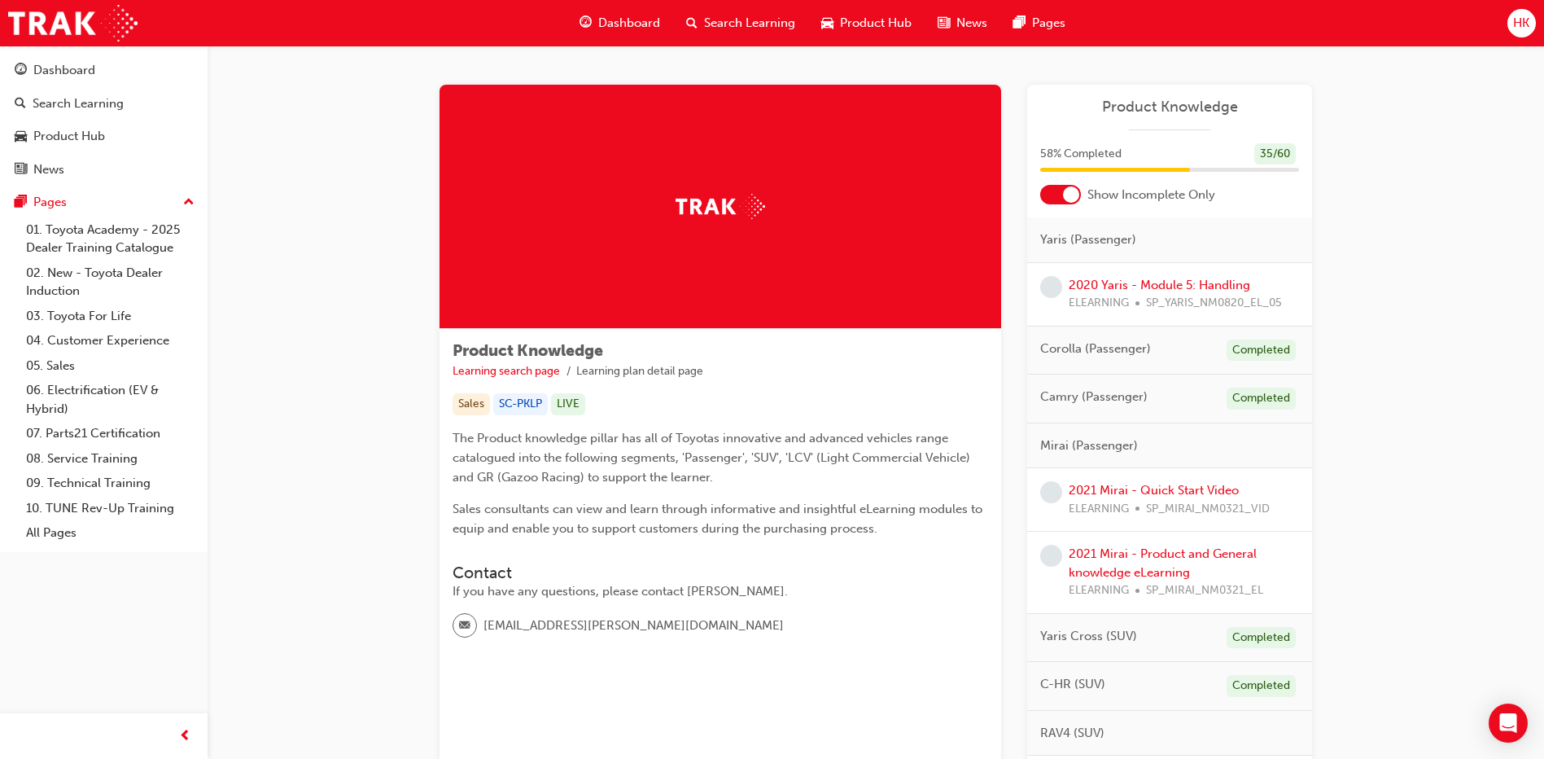
click at [1516, 28] on span "HK" at bounding box center [1521, 23] width 16 height 19
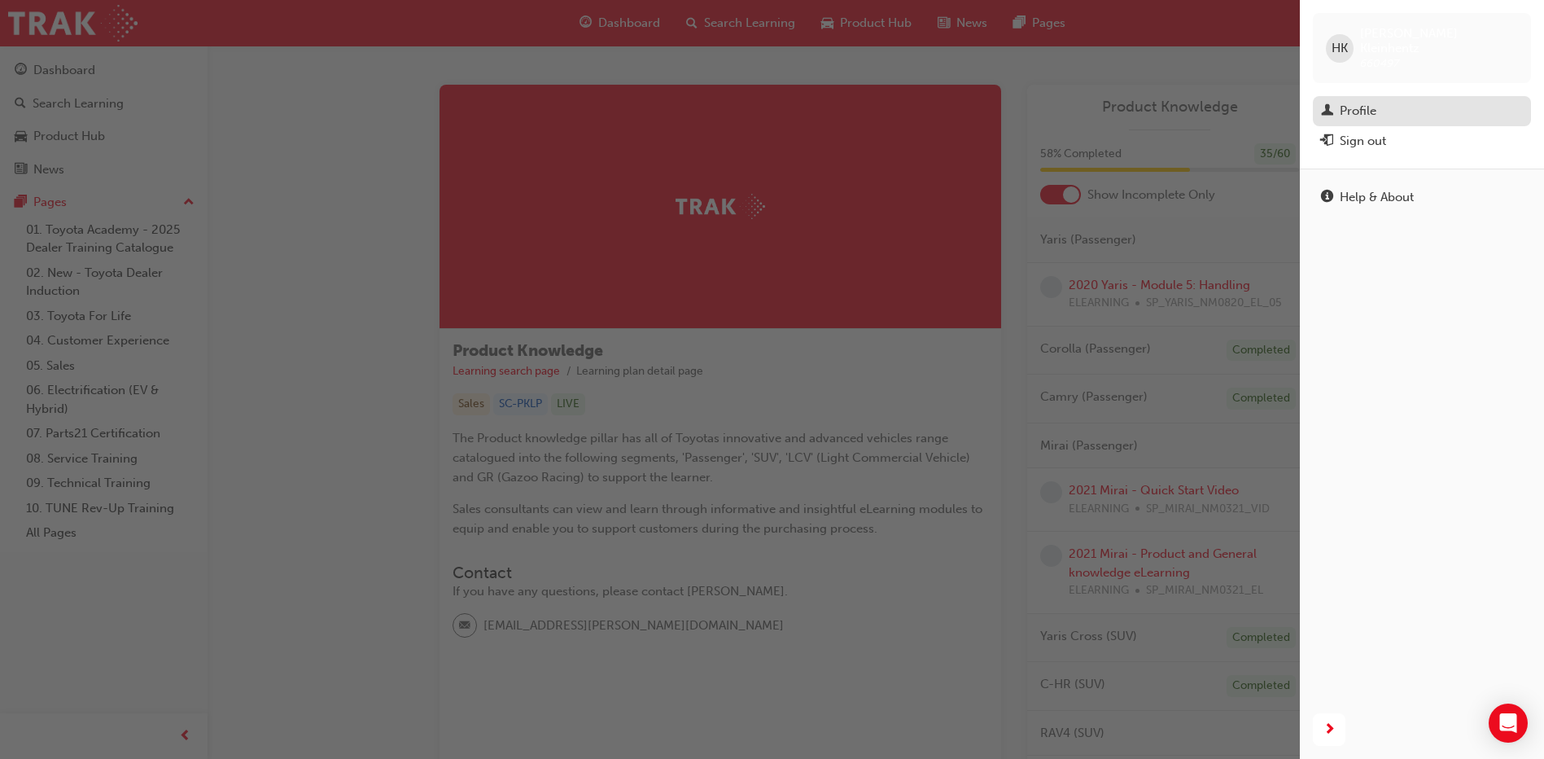
click at [1381, 101] on div "Profile" at bounding box center [1422, 111] width 202 height 20
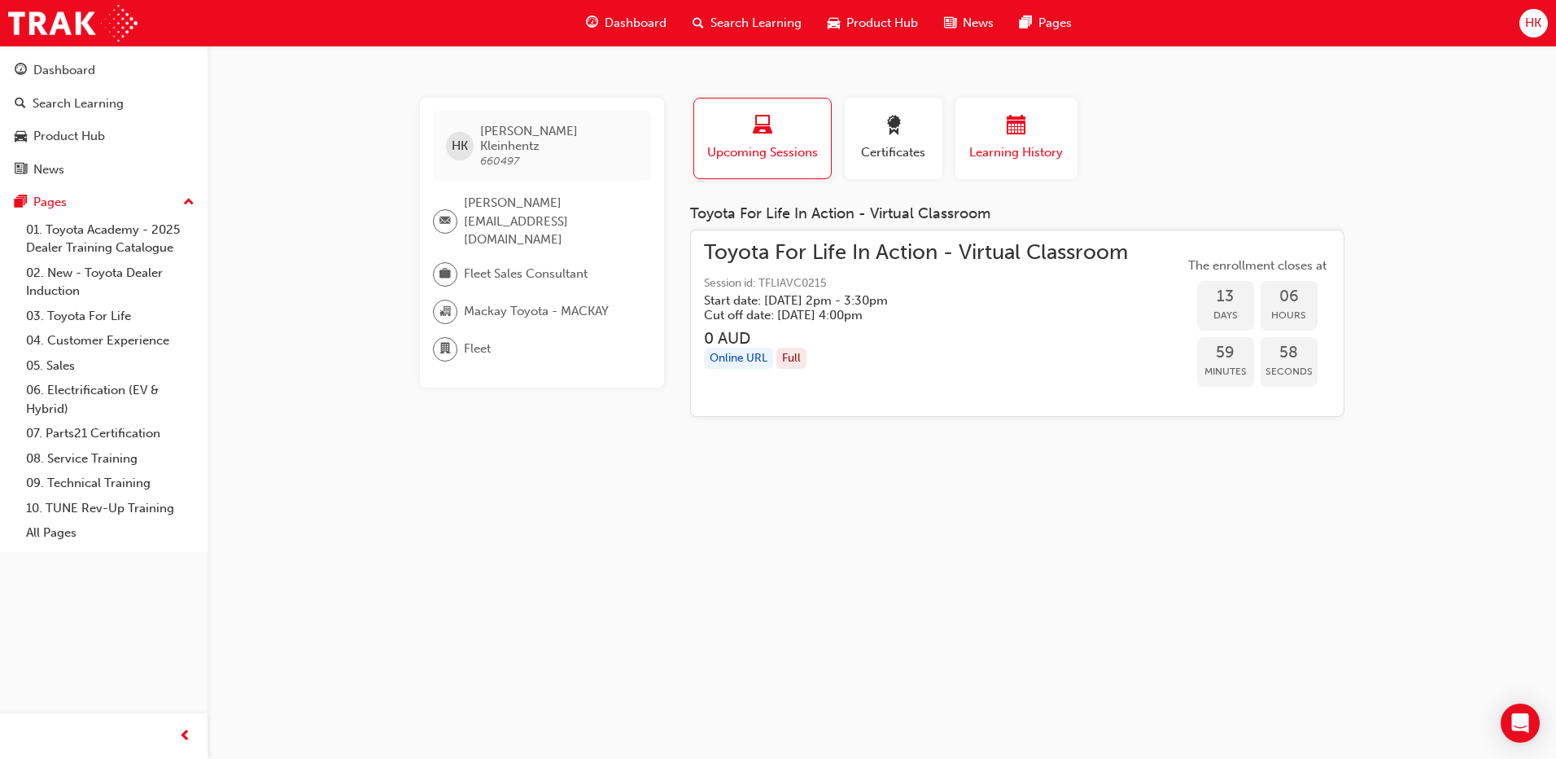
click at [1031, 135] on div "button" at bounding box center [1017, 128] width 98 height 25
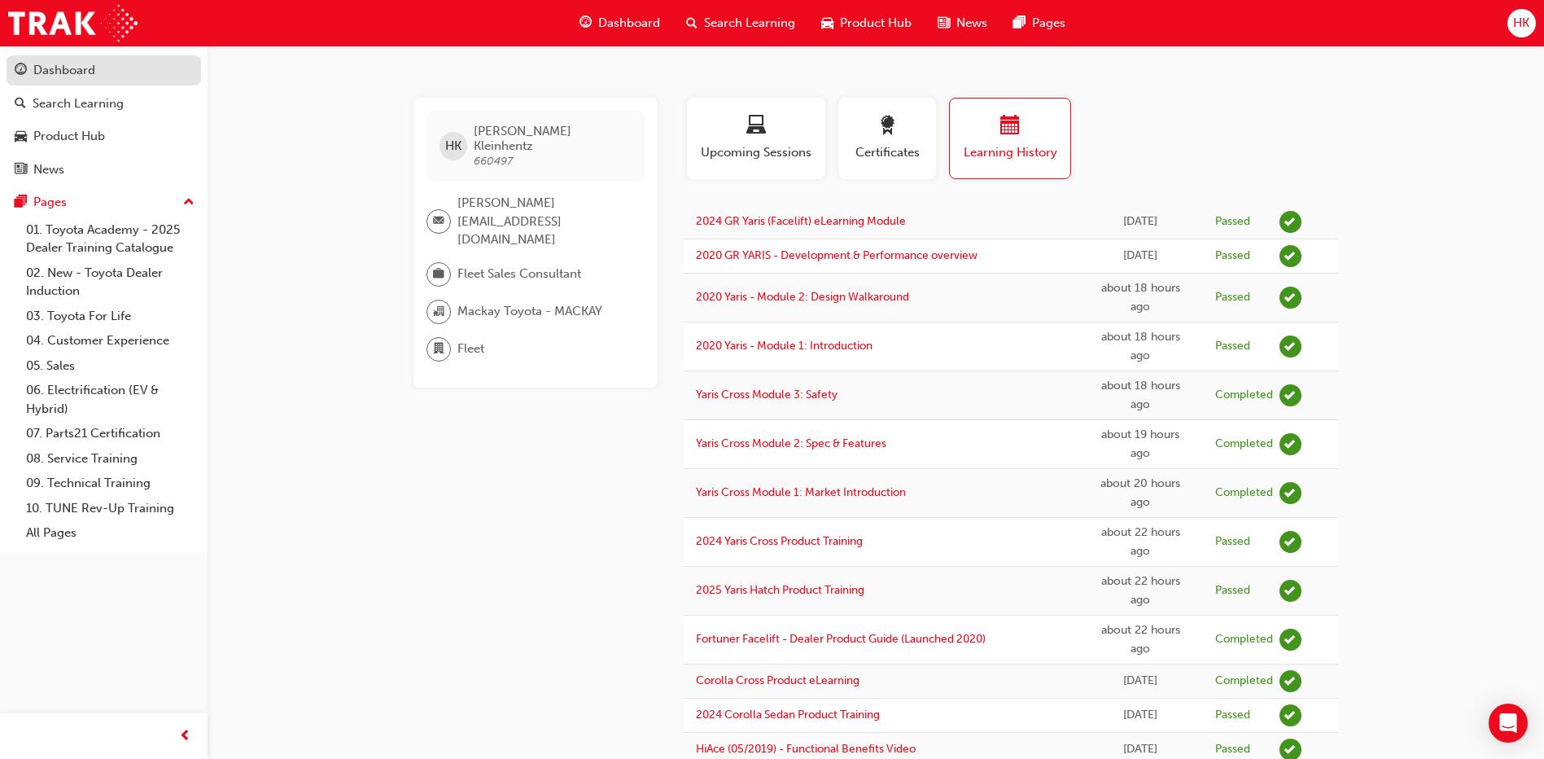
click at [76, 63] on div "Dashboard" at bounding box center [64, 70] width 62 height 19
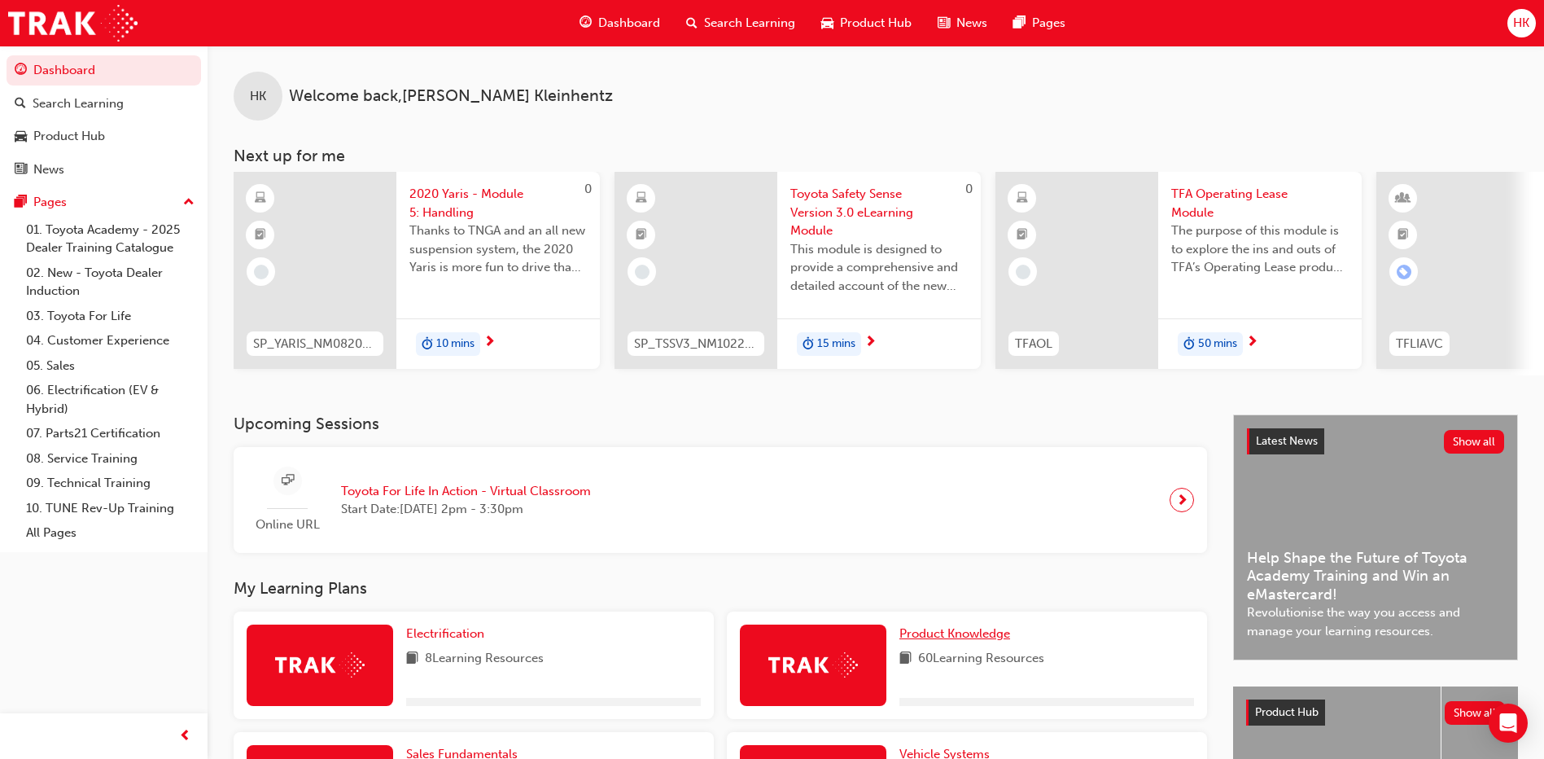
click at [976, 637] on span "Product Knowledge" at bounding box center [954, 633] width 111 height 15
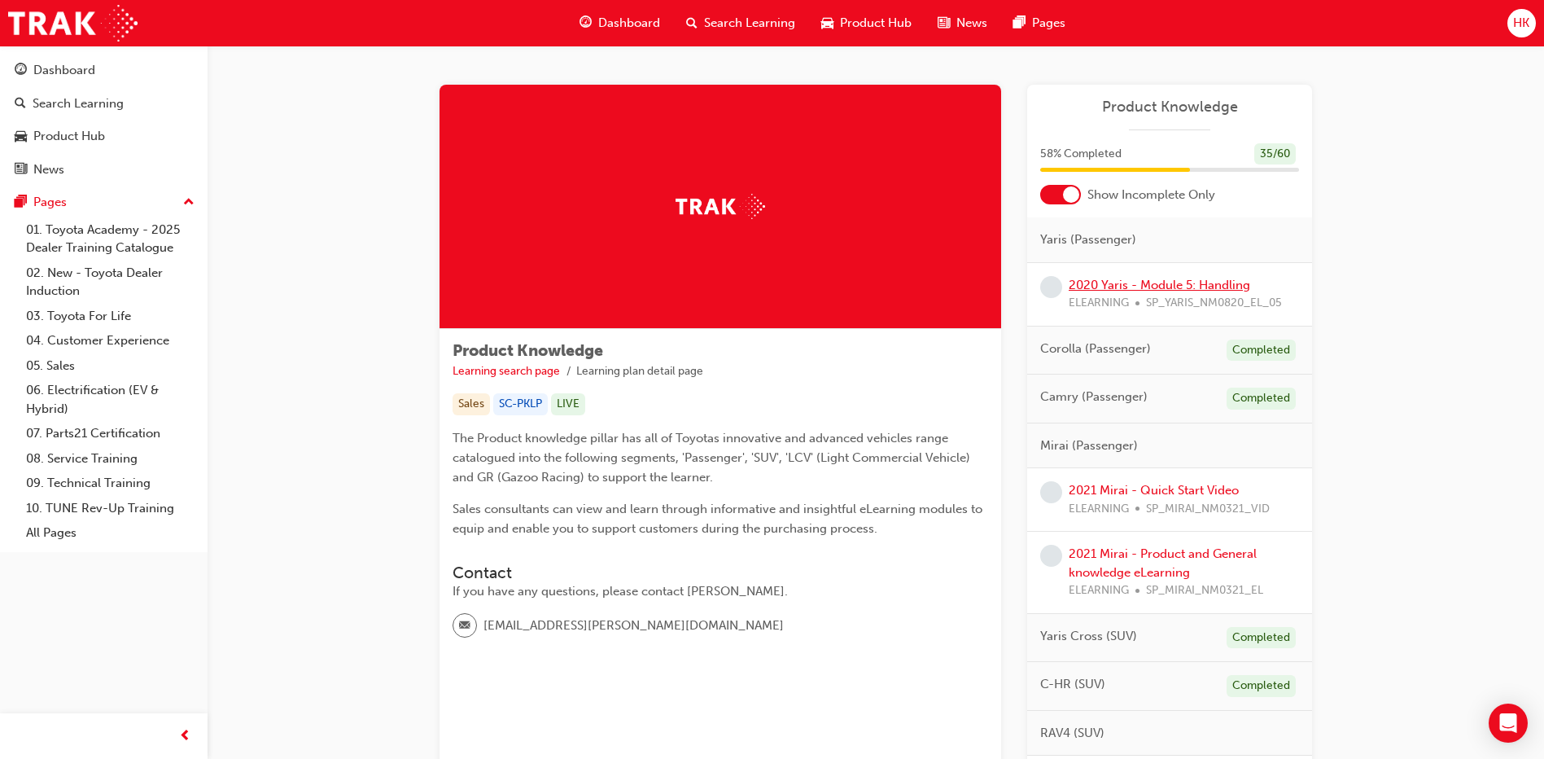
click at [1162, 287] on link "2020 Yaris - Module 5: Handling" at bounding box center [1160, 285] width 182 height 15
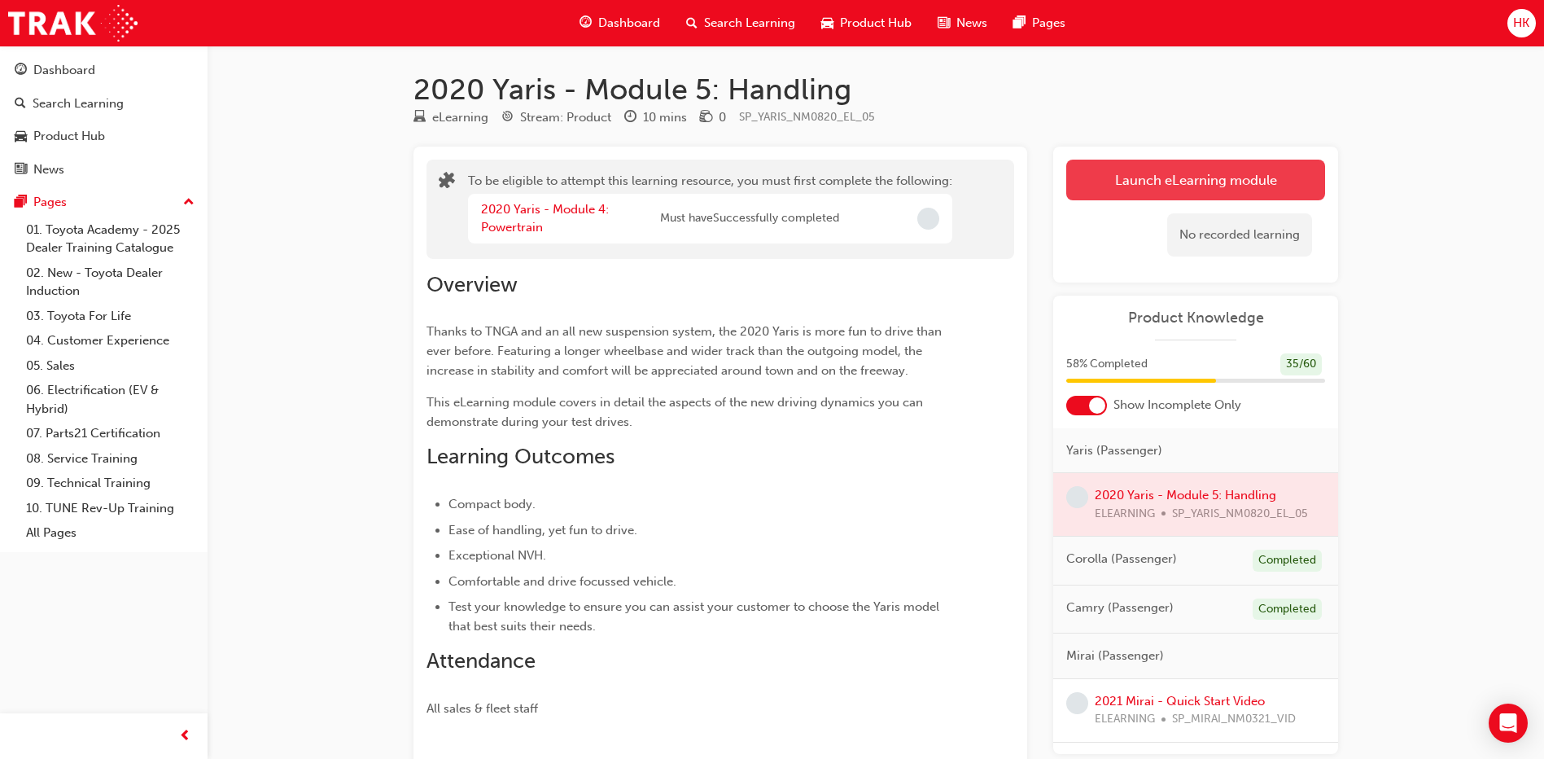
click at [1227, 182] on button "Launch eLearning module" at bounding box center [1195, 180] width 259 height 41
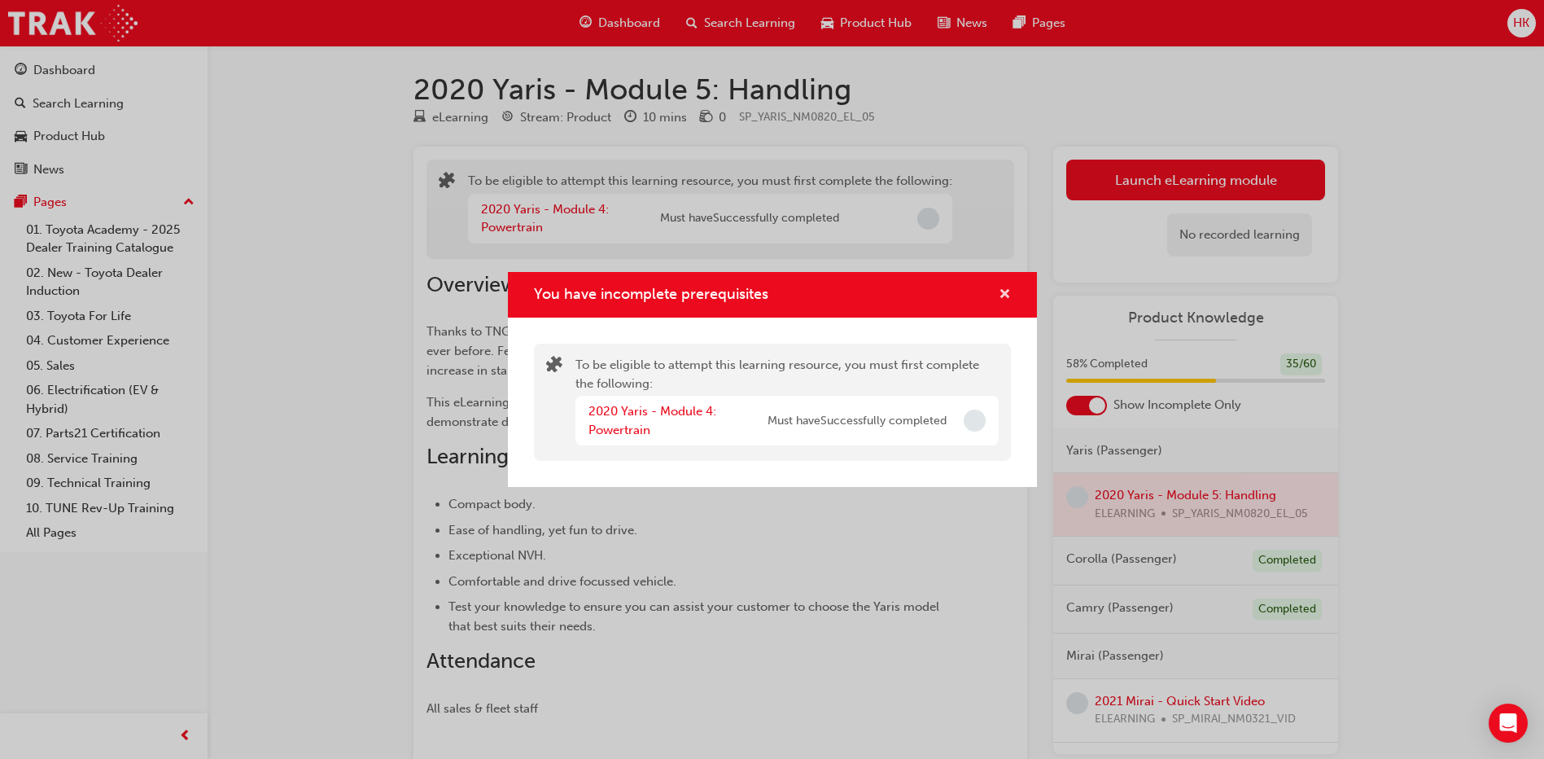
click at [1006, 292] on span "cross-icon" at bounding box center [1005, 295] width 12 height 15
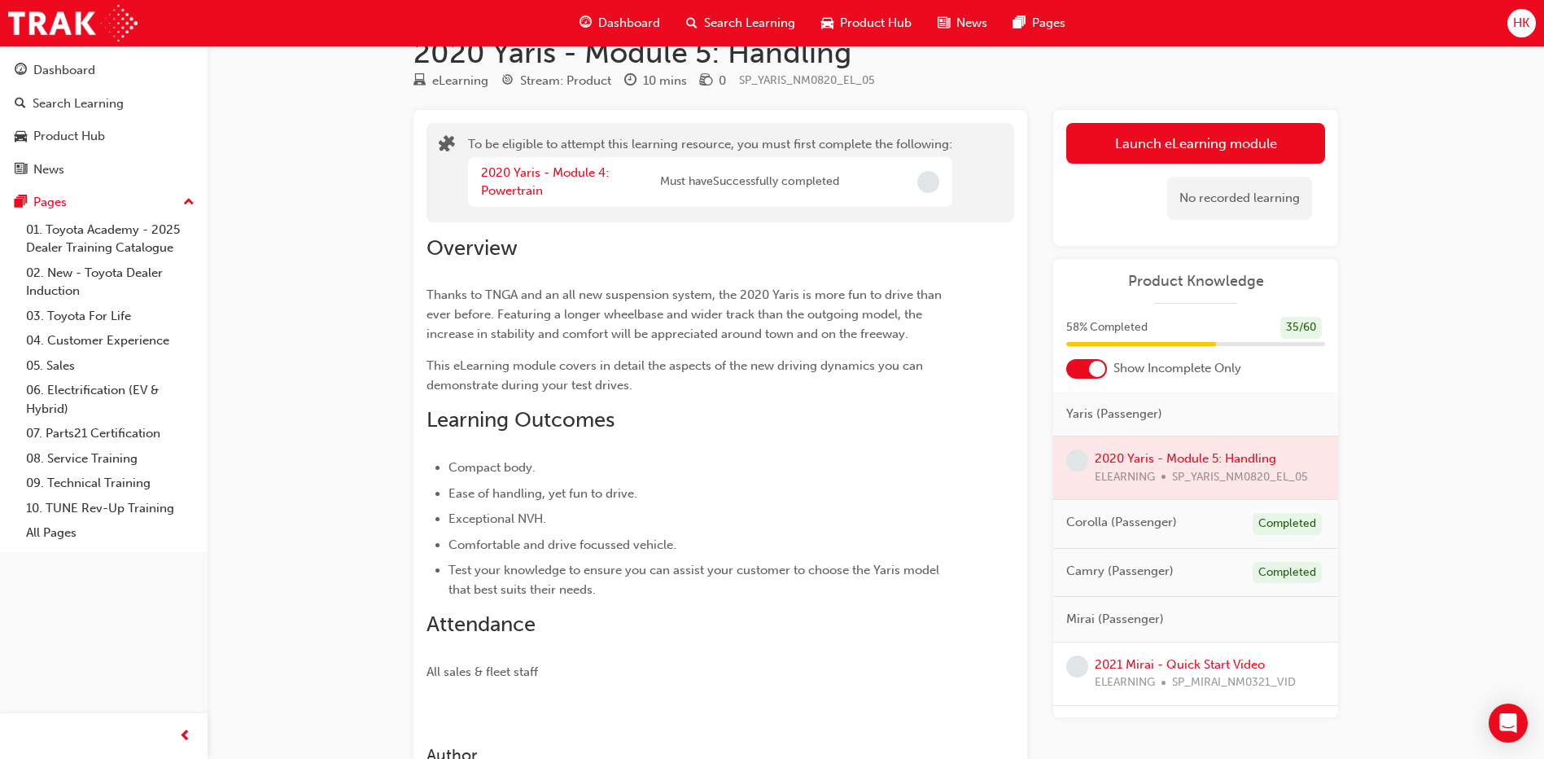
scroll to position [30, 0]
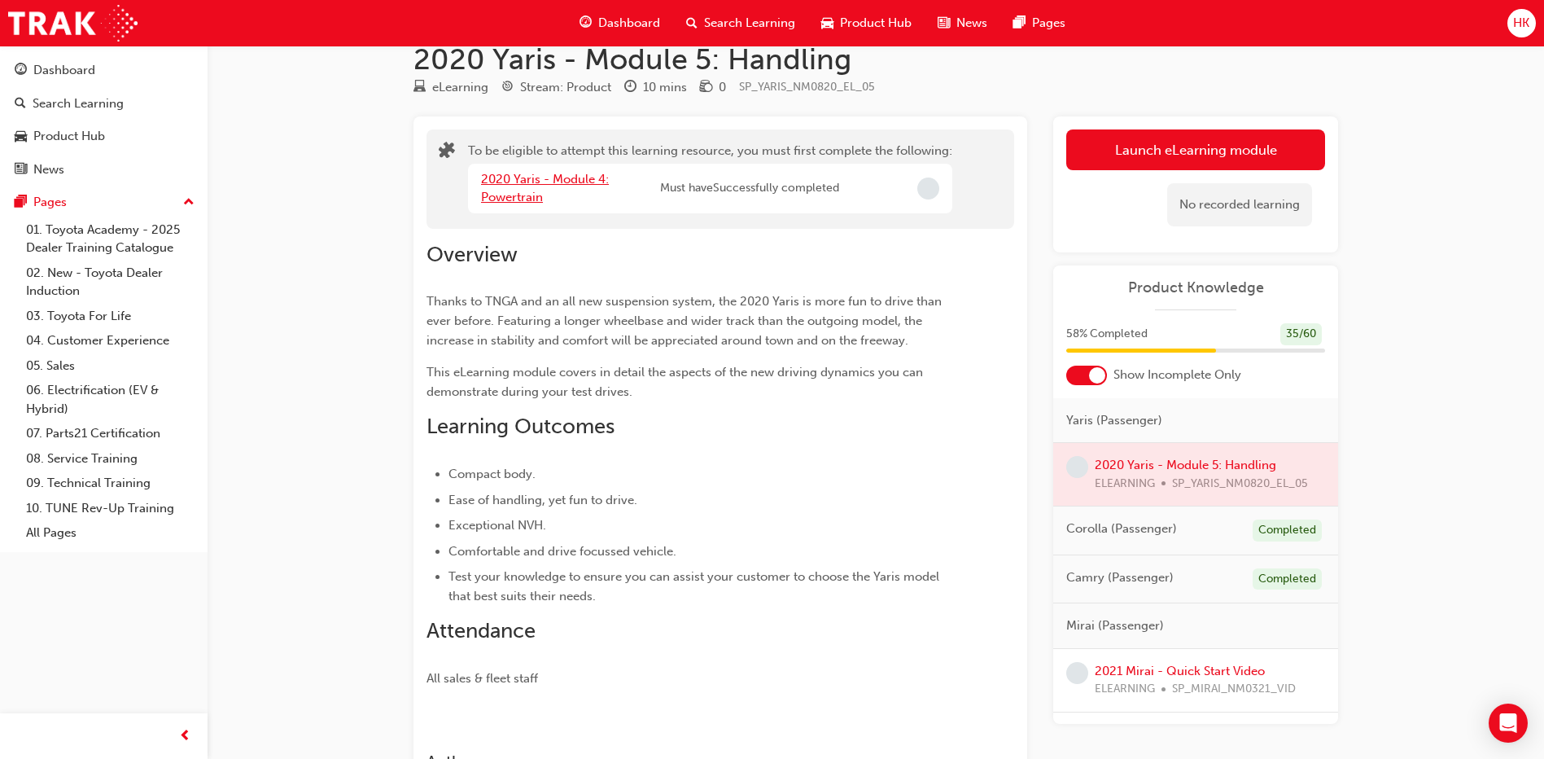
click at [512, 179] on link "2020 Yaris - Module 4: Powertrain" at bounding box center [545, 188] width 128 height 33
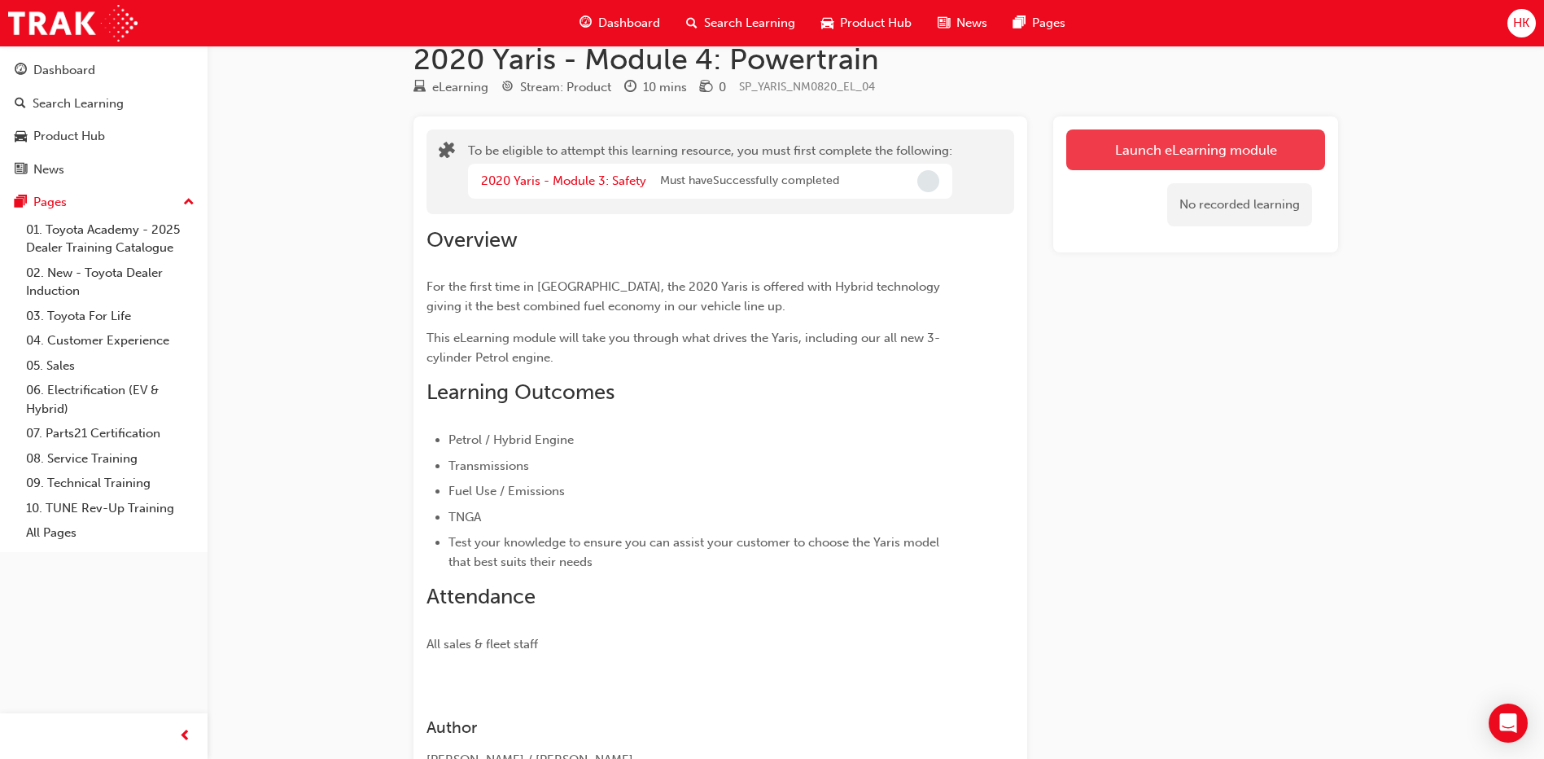
click at [1239, 143] on button "Launch eLearning module" at bounding box center [1195, 149] width 259 height 41
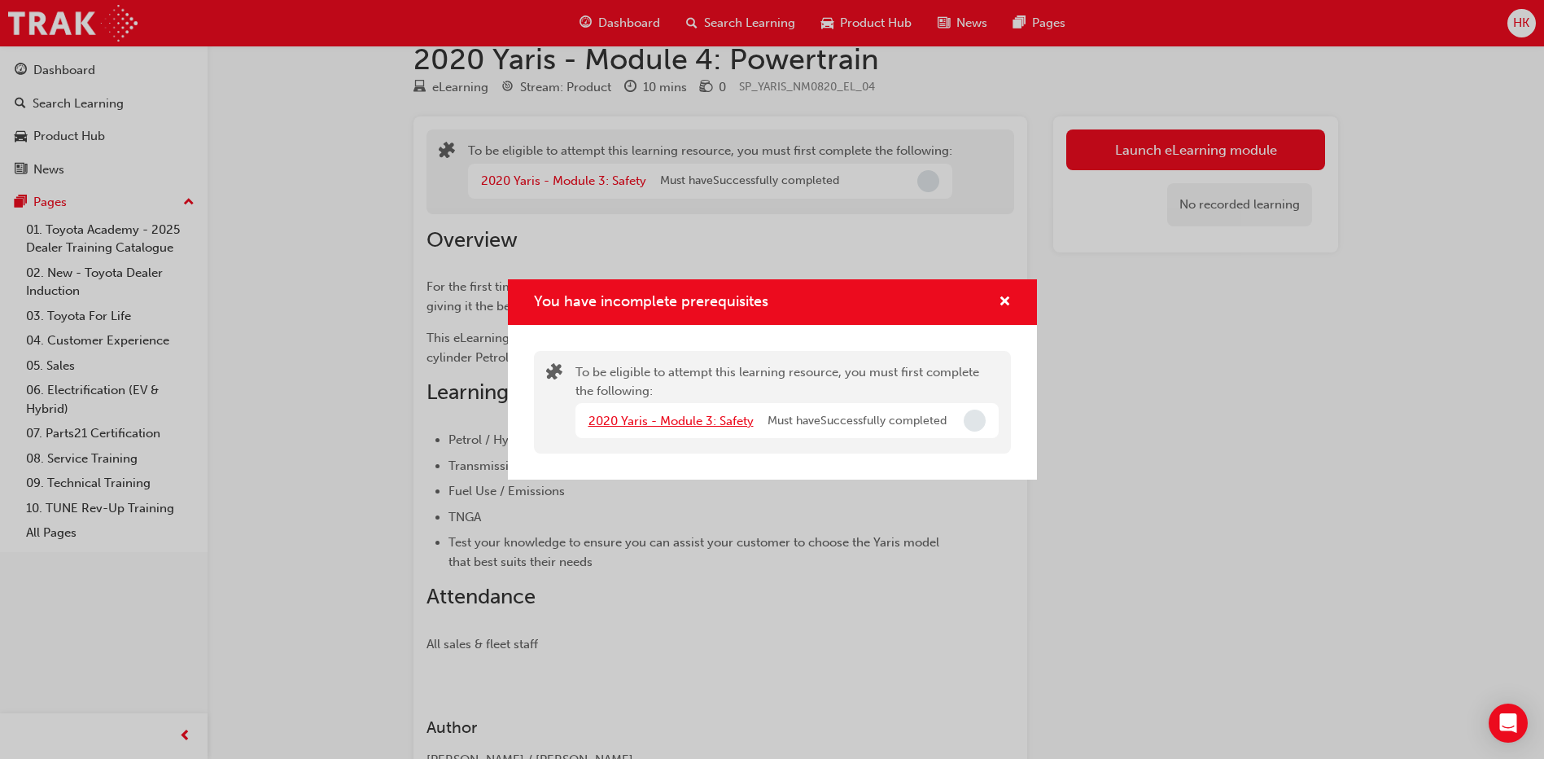
click at [651, 420] on link "2020 Yaris - Module 3: Safety" at bounding box center [671, 421] width 165 height 15
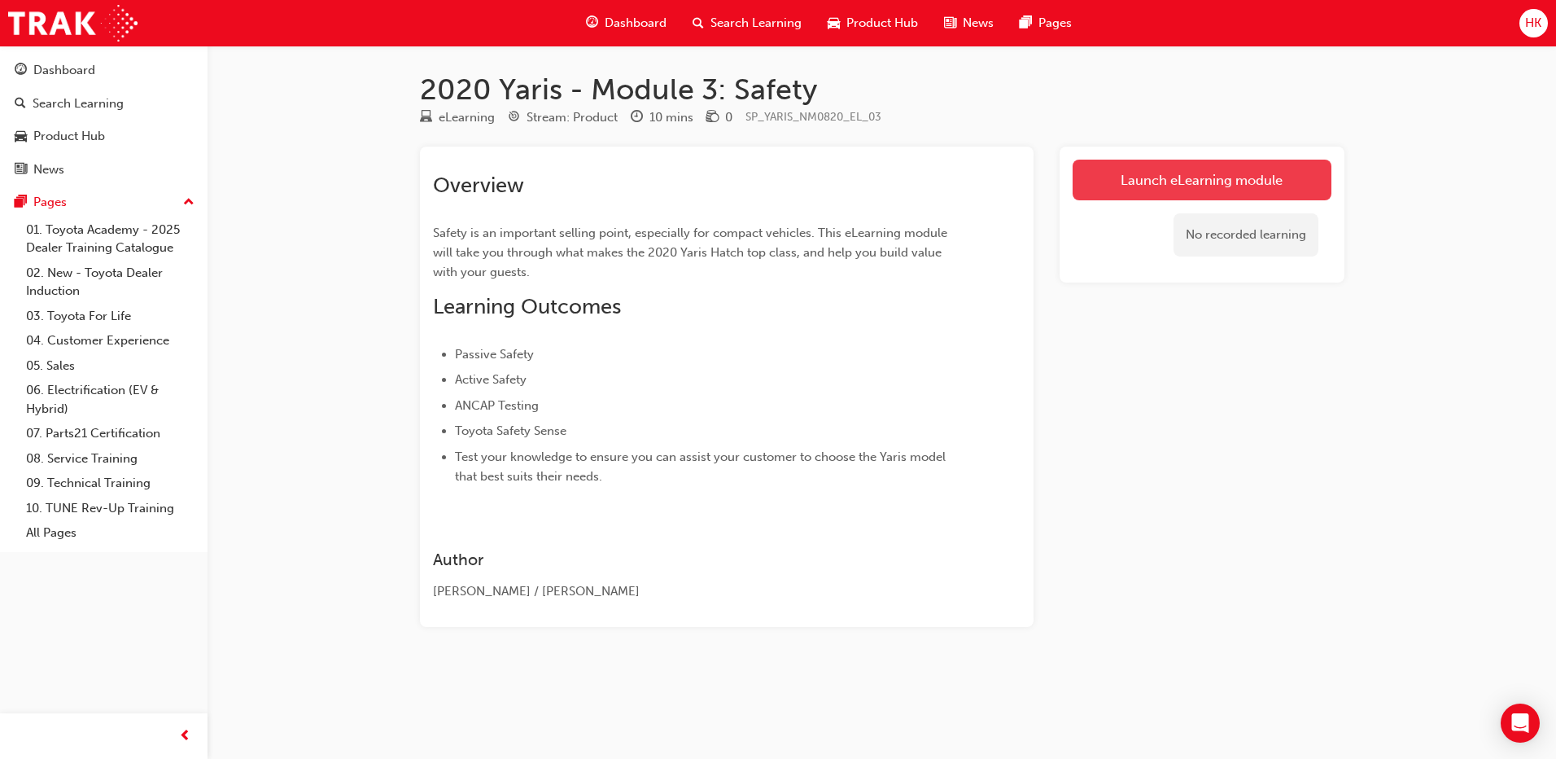
click at [1205, 182] on link "Launch eLearning module" at bounding box center [1202, 180] width 259 height 41
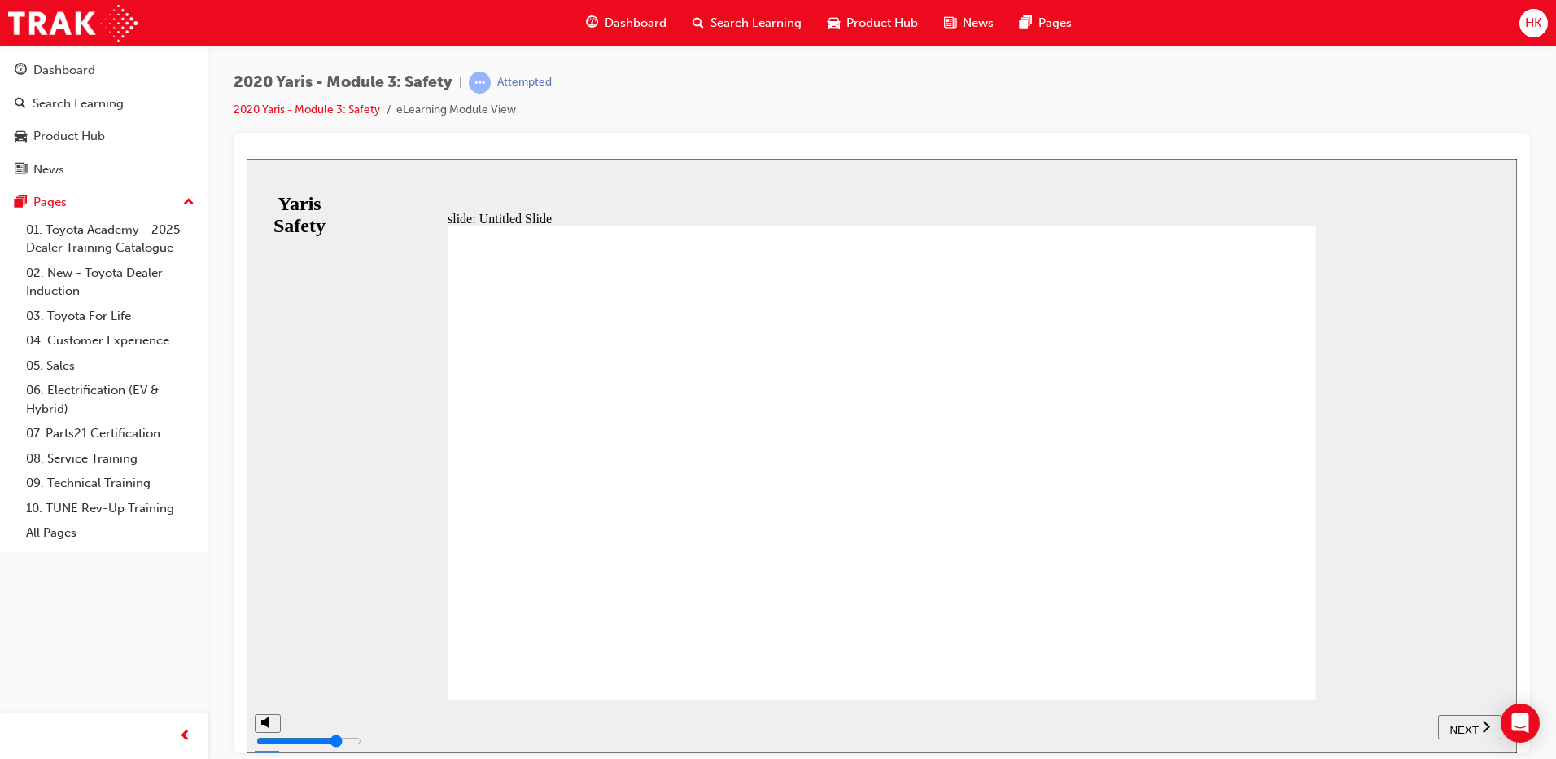
click at [1540, 23] on span "HK" at bounding box center [1533, 23] width 16 height 19
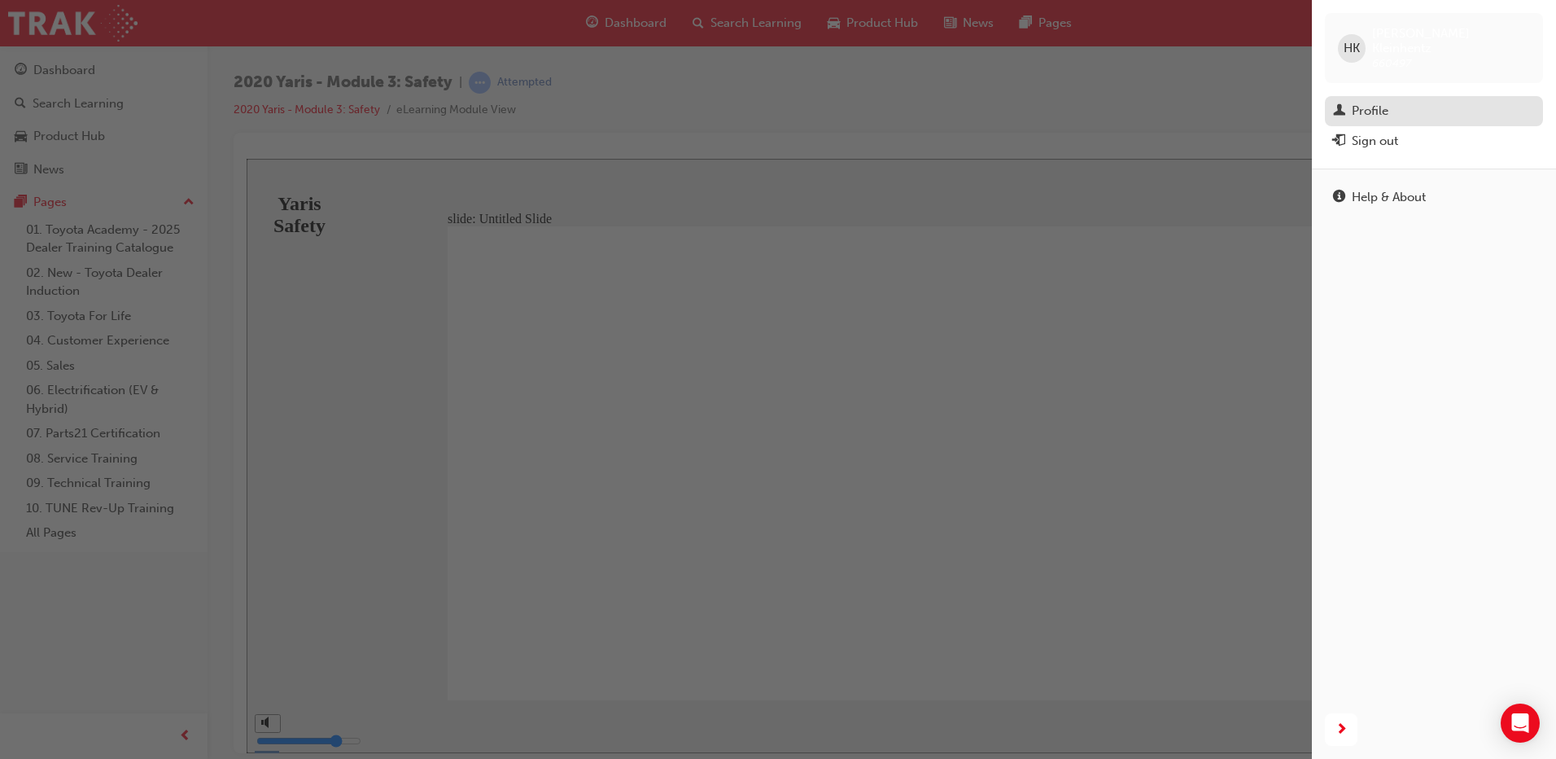
click at [1389, 101] on div "Profile" at bounding box center [1434, 111] width 202 height 20
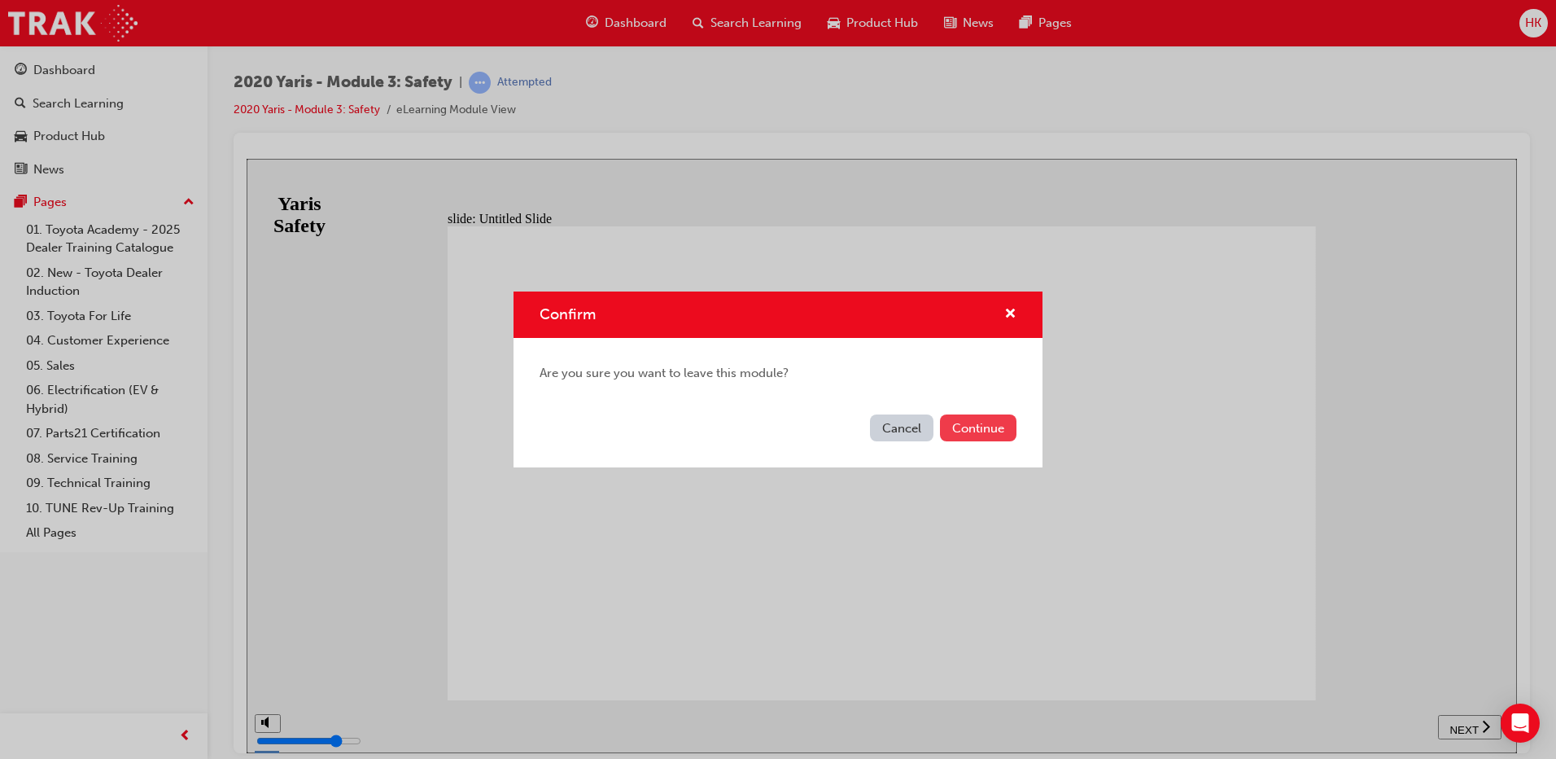
click at [969, 429] on button "Continue" at bounding box center [978, 427] width 77 height 27
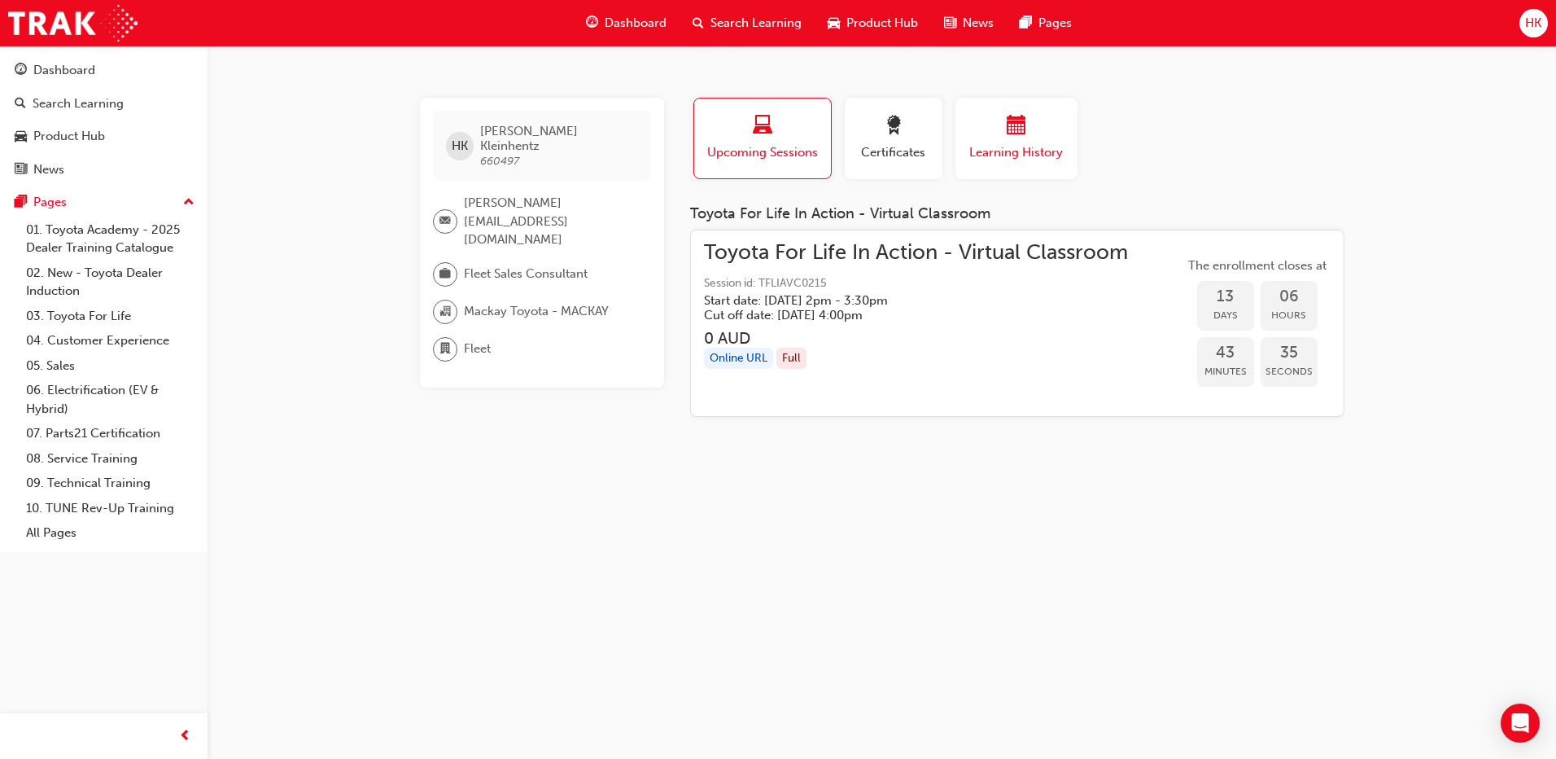
click at [1035, 142] on div "Learning History" at bounding box center [1017, 139] width 98 height 46
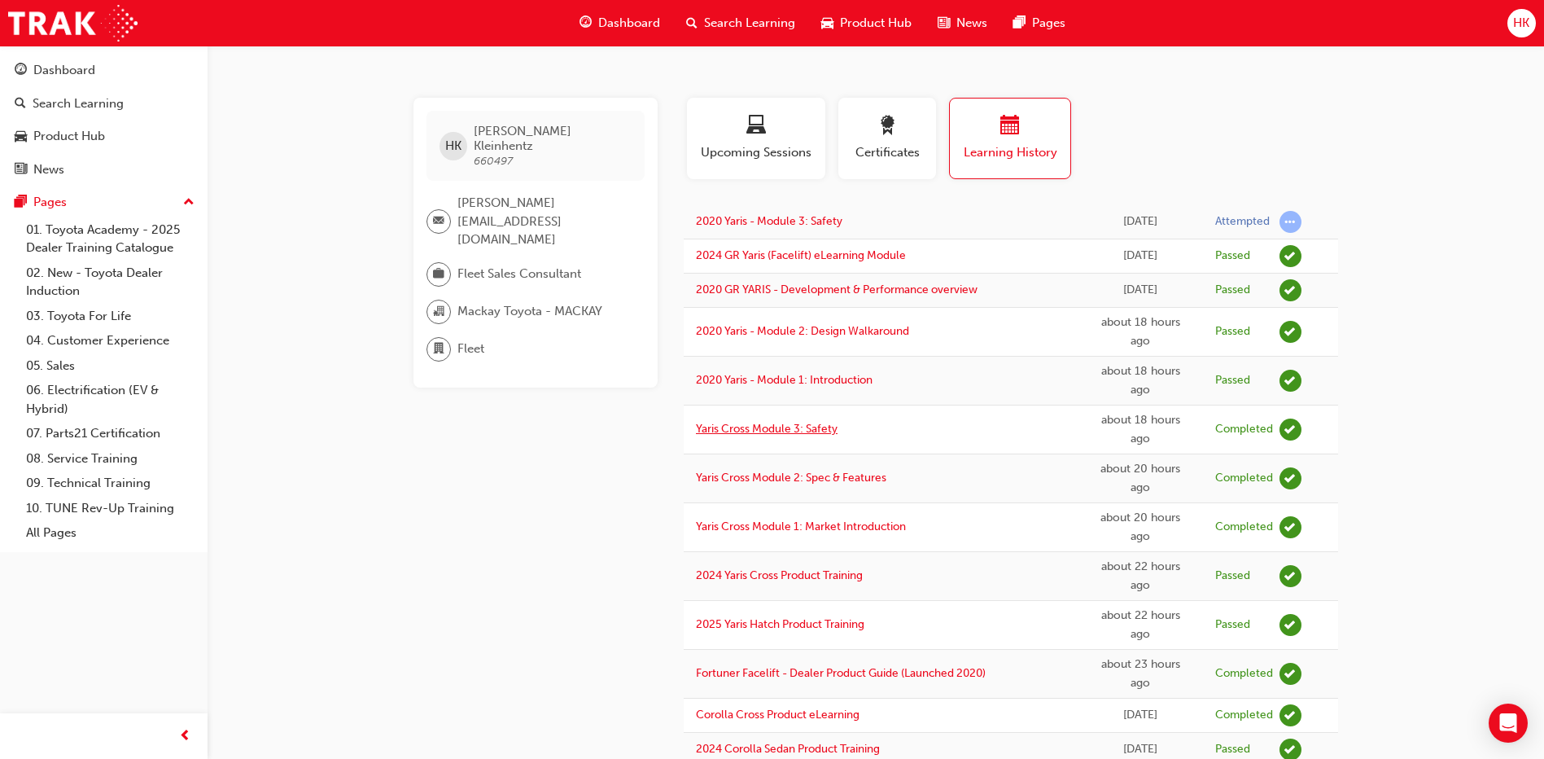
click at [780, 428] on link "Yaris Cross Module 3: Safety" at bounding box center [767, 429] width 142 height 14
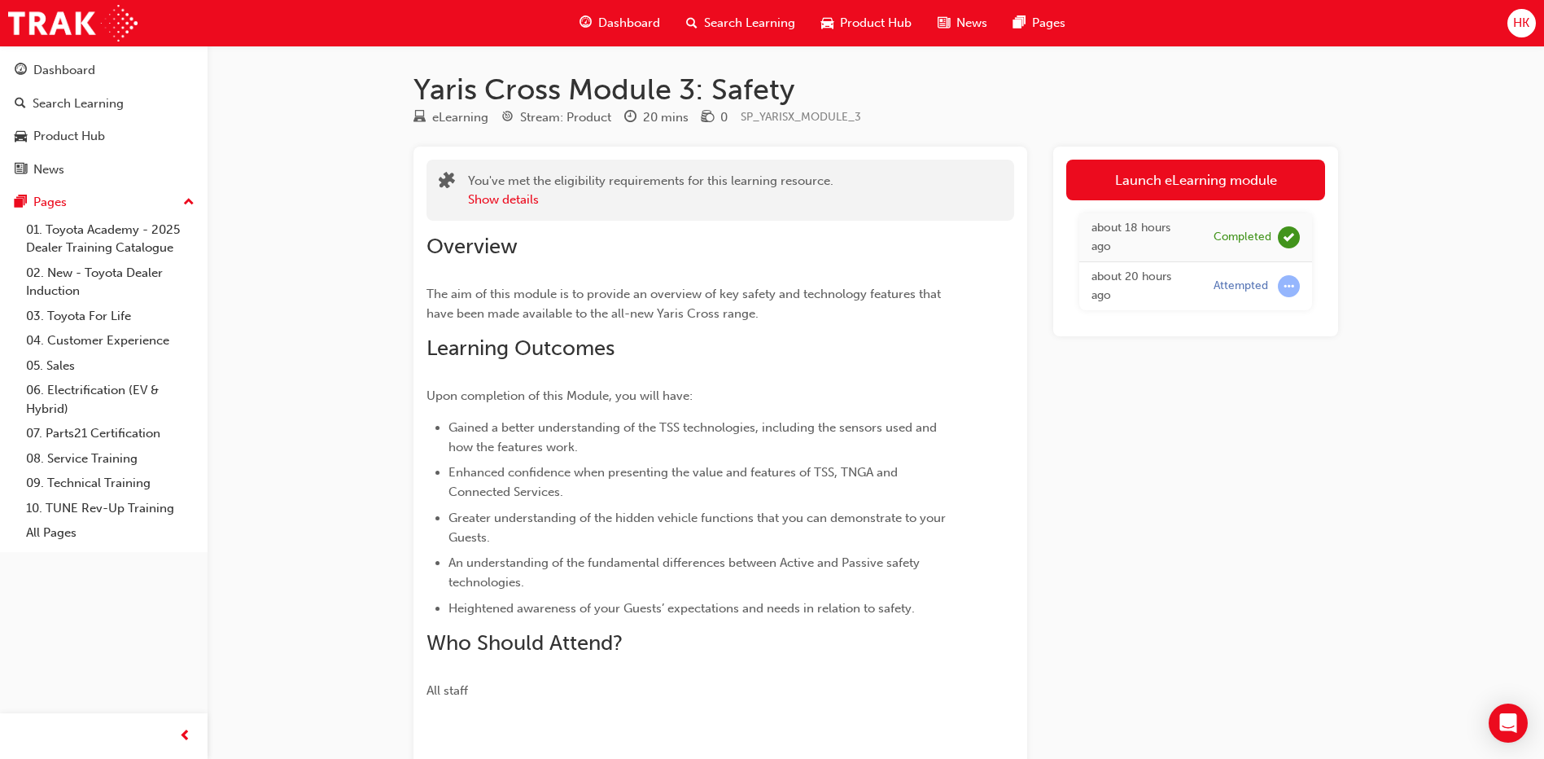
click at [1453, 252] on div "Yaris Cross Module 3: Safety eLearning Stream: Product 20 mins 0 SP_YARISX_MODU…" at bounding box center [772, 467] width 1544 height 934
click at [505, 200] on button "Show details" at bounding box center [503, 199] width 71 height 19
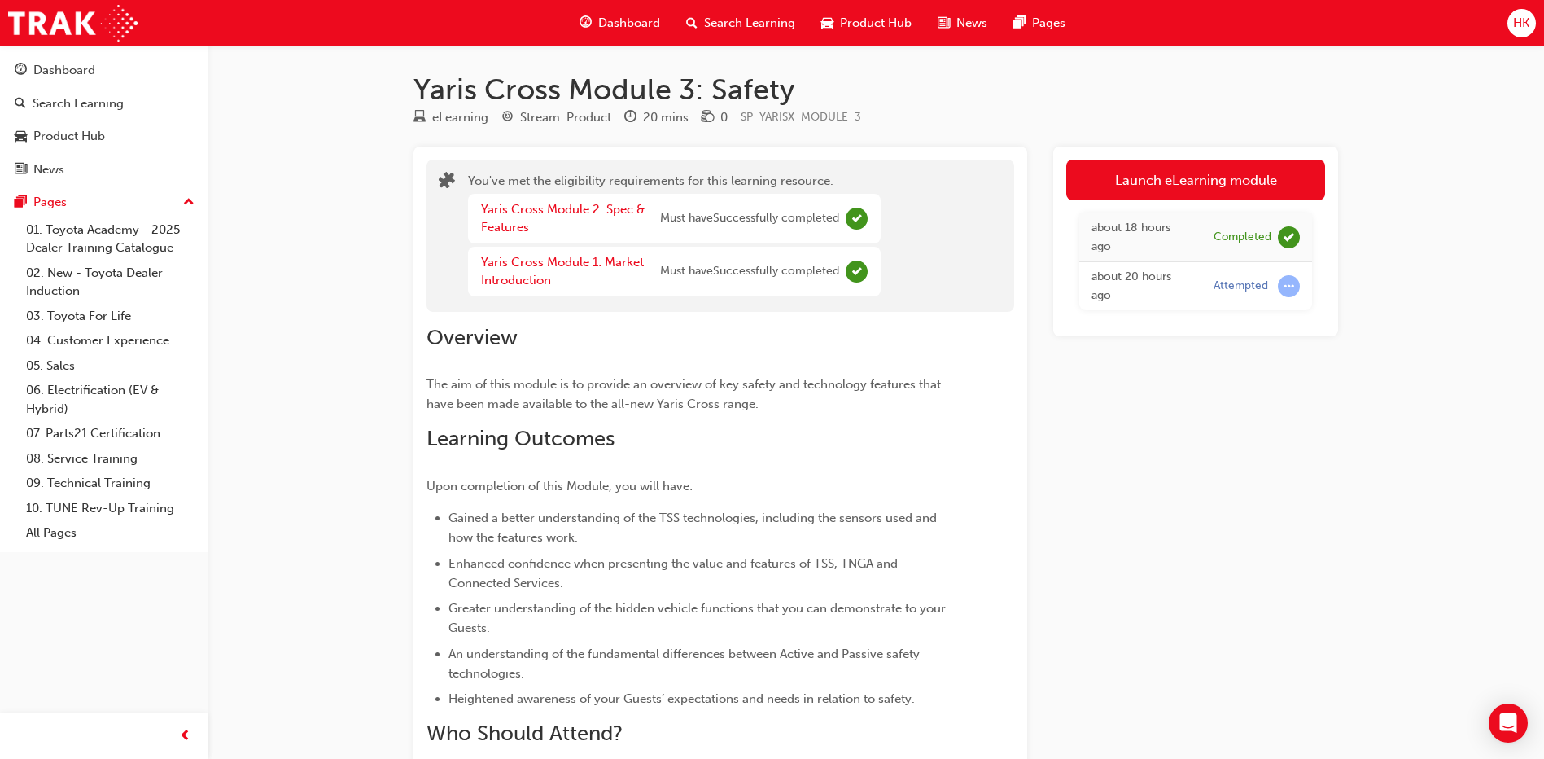
click at [1339, 440] on div "Yaris Cross Module 3: Safety eLearning Stream: Product 20 mins 0 SP_YARISX_MODU…" at bounding box center [875, 528] width 977 height 912
click at [51, 68] on div "Dashboard" at bounding box center [64, 70] width 62 height 19
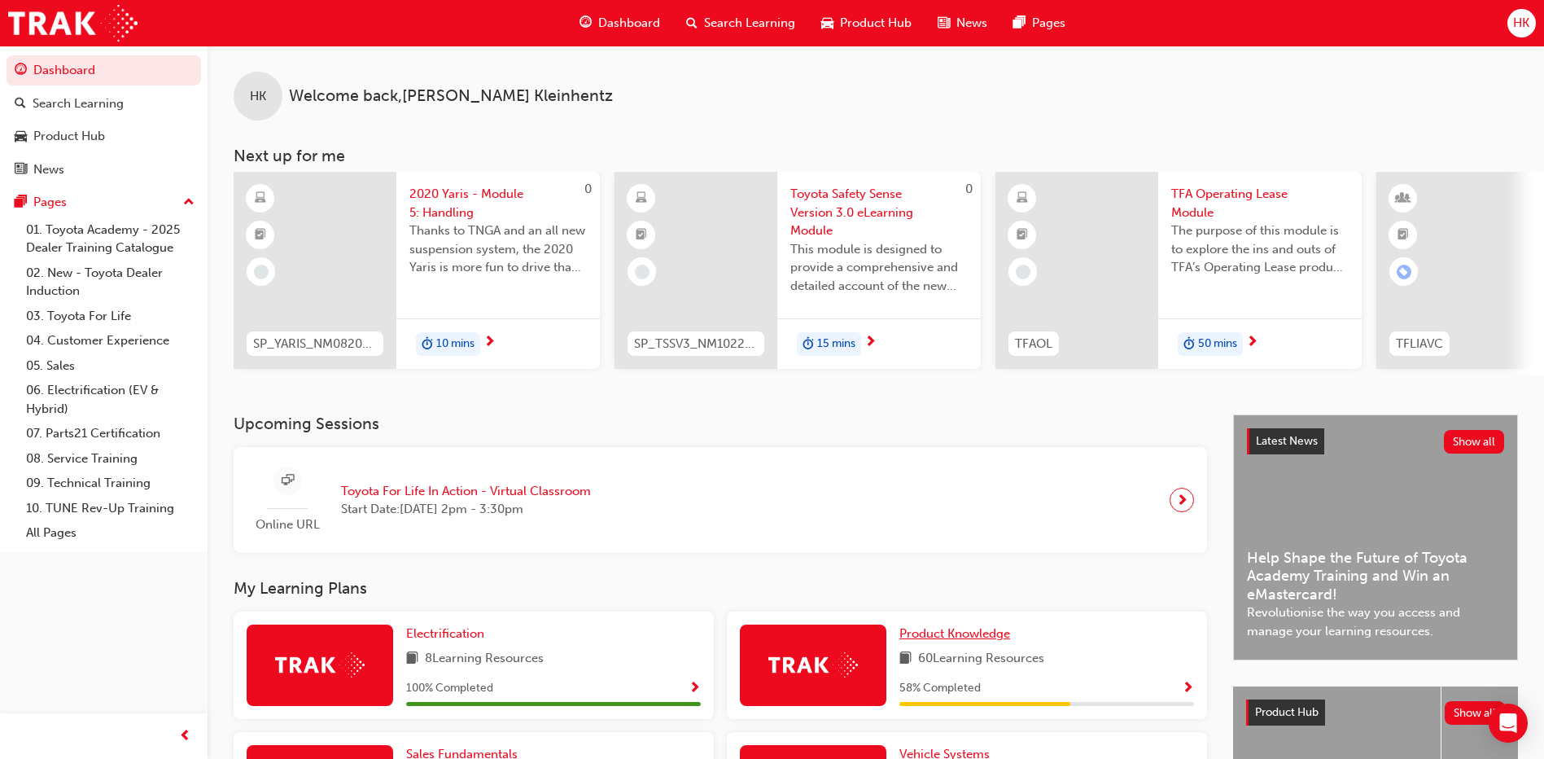
click at [980, 641] on span "Product Knowledge" at bounding box center [954, 633] width 111 height 15
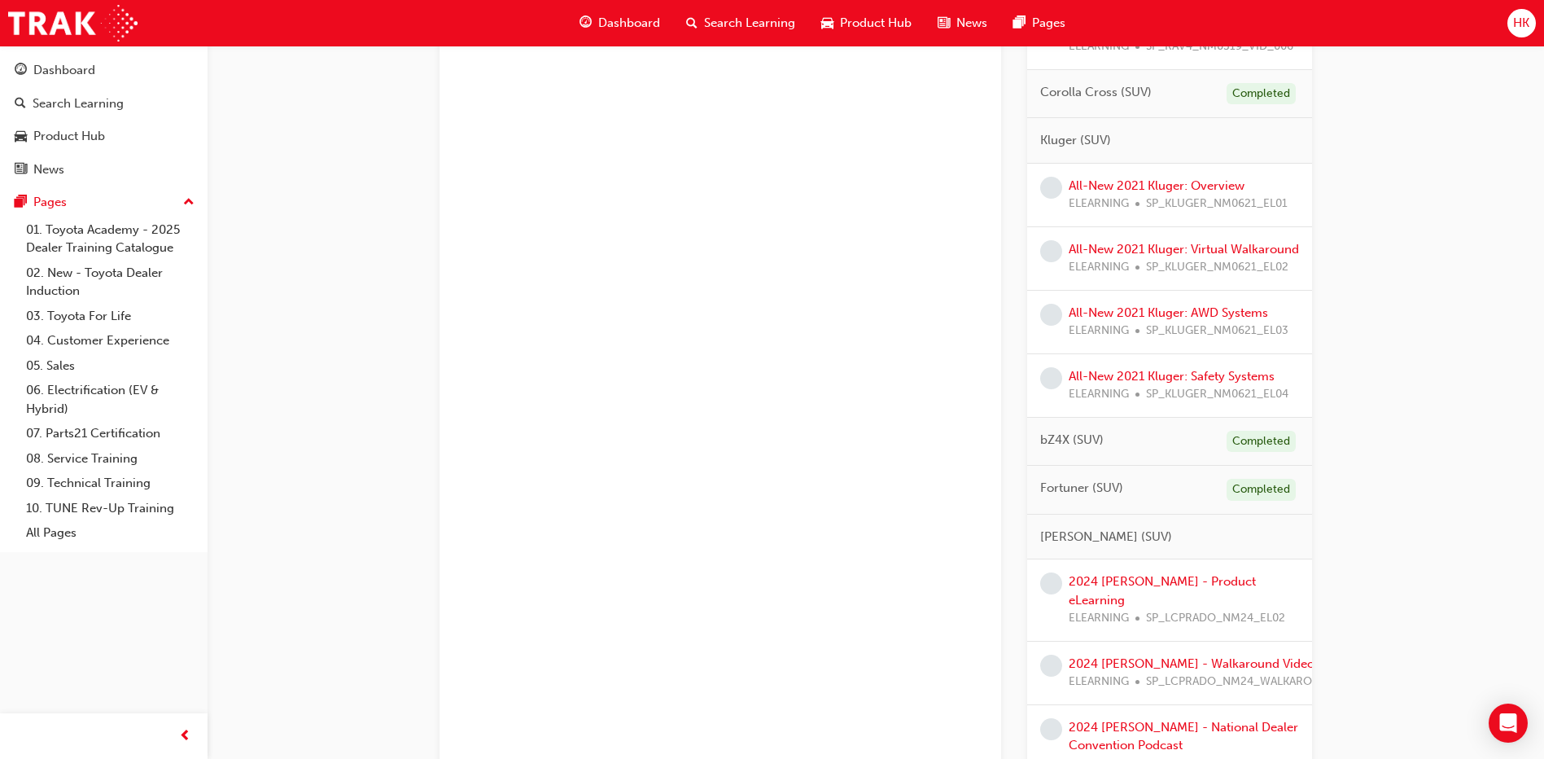
scroll to position [977, 0]
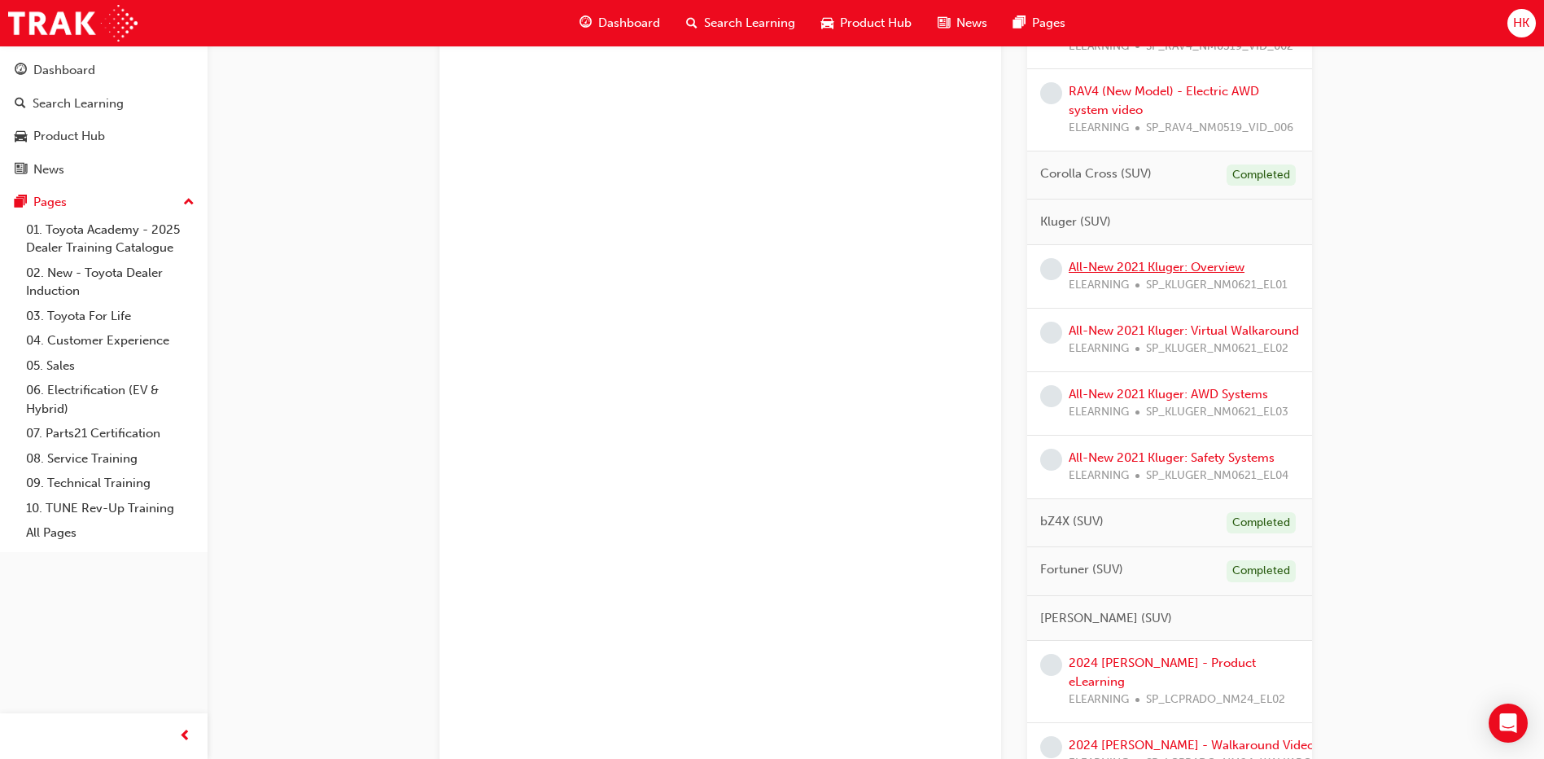
click at [1122, 266] on link "All-New 2021 Kluger: Overview" at bounding box center [1157, 267] width 176 height 15
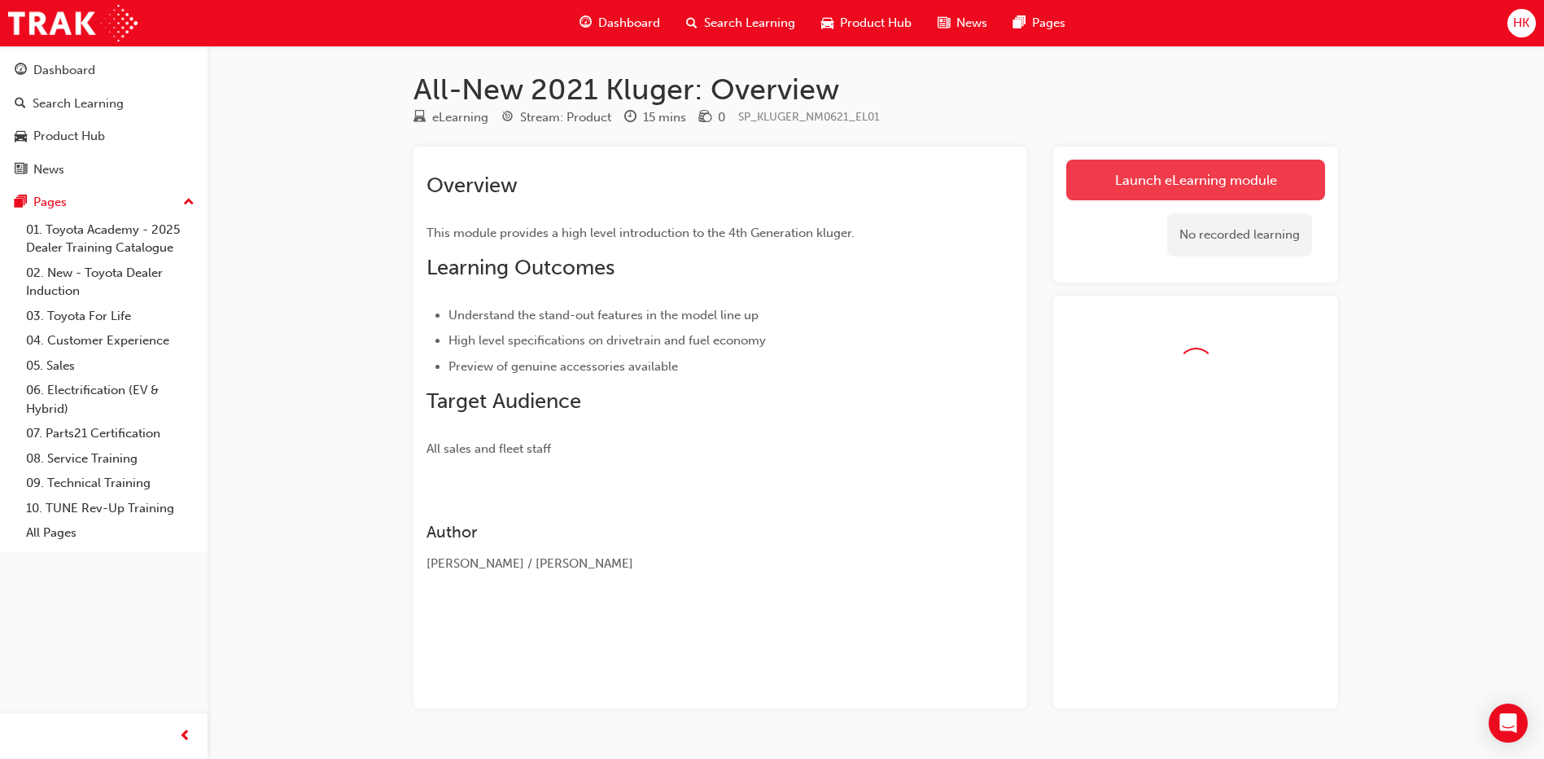
click at [1216, 181] on link "Launch eLearning module" at bounding box center [1195, 180] width 259 height 41
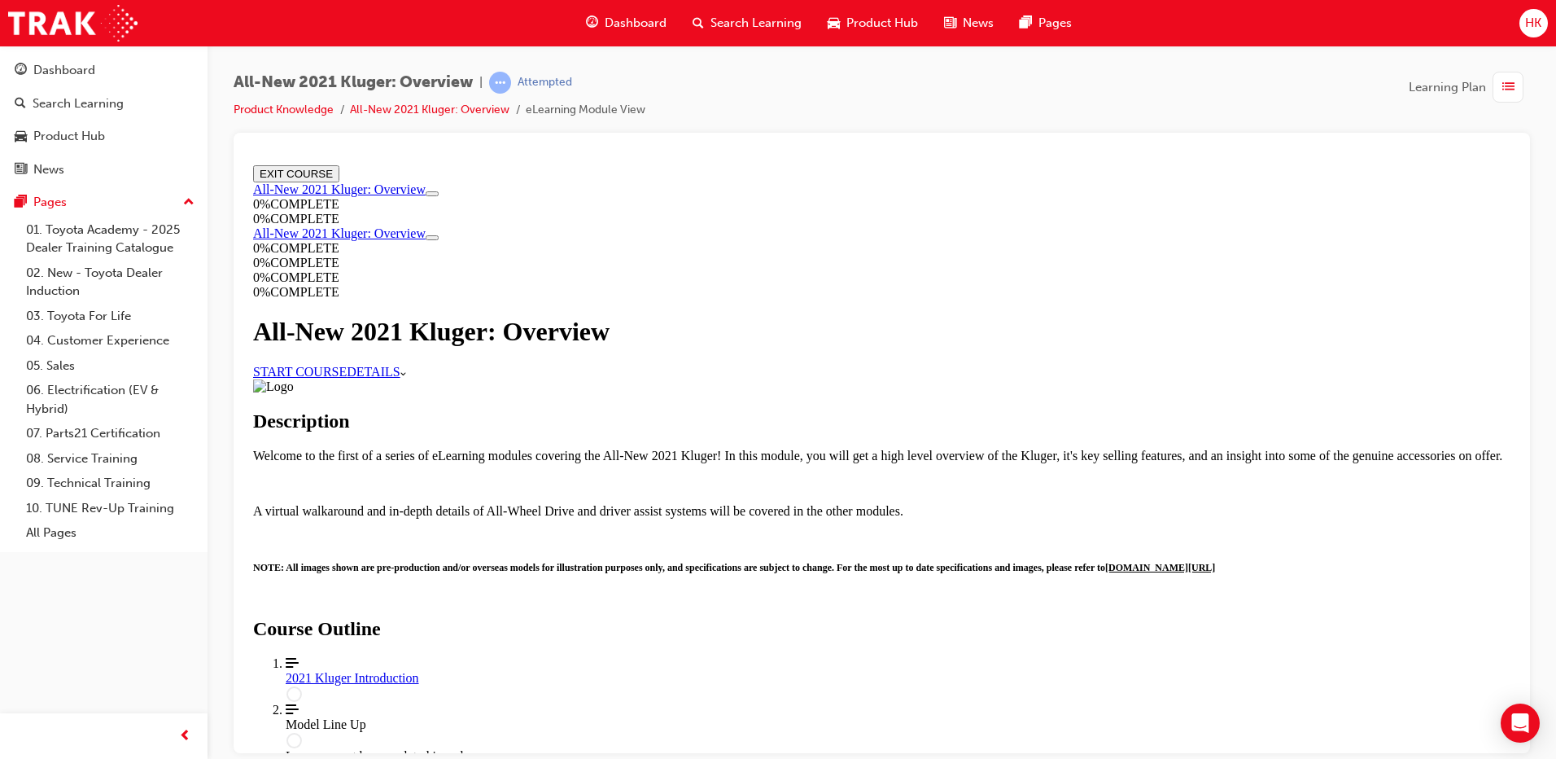
click at [406, 375] on icon "More Caret pointing down" at bounding box center [403, 373] width 6 height 4
click at [347, 378] on link "START COURSE" at bounding box center [300, 371] width 94 height 14
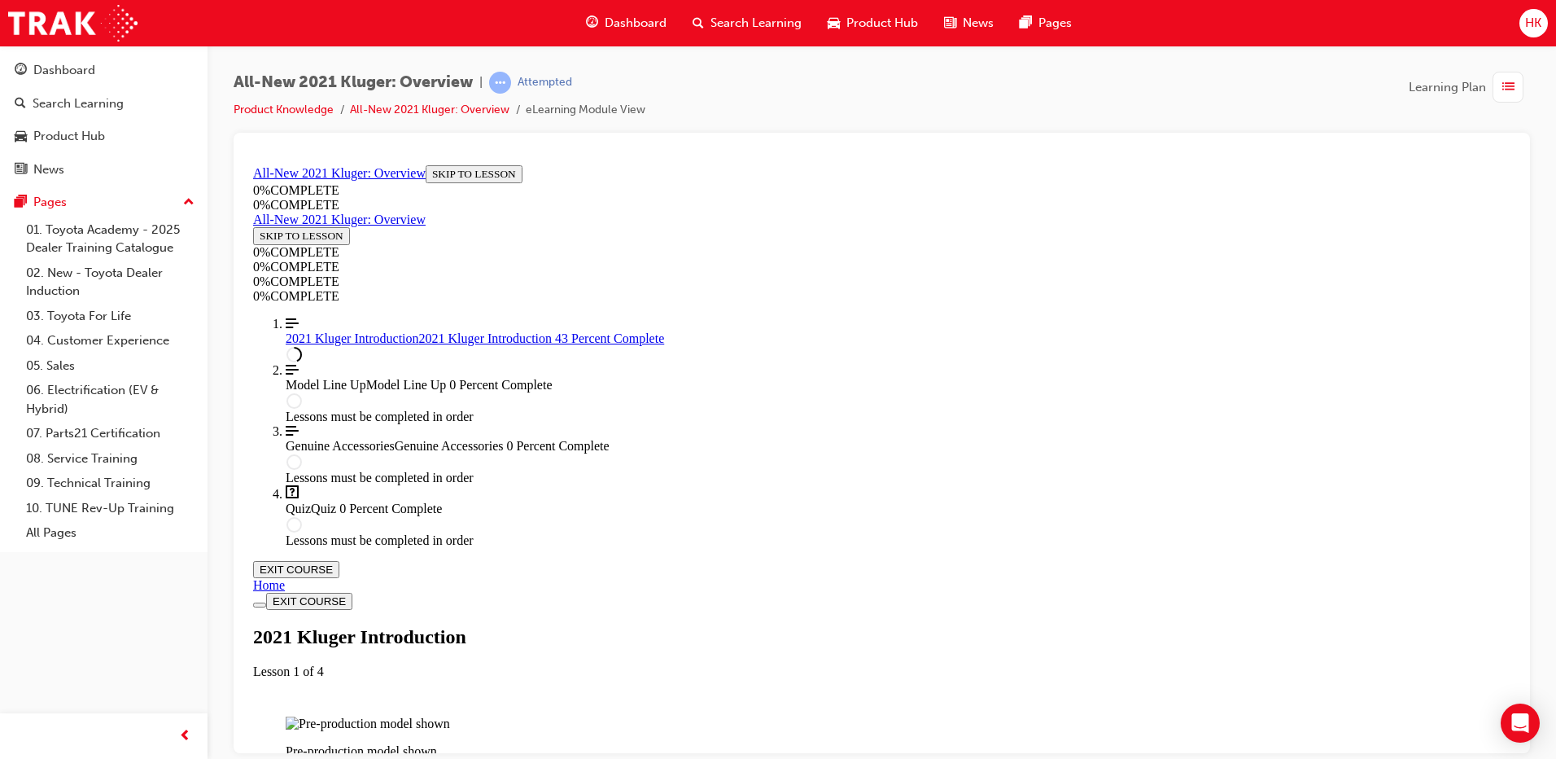
scroll to position [1277, 0]
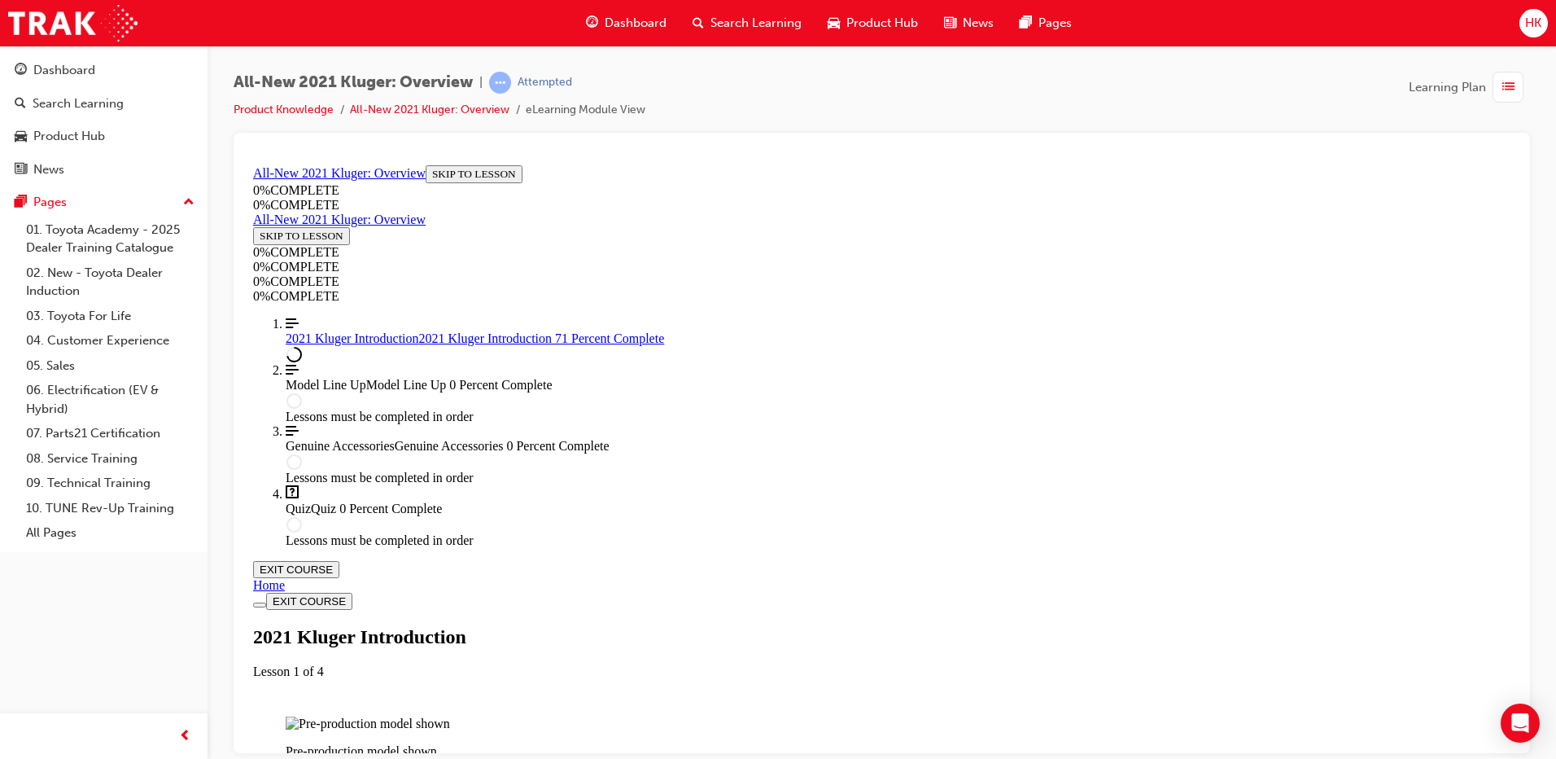
scroll to position [0, 0]
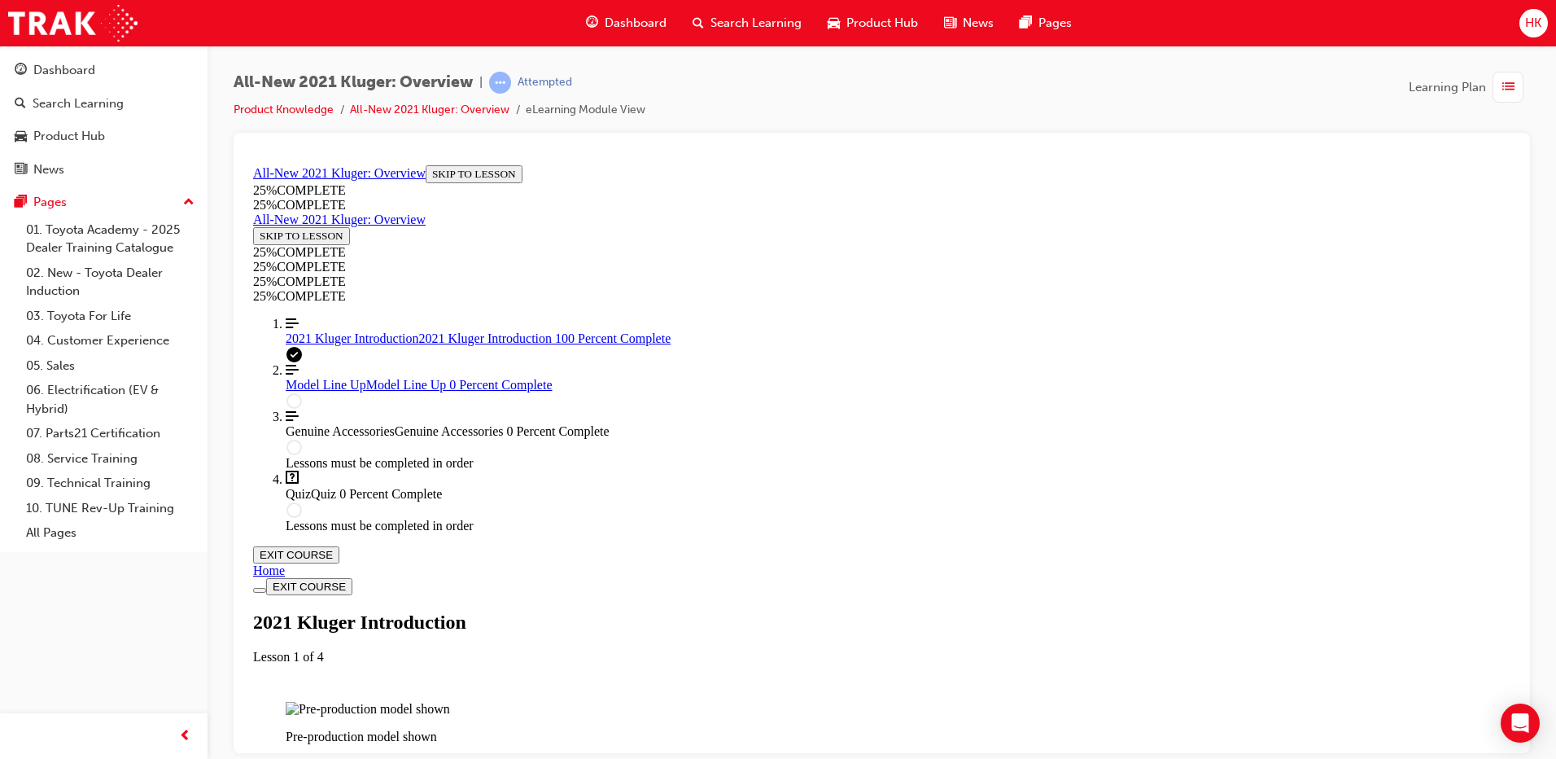
scroll to position [2580, 0]
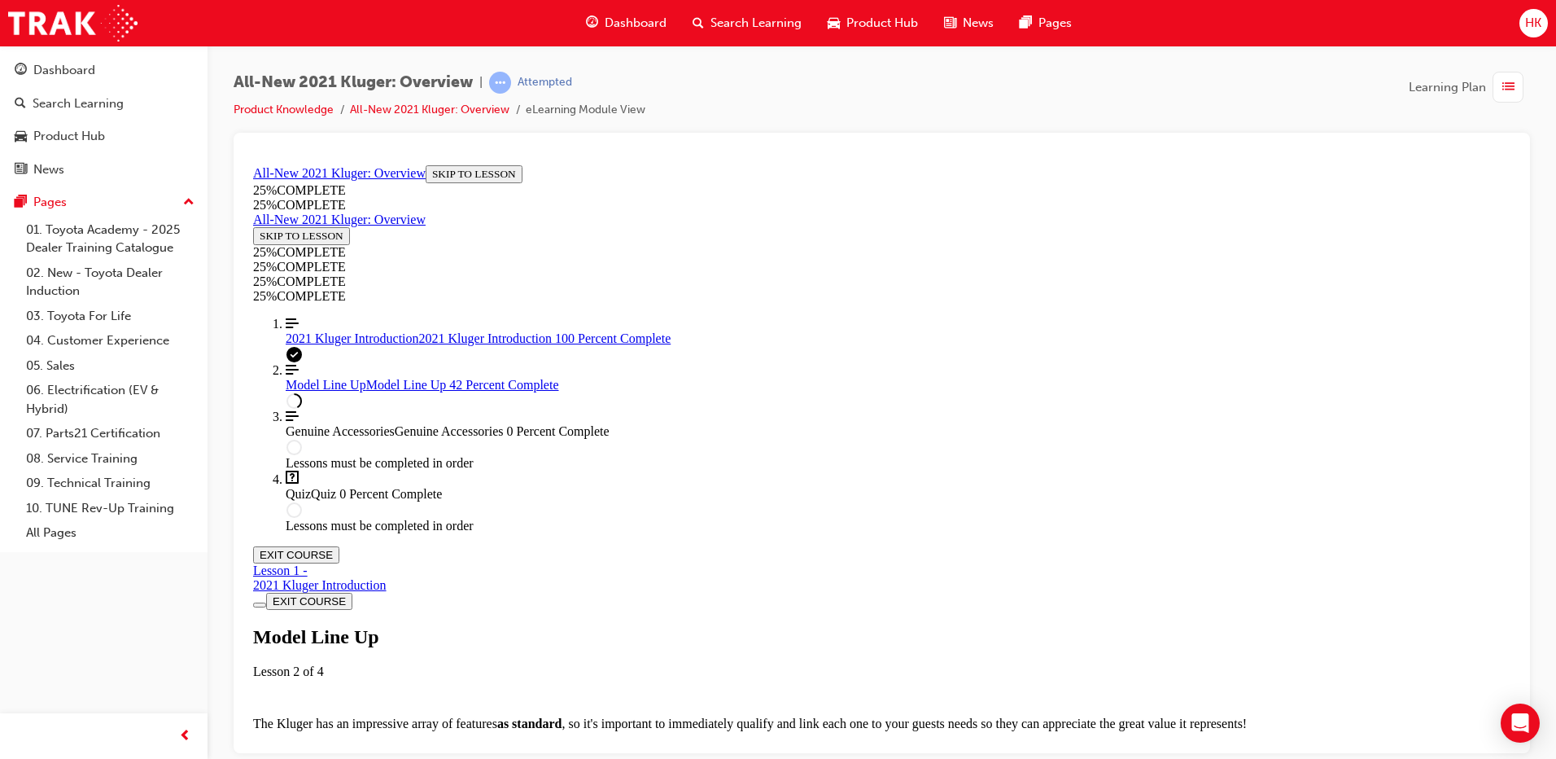
scroll to position [2091, 0]
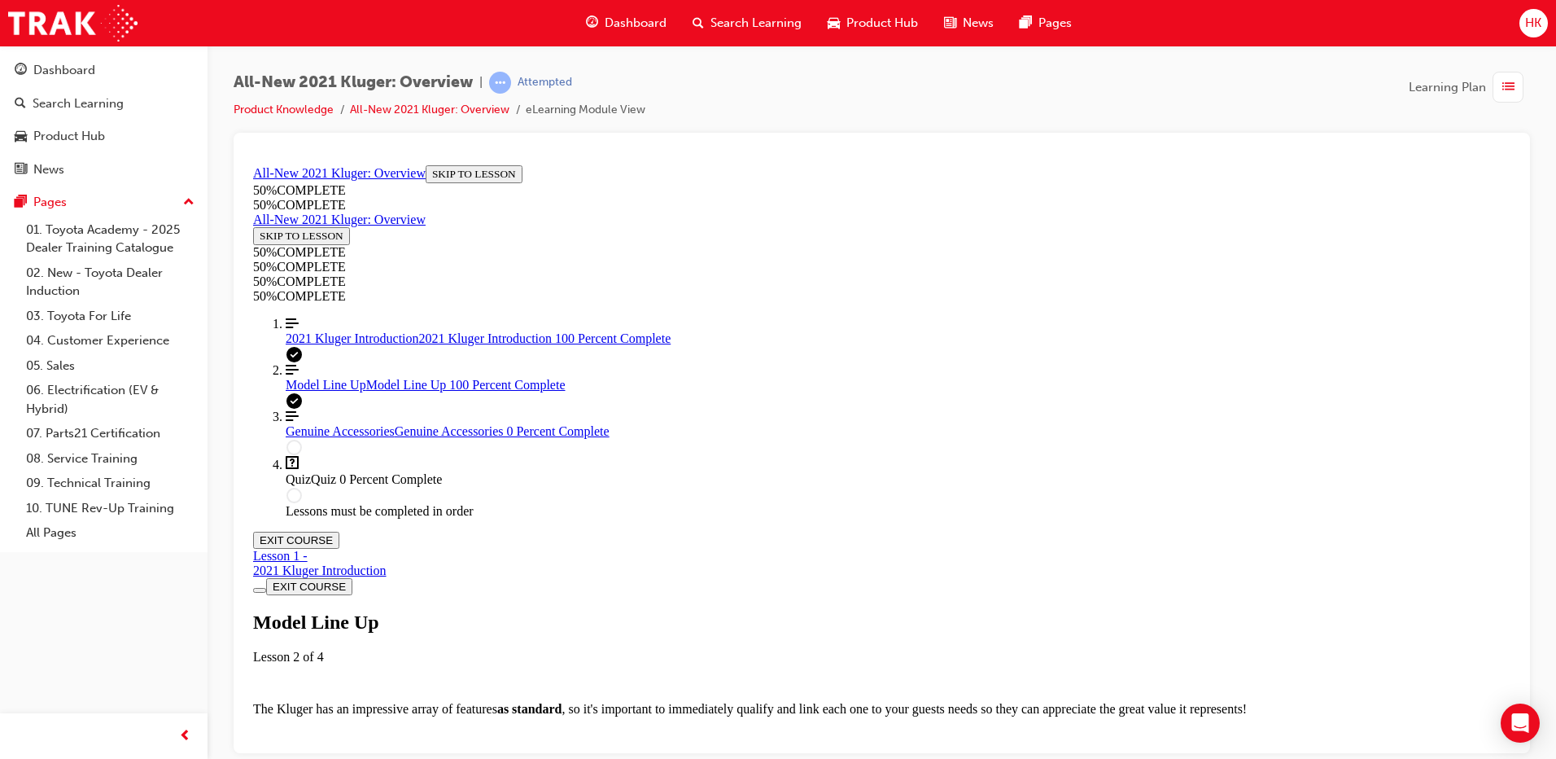
scroll to position [4753, 0]
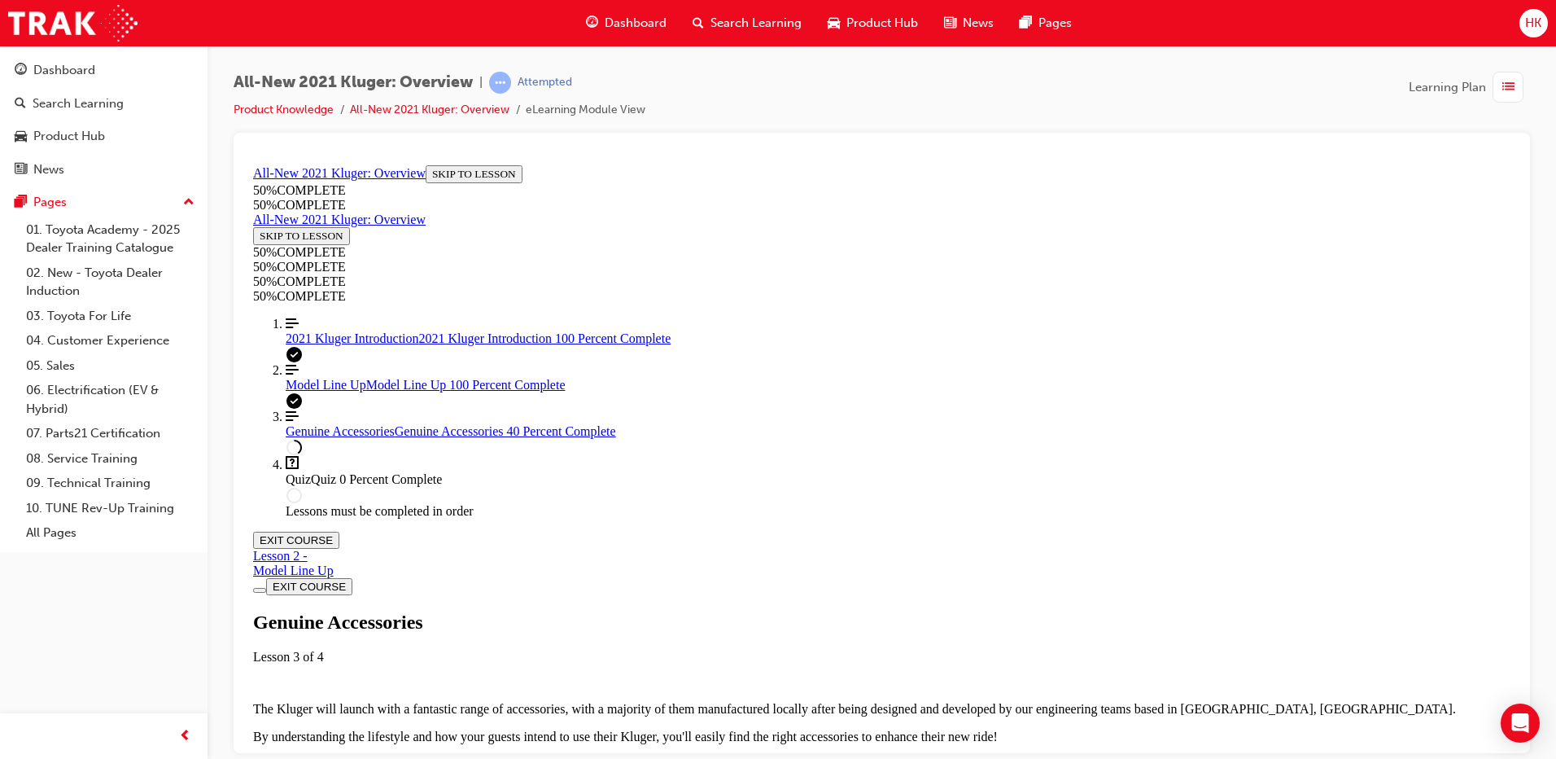
scroll to position [545, 0]
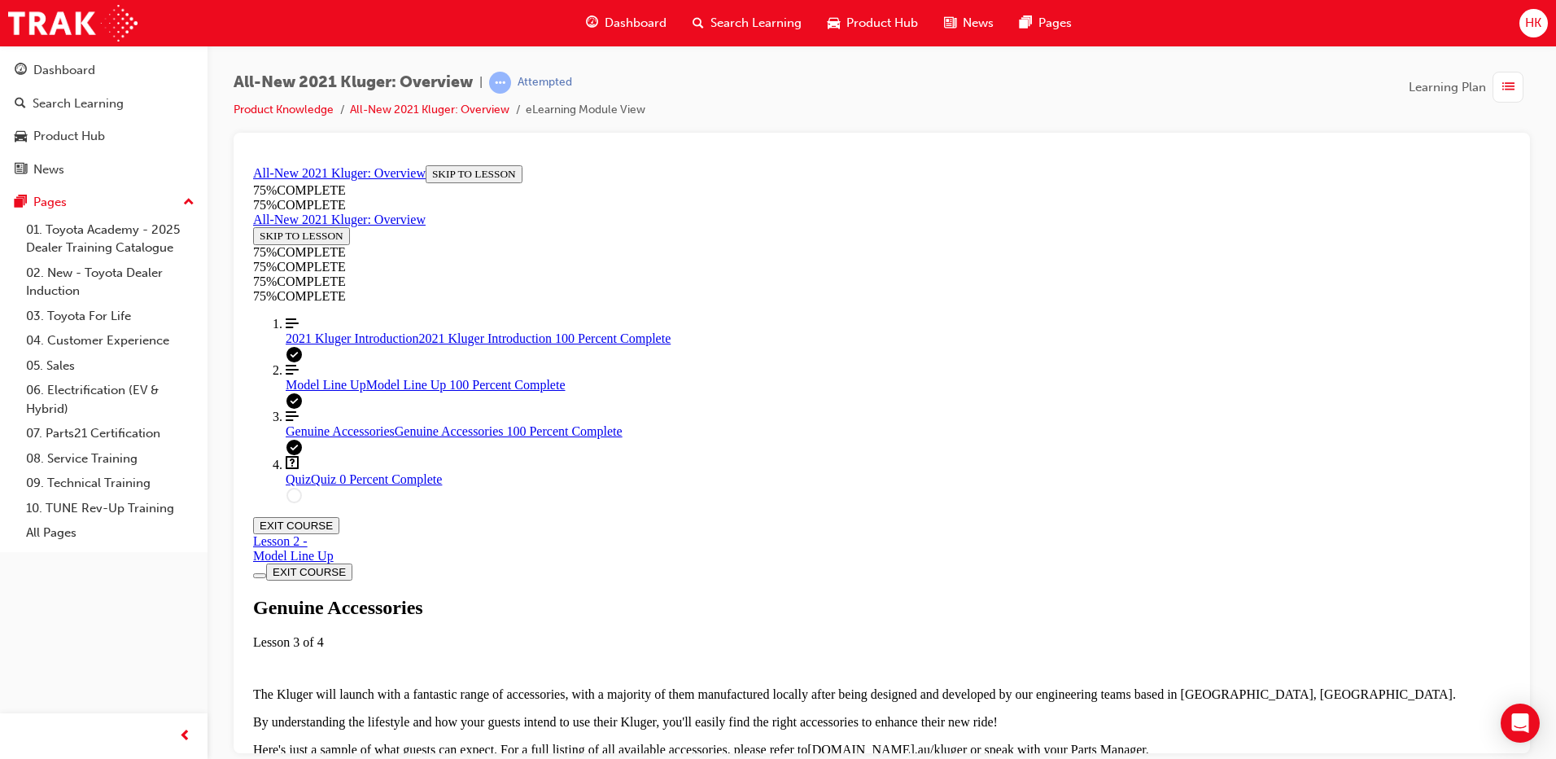
scroll to position [1998, 0]
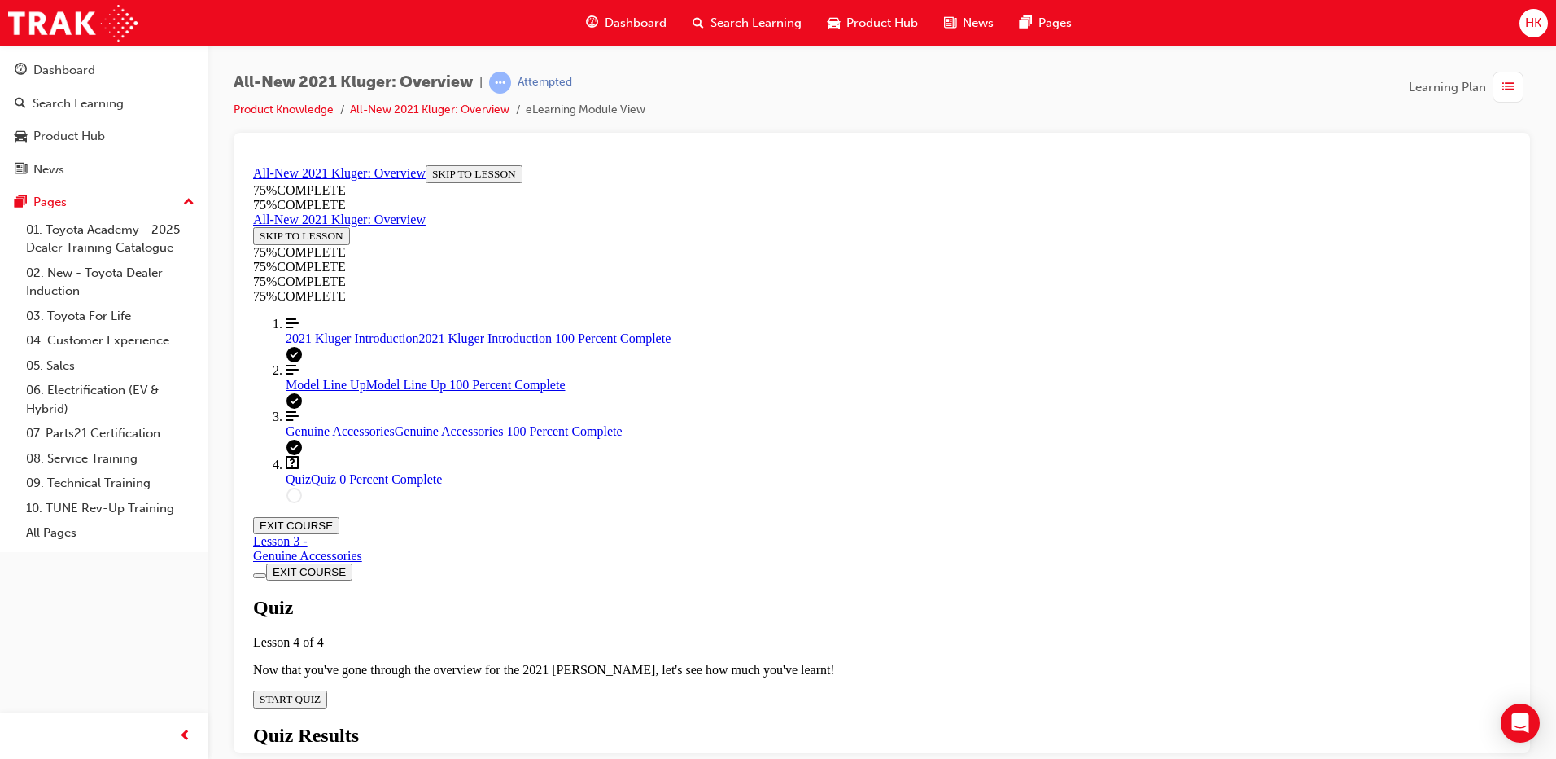
scroll to position [56, 0]
click at [321, 692] on span "START QUIZ" at bounding box center [290, 698] width 61 height 12
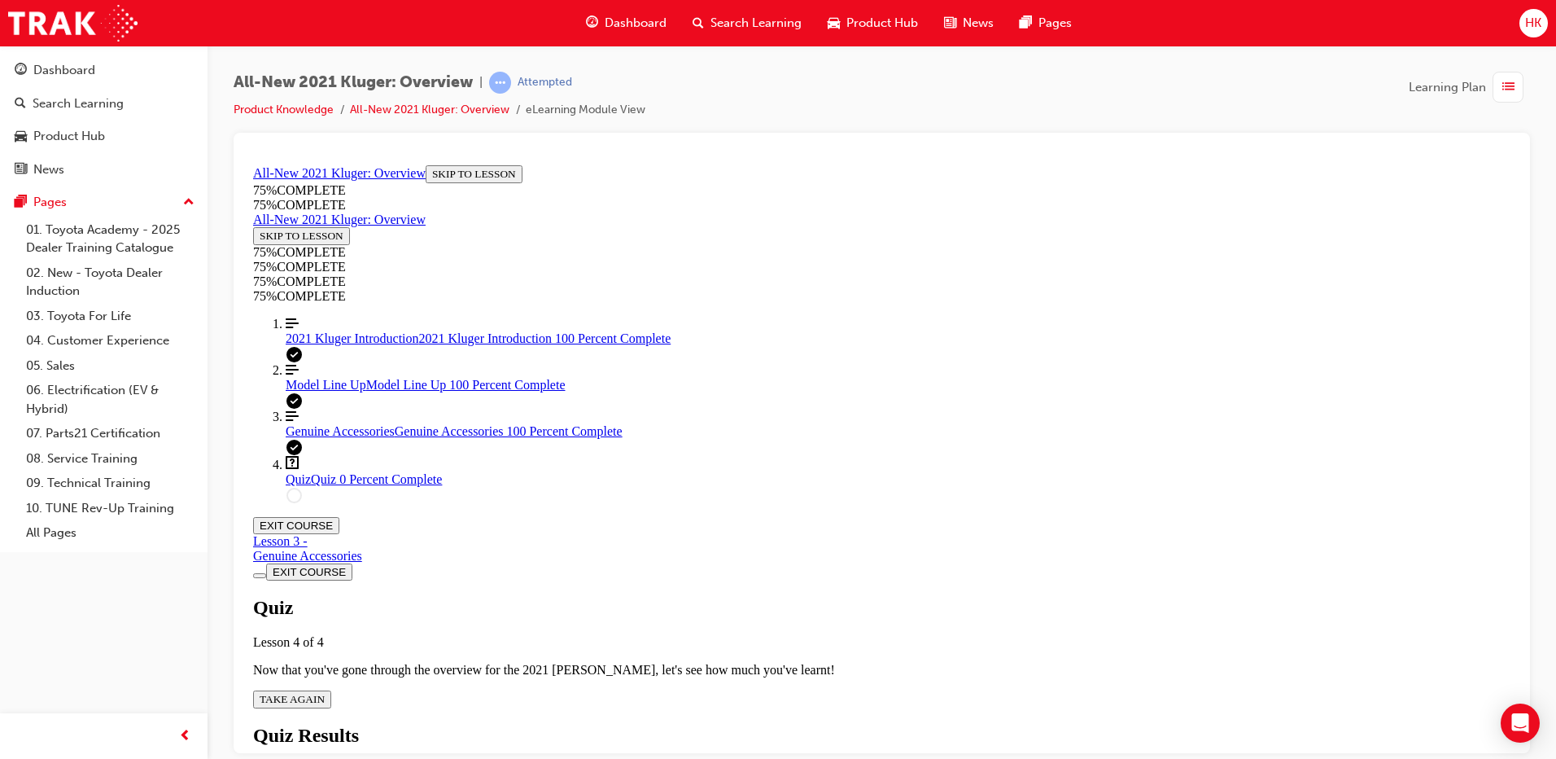
scroll to position [59, 0]
click at [325, 692] on span "TAKE AGAIN" at bounding box center [292, 698] width 65 height 12
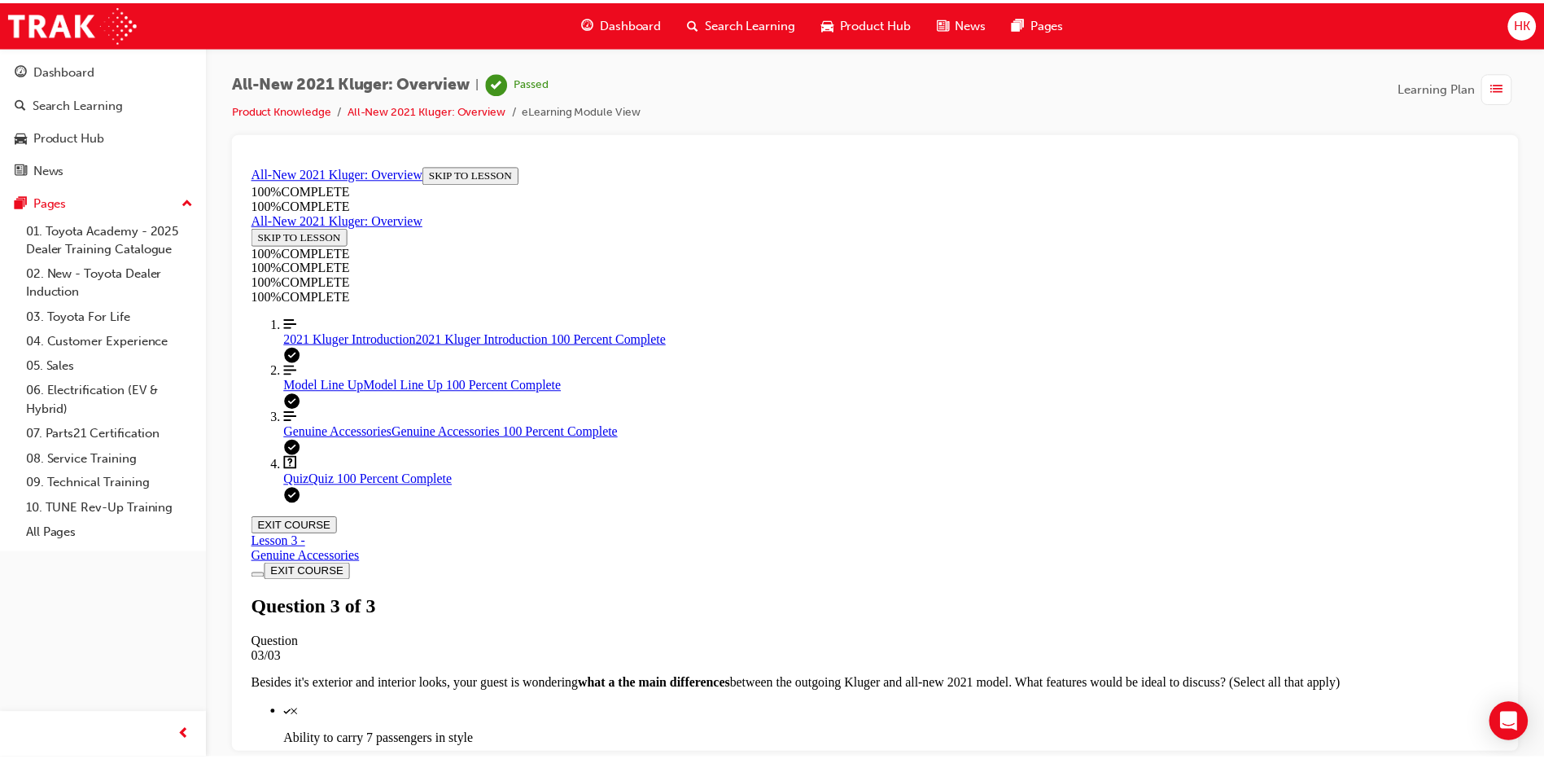
scroll to position [247, 0]
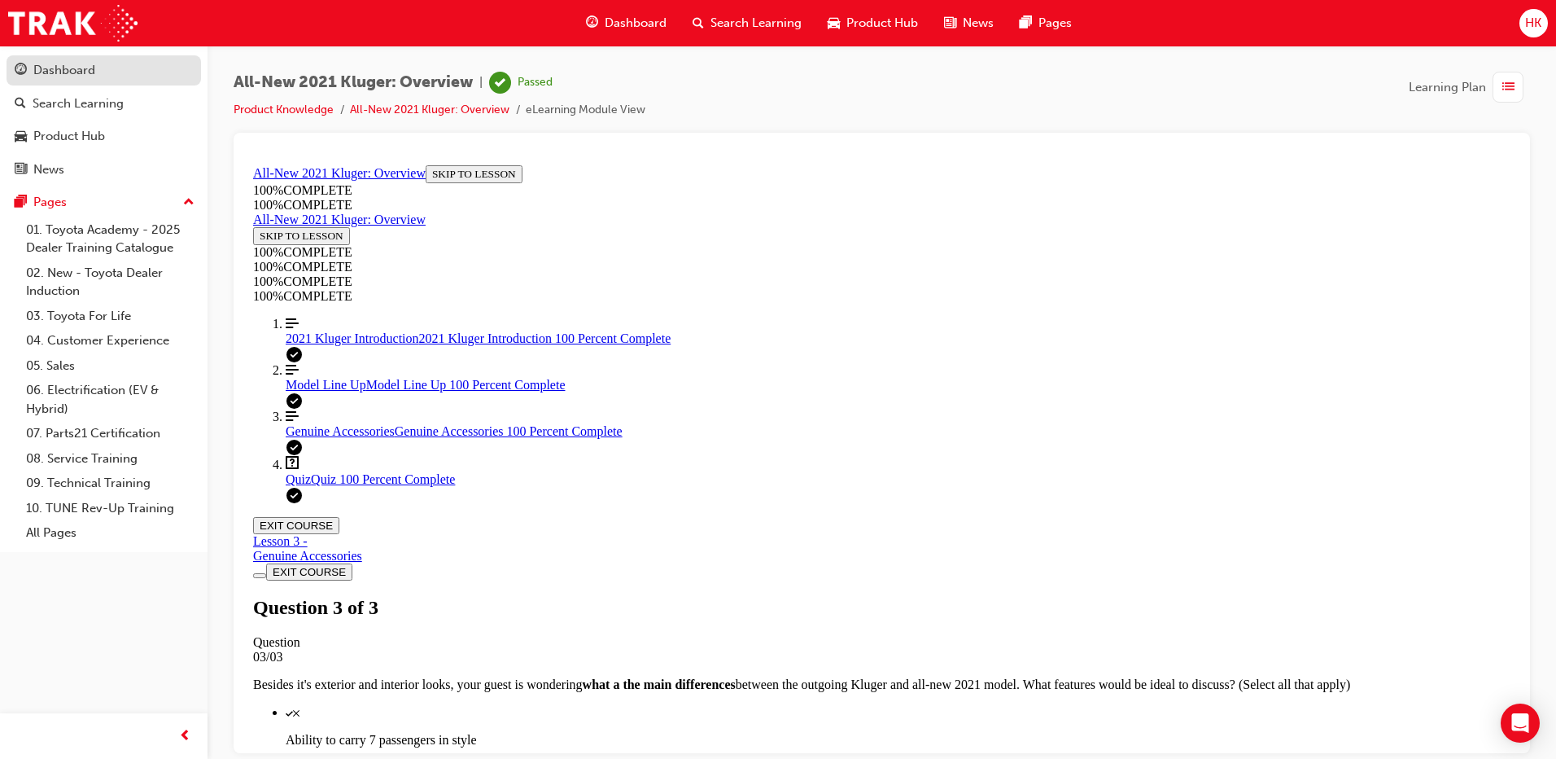
click at [59, 70] on div "Dashboard" at bounding box center [64, 70] width 62 height 19
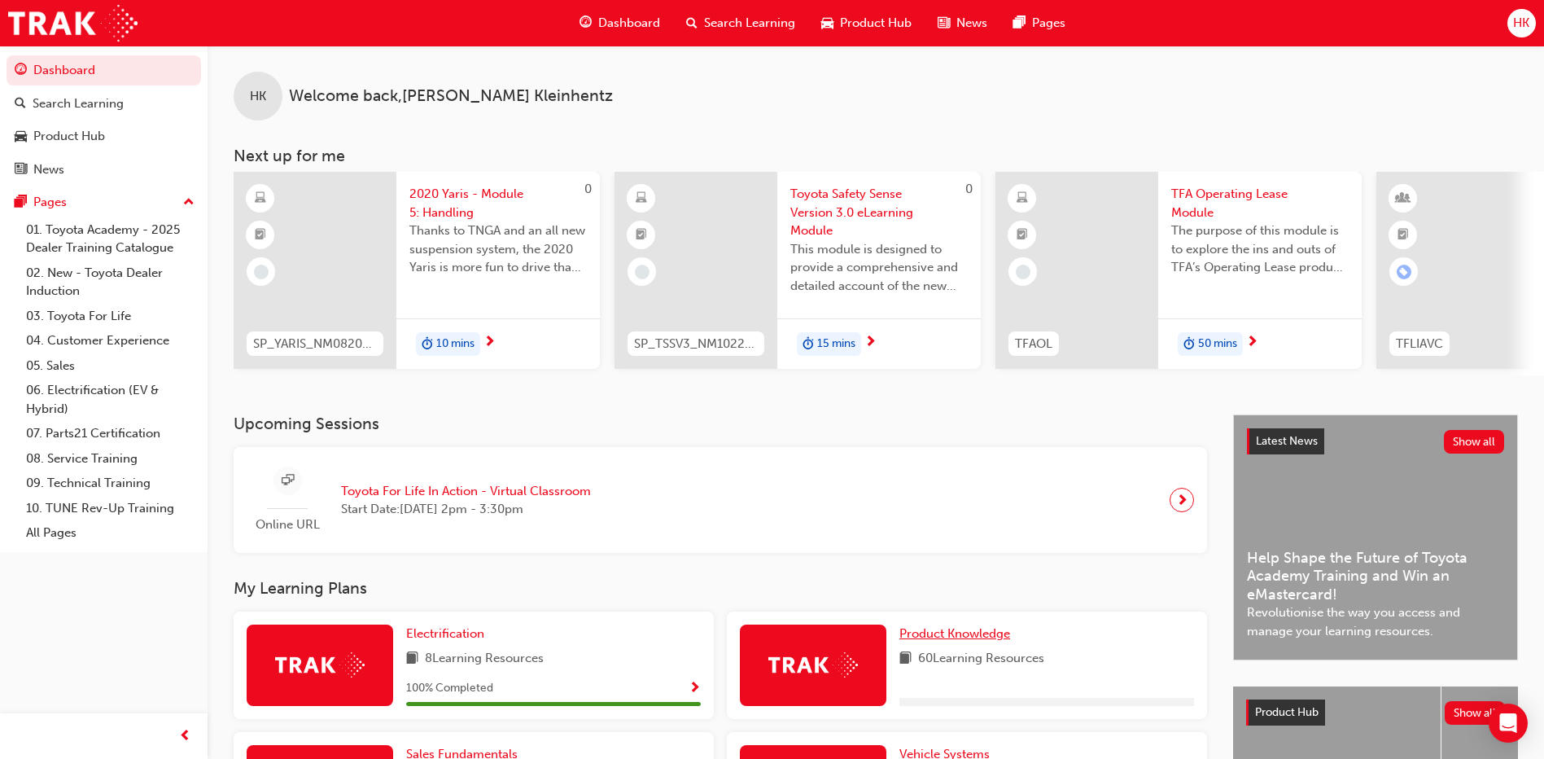
click at [974, 639] on span "Product Knowledge" at bounding box center [954, 633] width 111 height 15
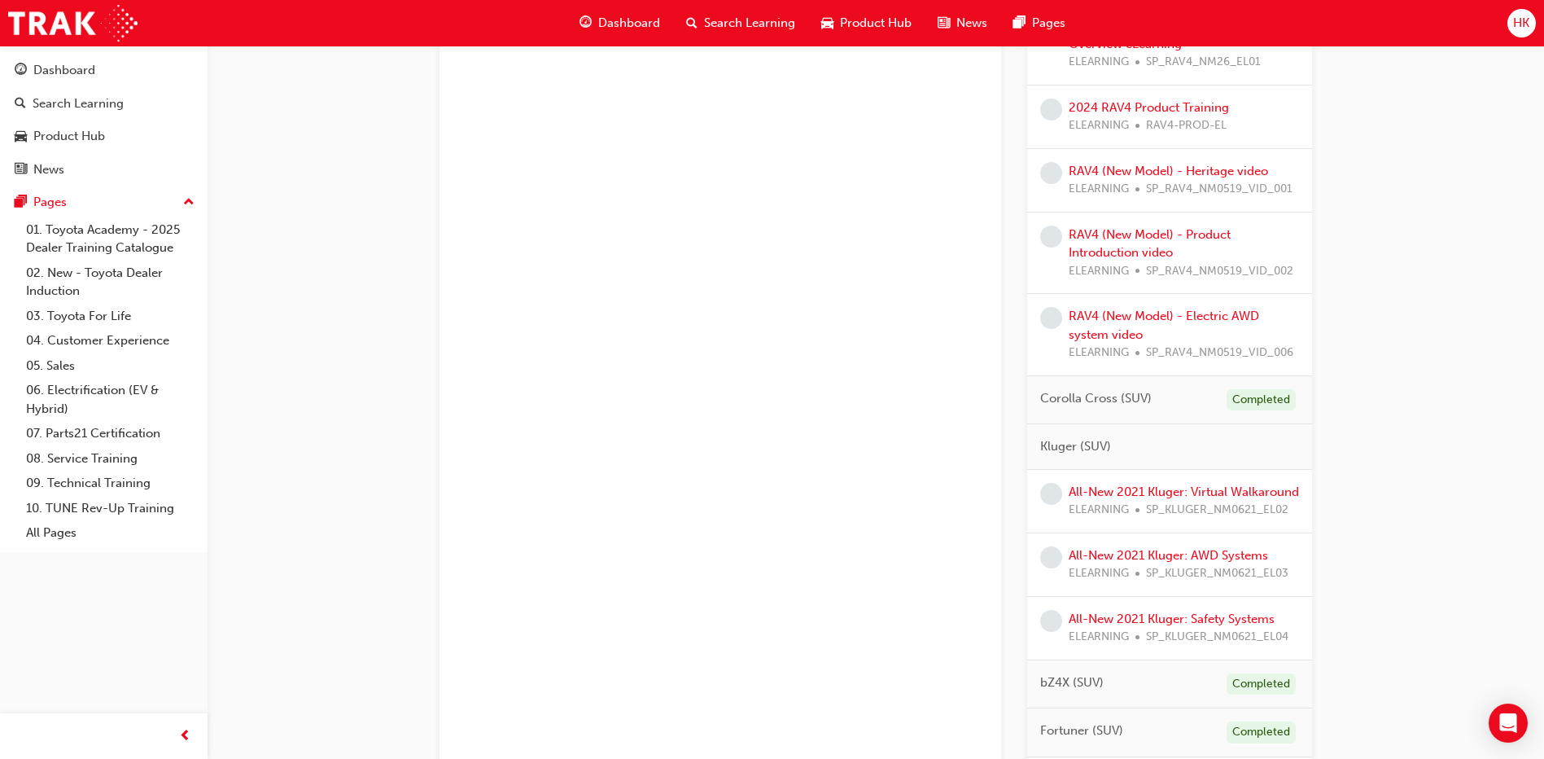
scroll to position [814, 0]
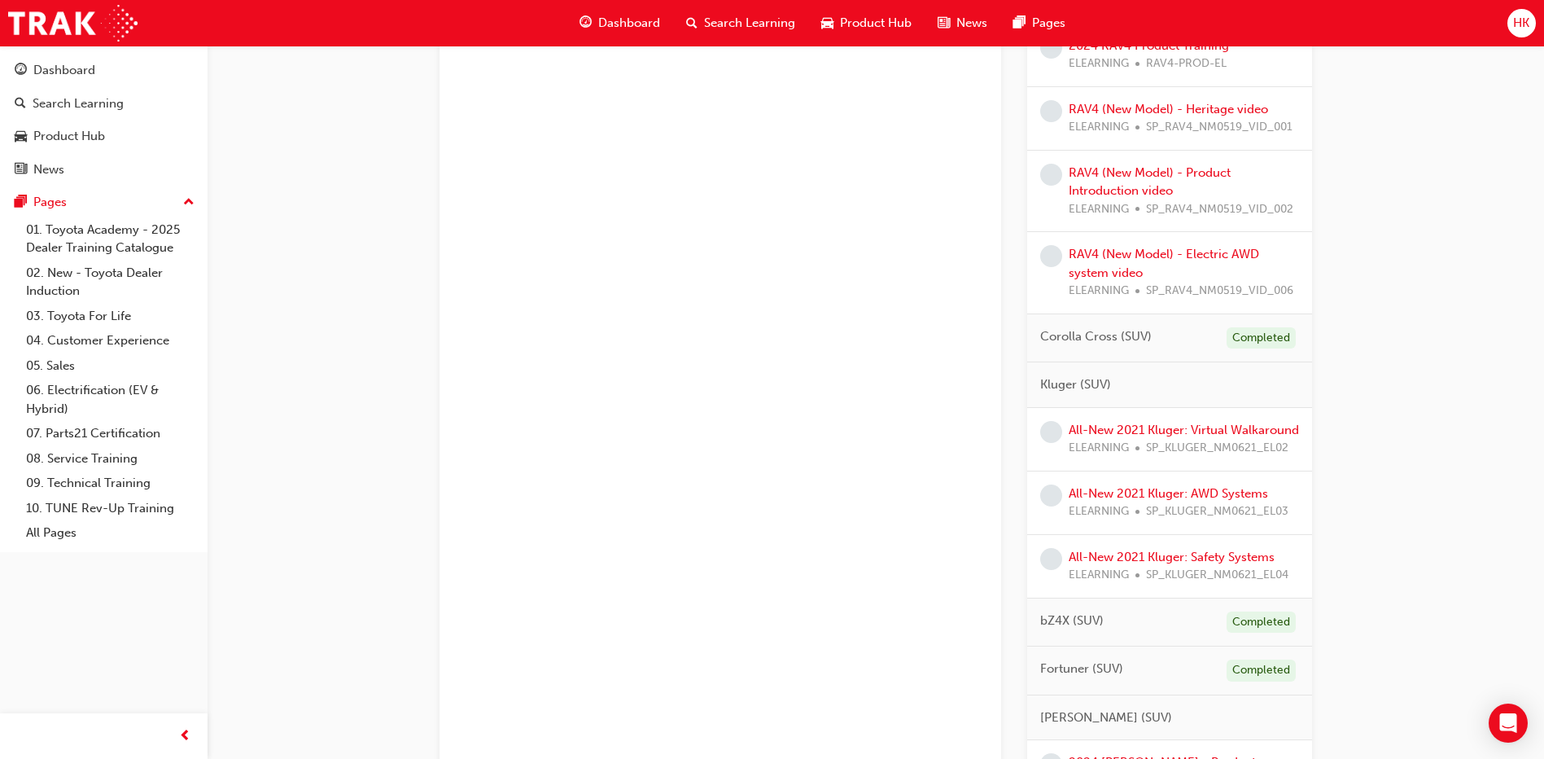
click at [1518, 23] on span "HK" at bounding box center [1521, 23] width 16 height 19
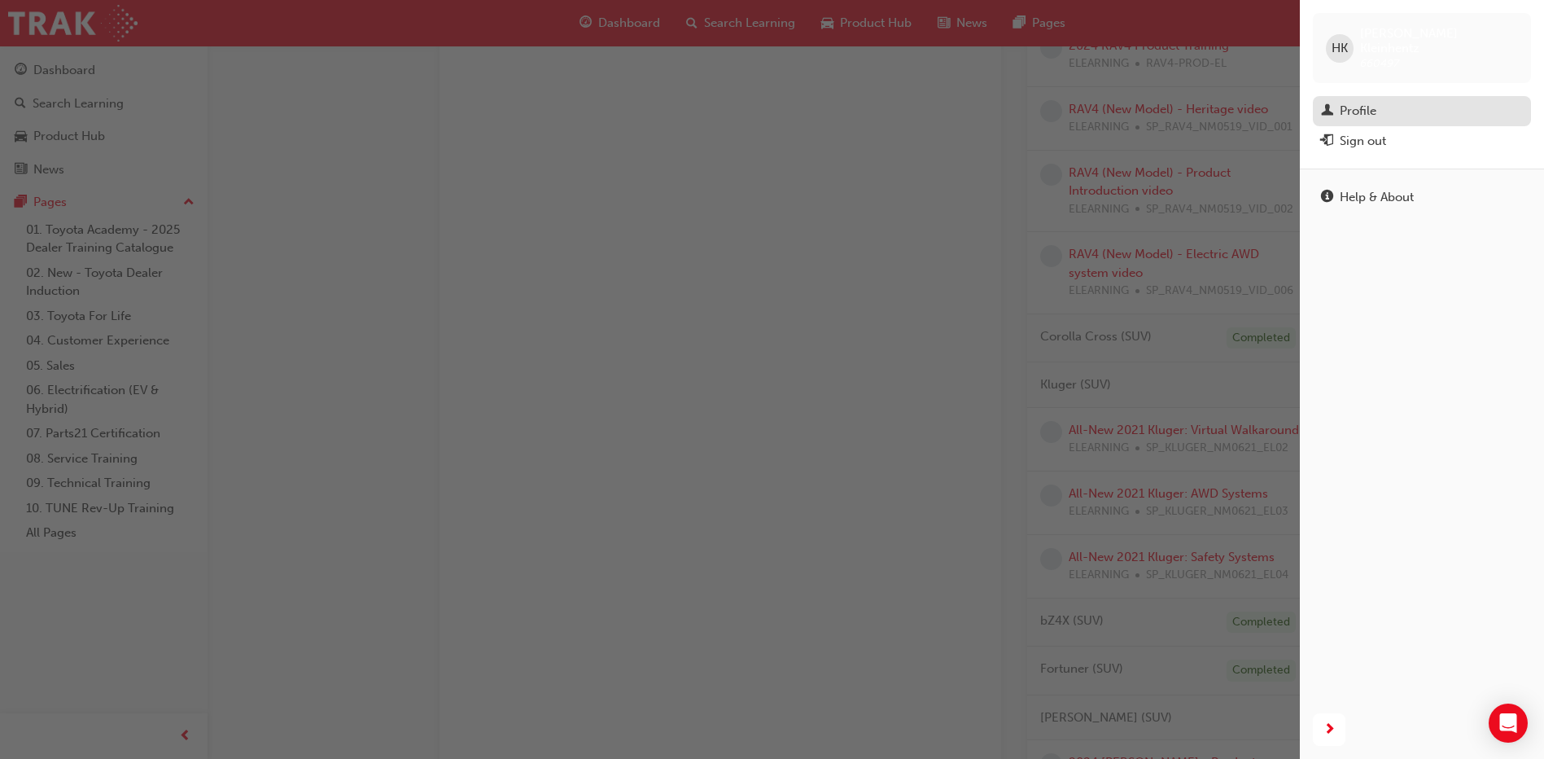
click at [1365, 102] on div "Profile" at bounding box center [1358, 111] width 37 height 19
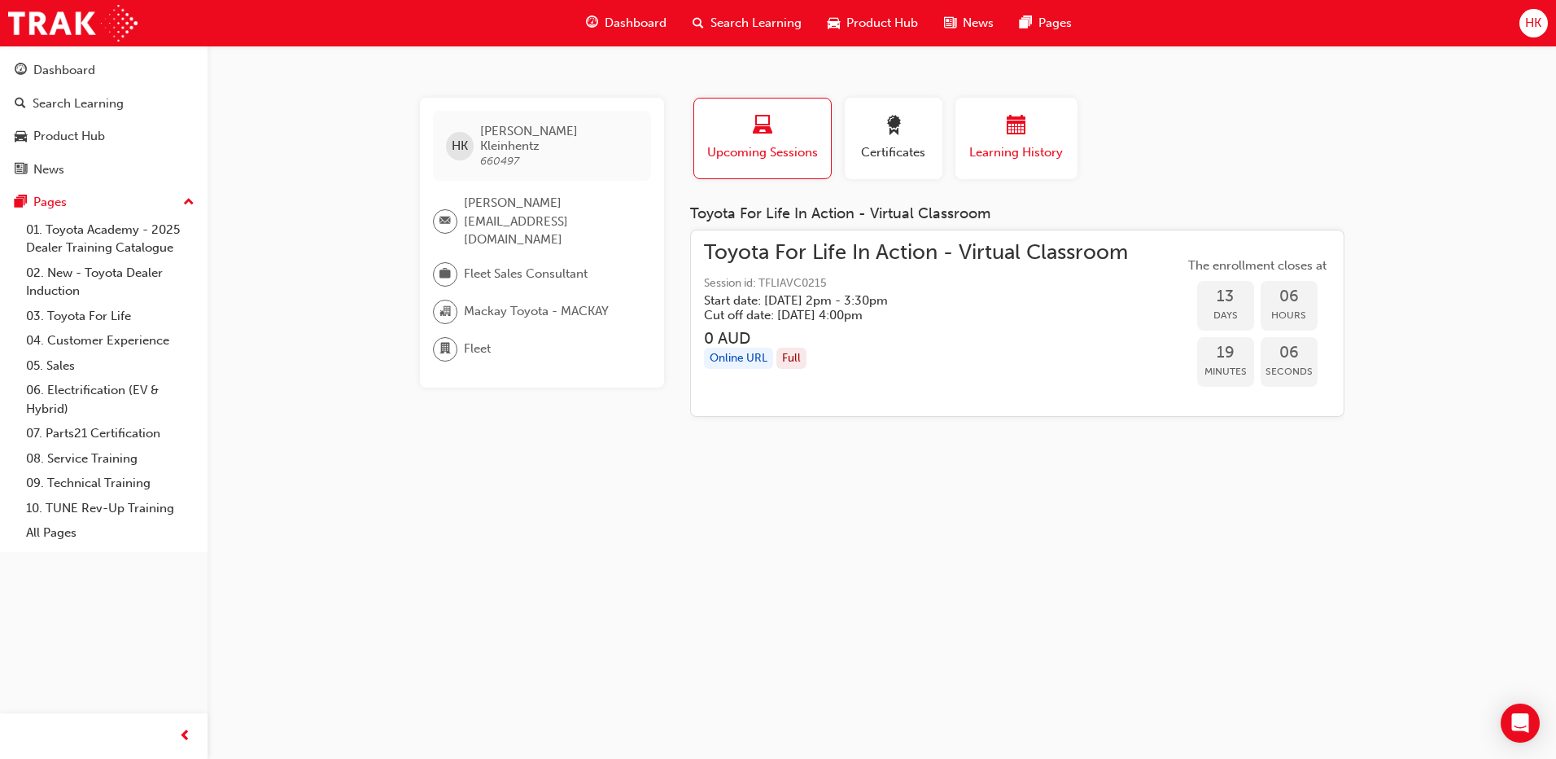
click at [1050, 134] on div "button" at bounding box center [1017, 128] width 98 height 25
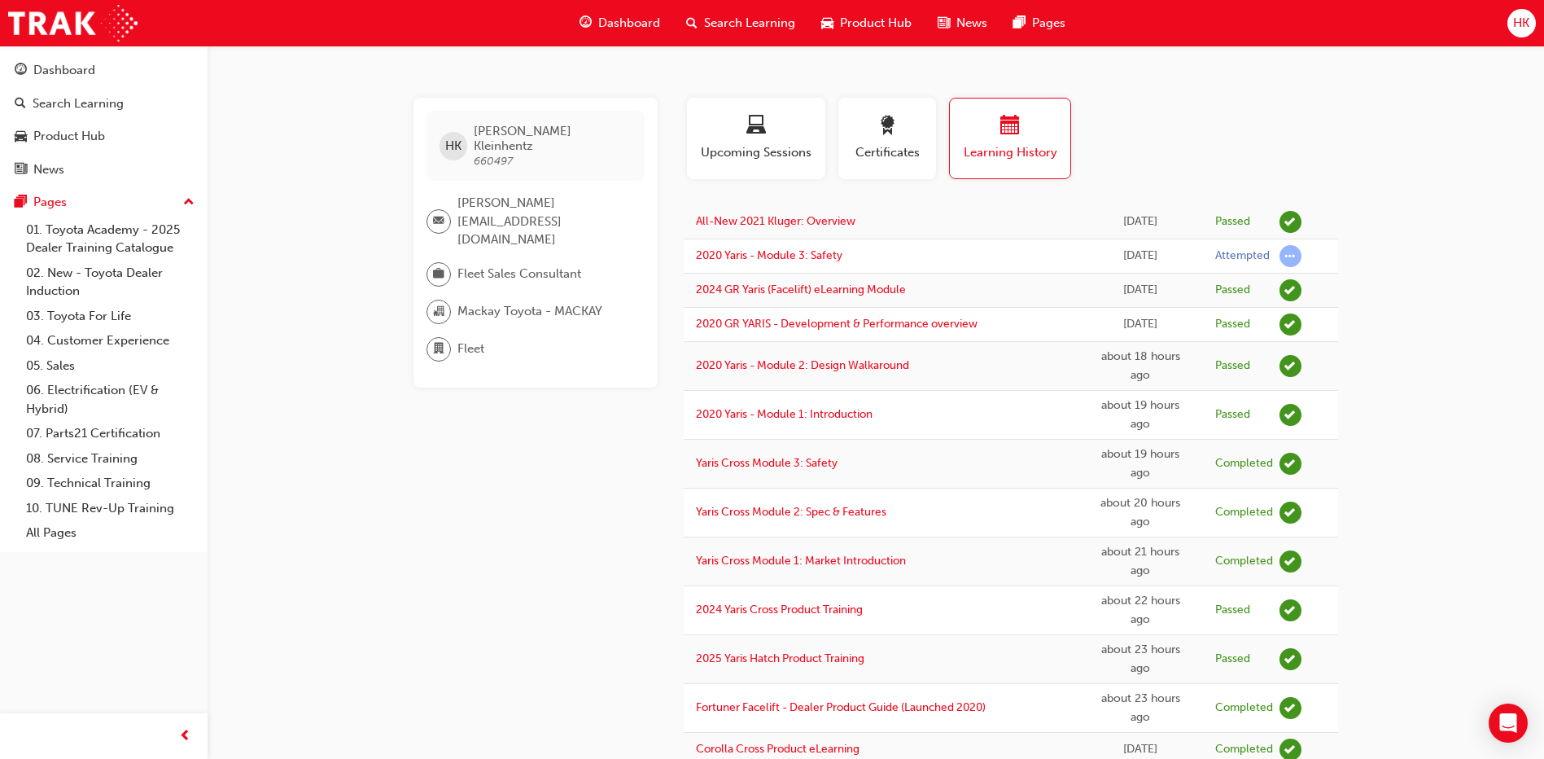
click at [606, 16] on span "Dashboard" at bounding box center [629, 23] width 62 height 19
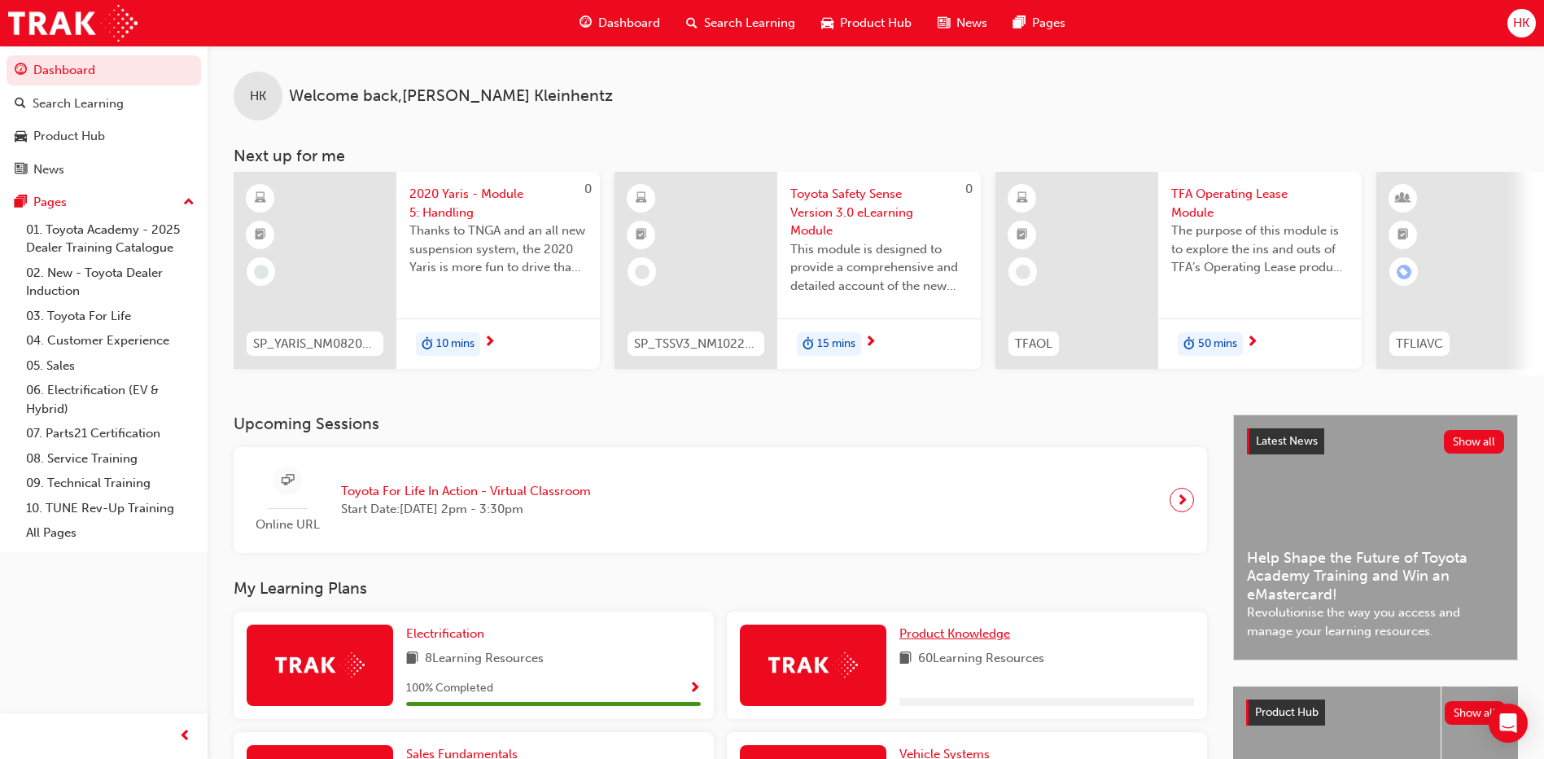
click at [974, 639] on span "Product Knowledge" at bounding box center [954, 633] width 111 height 15
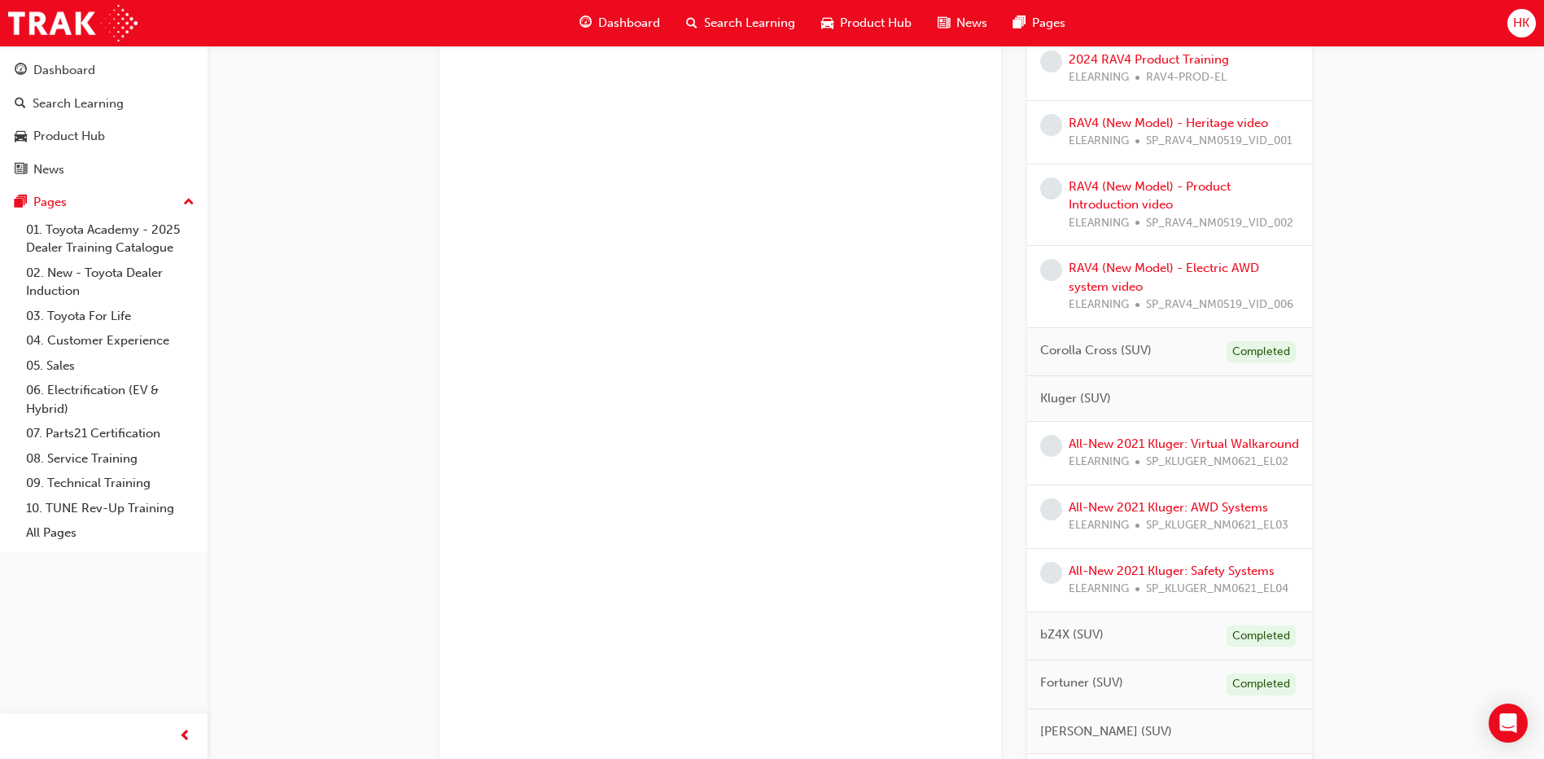
scroll to position [814, 0]
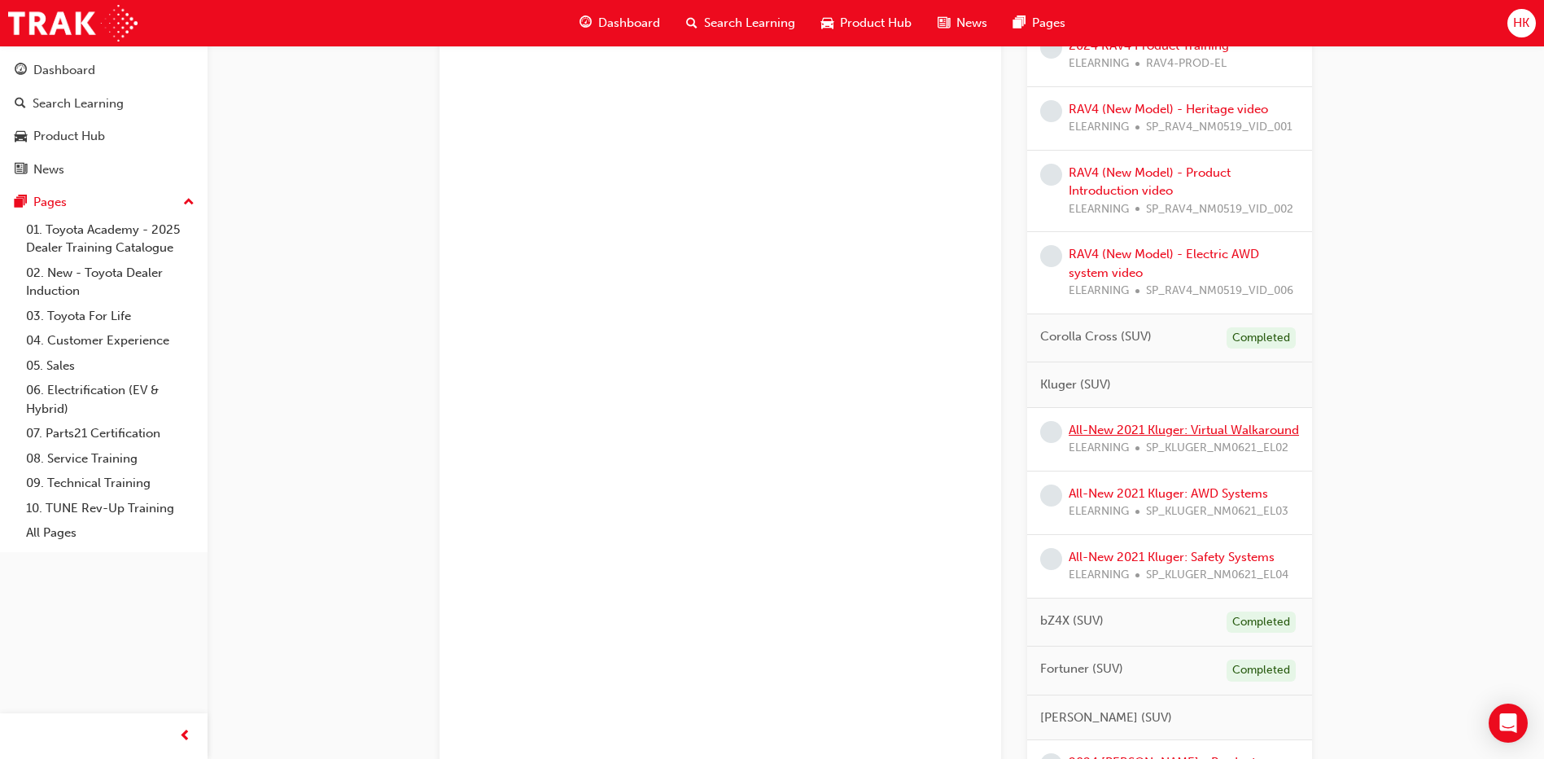
click at [1095, 435] on link "All-New 2021 Kluger: Virtual Walkaround" at bounding box center [1184, 429] width 230 height 15
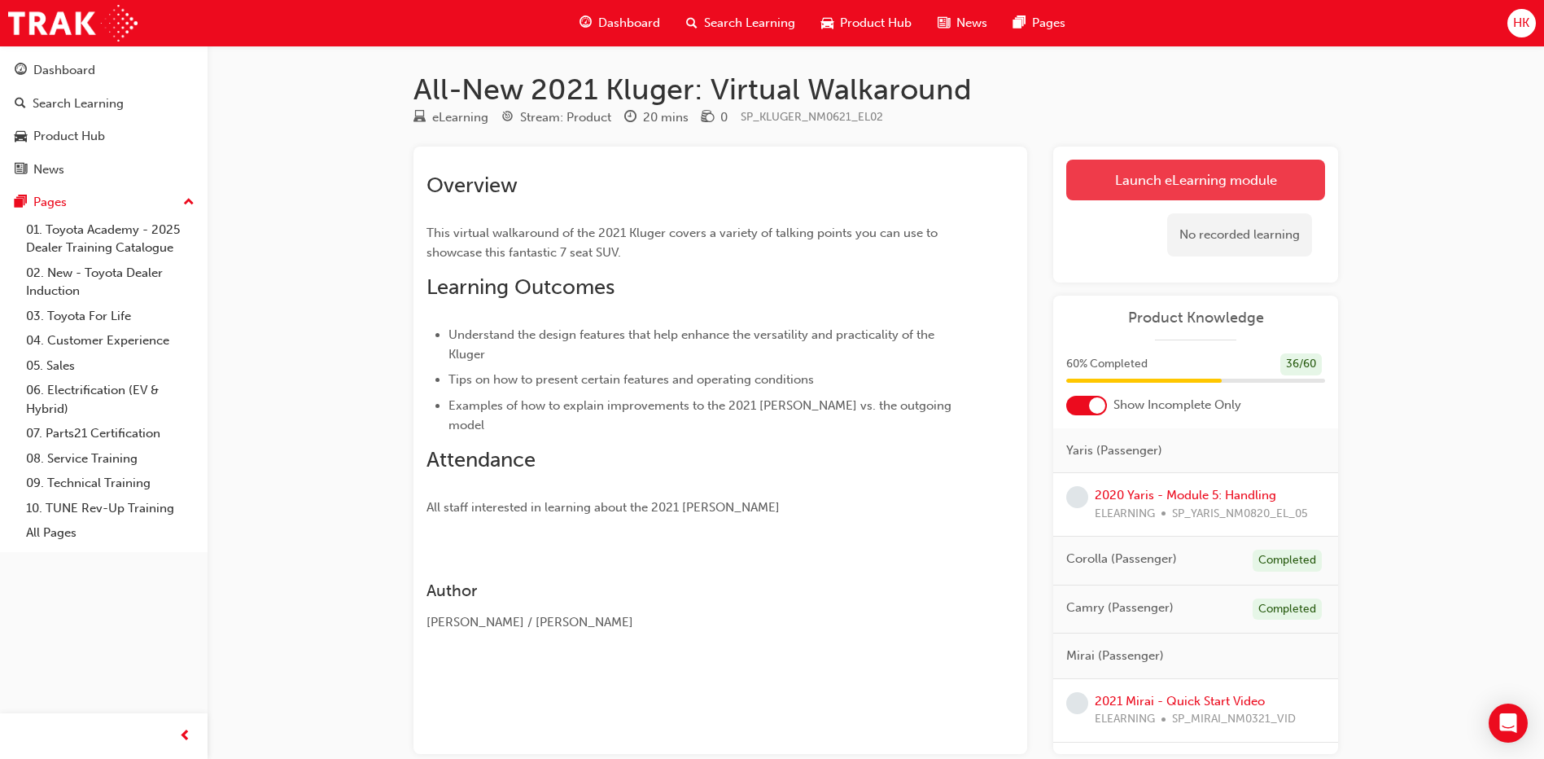
click at [1195, 185] on link "Launch eLearning module" at bounding box center [1195, 180] width 259 height 41
